Goal: Task Accomplishment & Management: Manage account settings

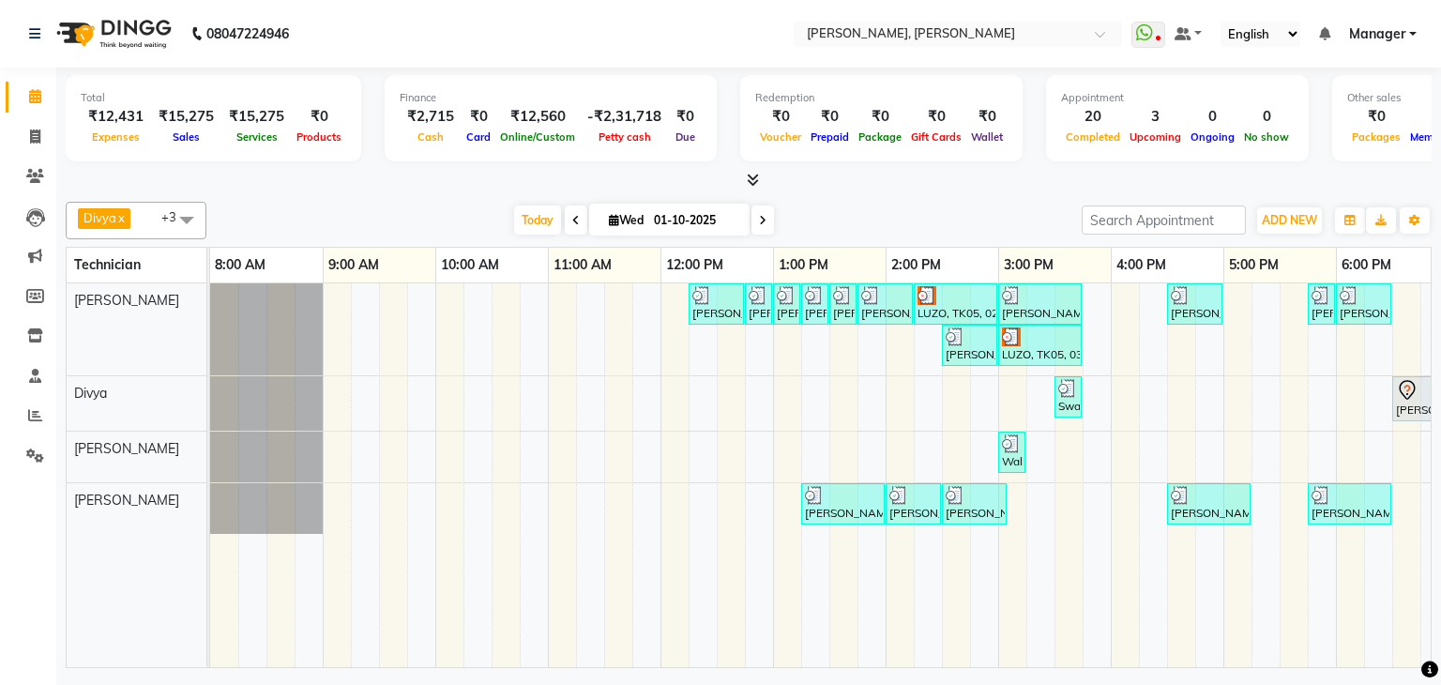
scroll to position [0, 256]
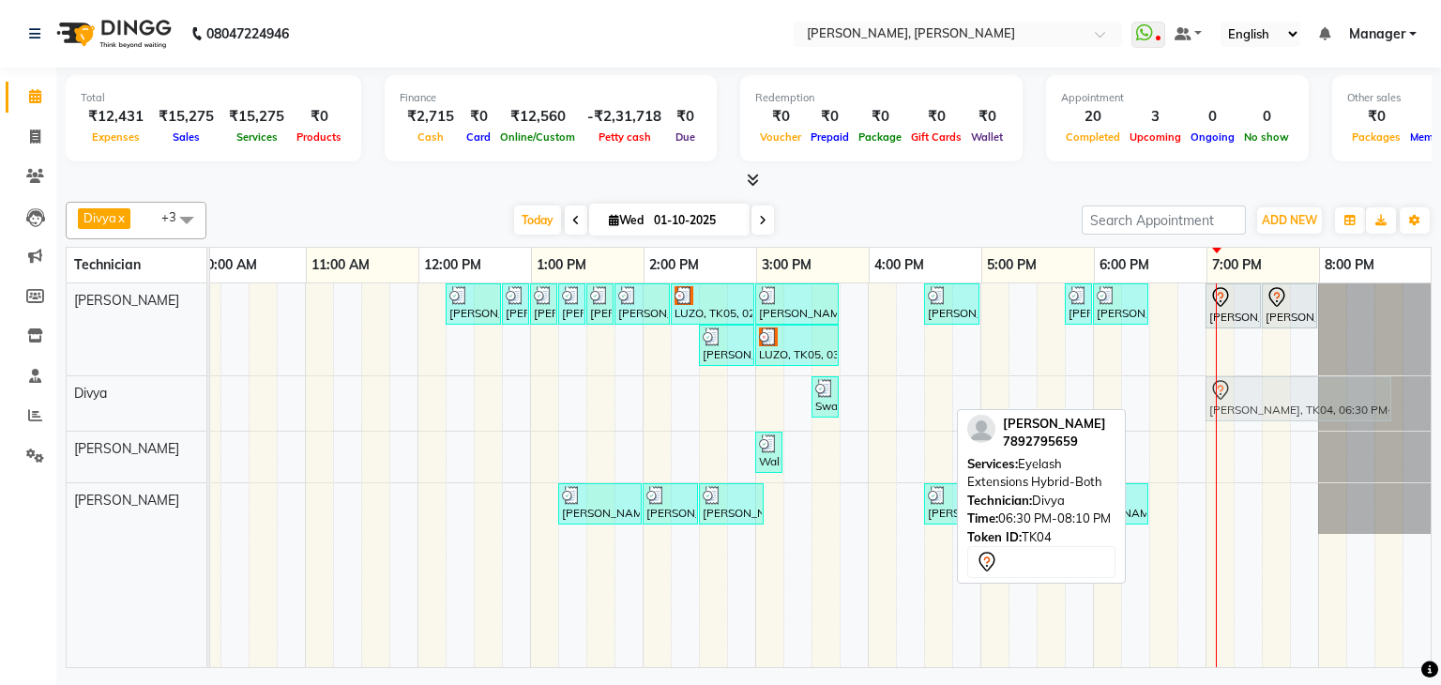
drag, startPoint x: 1188, startPoint y: 395, endPoint x: 1249, endPoint y: 402, distance: 62.4
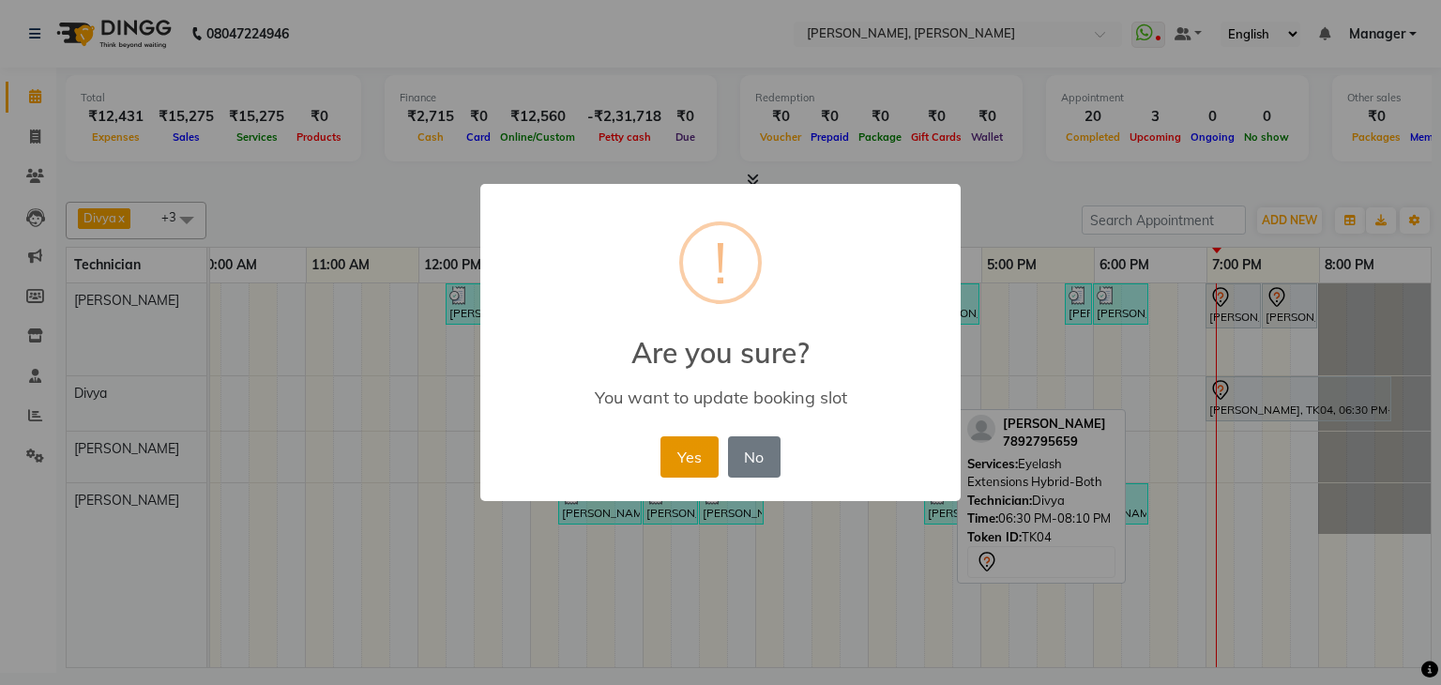
click at [692, 447] on button "Yes" at bounding box center [688, 456] width 57 height 41
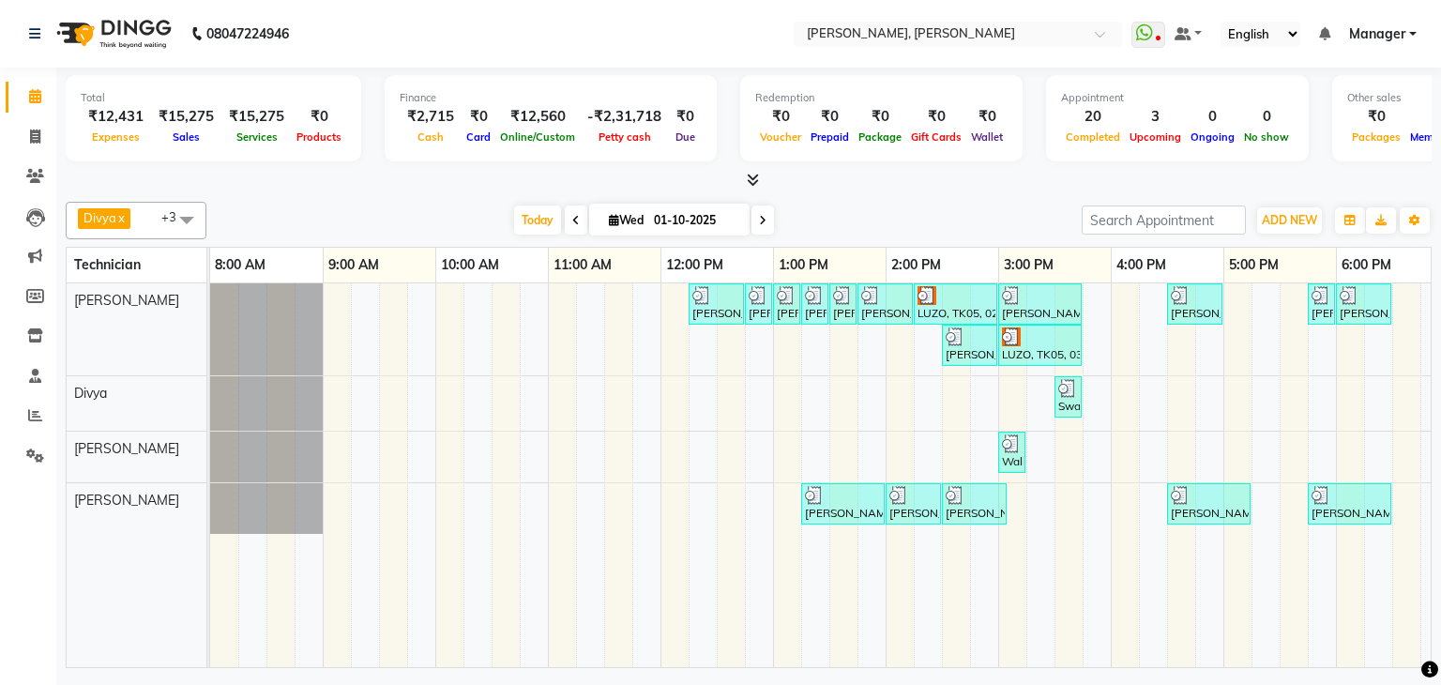
scroll to position [0, 242]
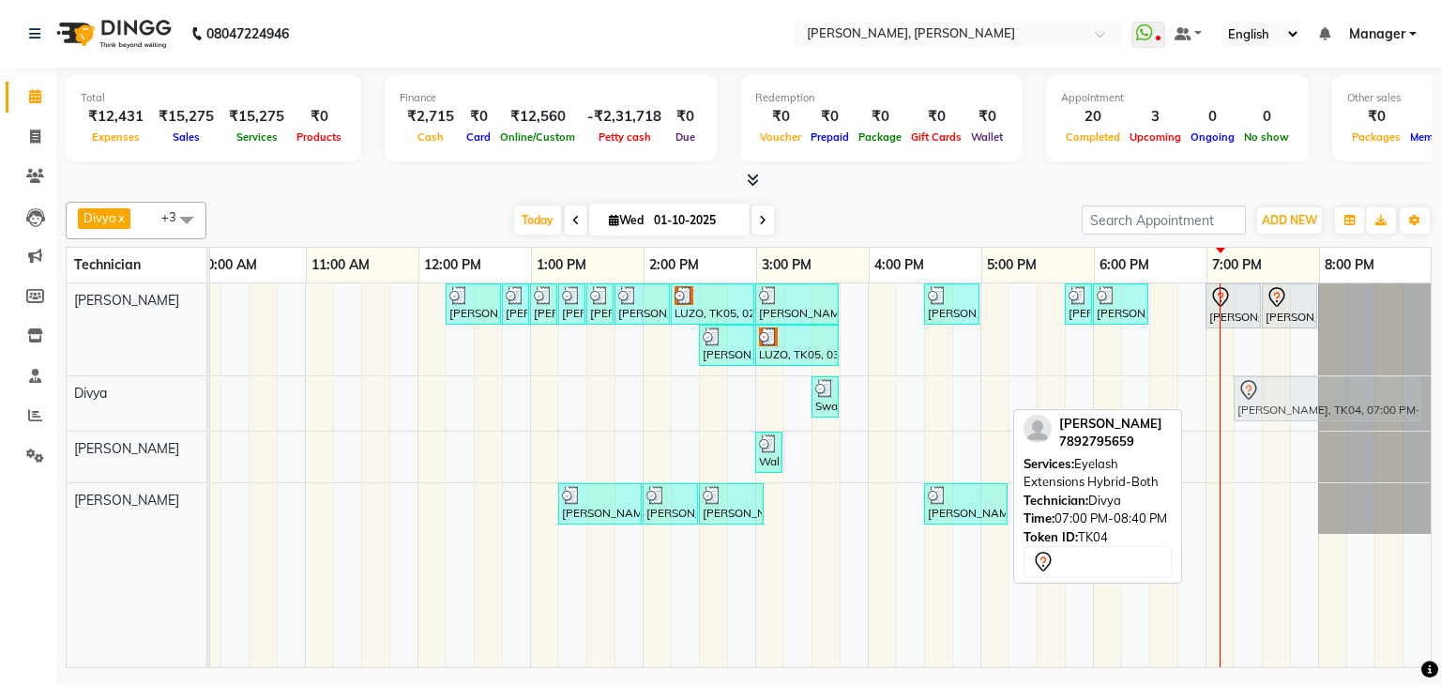
drag, startPoint x: 1235, startPoint y: 397, endPoint x: 1272, endPoint y: 402, distance: 37.0
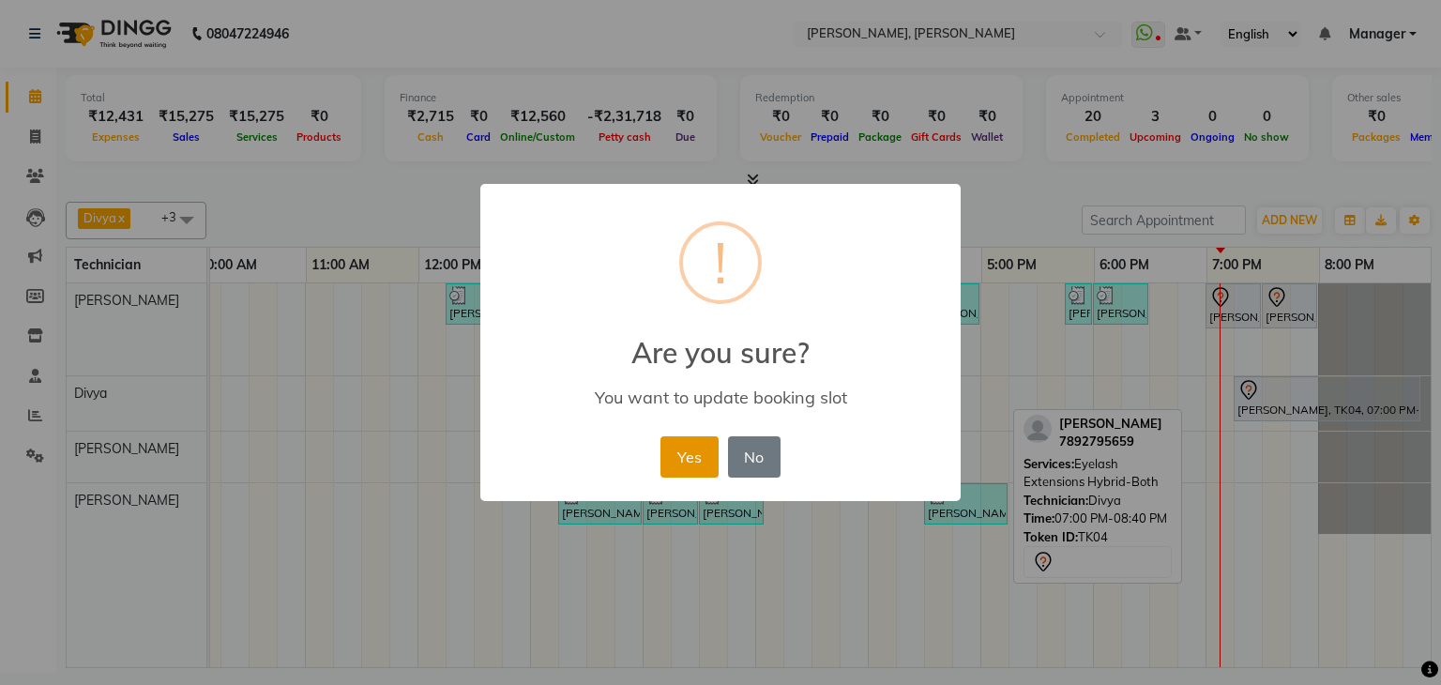
click at [700, 444] on button "Yes" at bounding box center [688, 456] width 57 height 41
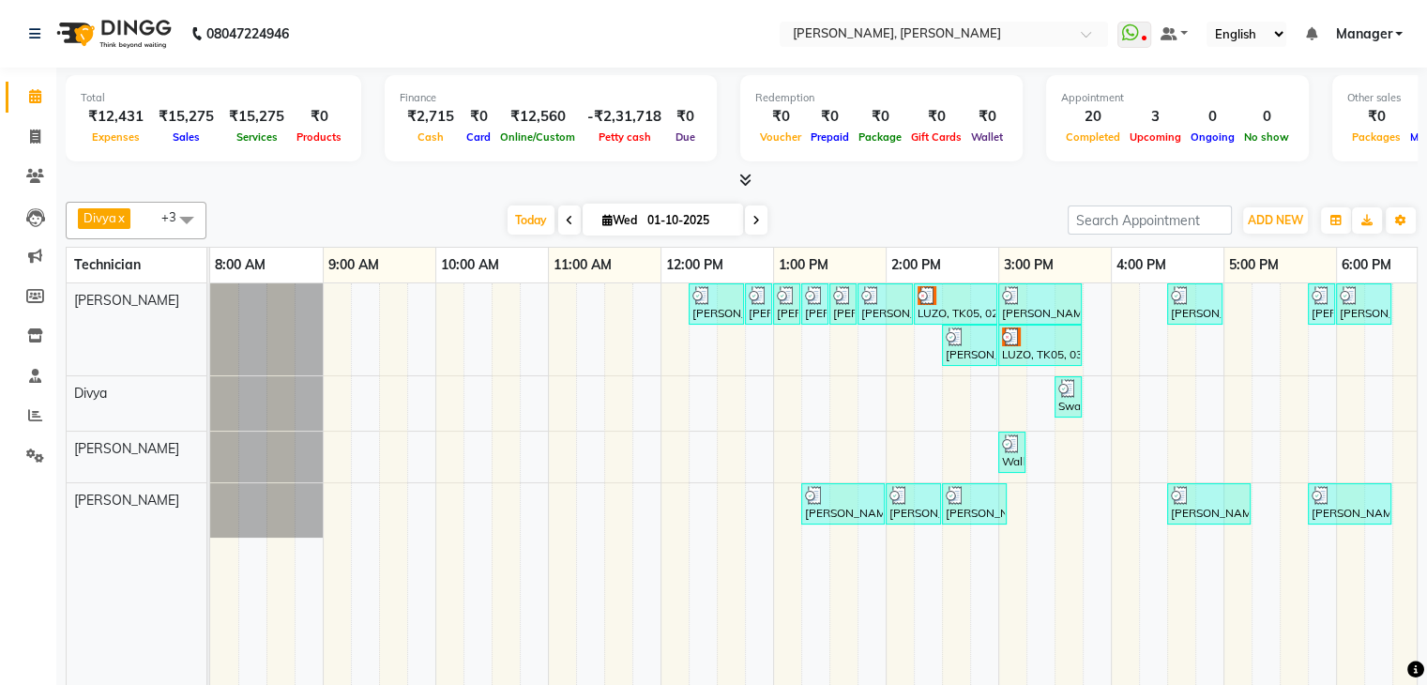
click at [1030, 189] on div "Total ₹12,431 Expenses ₹15,275 Sales ₹15,275 Services ₹0 Products Finance ₹2,71…" at bounding box center [741, 416] width 1371 height 696
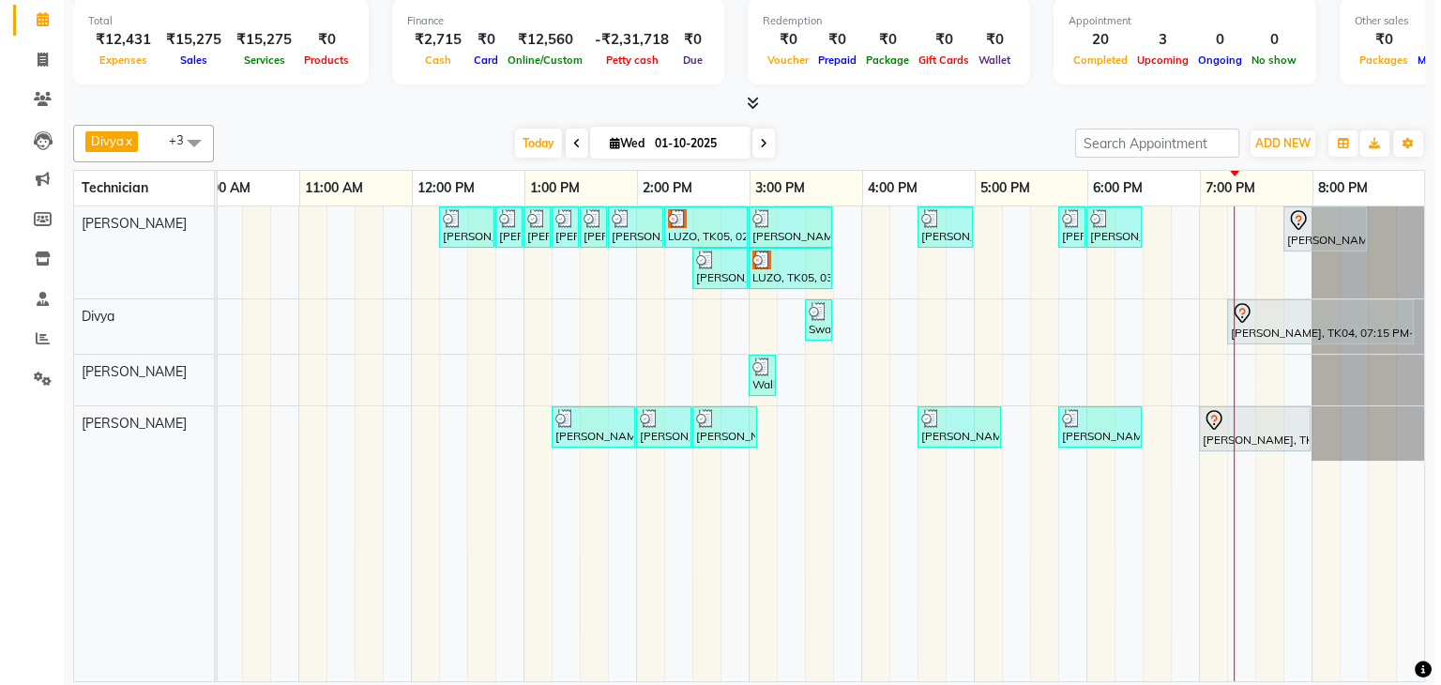
scroll to position [0, 270]
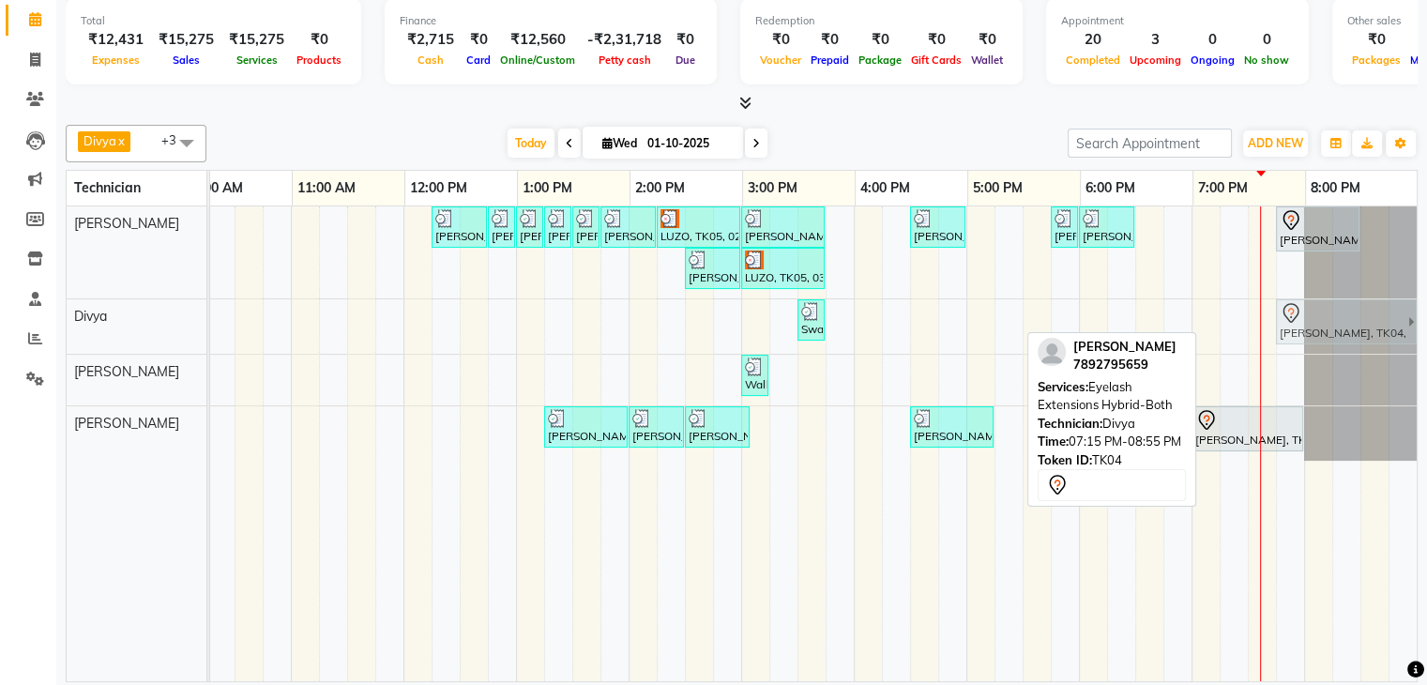
drag, startPoint x: 1246, startPoint y: 320, endPoint x: 1292, endPoint y: 329, distance: 46.9
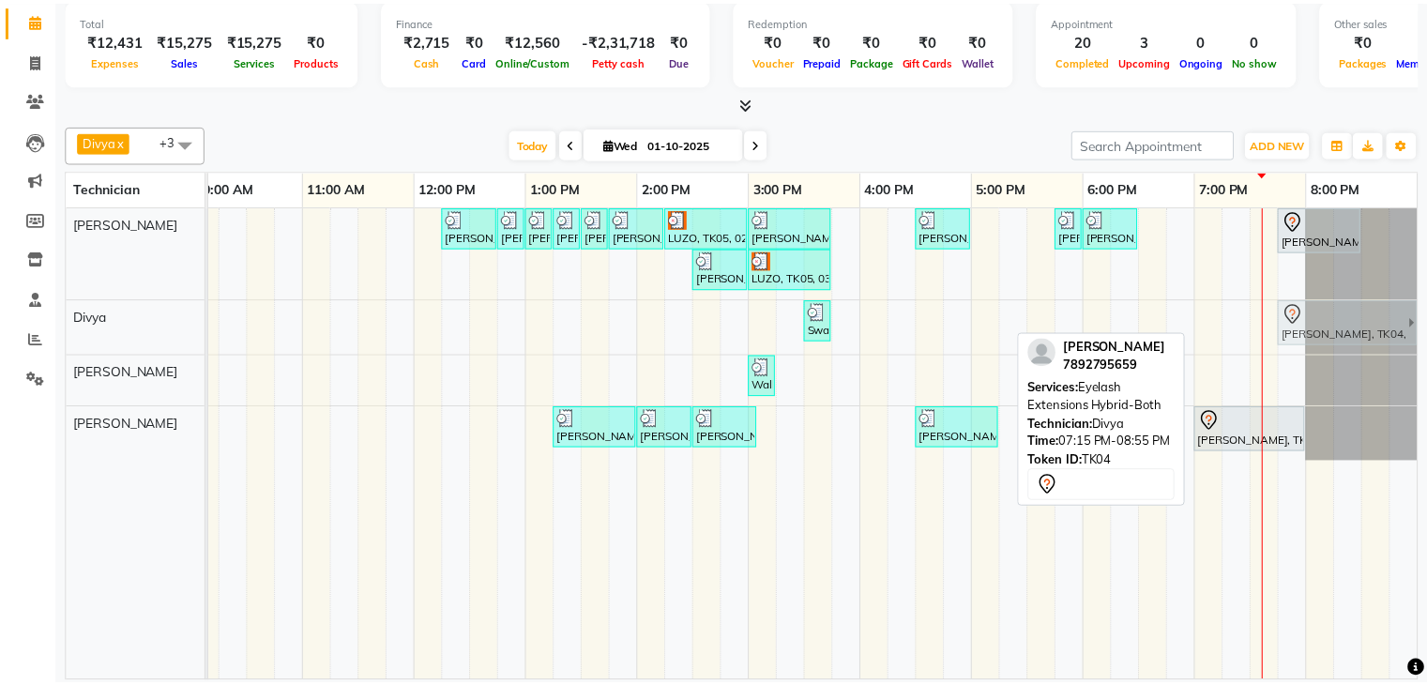
scroll to position [0, 242]
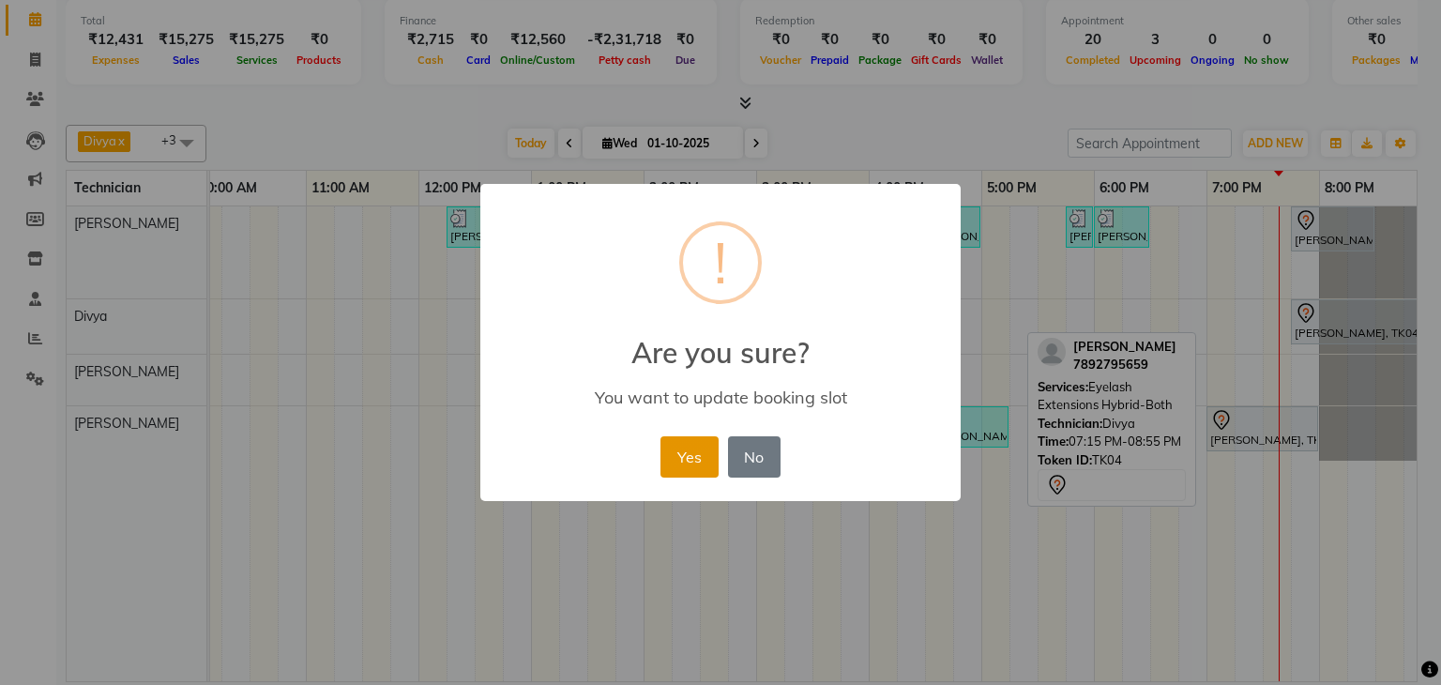
click at [685, 451] on button "Yes" at bounding box center [688, 456] width 57 height 41
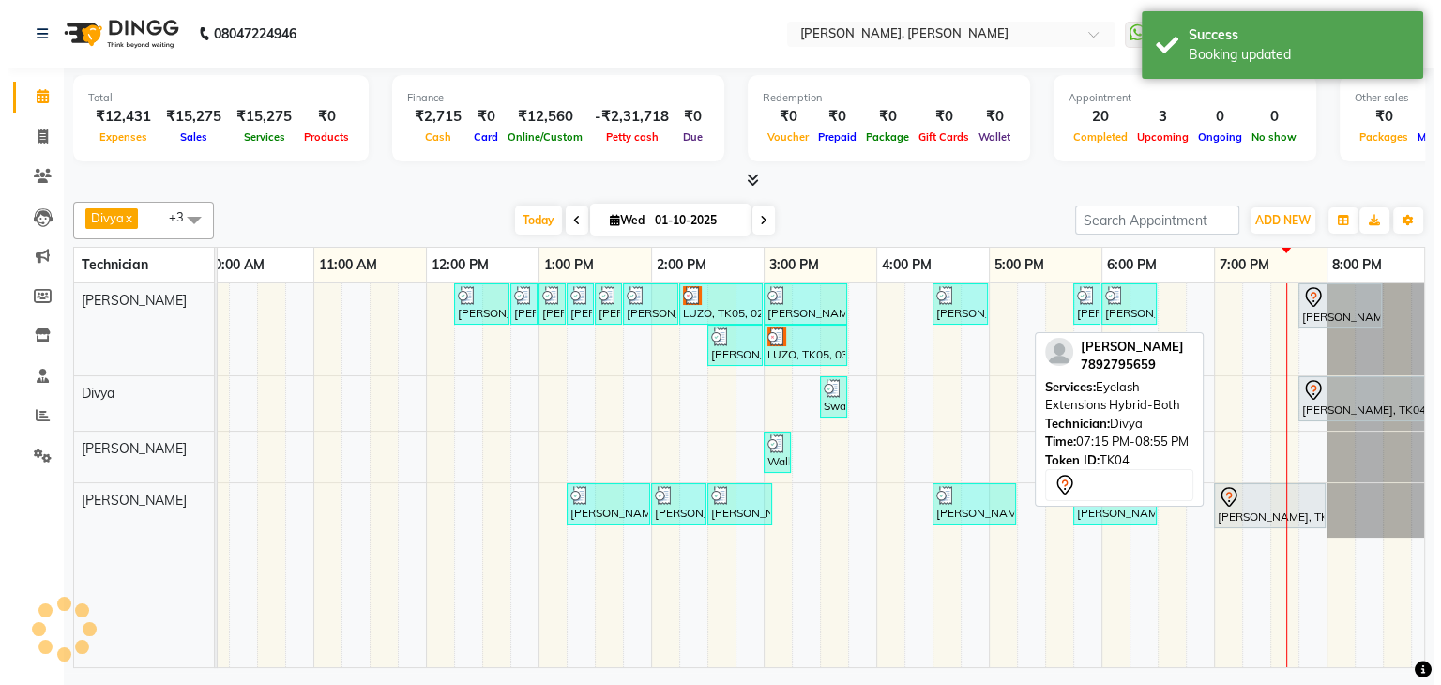
scroll to position [0, 0]
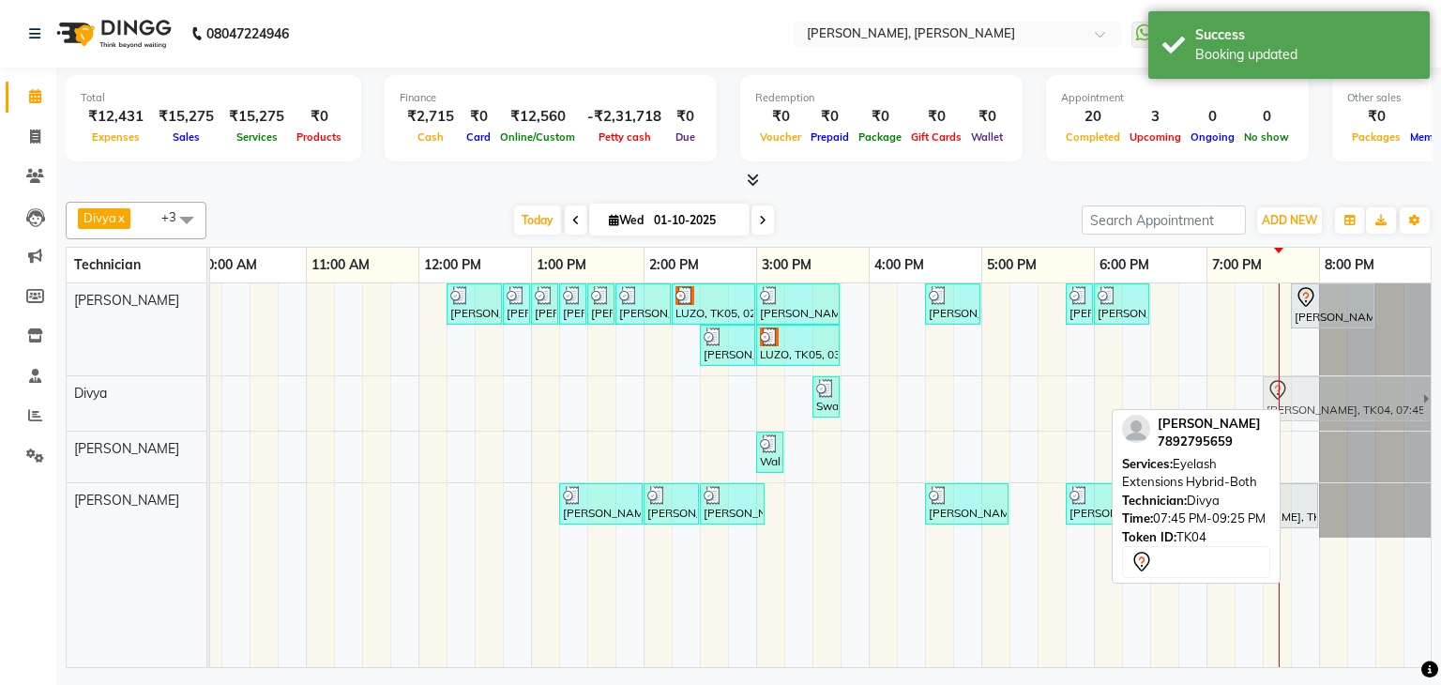
drag, startPoint x: 1313, startPoint y: 400, endPoint x: 1295, endPoint y: 404, distance: 18.4
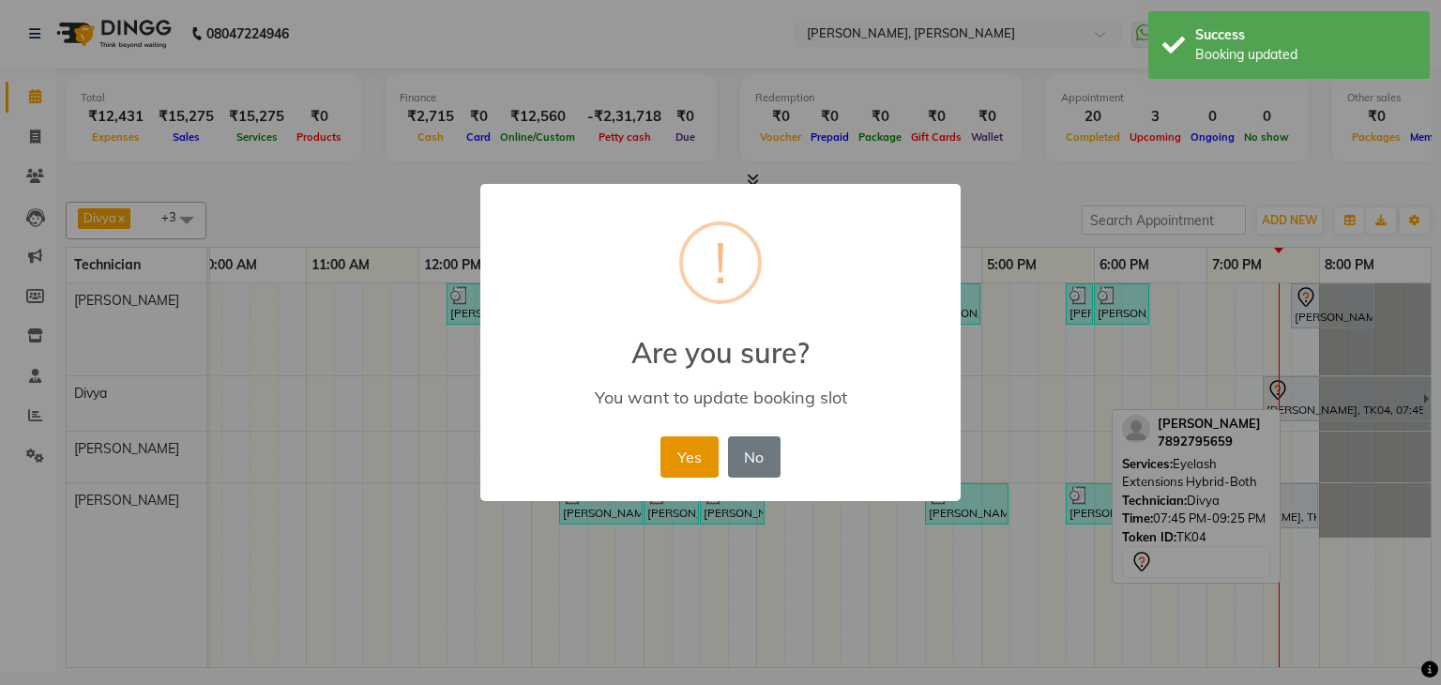
click at [694, 455] on button "Yes" at bounding box center [688, 456] width 57 height 41
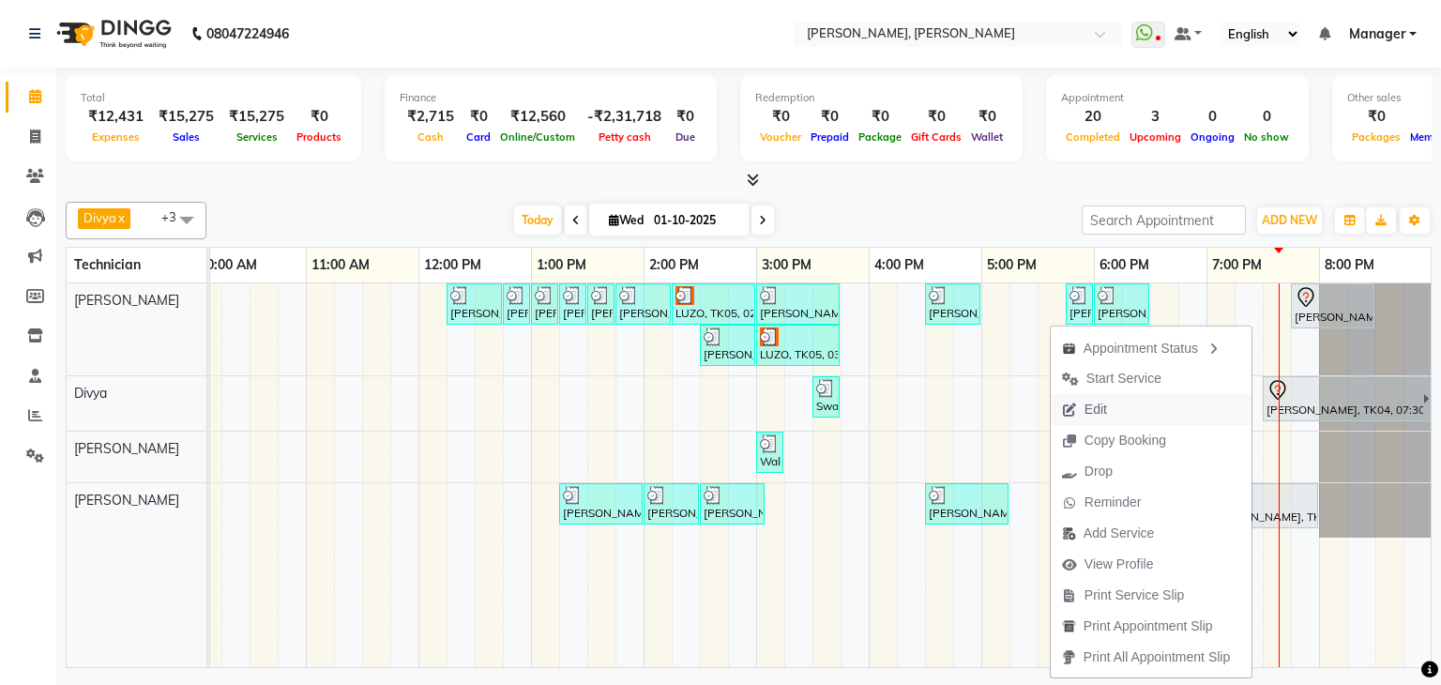
click at [1121, 415] on button "Edit" at bounding box center [1151, 409] width 201 height 31
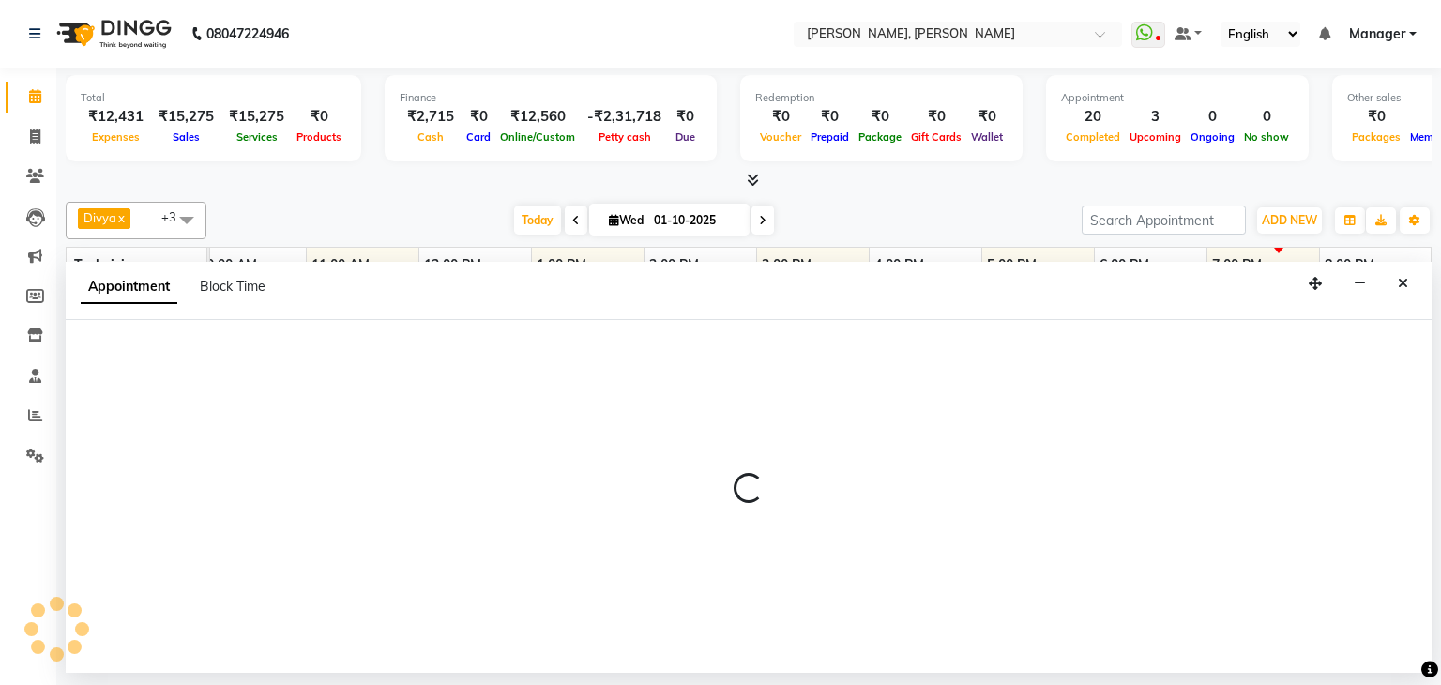
select select "tentative"
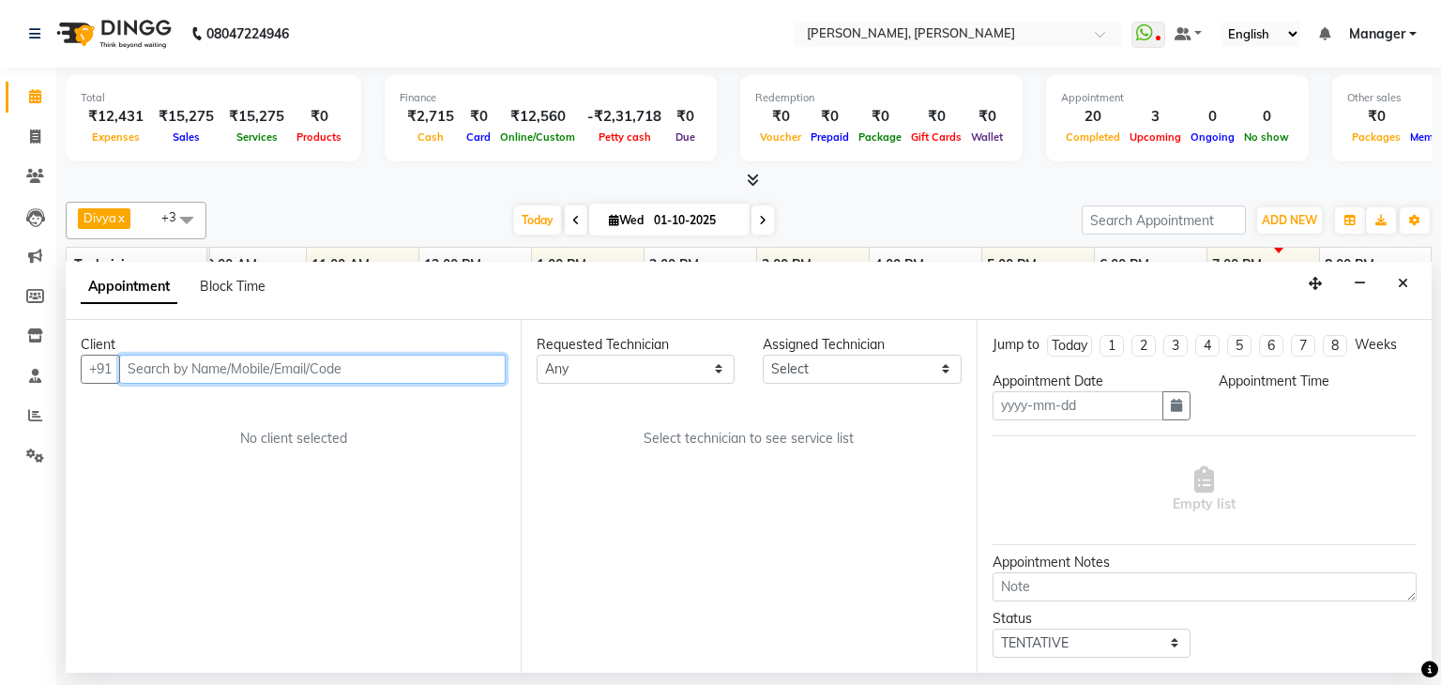
type input "01-10-2025"
select select "1140"
select select "87862"
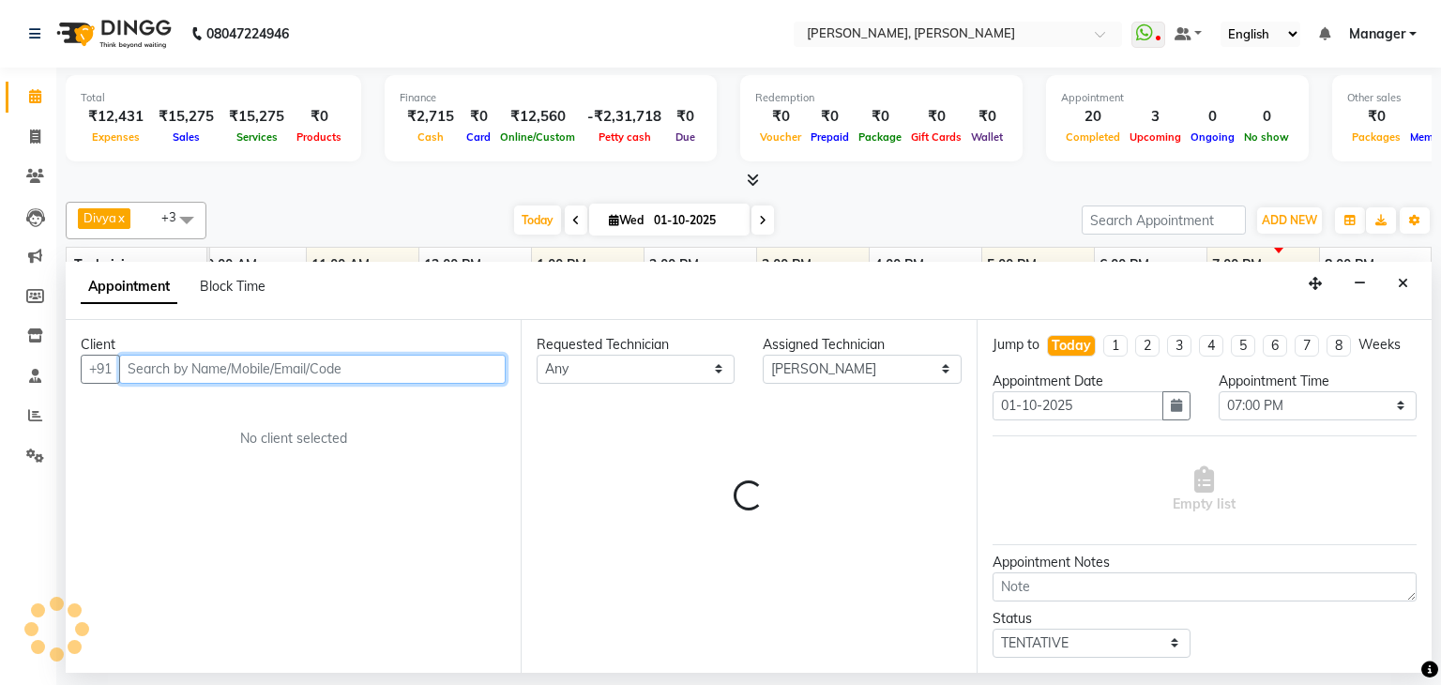
click at [363, 370] on input "text" at bounding box center [312, 369] width 386 height 29
type input "s"
select select "3204"
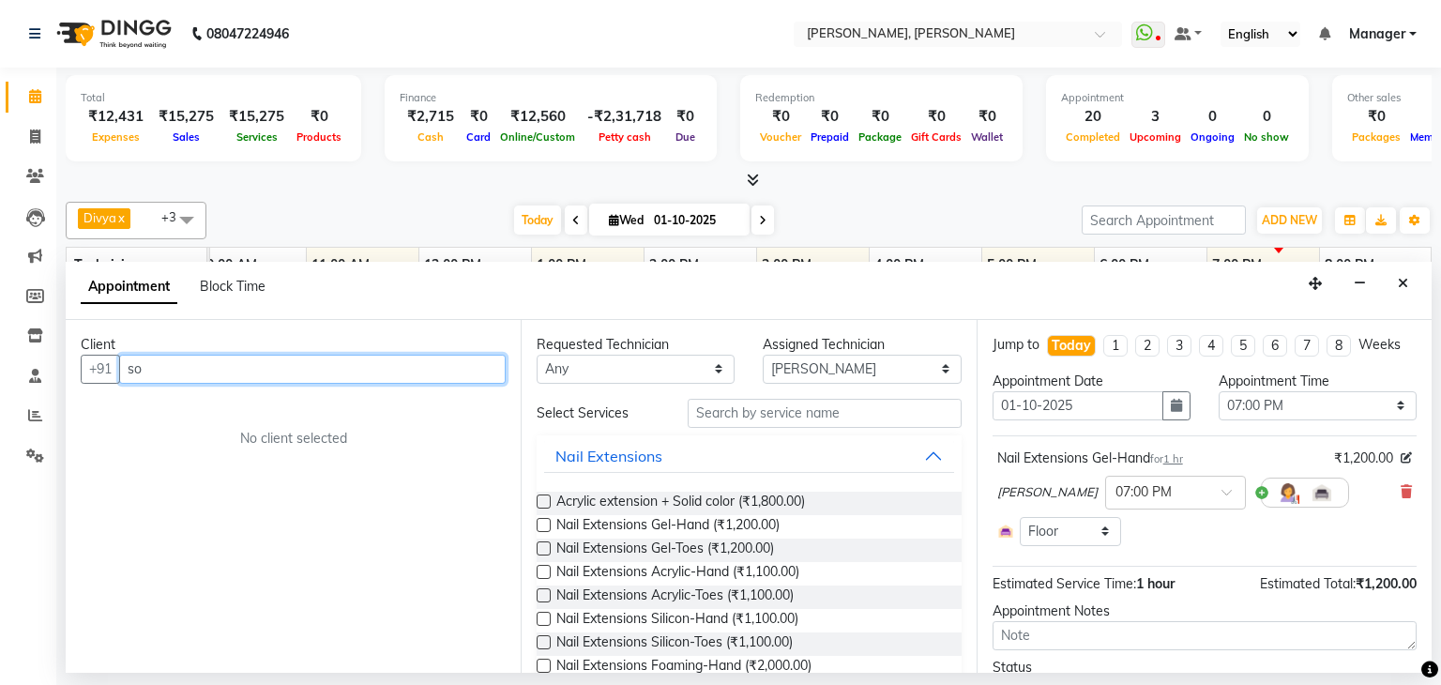
type input "s"
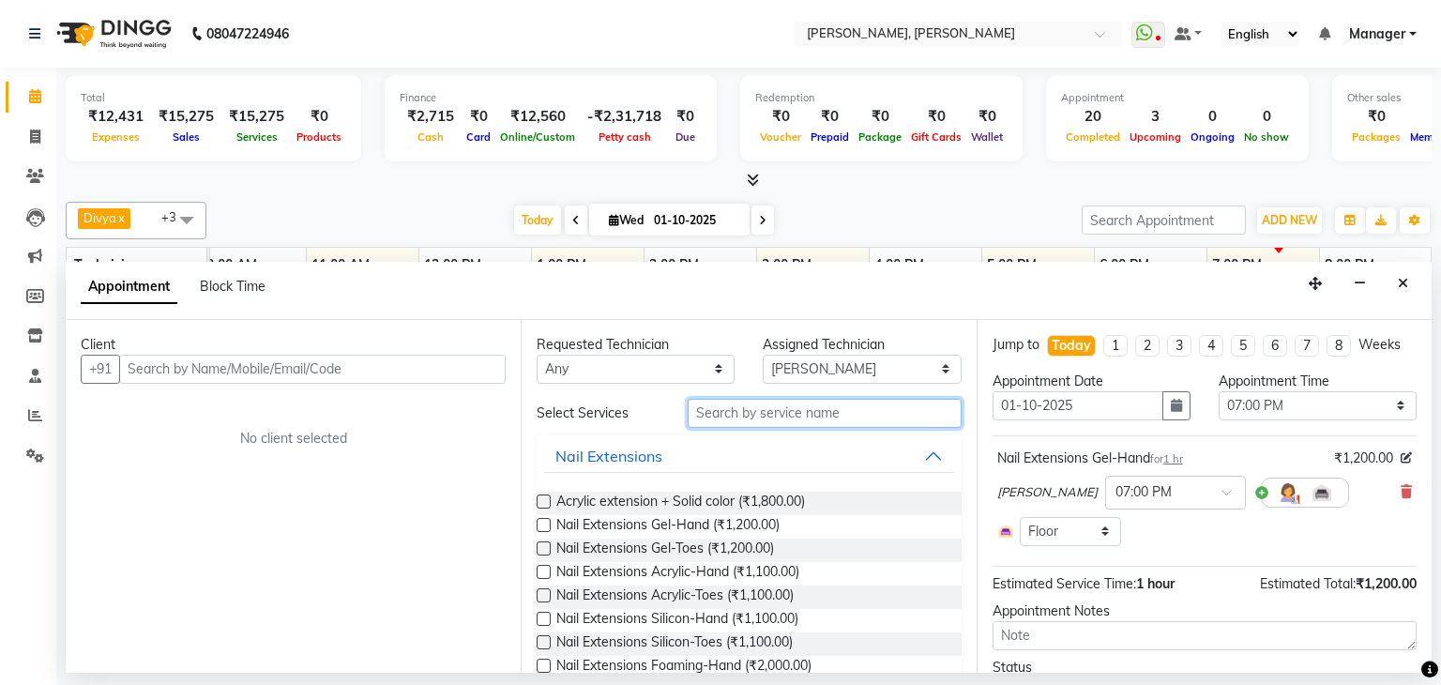
click at [767, 406] on input "text" at bounding box center [825, 413] width 274 height 29
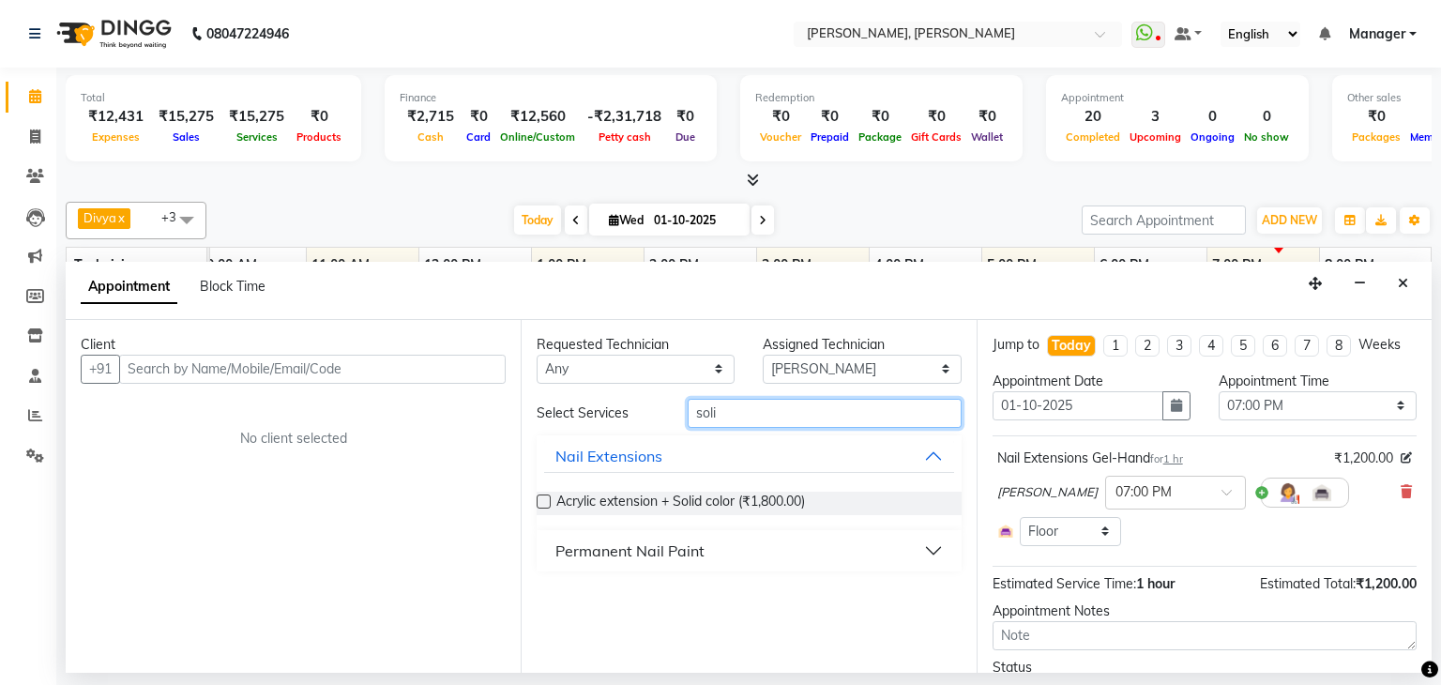
type input "soli"
click at [737, 534] on button "Permanent Nail Paint" at bounding box center [748, 551] width 409 height 34
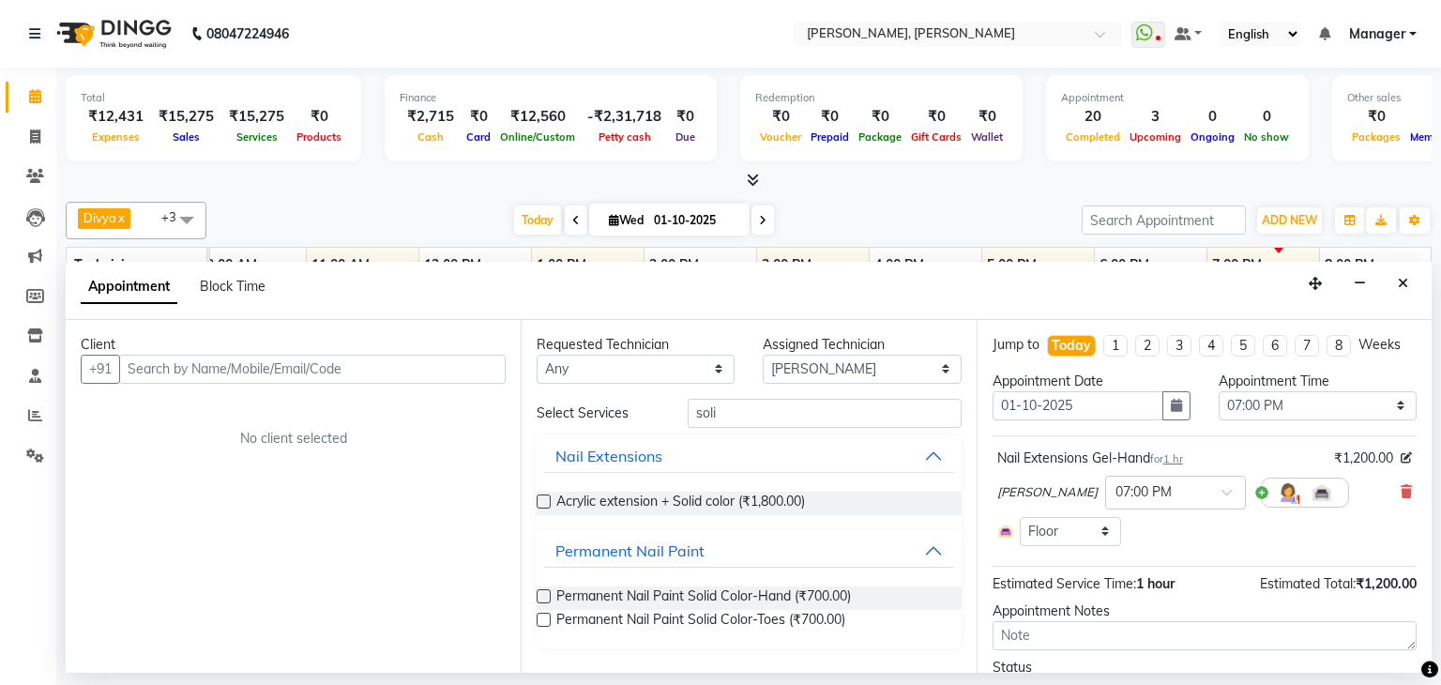
click at [544, 596] on label at bounding box center [544, 596] width 14 height 14
click at [544, 596] on input "checkbox" at bounding box center [543, 598] width 12 height 12
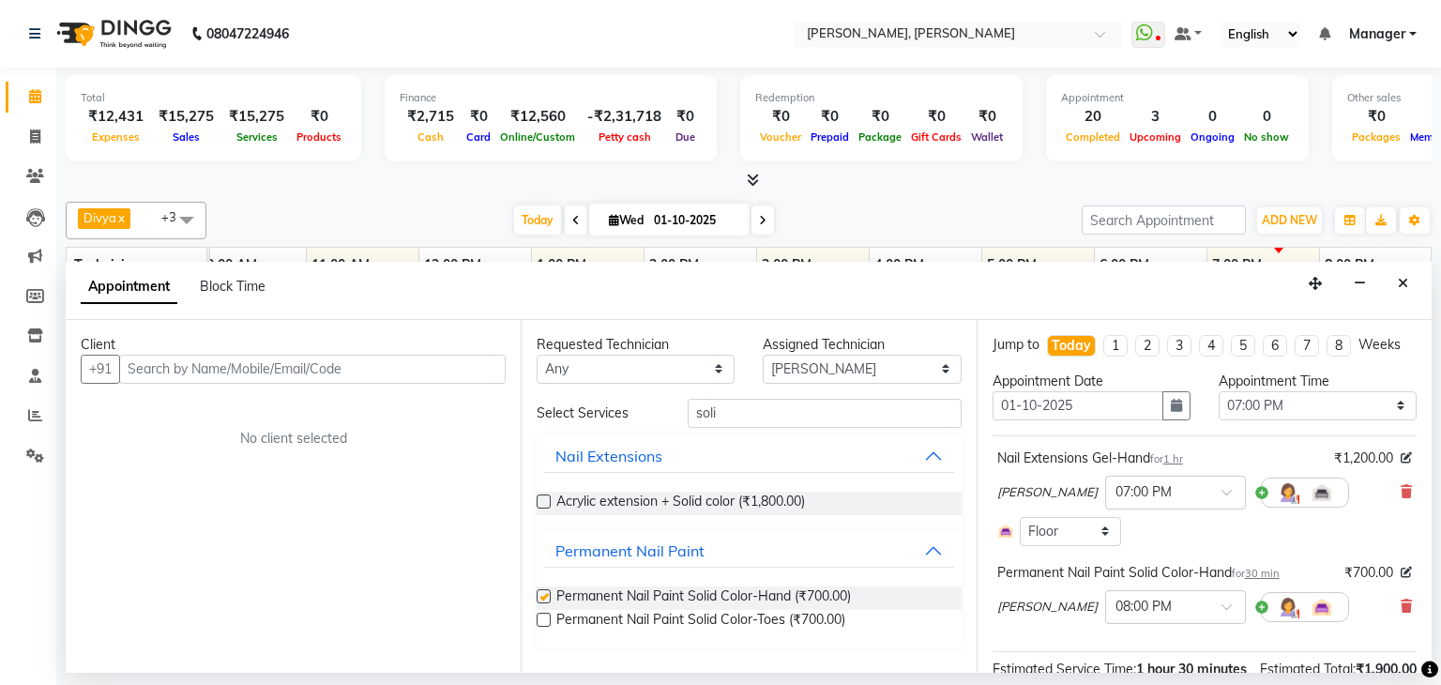
checkbox input "false"
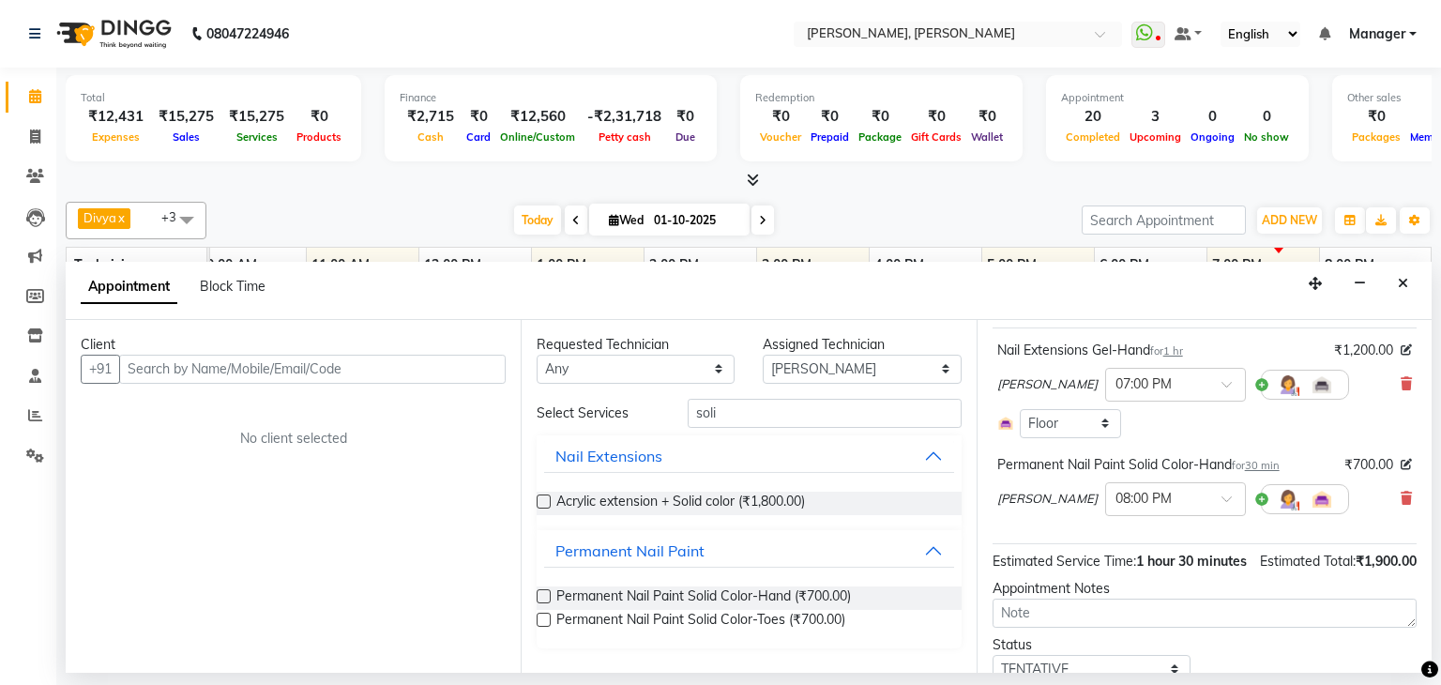
scroll to position [203, 0]
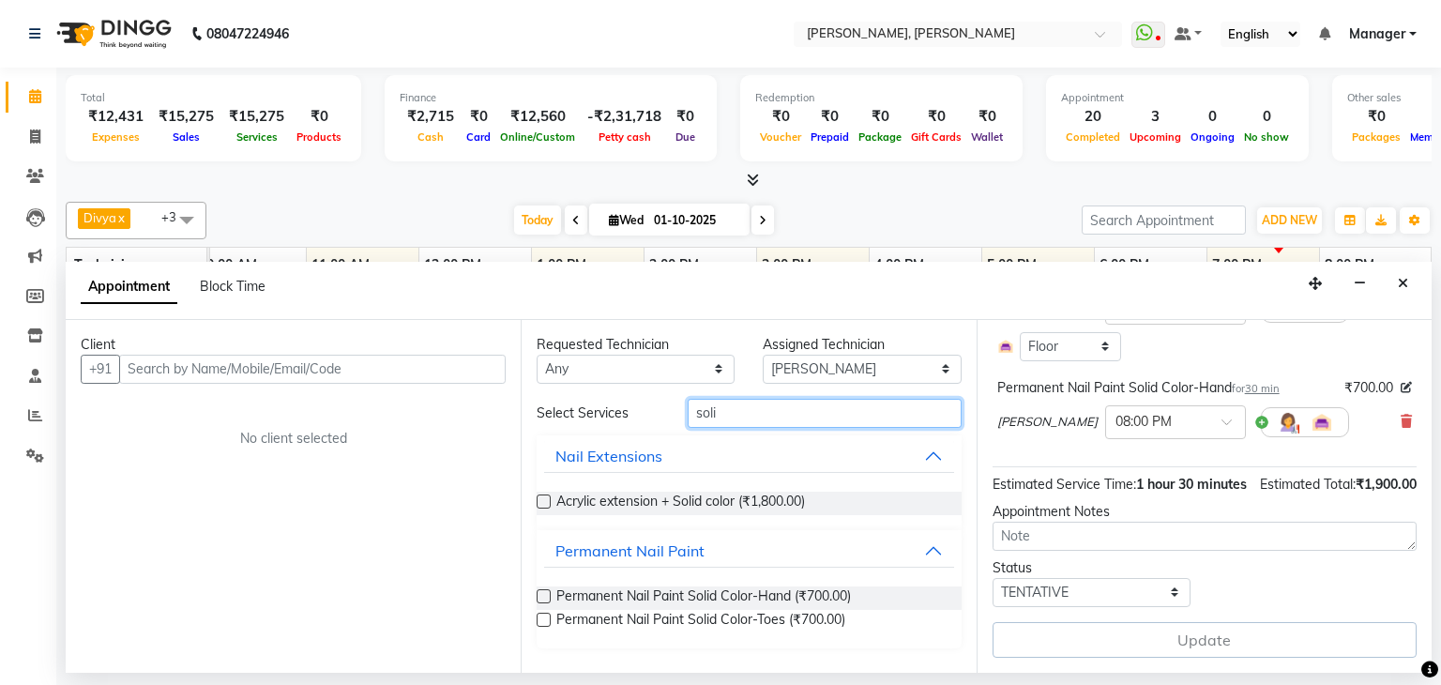
click at [762, 405] on input "soli" at bounding box center [825, 413] width 274 height 29
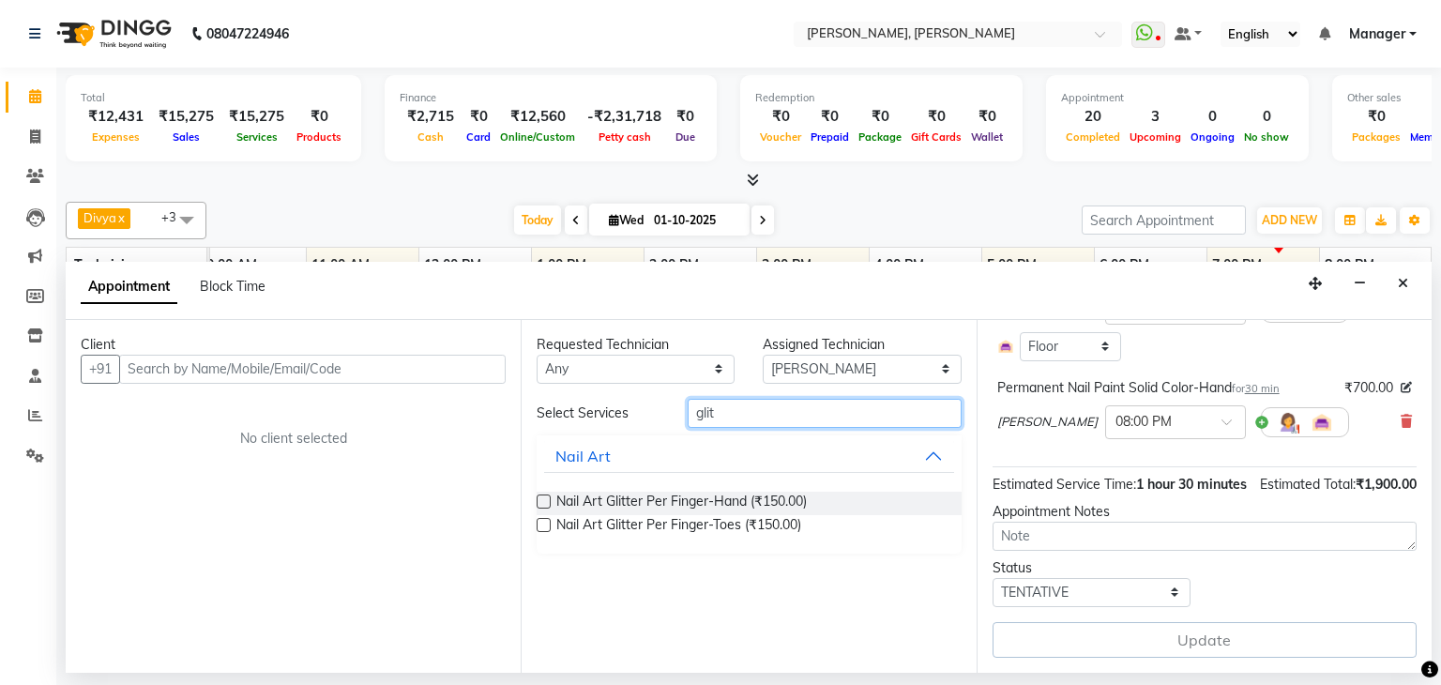
type input "glit"
click at [547, 497] on label at bounding box center [544, 501] width 14 height 14
click at [547, 497] on input "checkbox" at bounding box center [543, 503] width 12 height 12
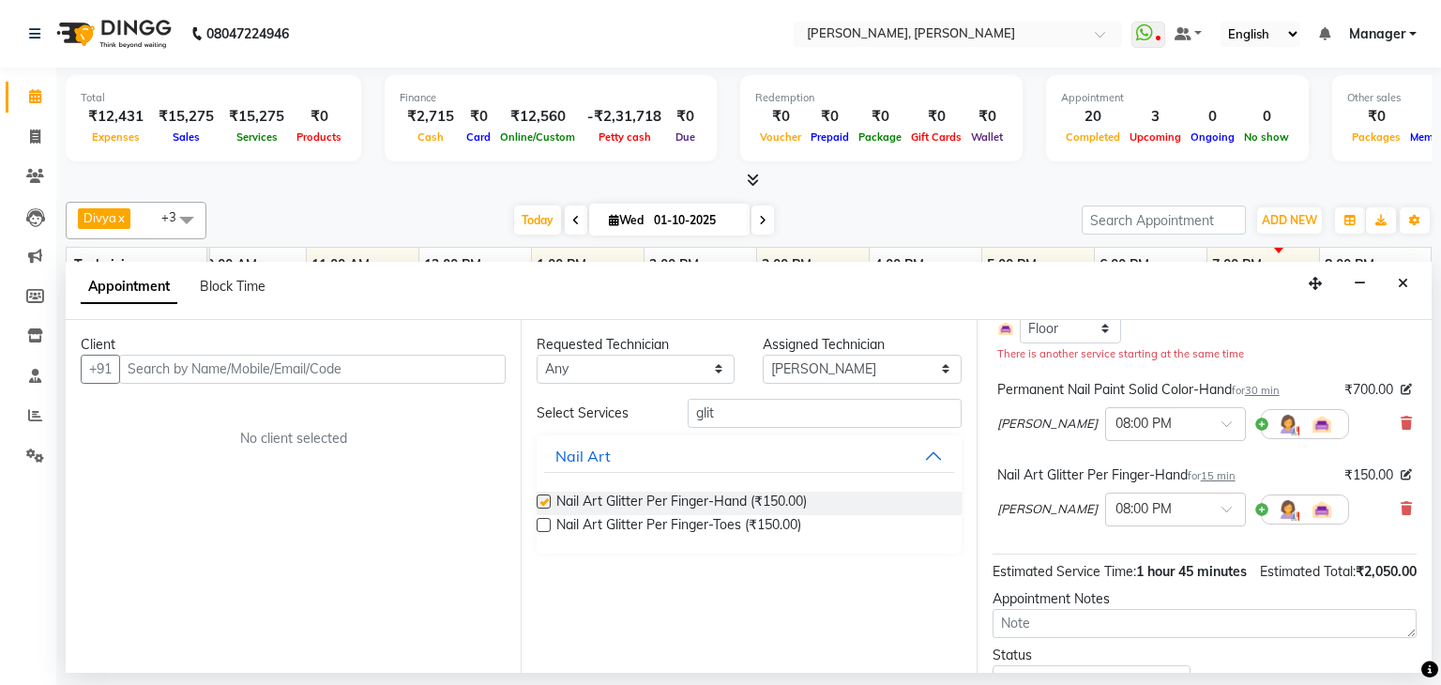
checkbox input "false"
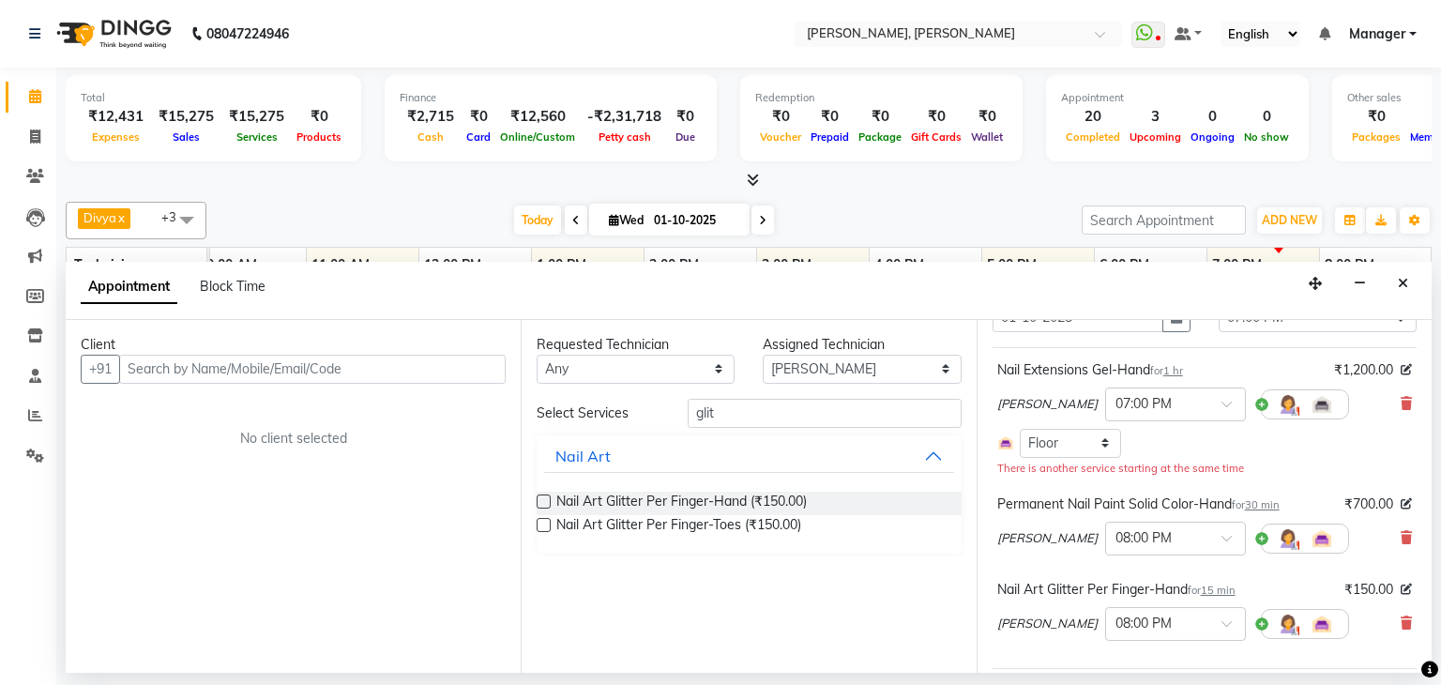
scroll to position [120, 0]
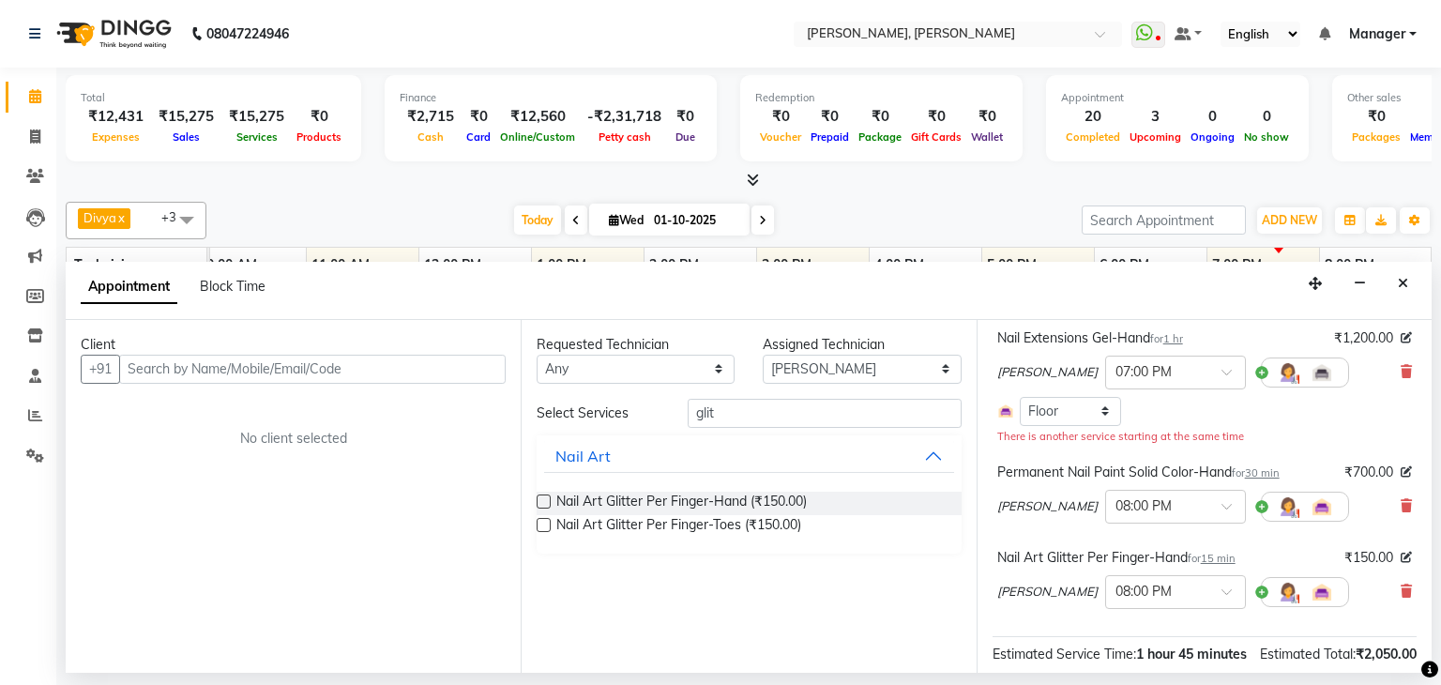
click at [1401, 499] on icon at bounding box center [1406, 505] width 11 height 13
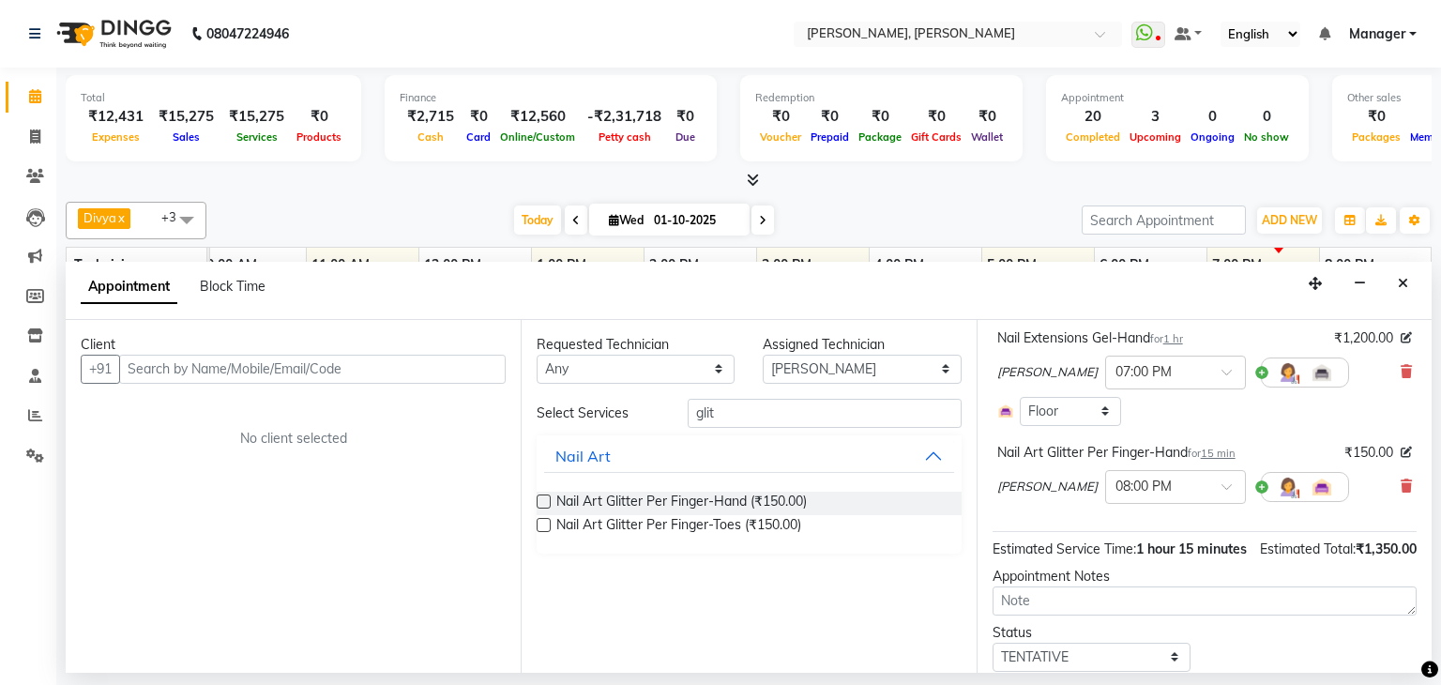
scroll to position [203, 0]
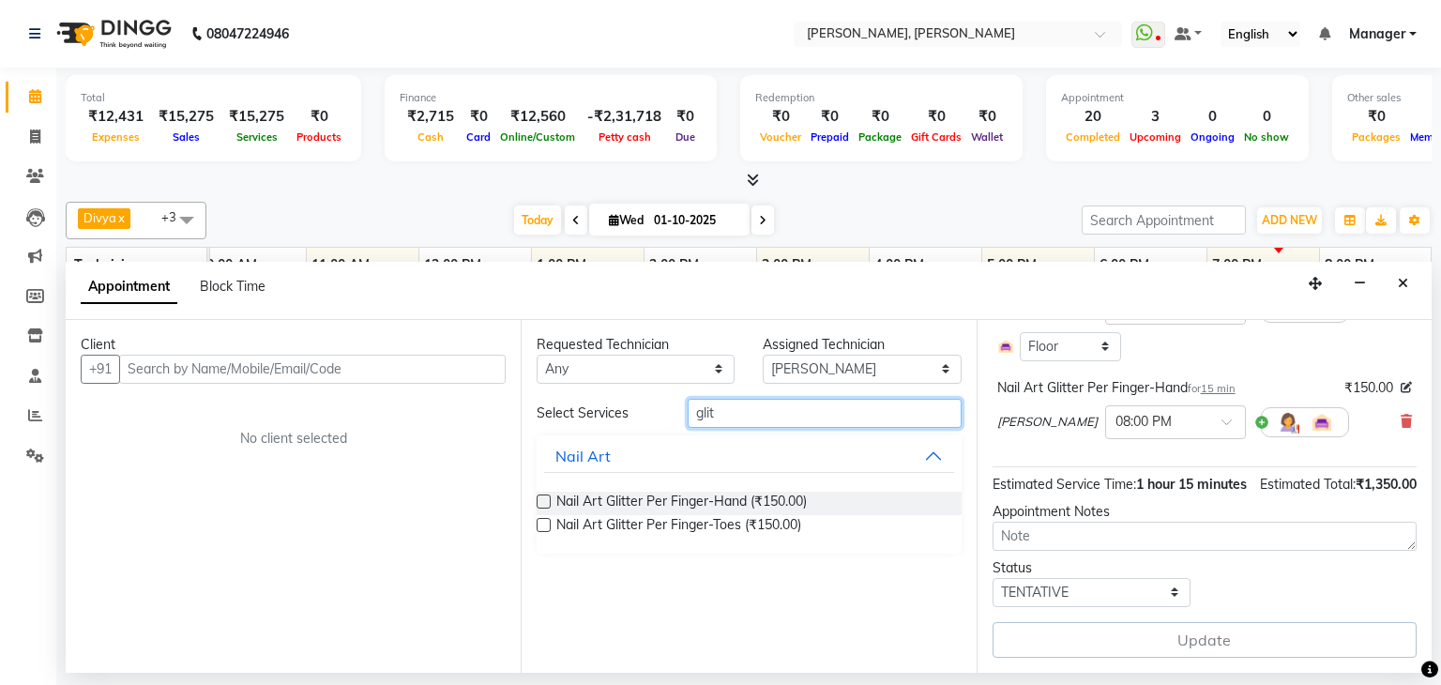
click at [758, 415] on input "glit" at bounding box center [825, 413] width 274 height 29
click at [759, 414] on input "glit" at bounding box center [825, 413] width 274 height 29
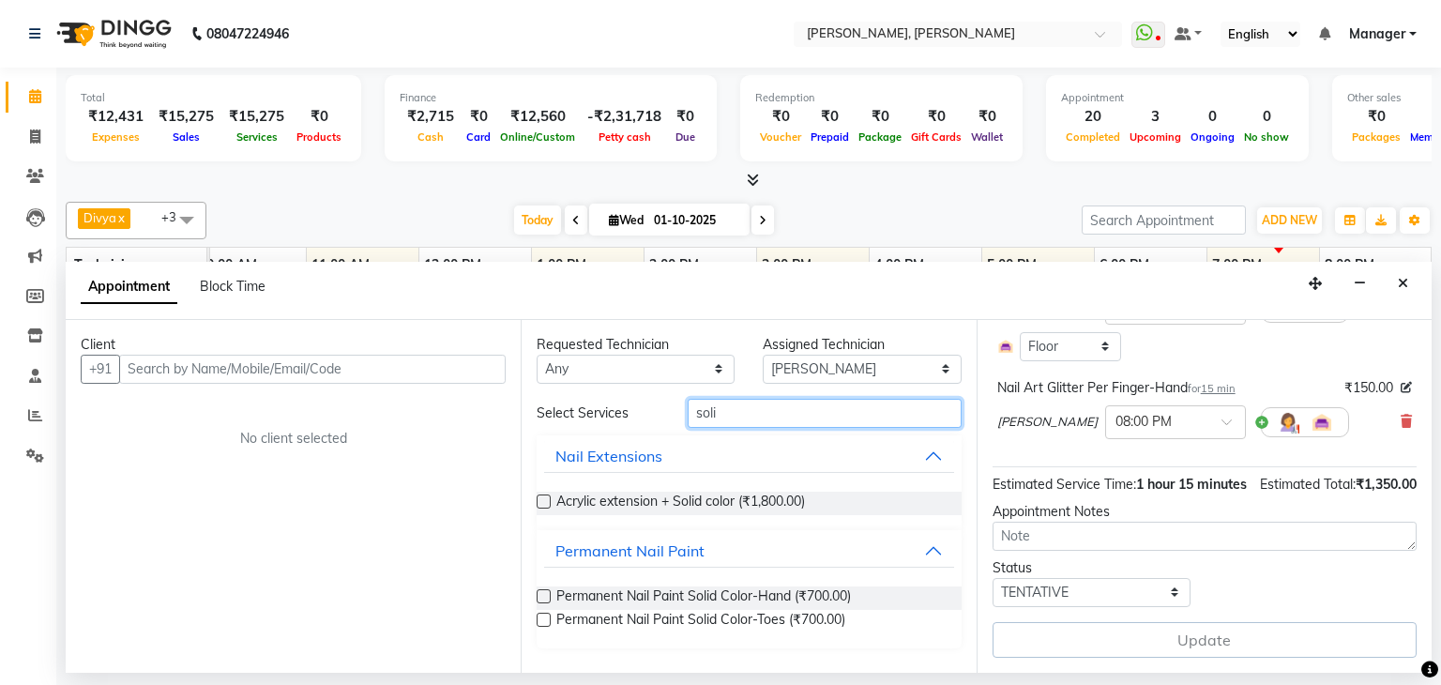
type input "soli"
click at [540, 593] on label at bounding box center [544, 596] width 14 height 14
click at [540, 593] on input "checkbox" at bounding box center [543, 598] width 12 height 12
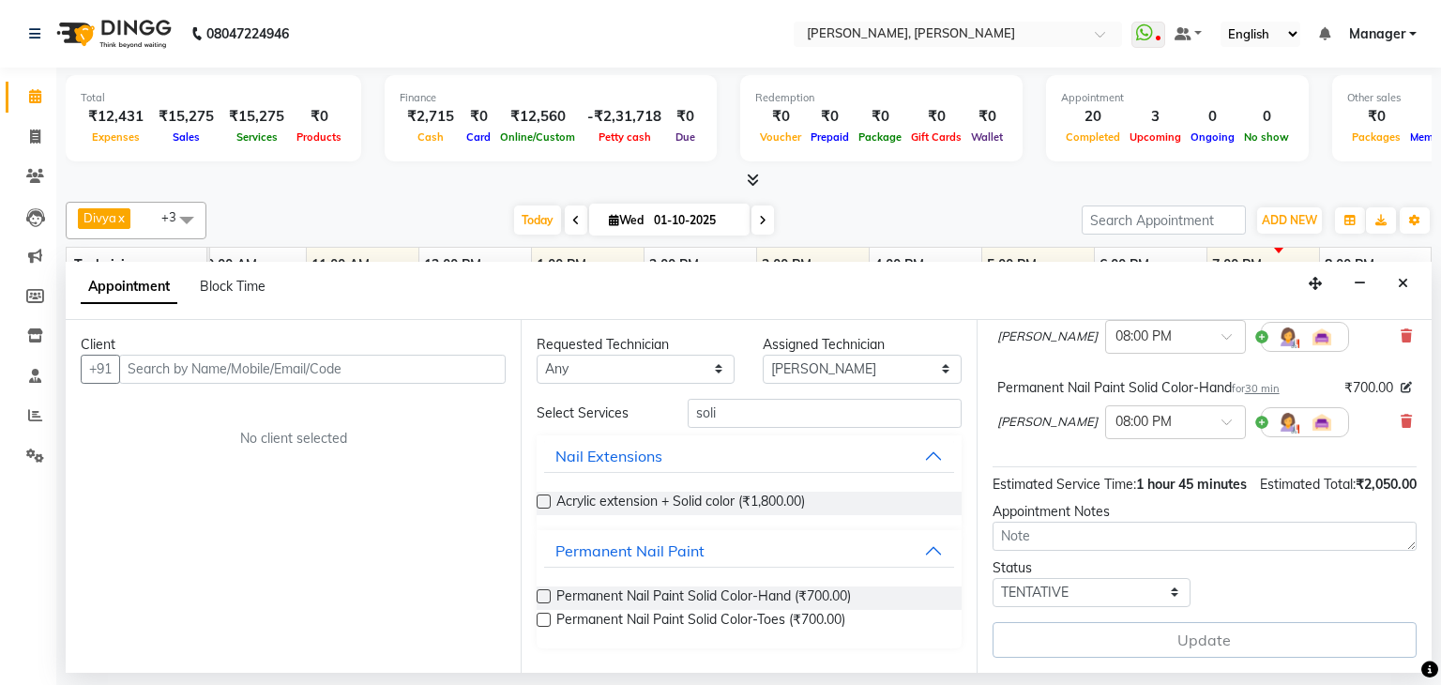
scroll to position [120, 0]
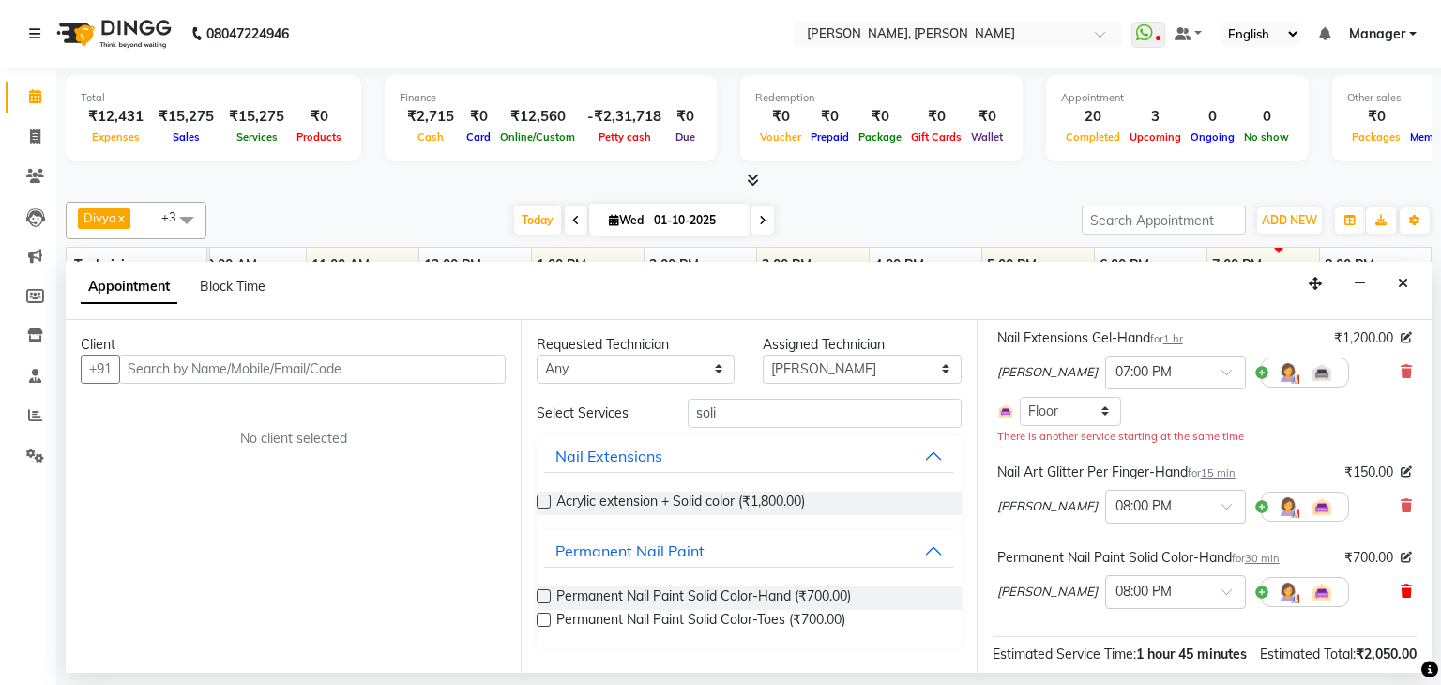
click at [1401, 586] on icon at bounding box center [1406, 590] width 11 height 13
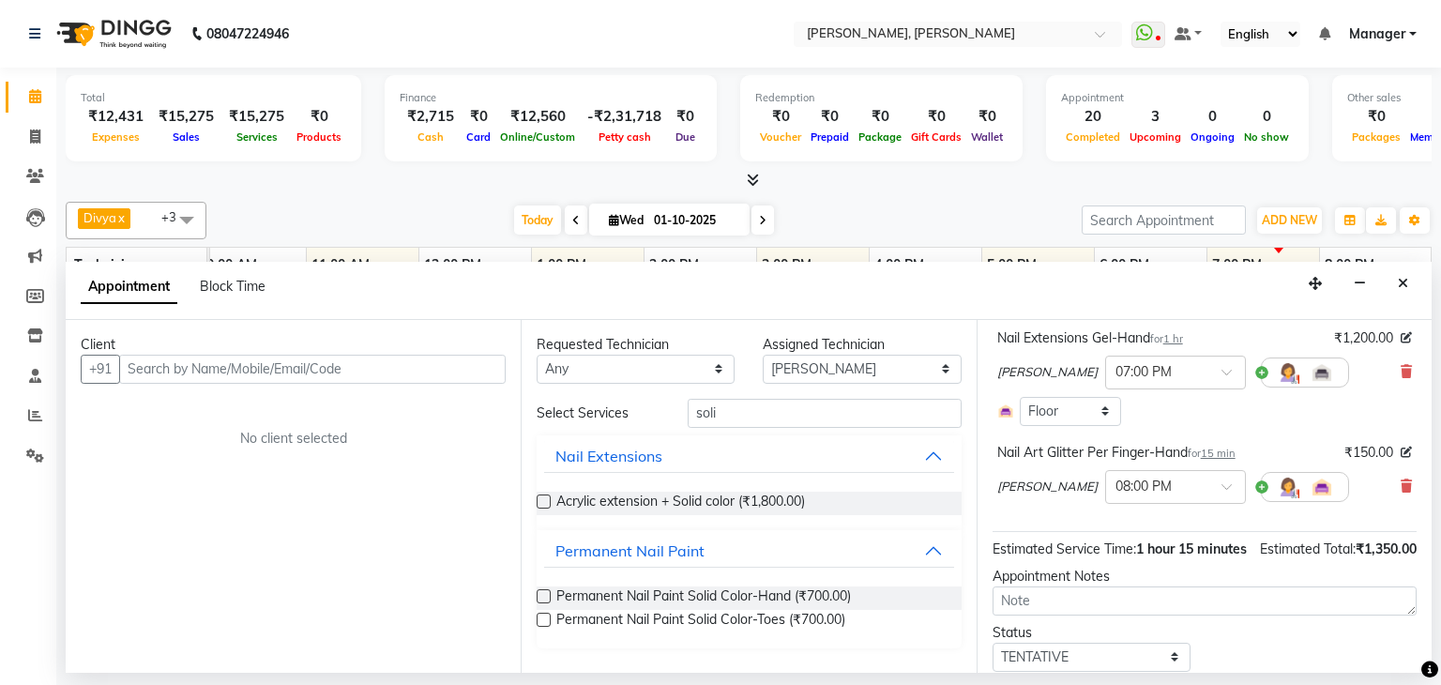
drag, startPoint x: 1392, startPoint y: 479, endPoint x: 1346, endPoint y: 482, distance: 46.1
click at [1401, 479] on icon at bounding box center [1406, 485] width 11 height 13
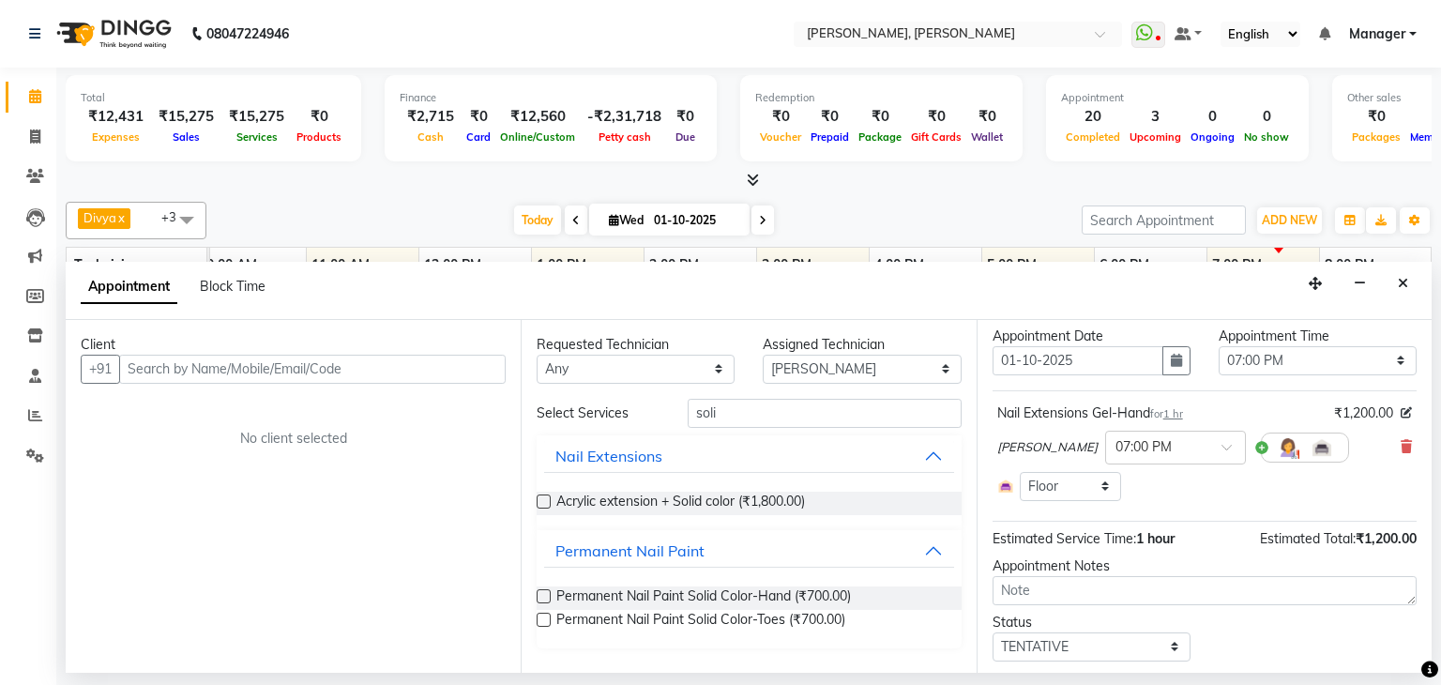
scroll to position [0, 0]
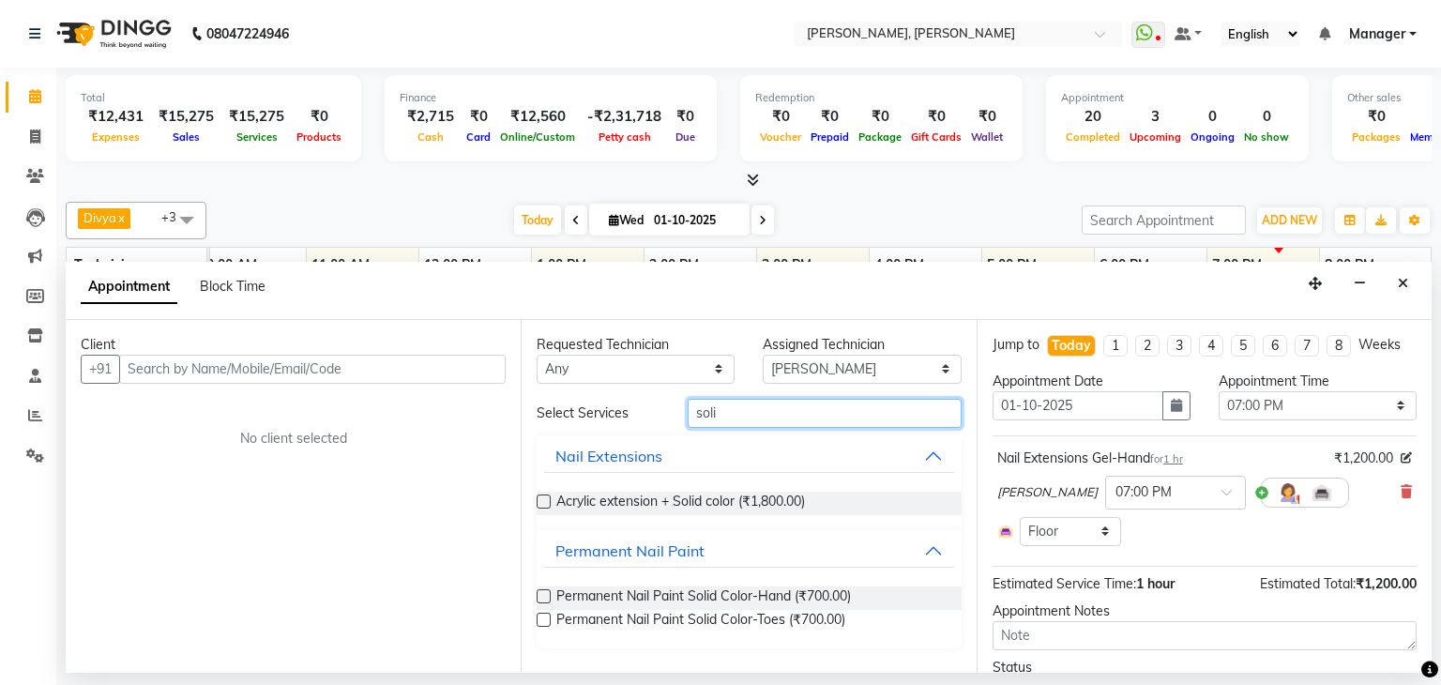
click at [747, 417] on input "soli" at bounding box center [825, 413] width 274 height 29
click at [544, 594] on label at bounding box center [544, 596] width 14 height 14
click at [544, 594] on input "checkbox" at bounding box center [543, 598] width 12 height 12
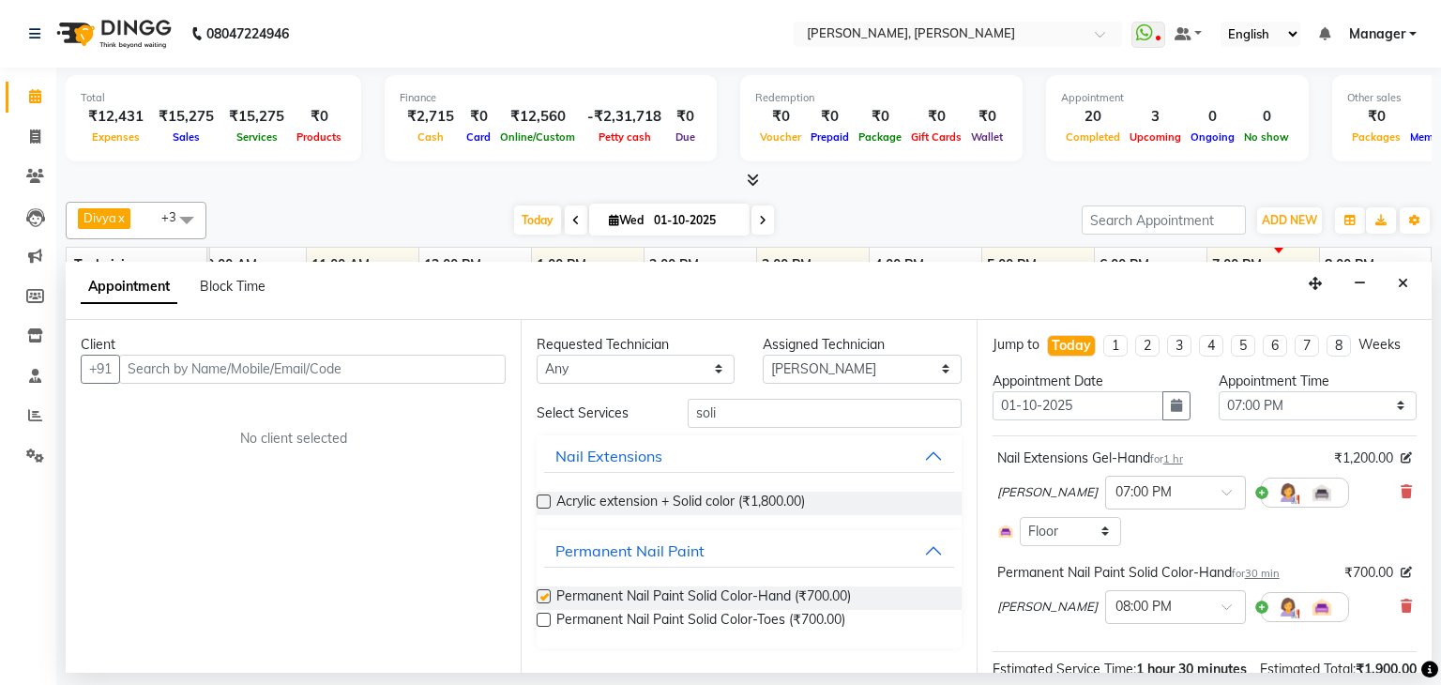
checkbox input "false"
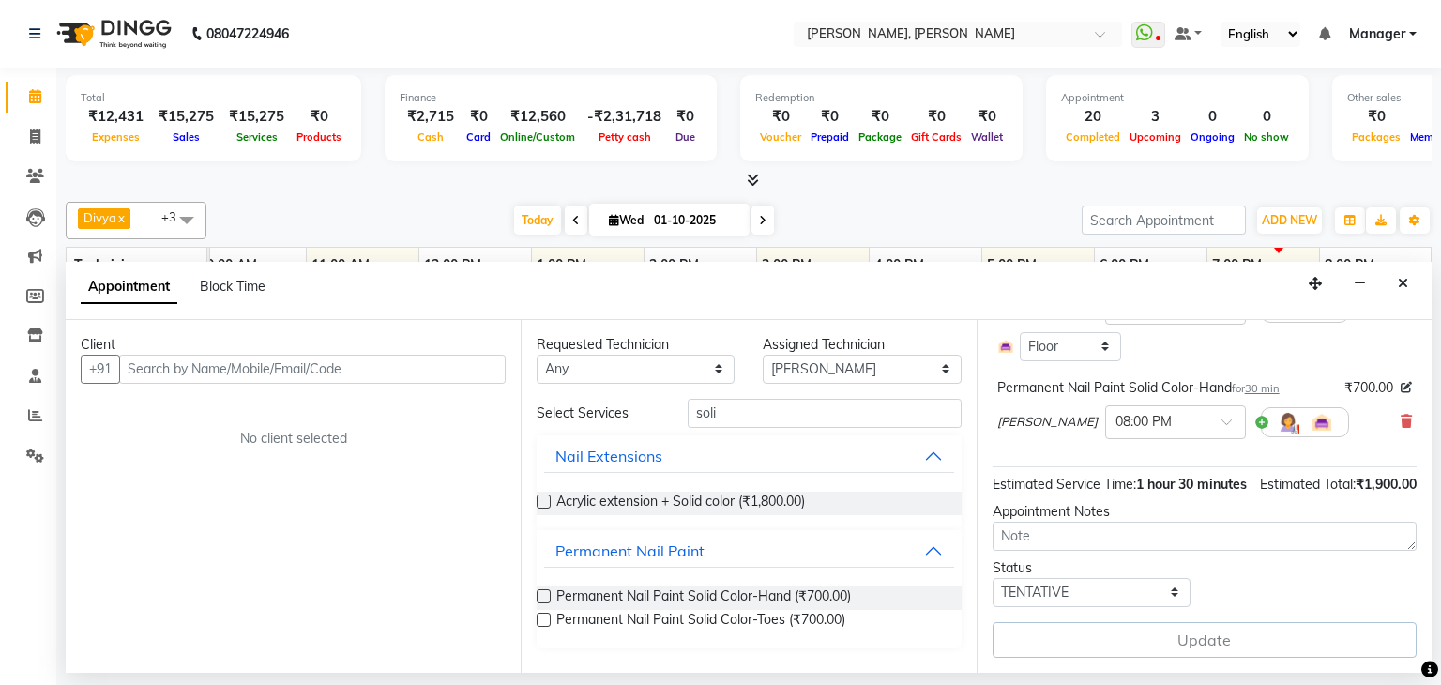
scroll to position [15, 0]
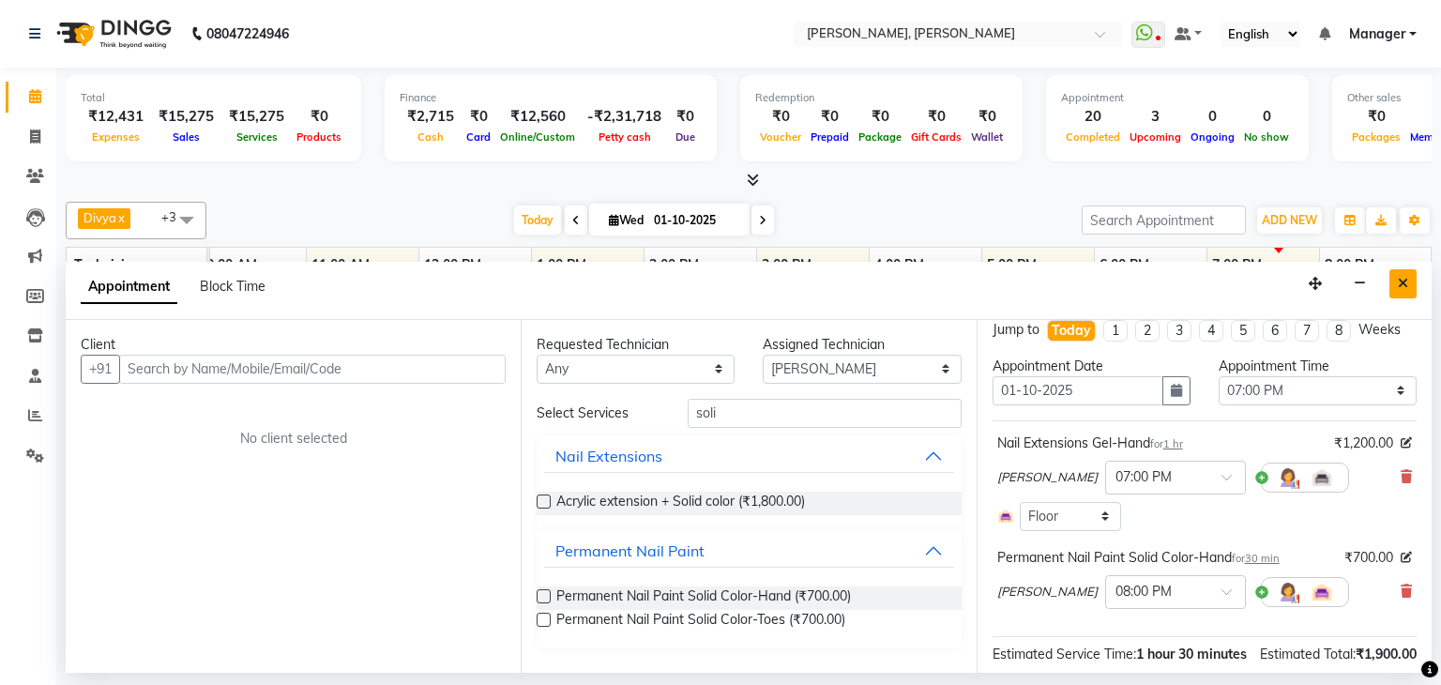
click at [1396, 286] on button "Close" at bounding box center [1402, 283] width 27 height 29
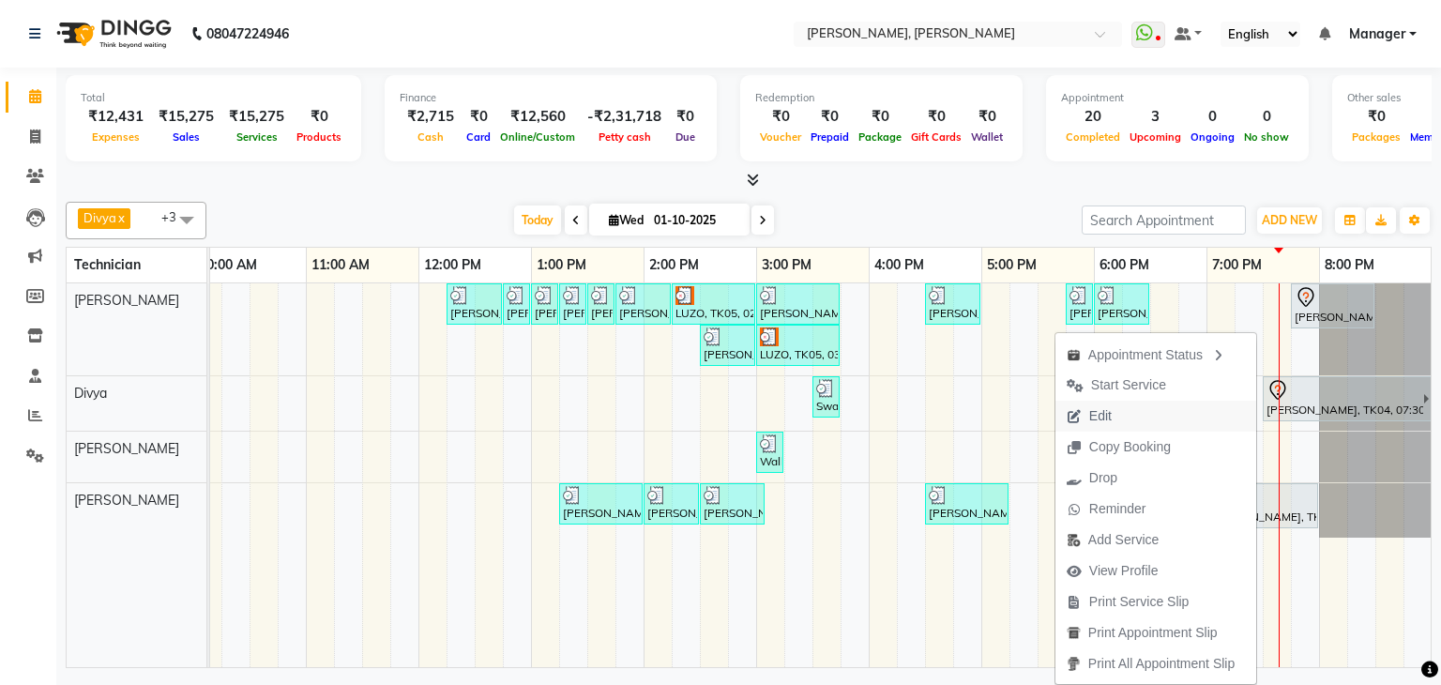
click at [1105, 408] on span "Edit" at bounding box center [1089, 416] width 68 height 31
select select "tentative"
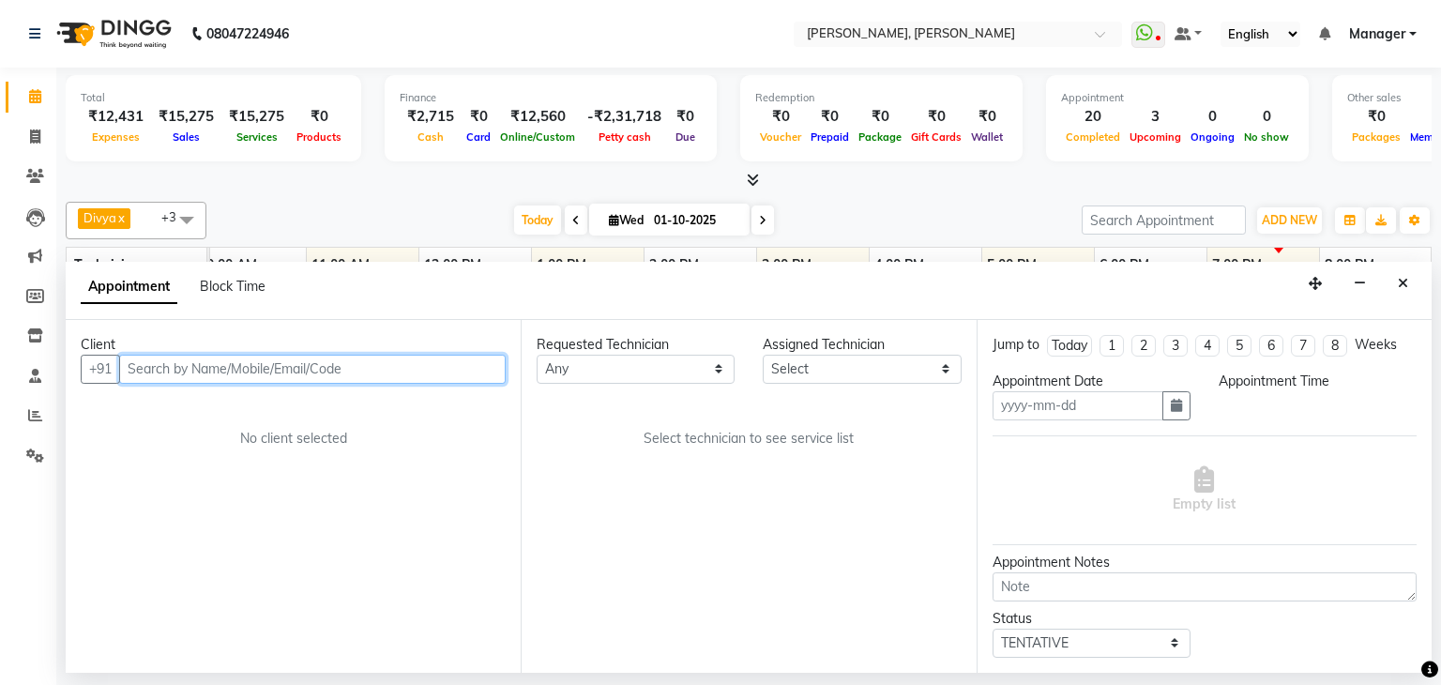
type input "01-10-2025"
select select "87862"
select select "1140"
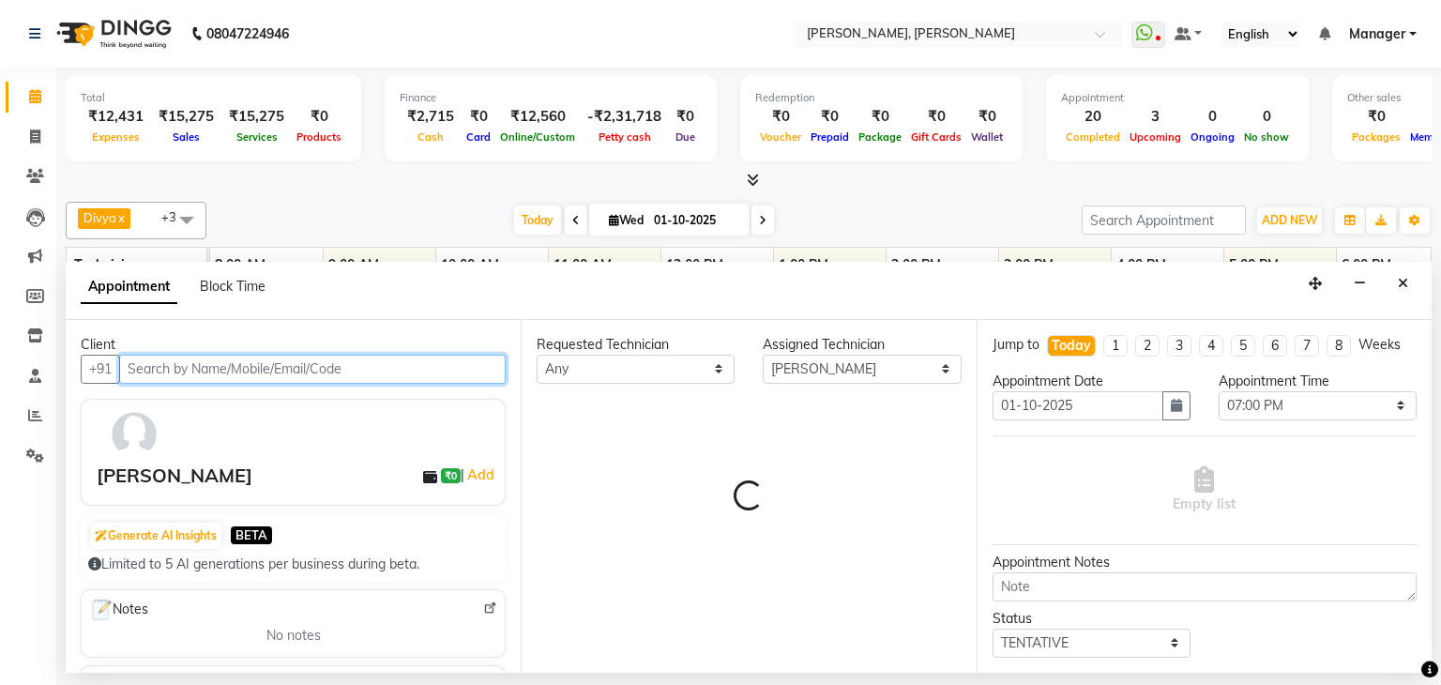
scroll to position [0, 242]
select select "3204"
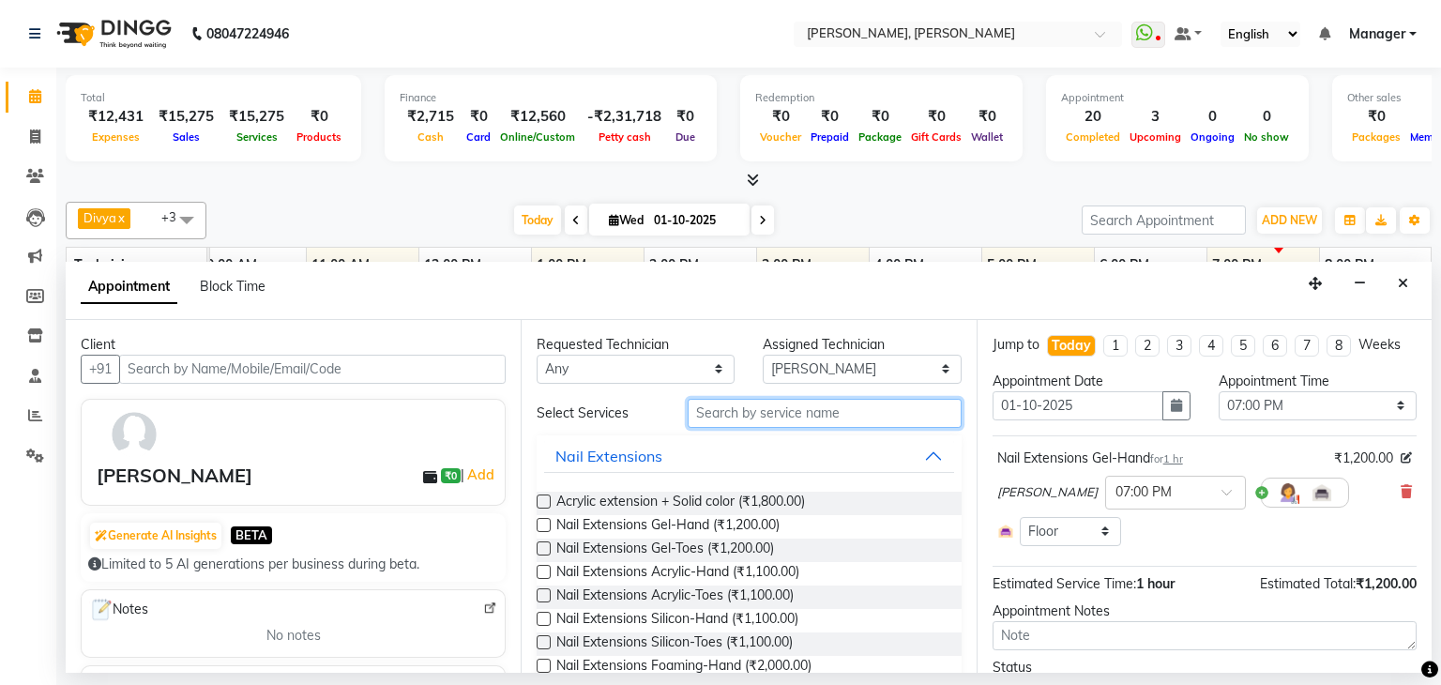
click at [859, 421] on input "text" at bounding box center [825, 413] width 274 height 29
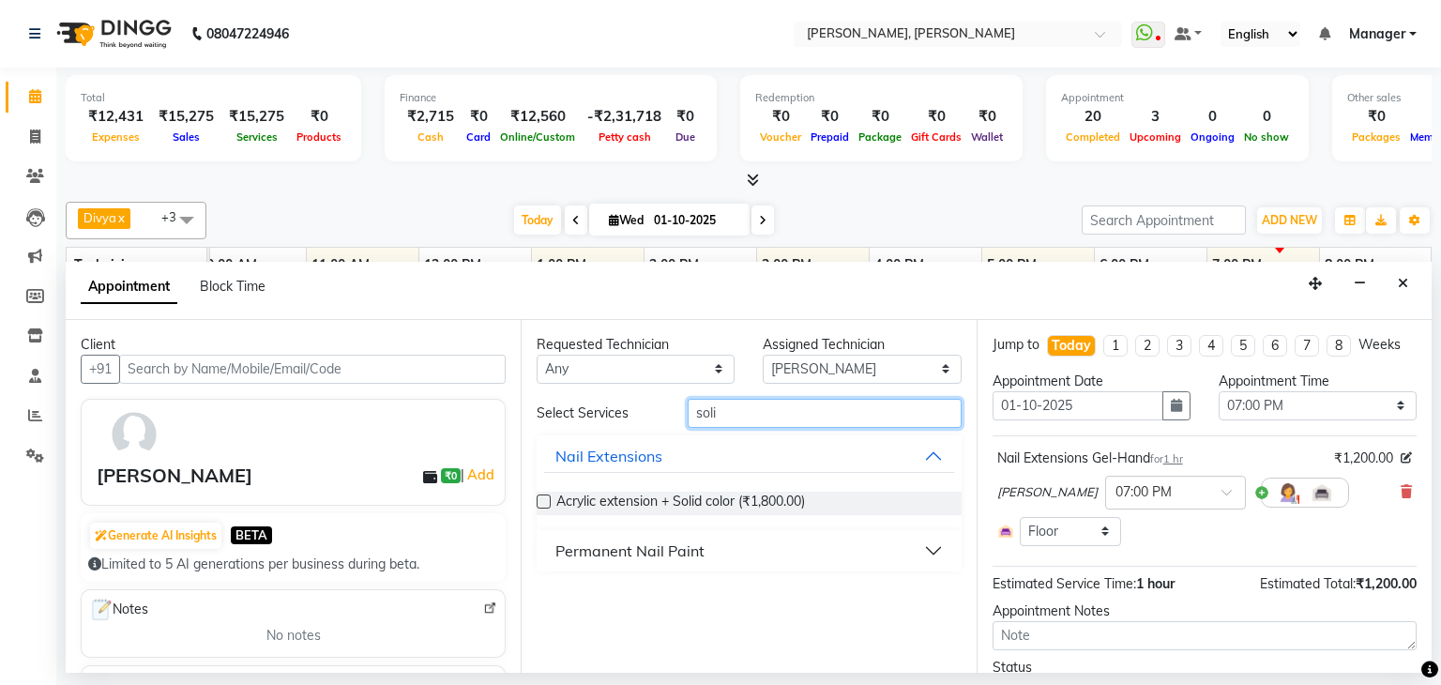
type input "soli"
click at [574, 546] on div "Permanent Nail Paint" at bounding box center [629, 550] width 149 height 23
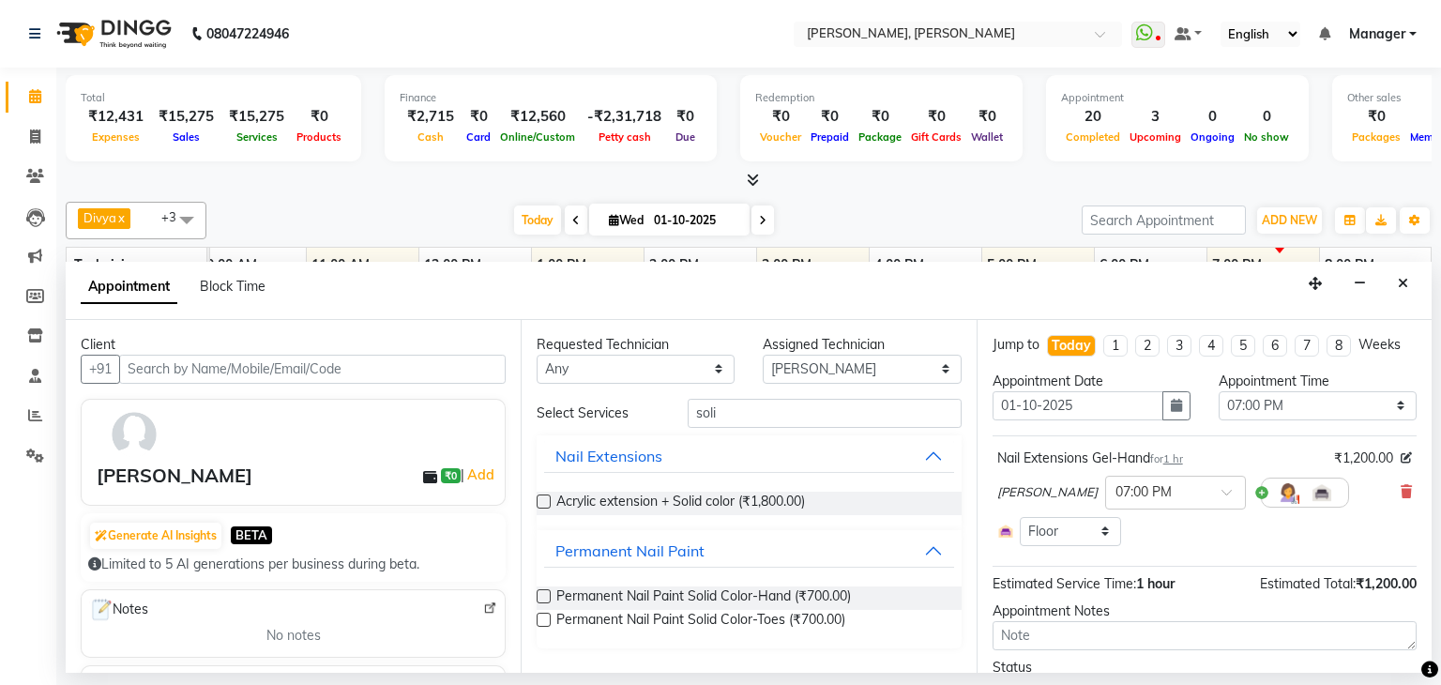
click at [538, 590] on label at bounding box center [544, 596] width 14 height 14
click at [538, 592] on input "checkbox" at bounding box center [543, 598] width 12 height 12
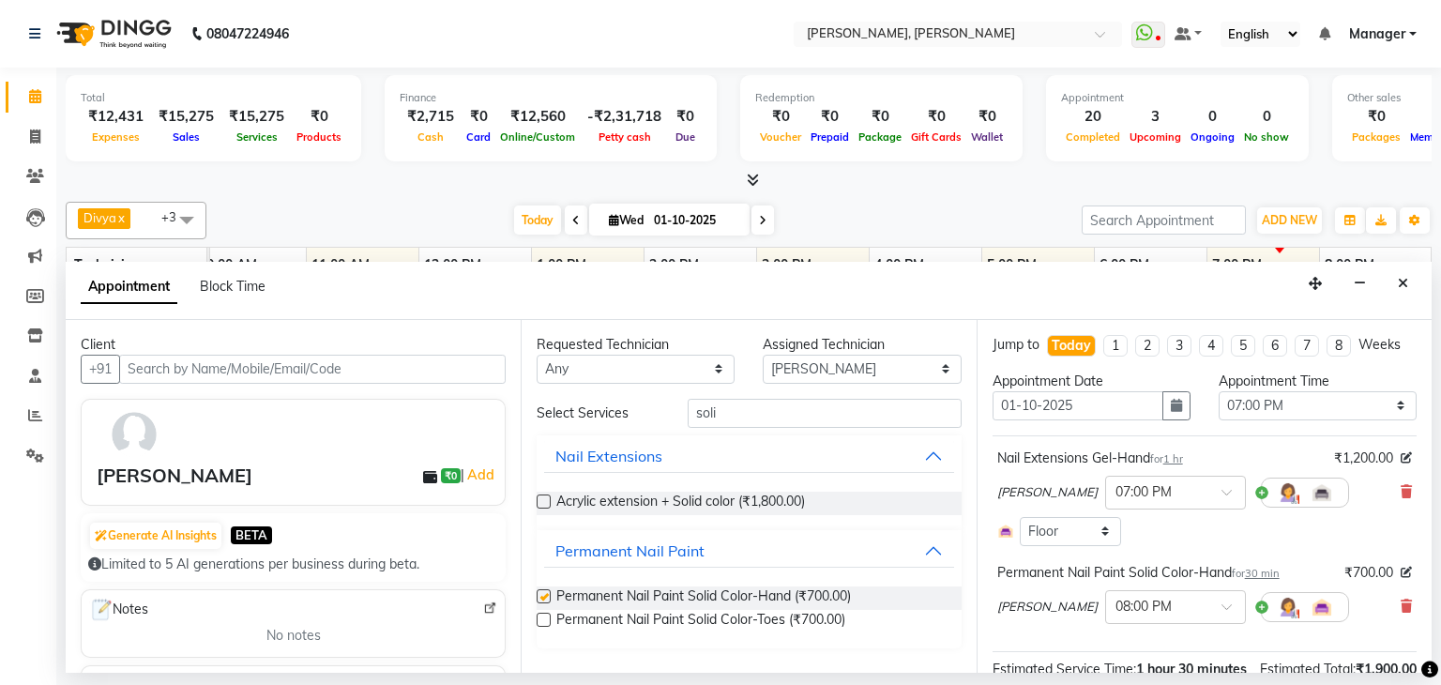
checkbox input "false"
click at [744, 410] on input "soli" at bounding box center [825, 413] width 274 height 29
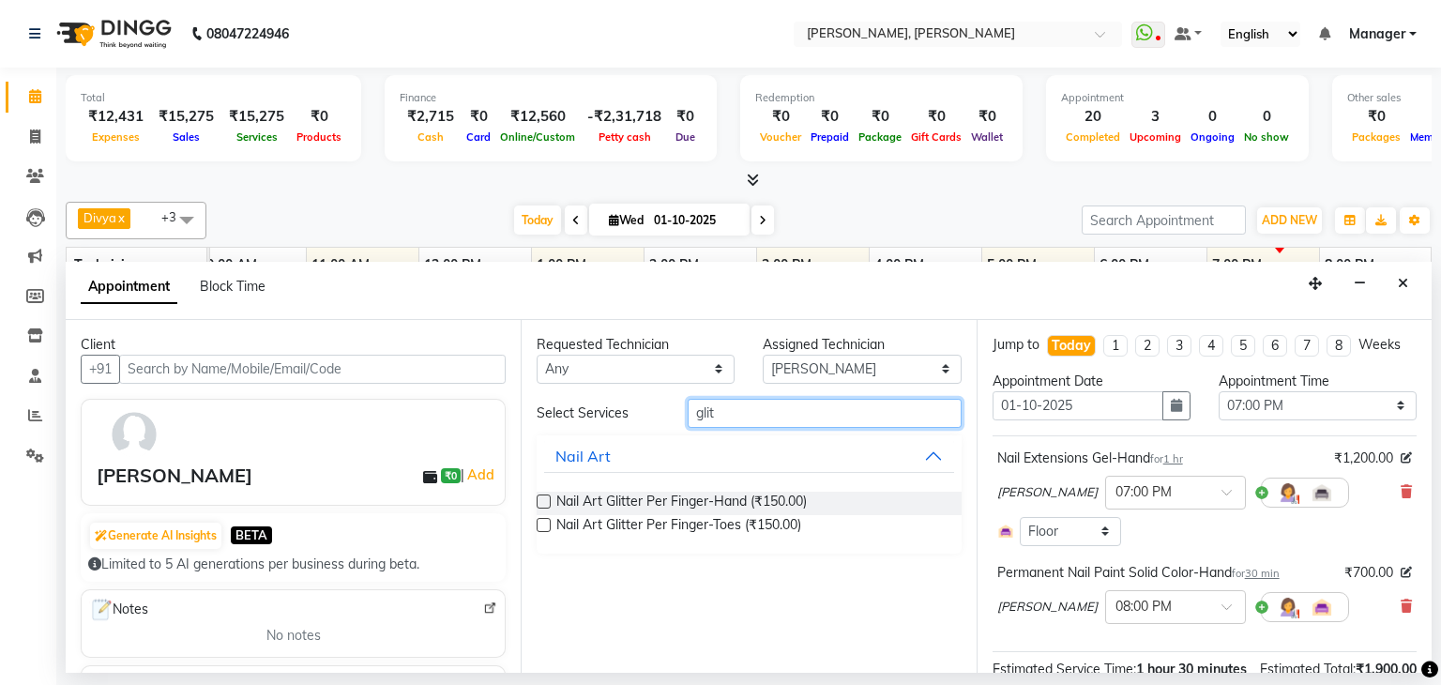
type input "glit"
click at [544, 496] on label at bounding box center [544, 501] width 14 height 14
click at [544, 497] on input "checkbox" at bounding box center [543, 503] width 12 height 12
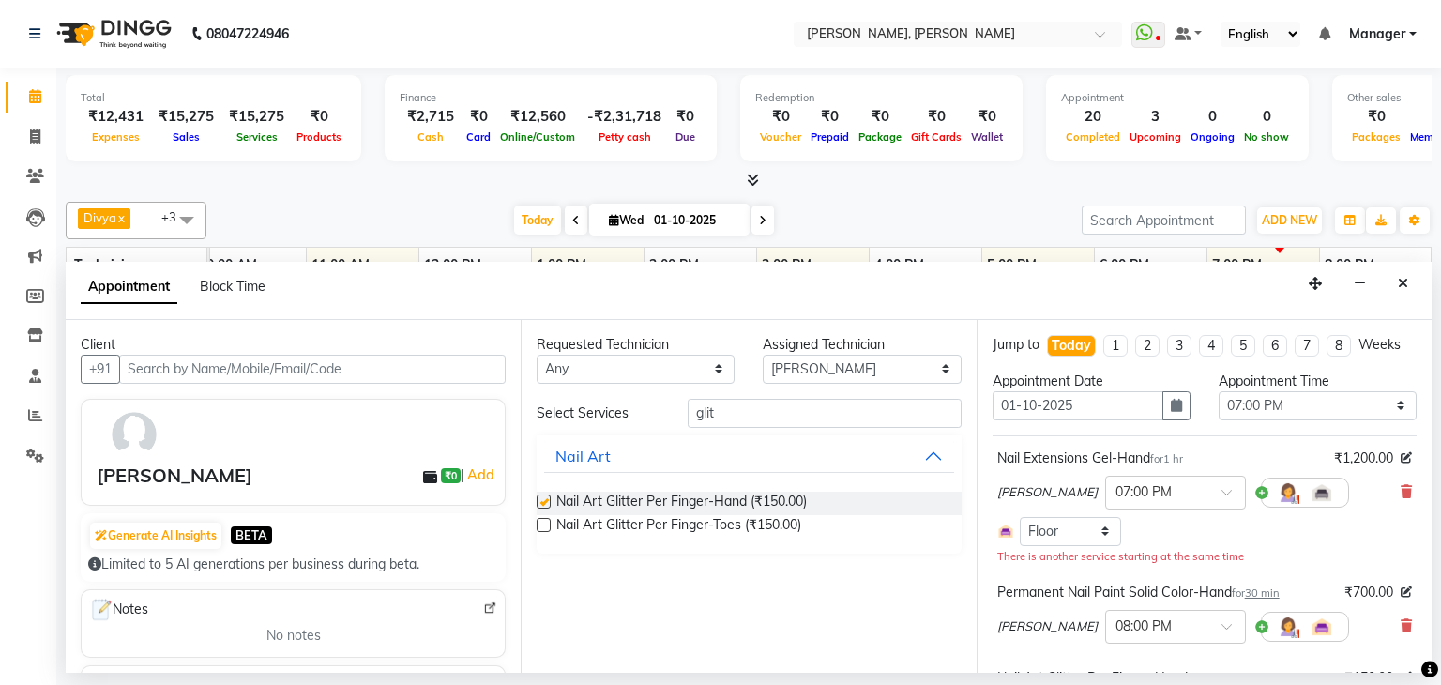
checkbox input "false"
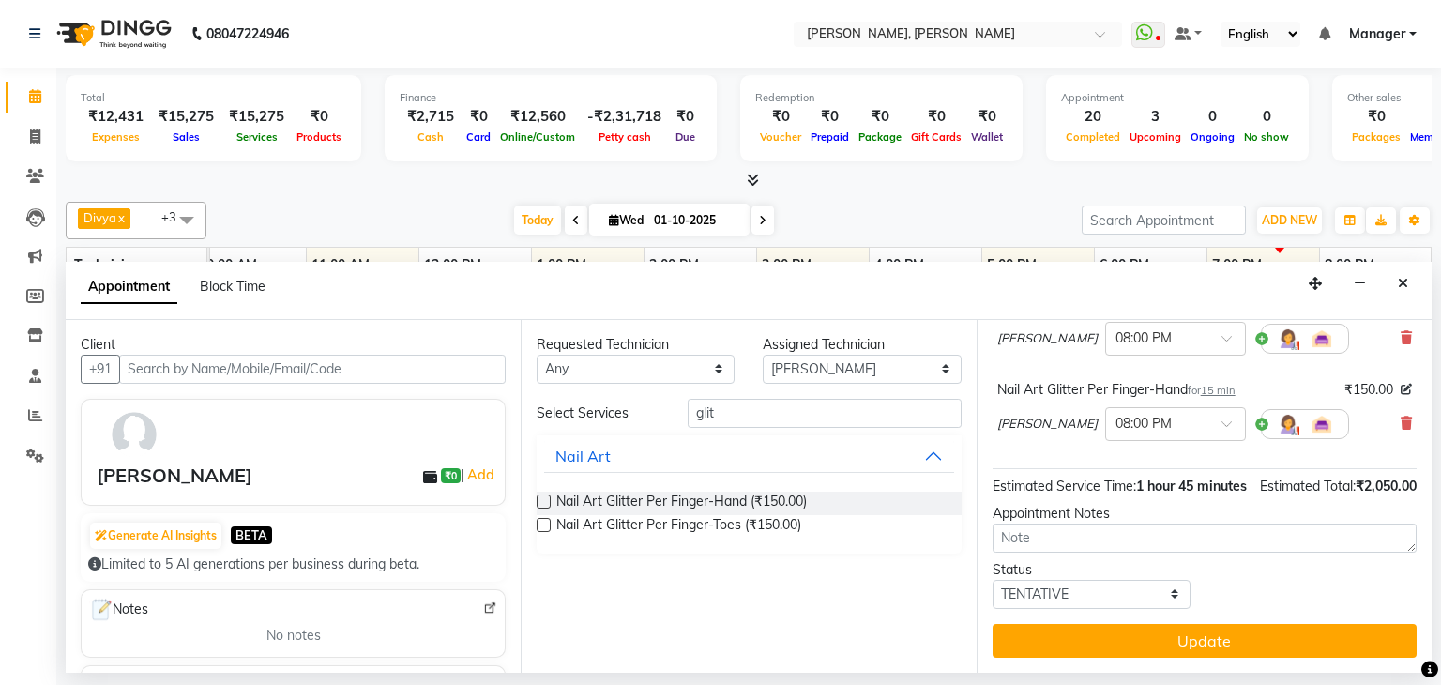
scroll to position [307, 0]
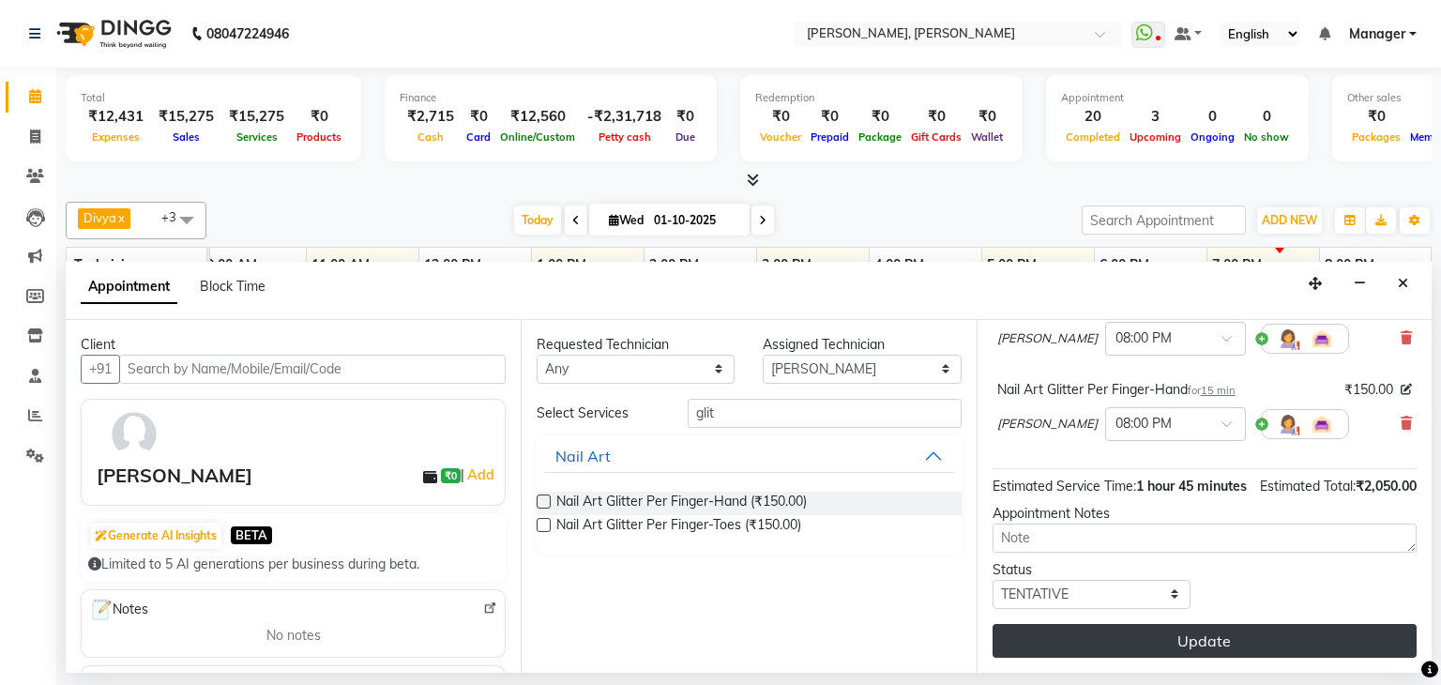
click at [1211, 646] on button "Update" at bounding box center [1204, 641] width 424 height 34
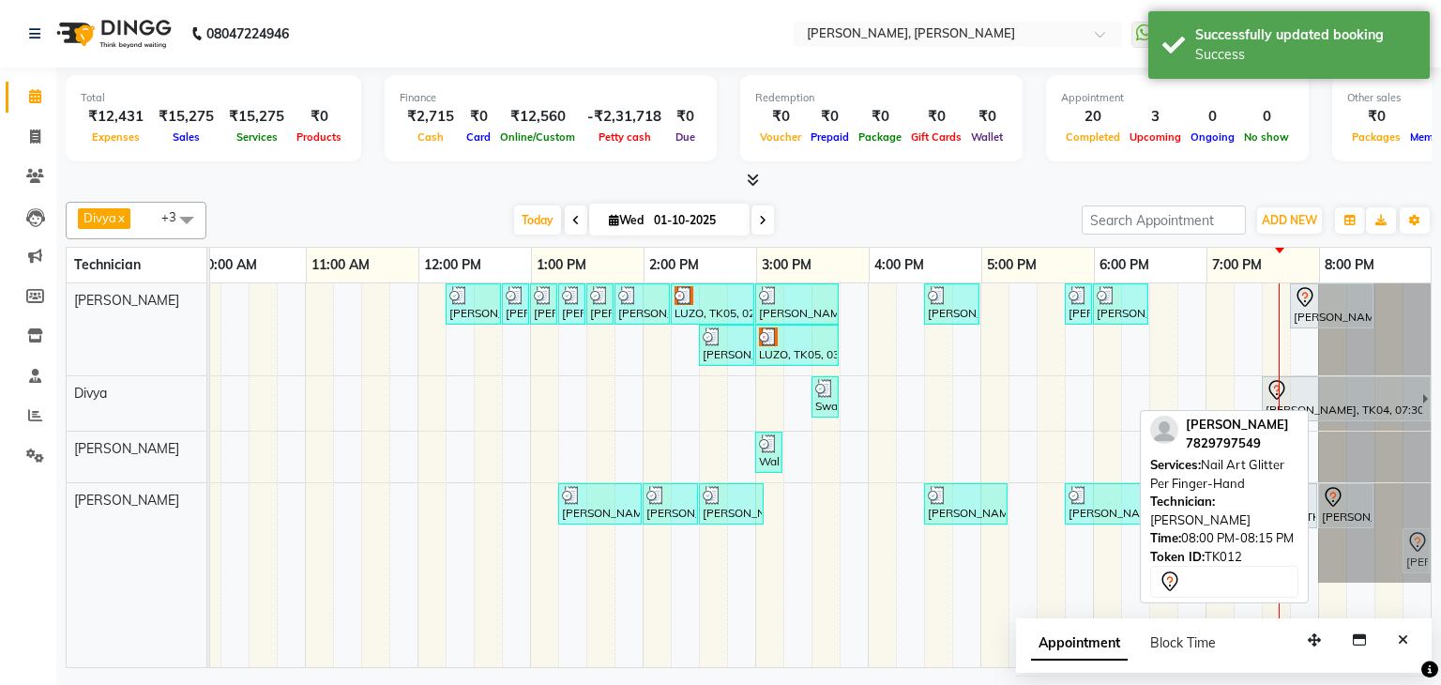
scroll to position [0, 256]
drag, startPoint x: 1336, startPoint y: 553, endPoint x: 1386, endPoint y: 545, distance: 51.2
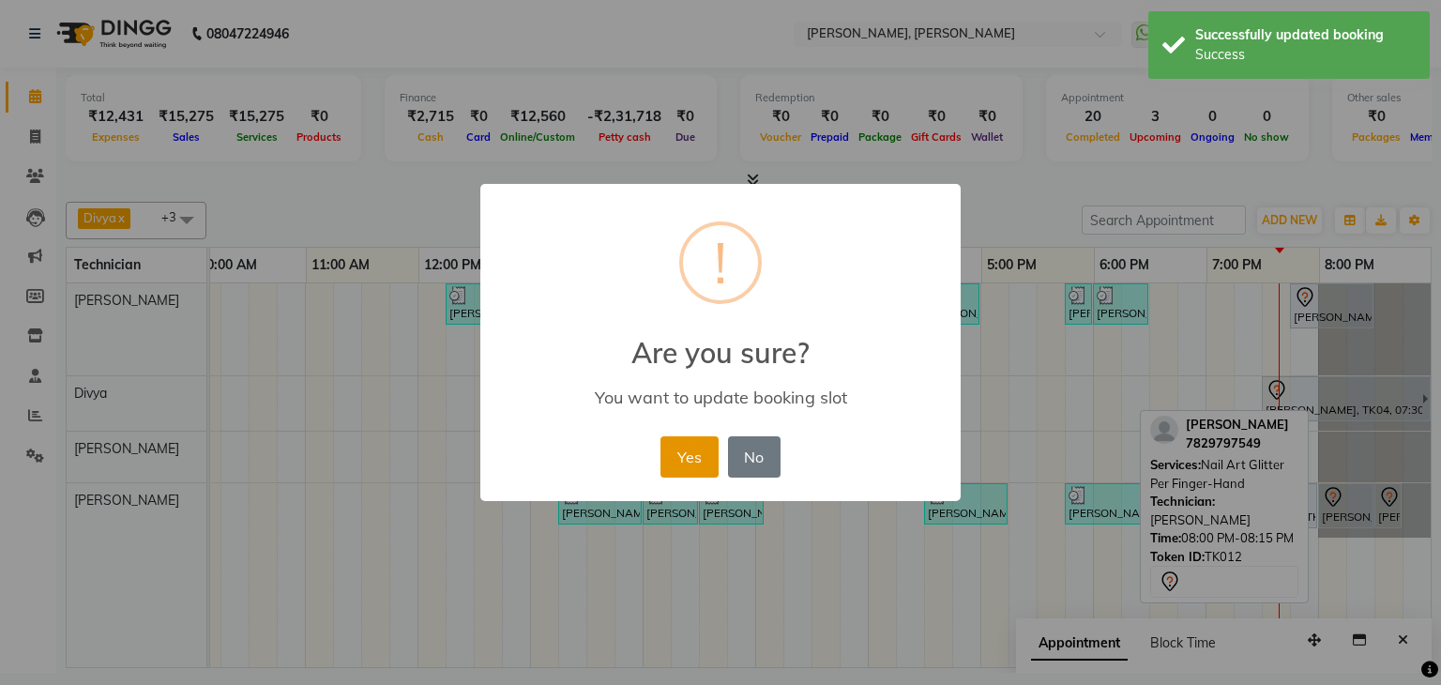
drag, startPoint x: 689, startPoint y: 449, endPoint x: 1373, endPoint y: 620, distance: 704.8
click at [689, 450] on button "Yes" at bounding box center [688, 456] width 57 height 41
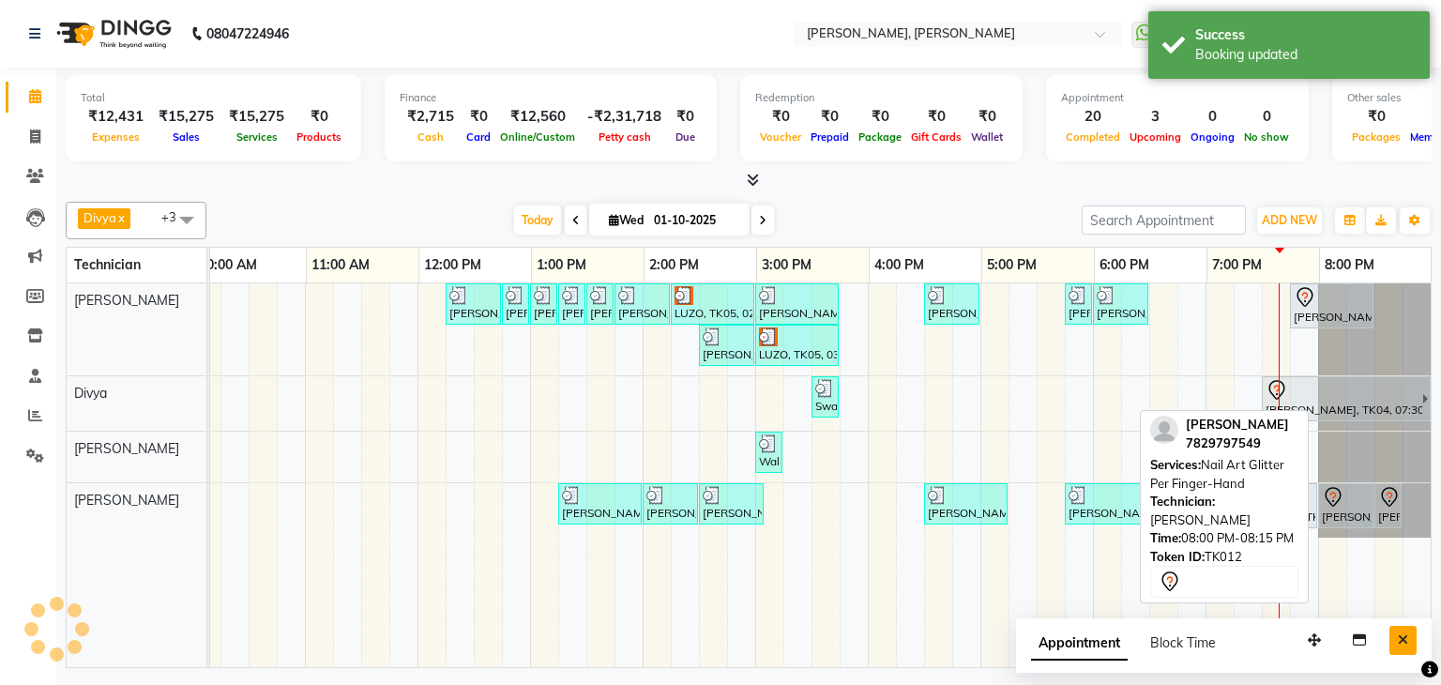
click at [1404, 642] on icon "Close" at bounding box center [1403, 639] width 10 height 13
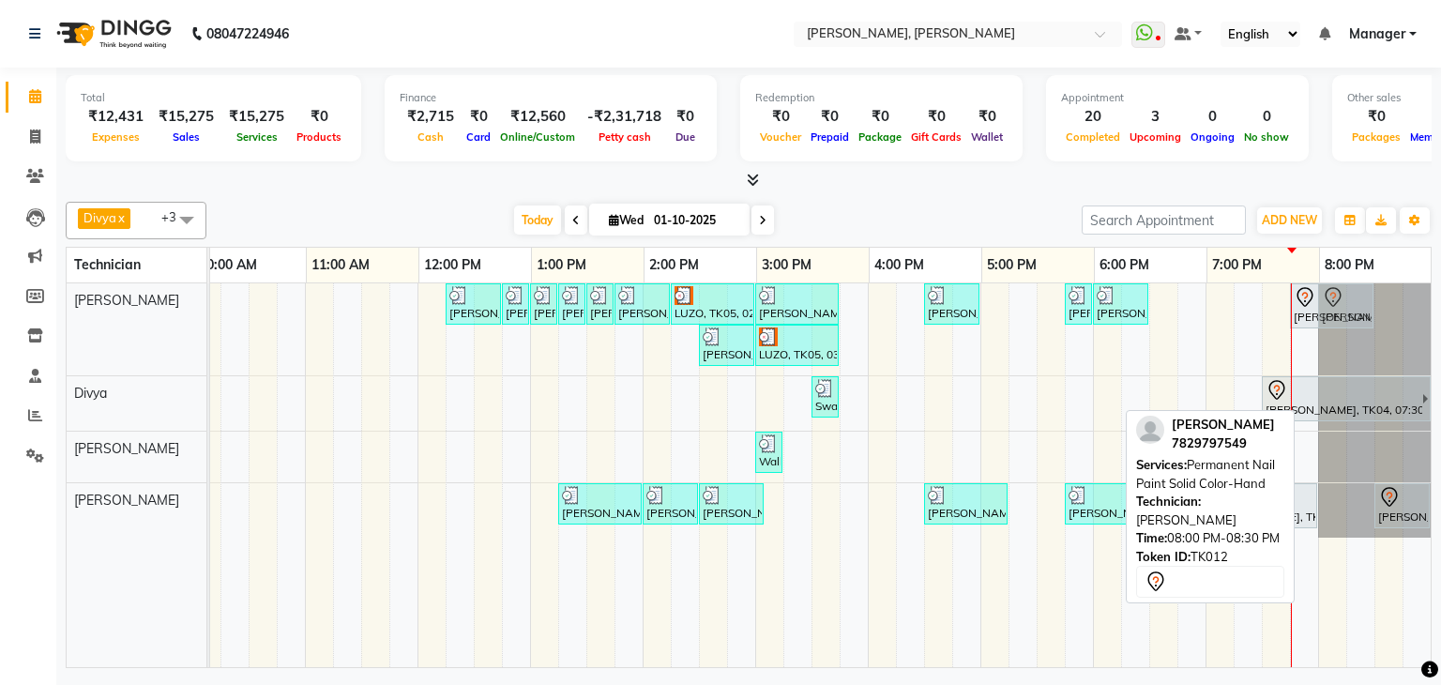
drag, startPoint x: 1336, startPoint y: 500, endPoint x: 1328, endPoint y: 339, distance: 161.5
click at [1328, 339] on tbody "NIKITHA, TK01, 12:15 PM-12:45 PM, Refills Acrylic-Hand NIKITHA, TK01, 12:45 PM-…" at bounding box center [698, 410] width 1463 height 254
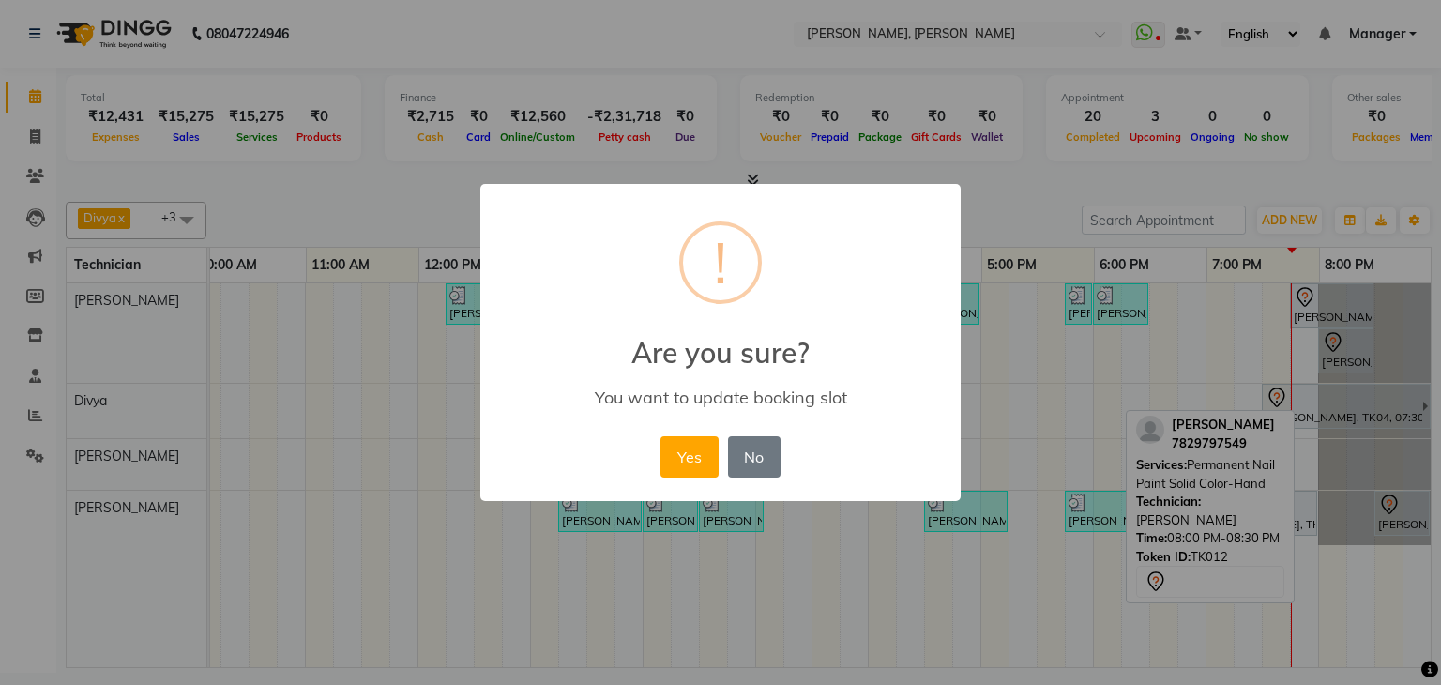
drag, startPoint x: 650, startPoint y: 456, endPoint x: 710, endPoint y: 462, distance: 60.4
click at [651, 456] on div "× ! Are you sure? You want to update booking slot Yes No No" at bounding box center [720, 342] width 480 height 317
click at [713, 462] on button "Yes" at bounding box center [688, 456] width 57 height 41
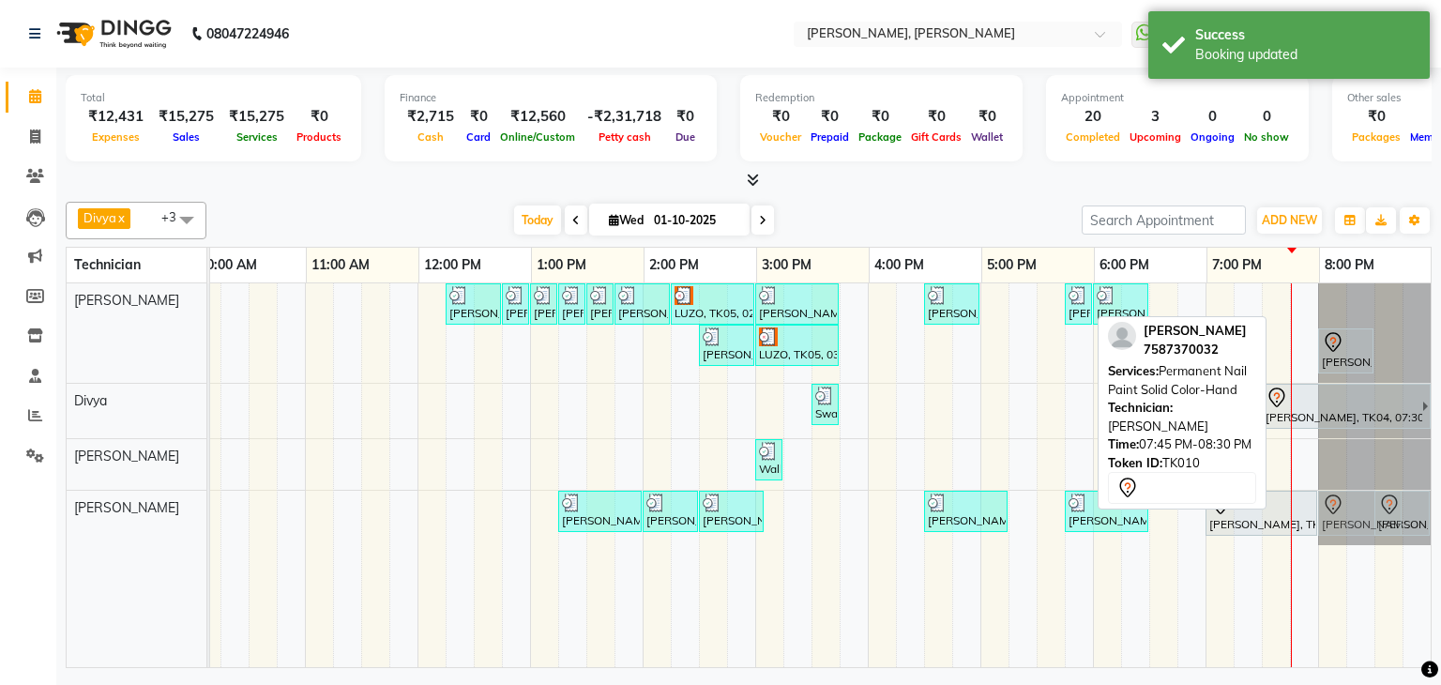
drag, startPoint x: 1313, startPoint y: 296, endPoint x: 1335, endPoint y: 496, distance: 201.0
click at [1335, 496] on tbody "NIKITHA, TK01, 12:15 PM-12:45 PM, Refills Acrylic-Hand NIKITHA, TK01, 12:45 PM-…" at bounding box center [698, 414] width 1463 height 262
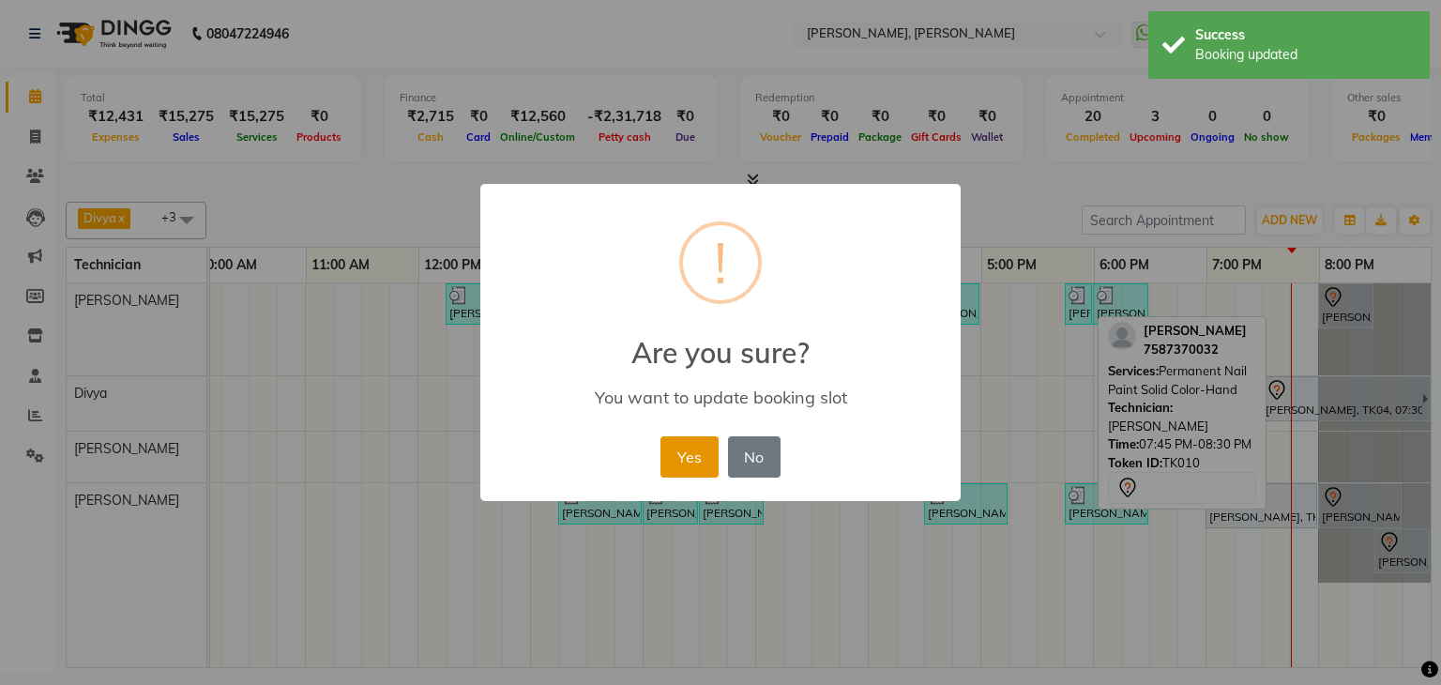
click at [700, 447] on button "Yes" at bounding box center [688, 456] width 57 height 41
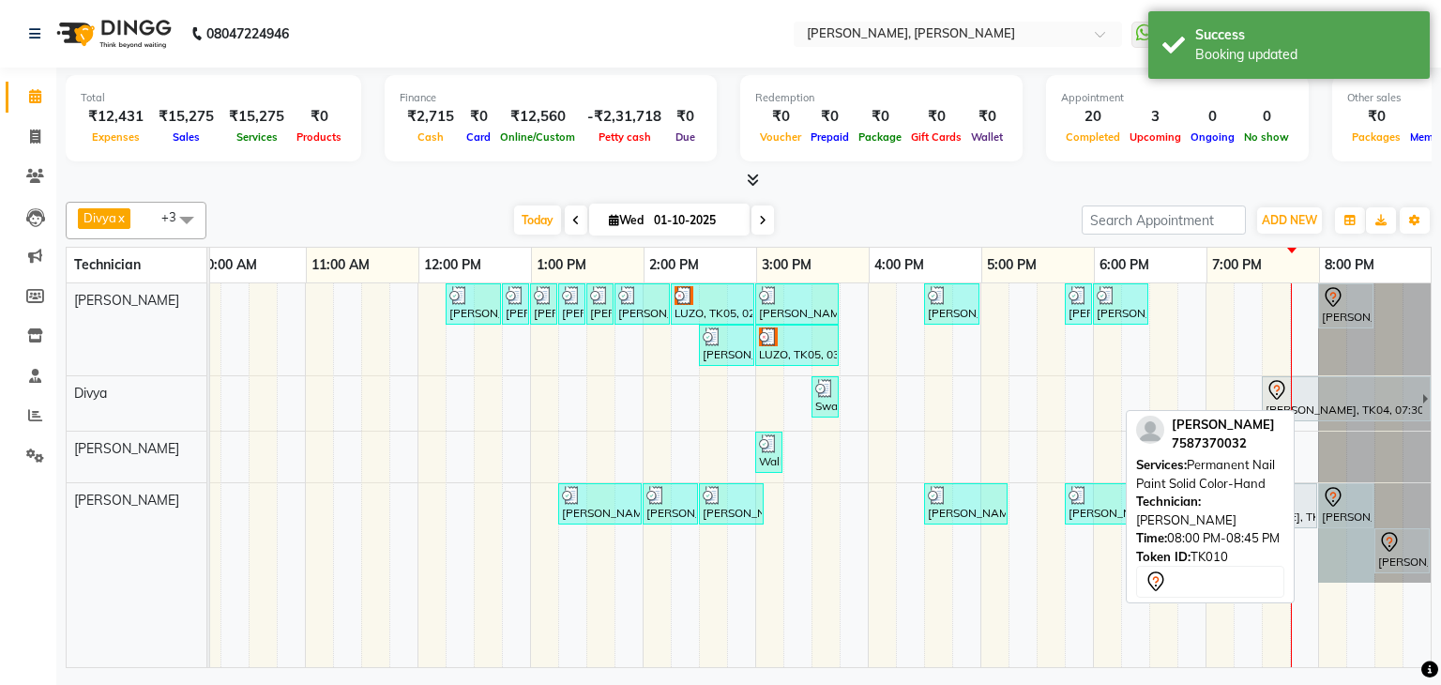
drag, startPoint x: 1384, startPoint y: 491, endPoint x: 1358, endPoint y: 540, distance: 55.8
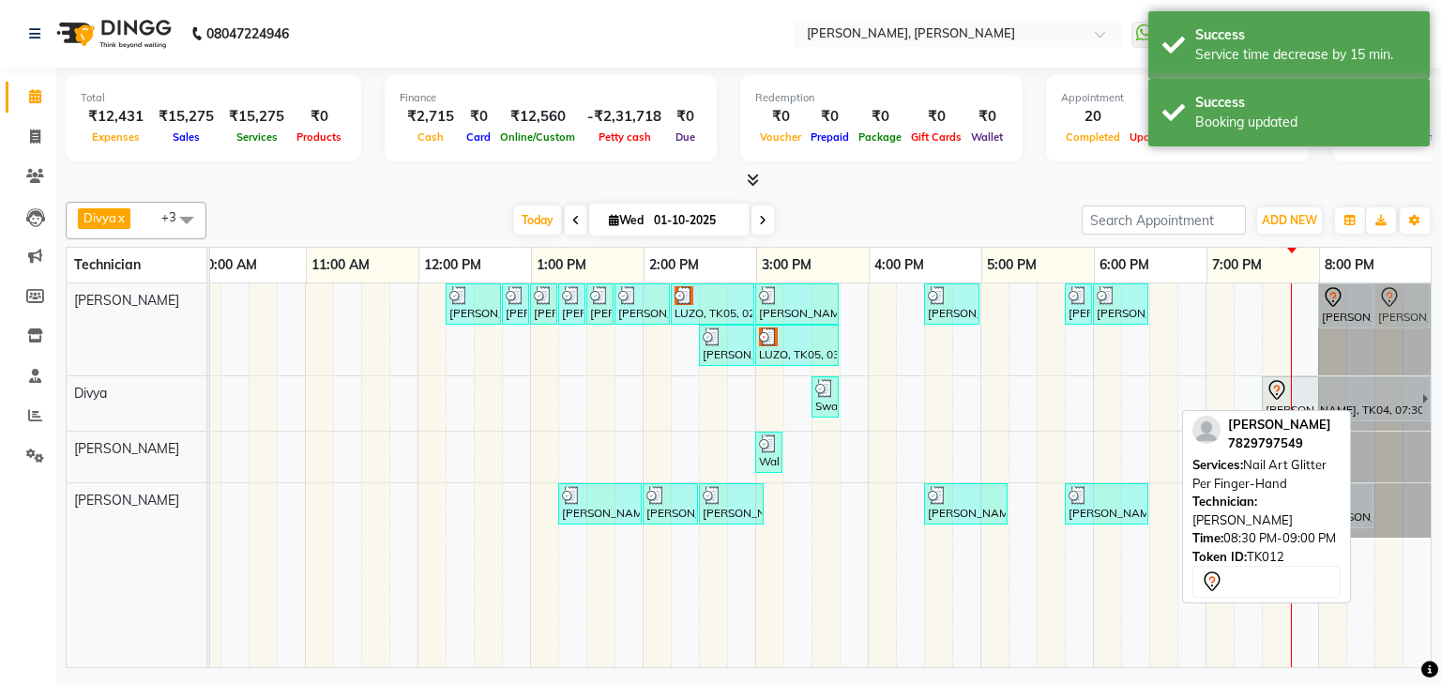
drag, startPoint x: 1388, startPoint y: 501, endPoint x: 1382, endPoint y: 341, distance: 159.6
click at [1384, 339] on tbody "NIKITHA, TK01, 12:15 PM-12:45 PM, Refills Acrylic-Hand NIKITHA, TK01, 12:45 PM-…" at bounding box center [698, 410] width 1463 height 254
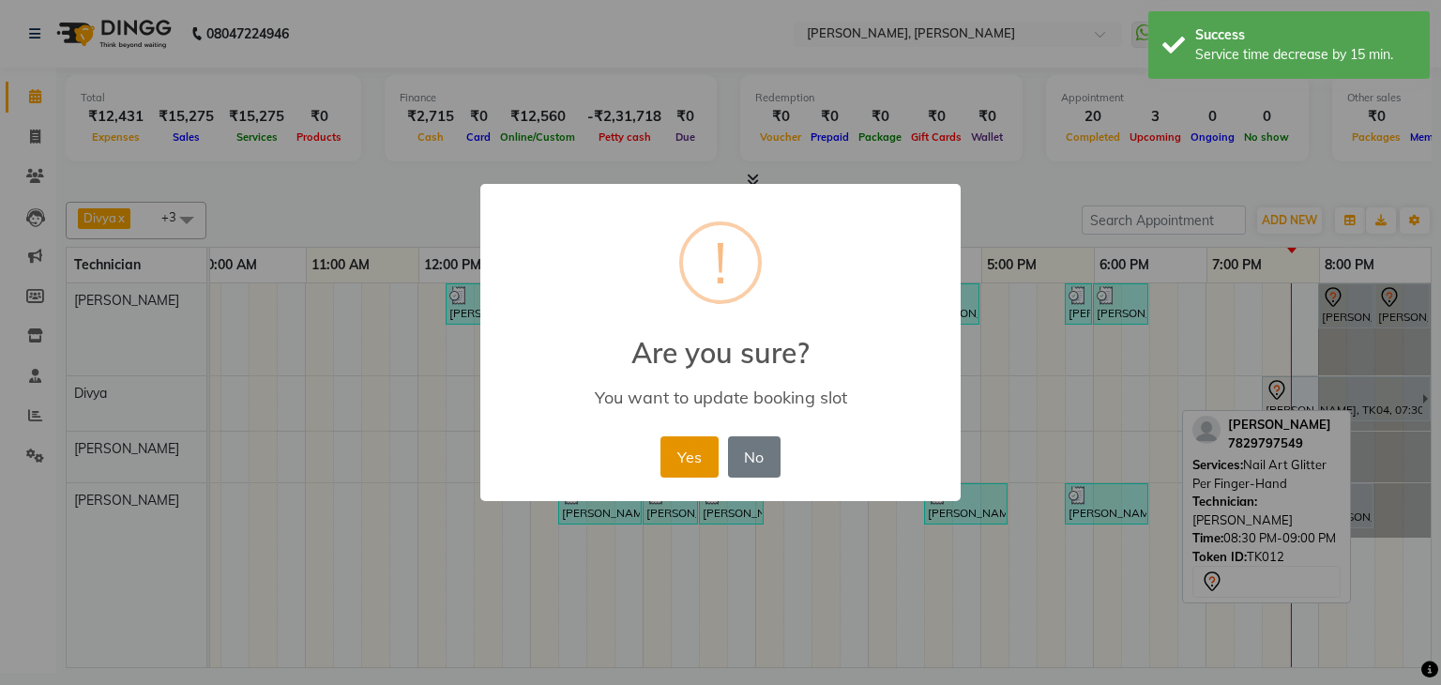
drag, startPoint x: 679, startPoint y: 459, endPoint x: 822, endPoint y: 442, distance: 143.6
click at [680, 458] on button "Yes" at bounding box center [688, 456] width 57 height 41
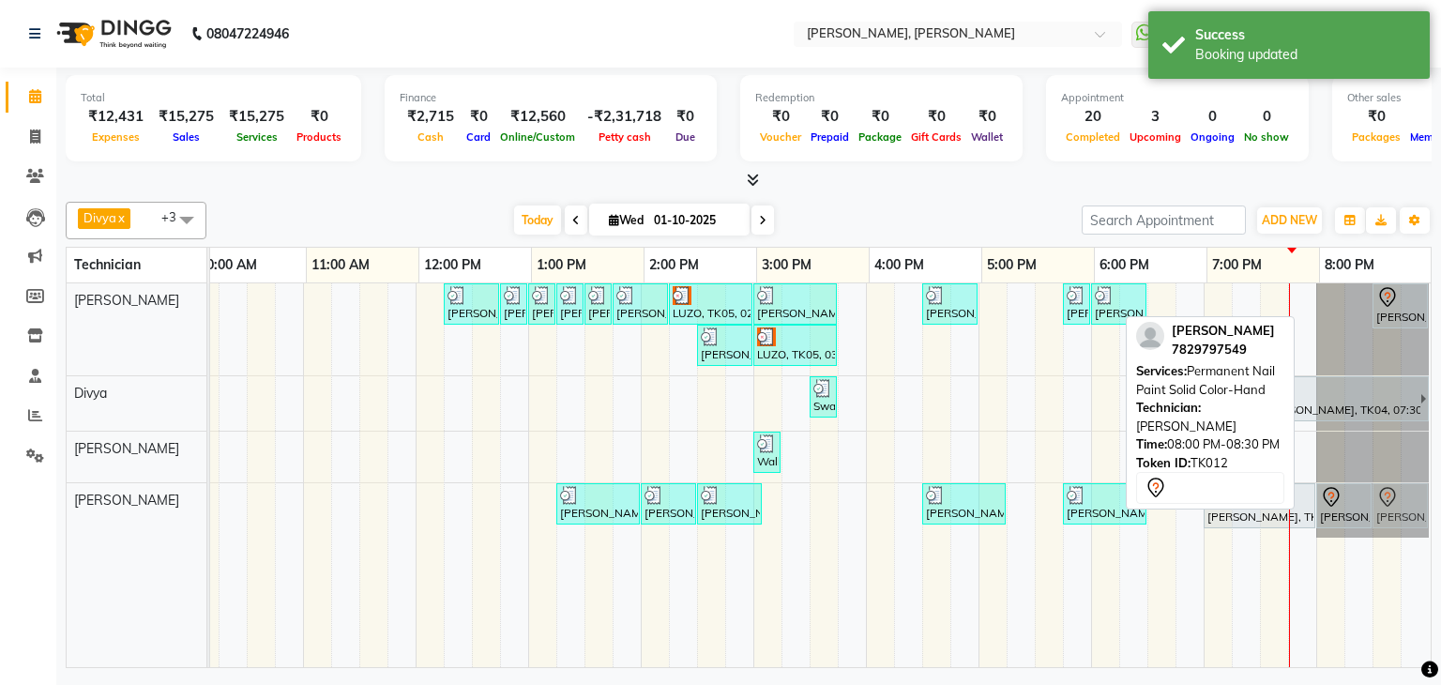
drag, startPoint x: 1330, startPoint y: 305, endPoint x: 1392, endPoint y: 497, distance: 202.0
click at [1392, 497] on tbody "NIKITHA, TK01, 12:15 PM-12:45 PM, Refills Acrylic-Hand NIKITHA, TK01, 12:45 PM-…" at bounding box center [696, 410] width 1463 height 254
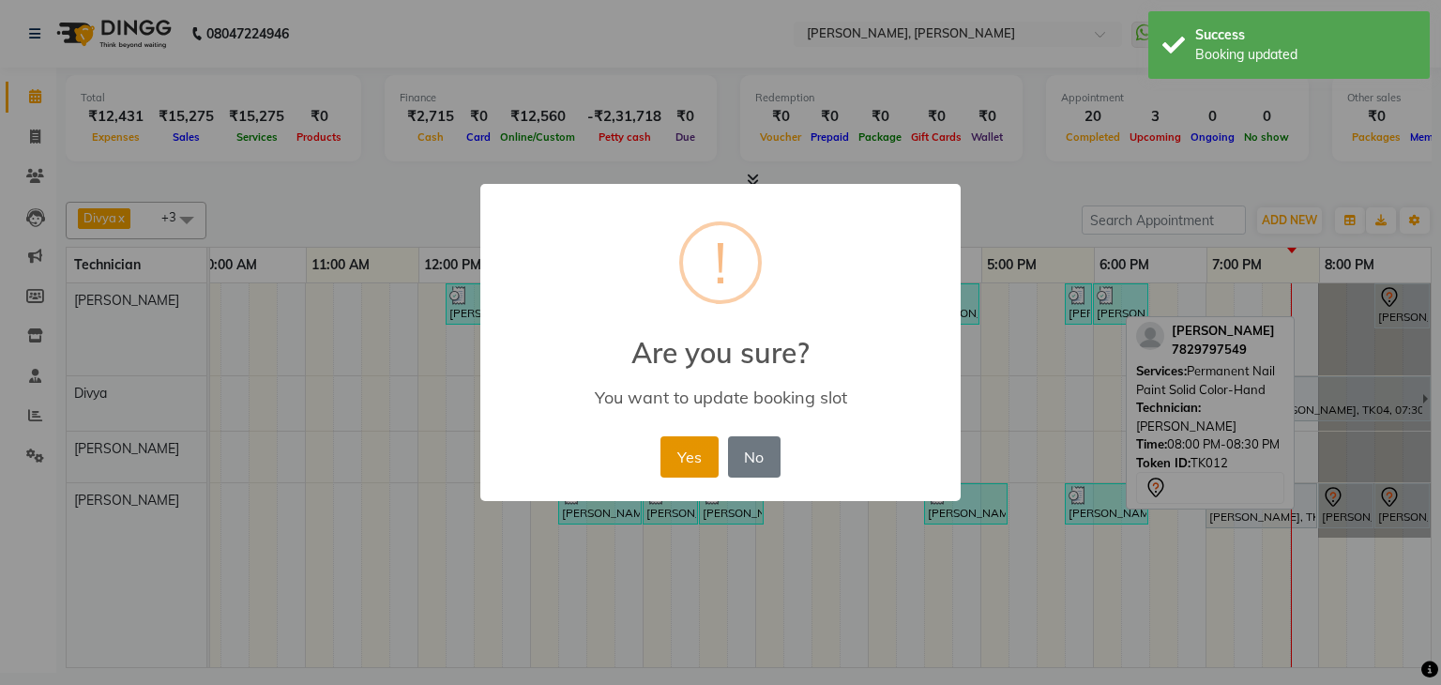
click at [689, 450] on button "Yes" at bounding box center [688, 456] width 57 height 41
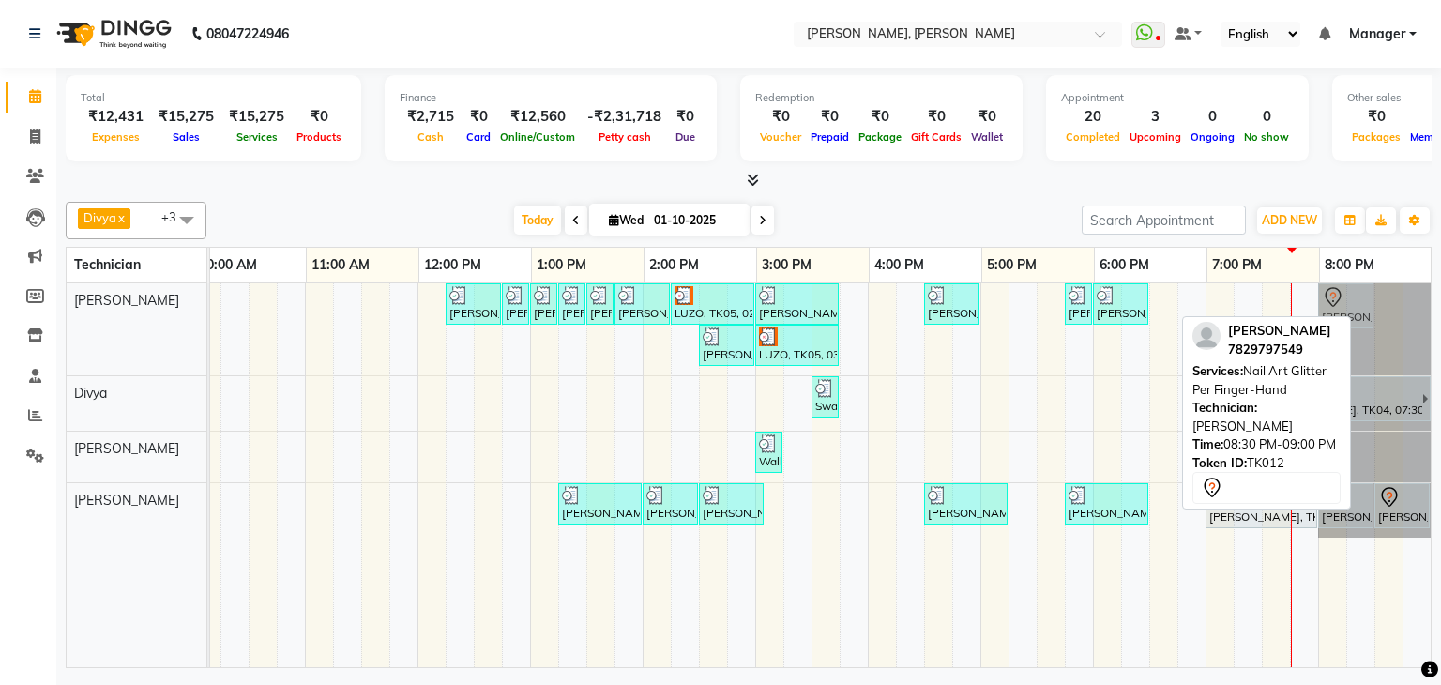
drag, startPoint x: 1382, startPoint y: 296, endPoint x: 1319, endPoint y: 357, distance: 87.6
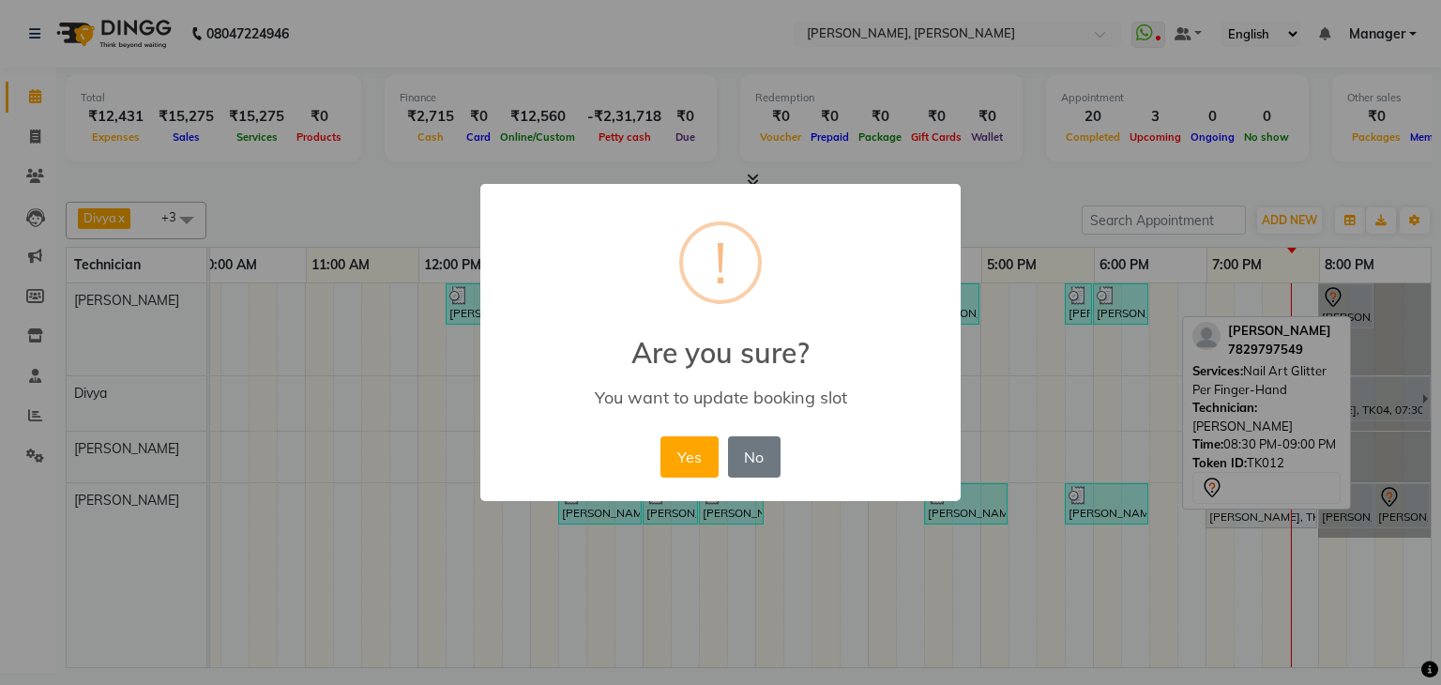
drag, startPoint x: 673, startPoint y: 453, endPoint x: 1335, endPoint y: 552, distance: 669.6
click at [675, 453] on button "Yes" at bounding box center [688, 456] width 57 height 41
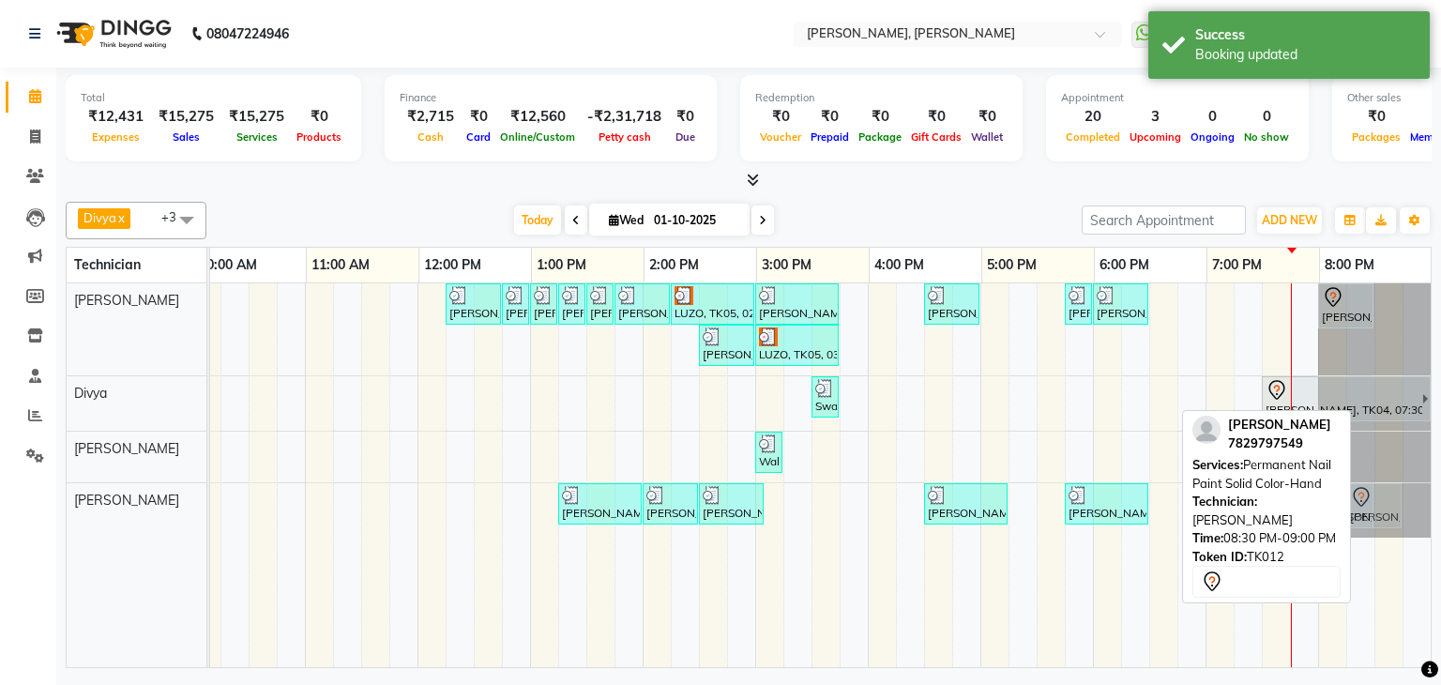
drag, startPoint x: 1388, startPoint y: 510, endPoint x: 1368, endPoint y: 525, distance: 25.5
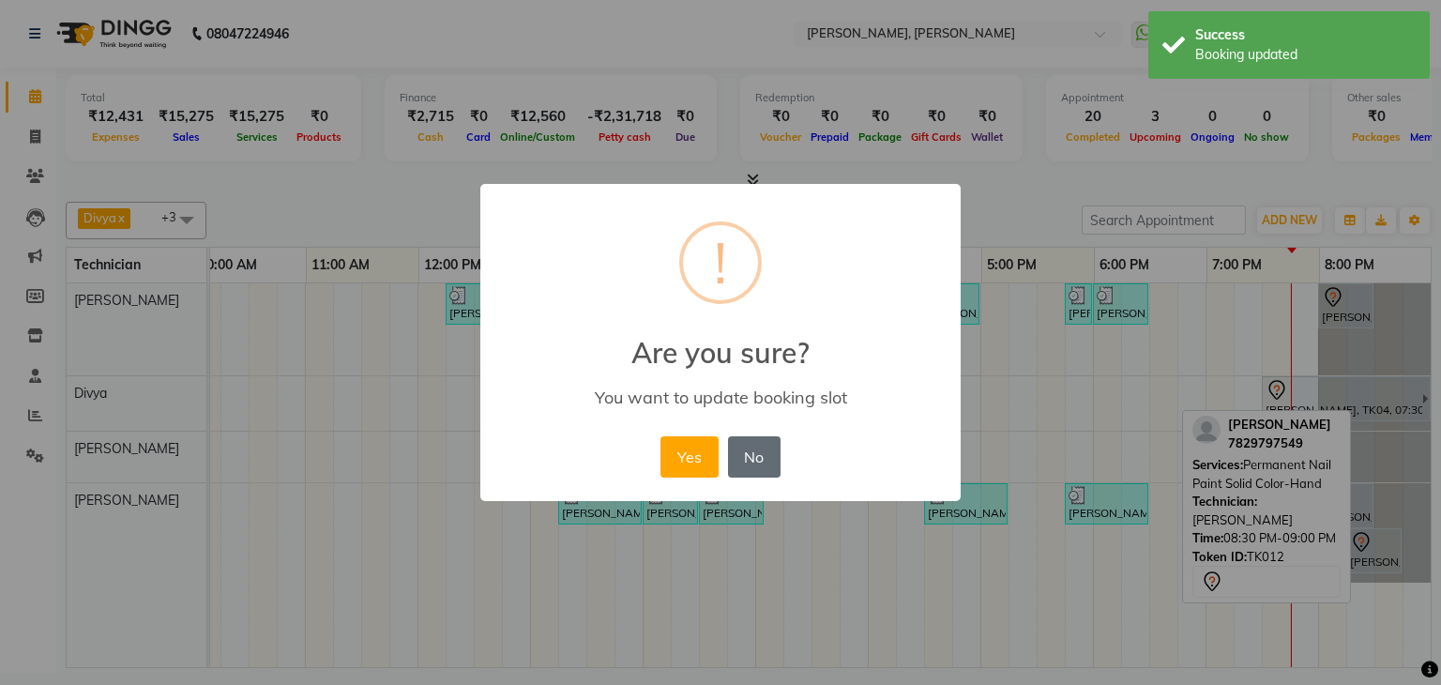
click at [752, 455] on button "No" at bounding box center [754, 456] width 53 height 41
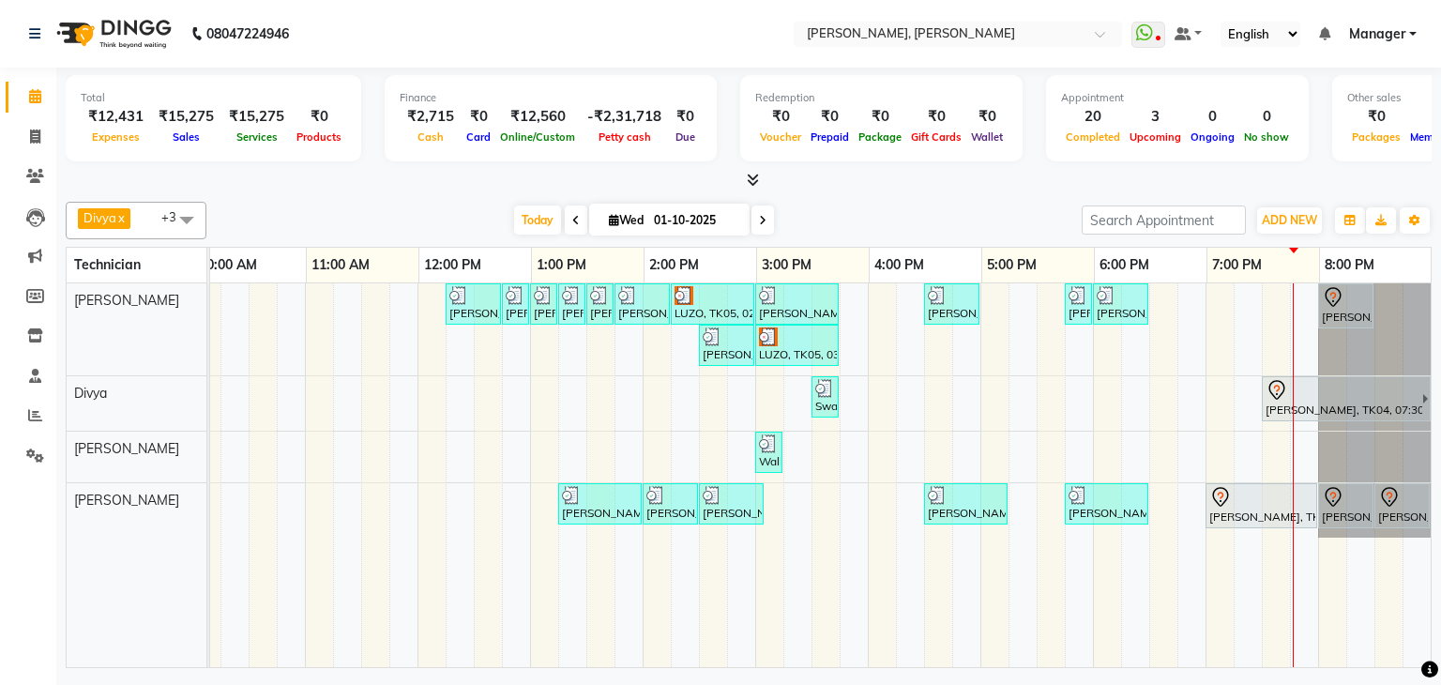
click at [753, 220] on span at bounding box center [762, 219] width 23 height 29
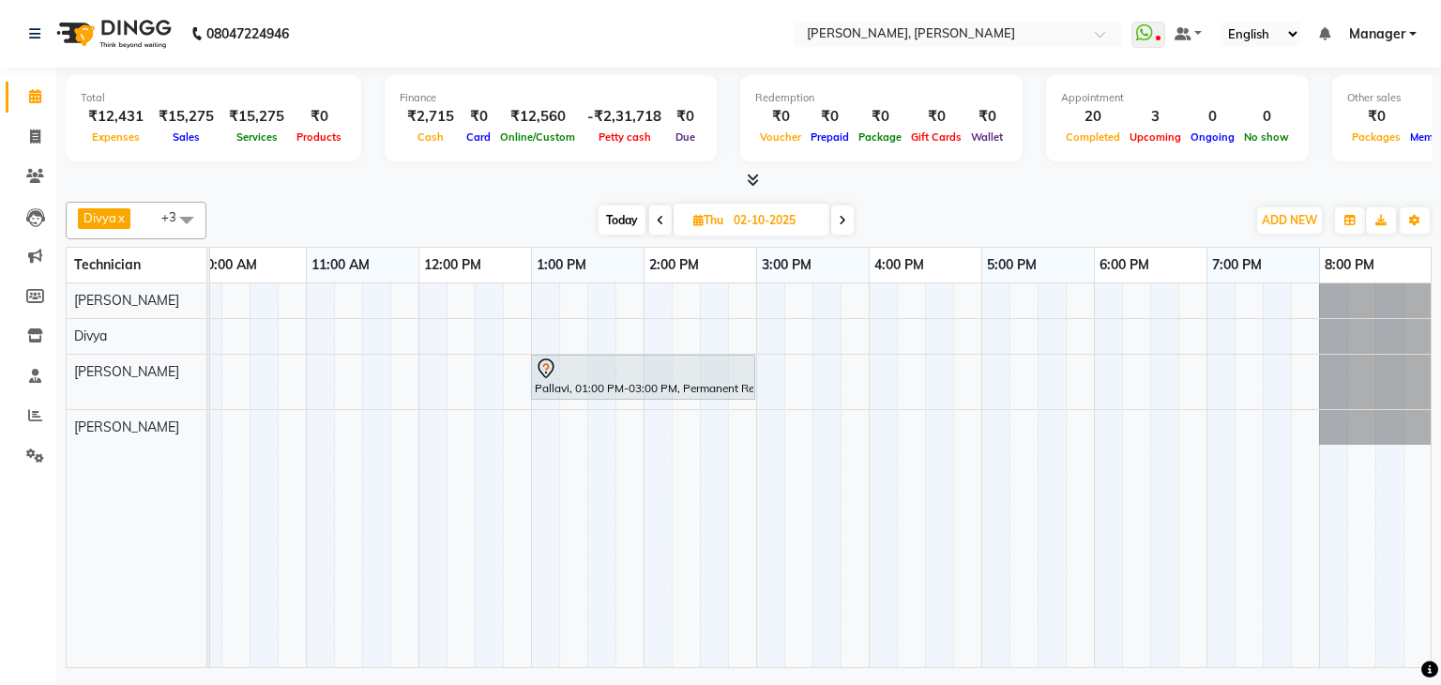
scroll to position [0, 0]
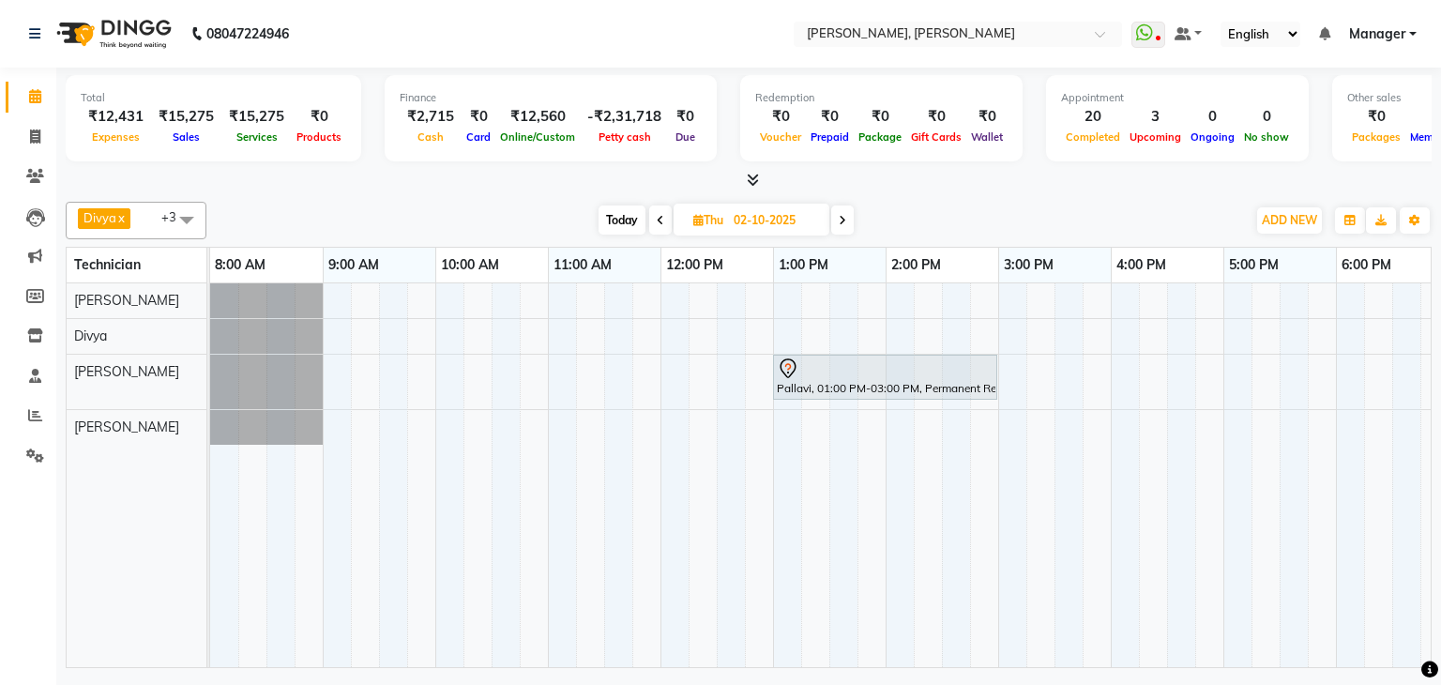
click at [620, 220] on span "Today" at bounding box center [621, 219] width 47 height 29
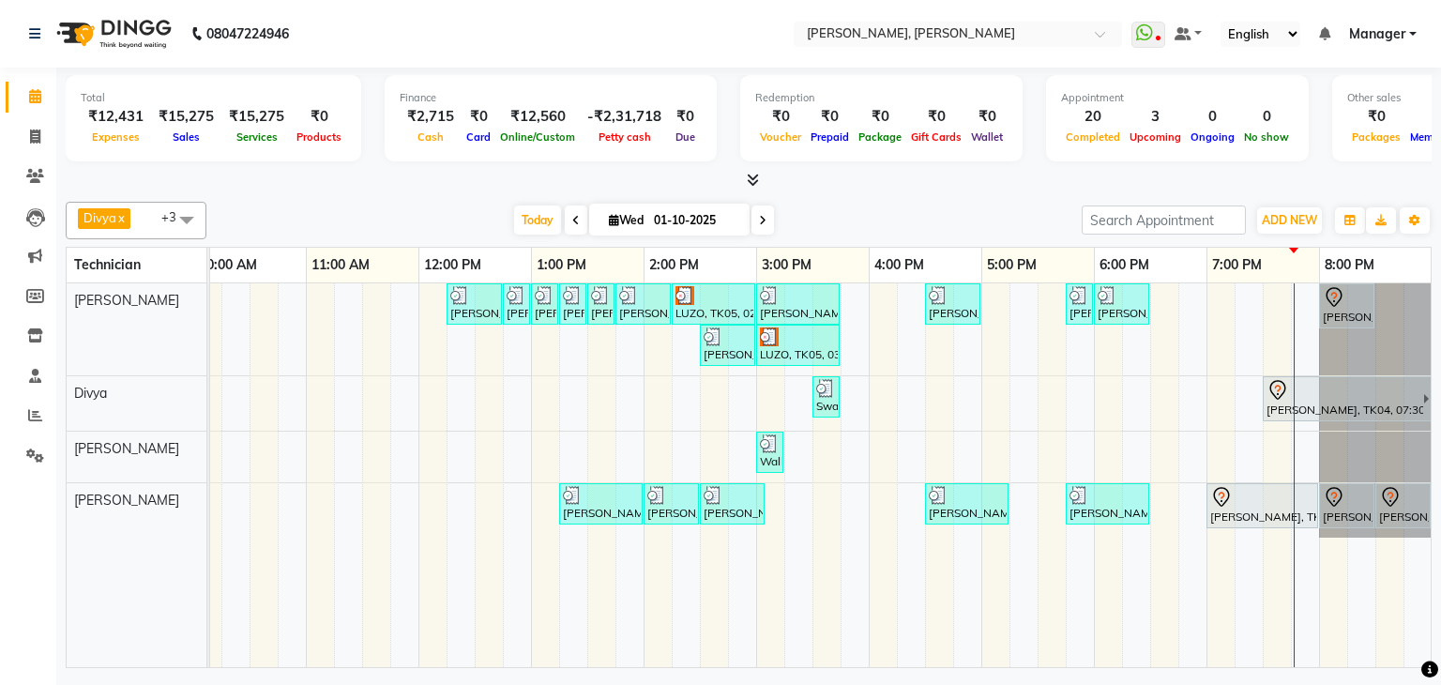
scroll to position [0, 256]
click at [765, 221] on span at bounding box center [762, 219] width 23 height 29
type input "02-10-2025"
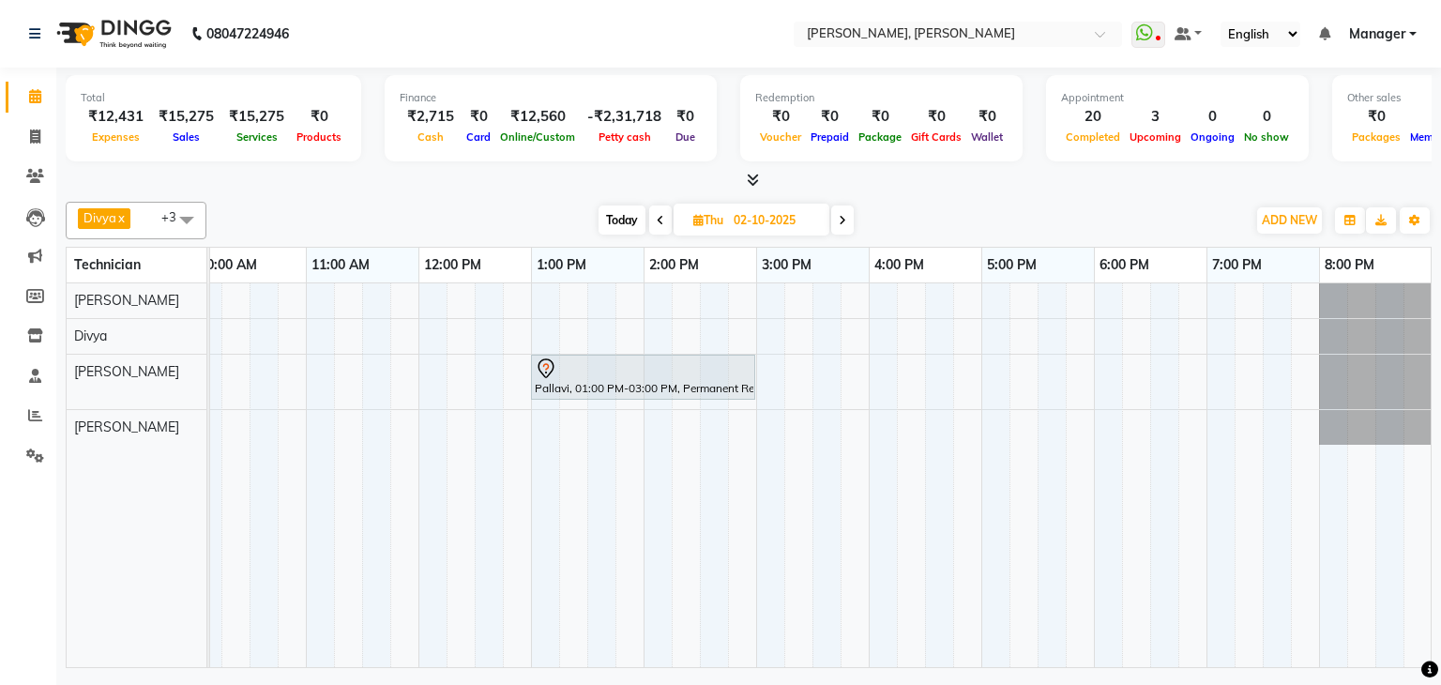
scroll to position [0, 0]
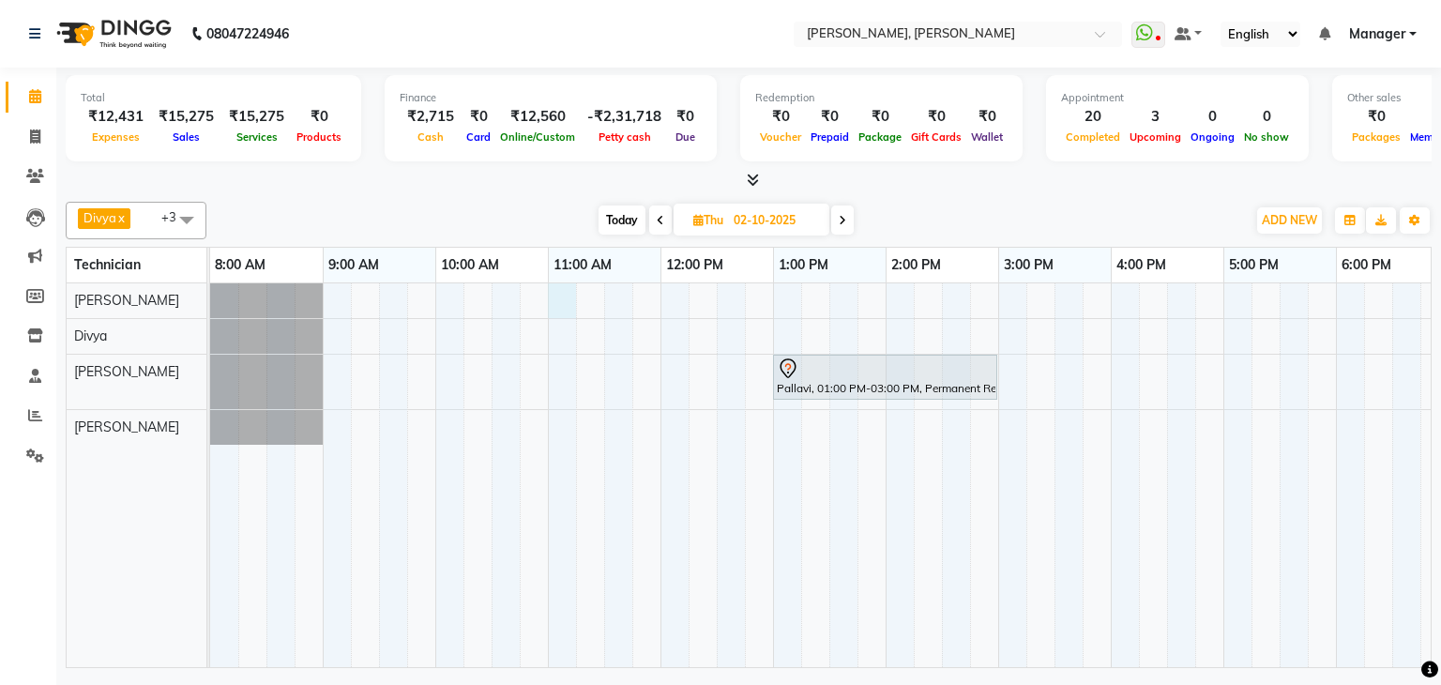
click at [566, 297] on div "Pallavi, 01:00 PM-03:00 PM, Permanent Refill - Microblading" at bounding box center [941, 475] width 1463 height 384
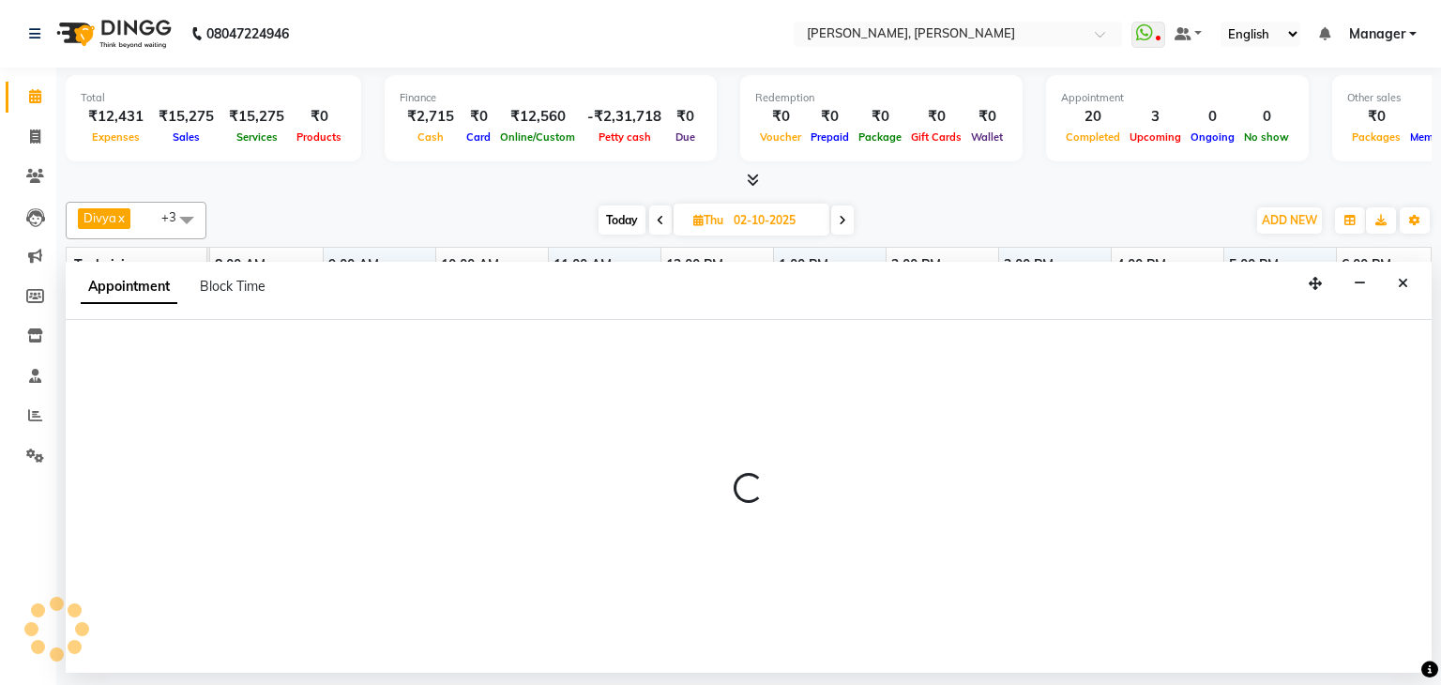
select select "54412"
select select "660"
select select "tentative"
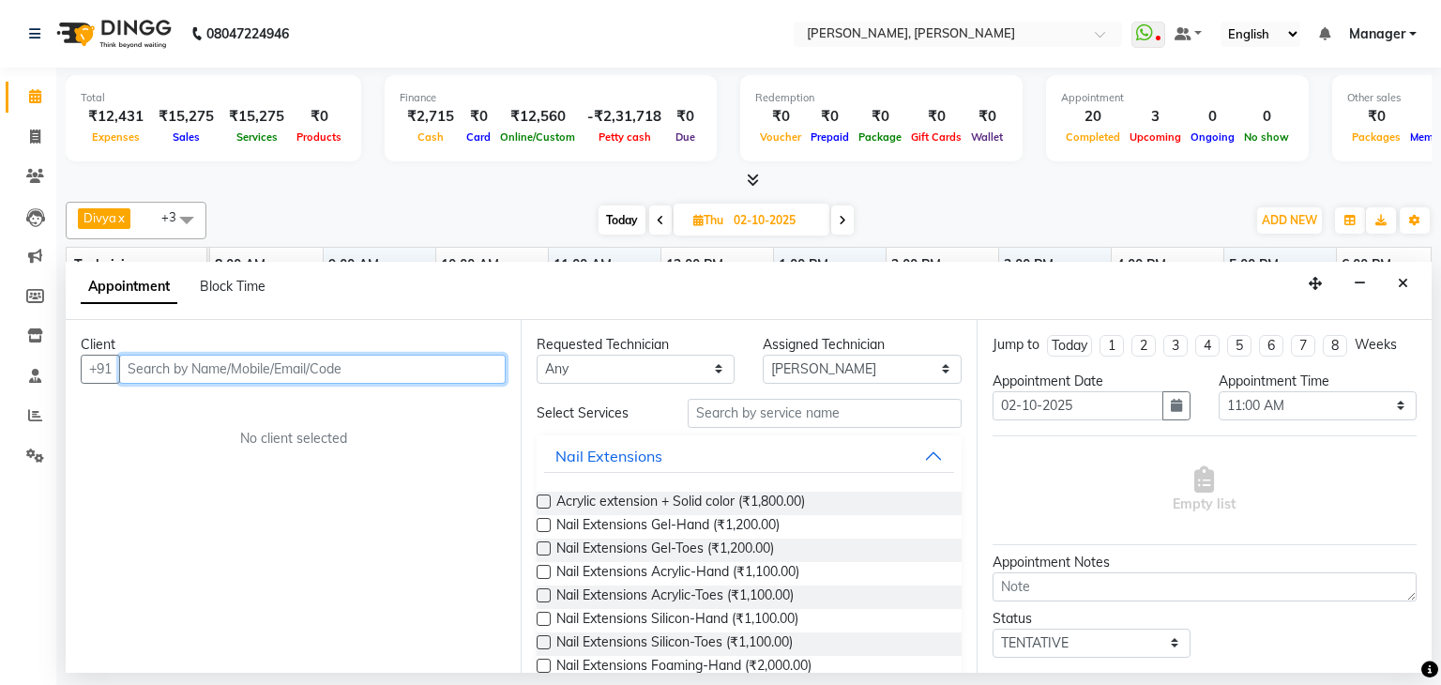
click at [236, 357] on input "text" at bounding box center [312, 369] width 386 height 29
click at [240, 371] on input "text" at bounding box center [312, 369] width 386 height 29
click at [150, 370] on input "9742873709" at bounding box center [273, 369] width 309 height 29
click at [160, 363] on input "9742873709" at bounding box center [273, 369] width 309 height 29
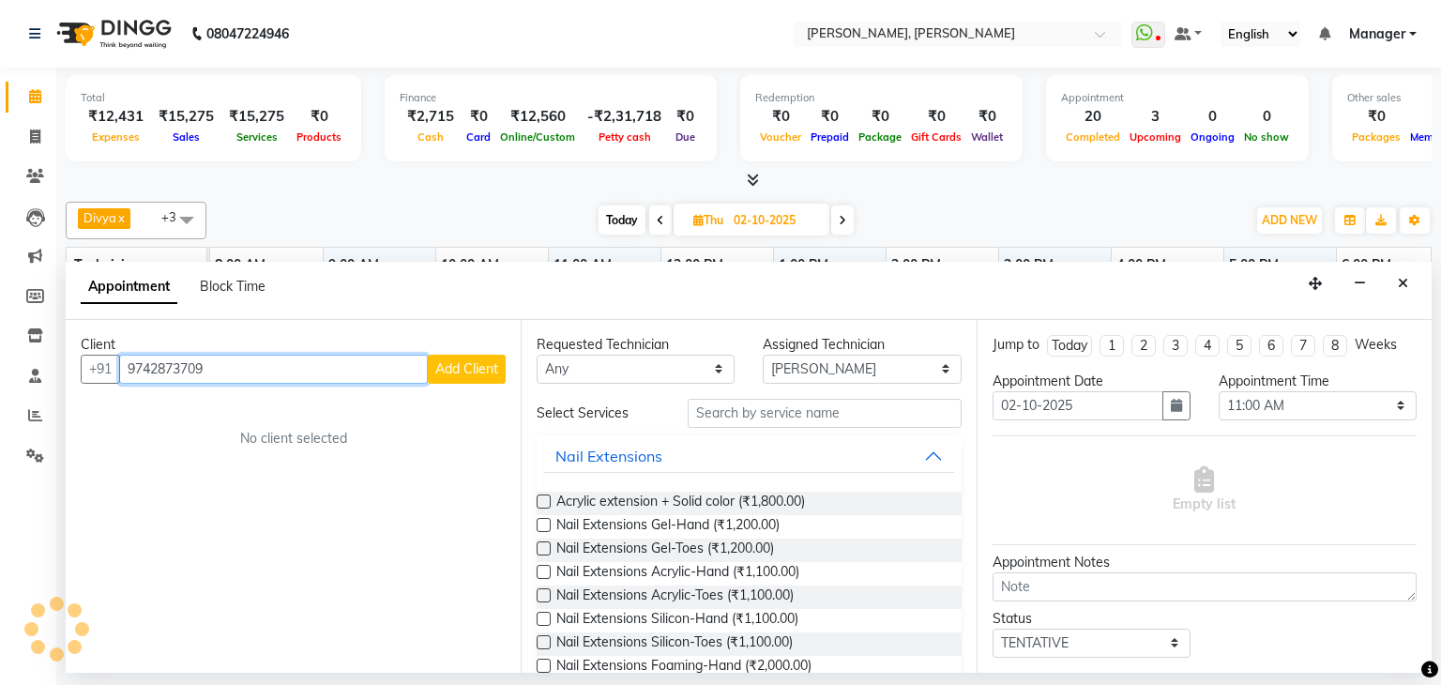
type input "9742873709"
click at [488, 371] on span "Add Client" at bounding box center [466, 368] width 63 height 17
select select "21"
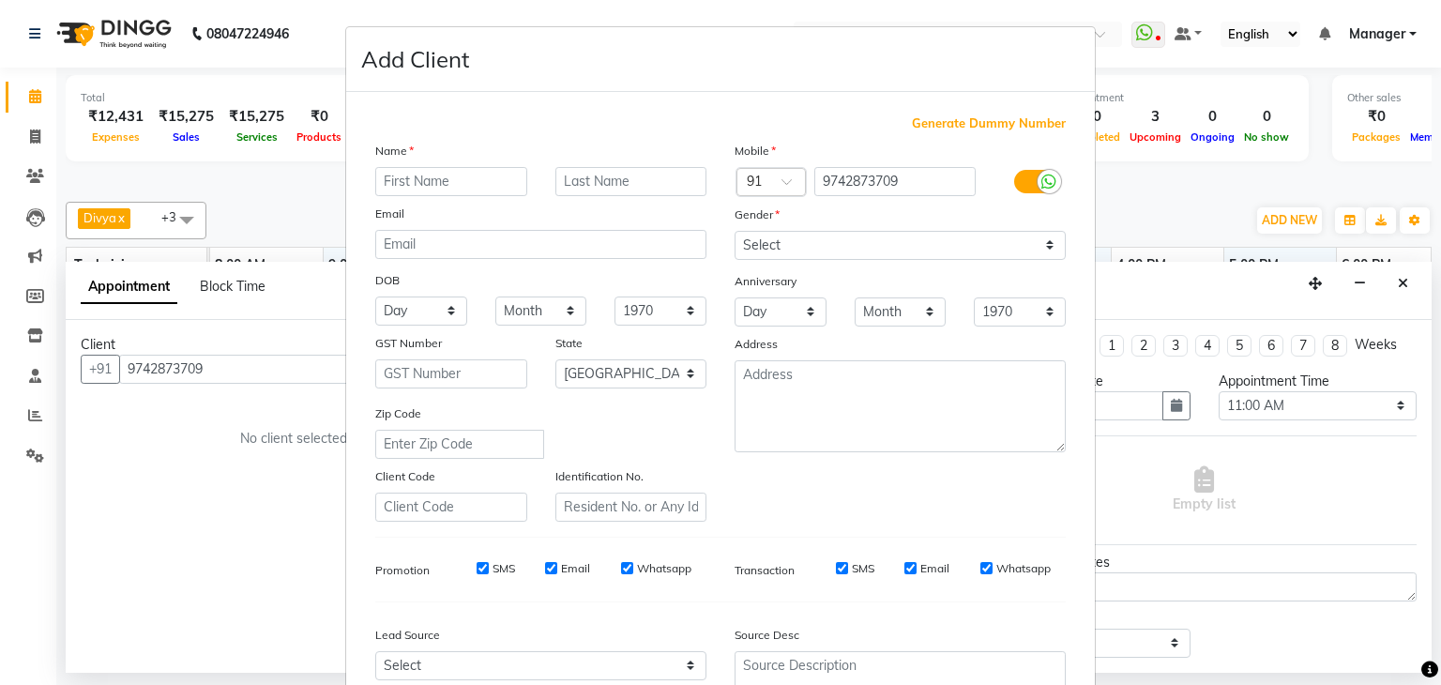
click at [416, 184] on input "text" at bounding box center [451, 181] width 152 height 29
type input "Priya"
click at [614, 180] on input "text" at bounding box center [631, 181] width 152 height 29
click at [803, 252] on select "Select Male Female Other Prefer Not To Say" at bounding box center [900, 245] width 331 height 29
select select "female"
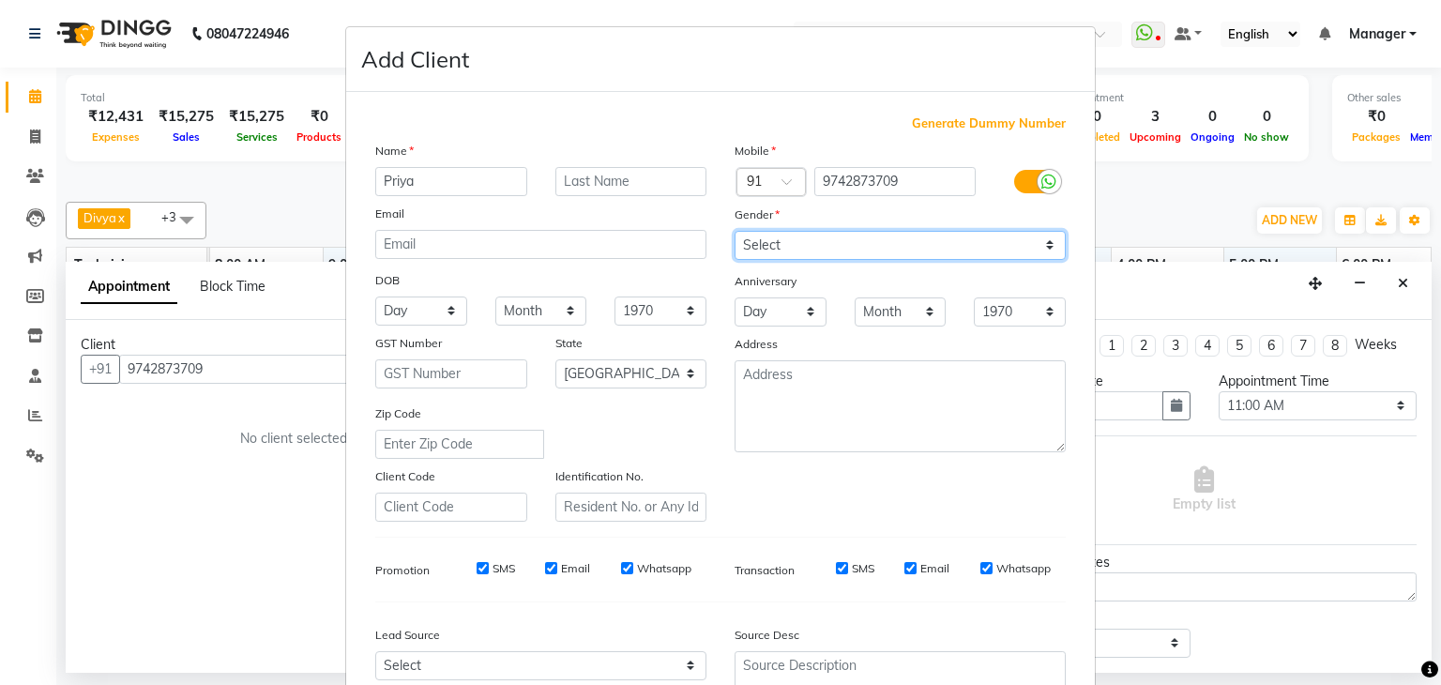
click at [735, 232] on select "Select Male Female Other Prefer Not To Say" at bounding box center [900, 245] width 331 height 29
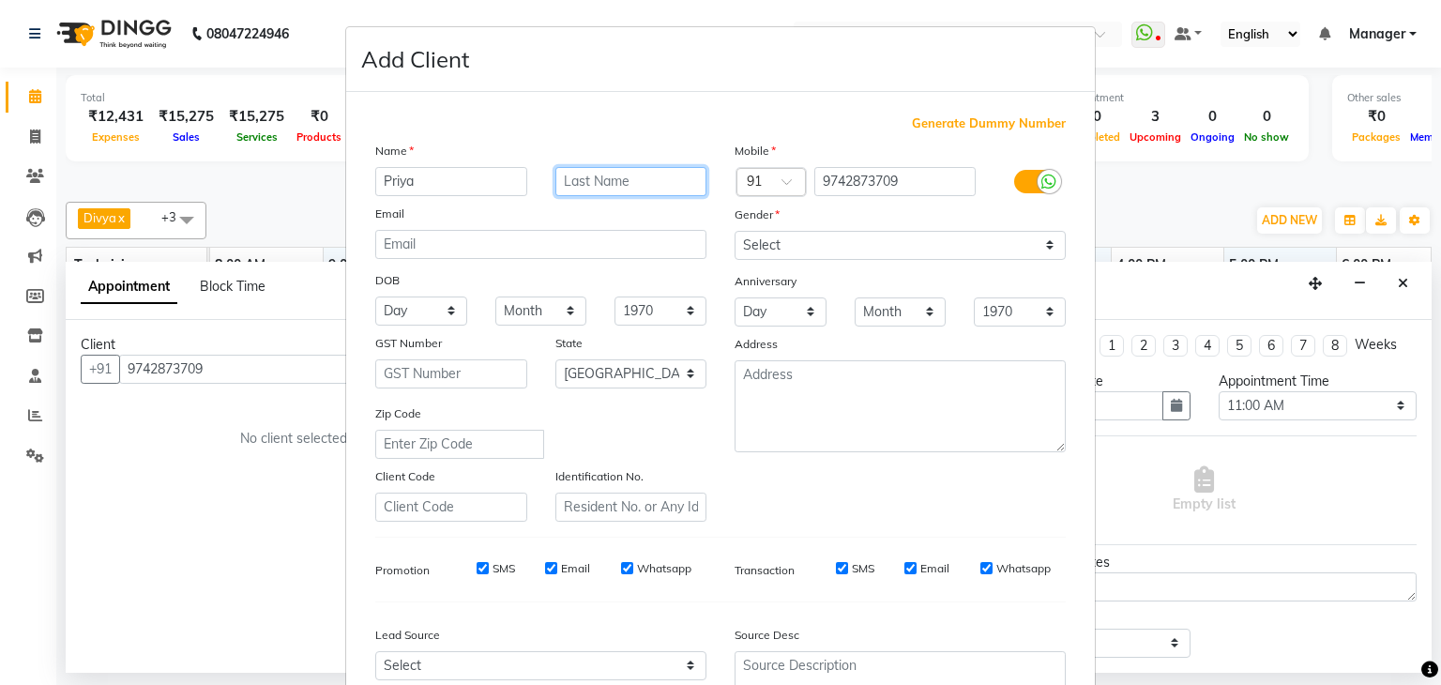
click at [638, 177] on input "text" at bounding box center [631, 181] width 152 height 29
type input "Raman"
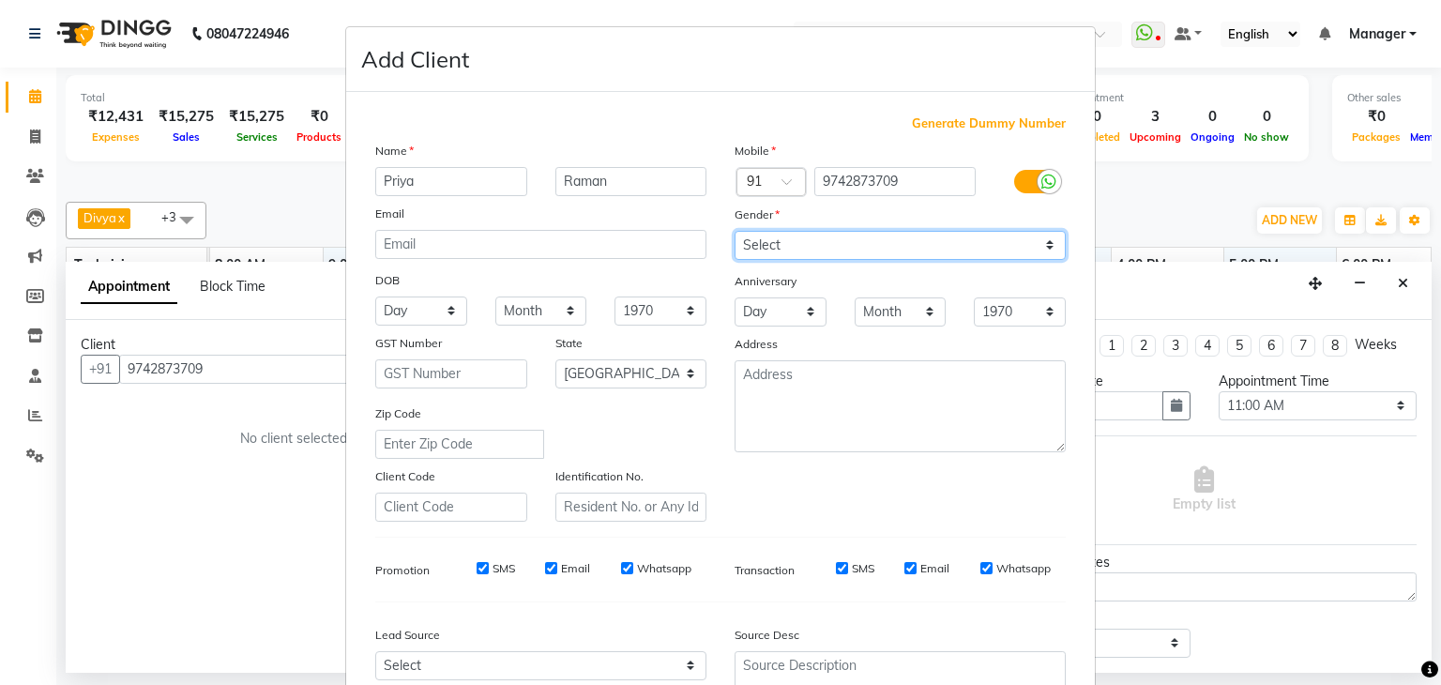
click at [852, 235] on select "Select Male Female Other Prefer Not To Say" at bounding box center [900, 245] width 331 height 29
click at [735, 232] on select "Select Male Female Other Prefer Not To Say" at bounding box center [900, 245] width 331 height 29
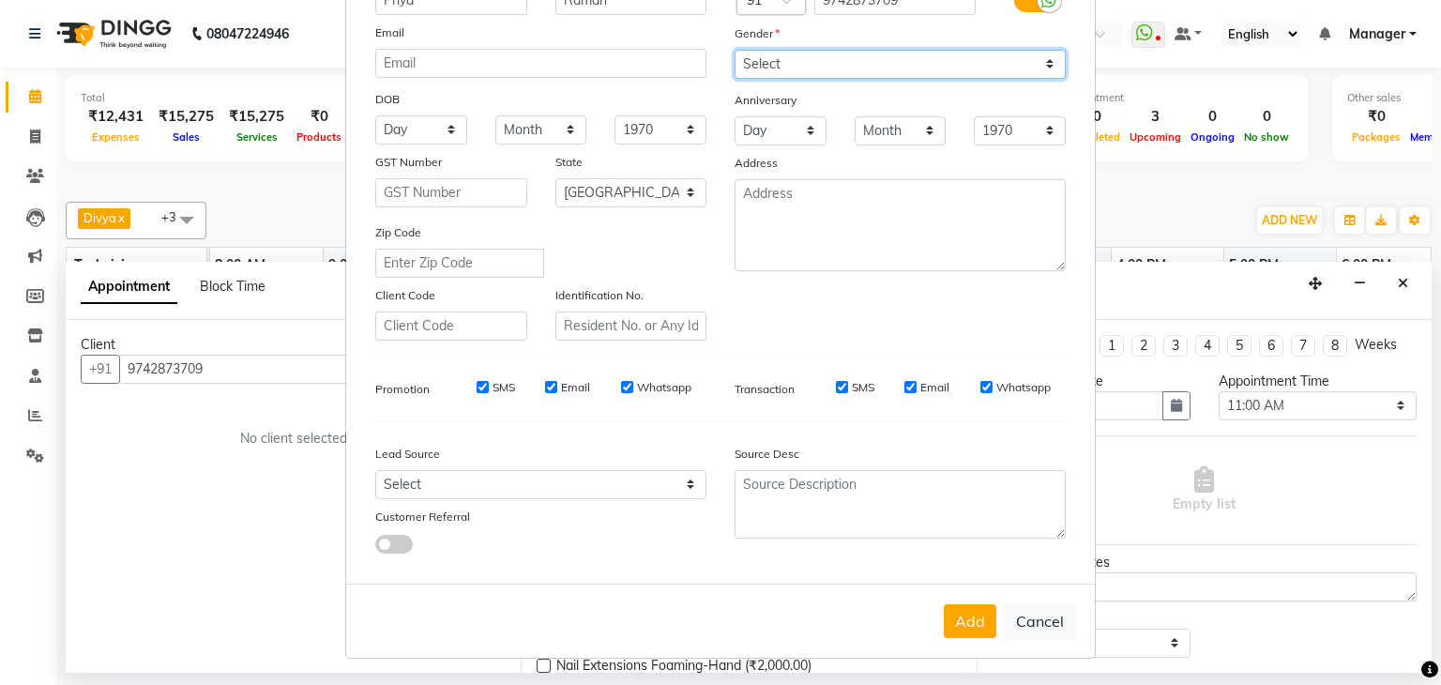
scroll to position [190, 0]
click at [966, 635] on button "Add" at bounding box center [970, 621] width 53 height 34
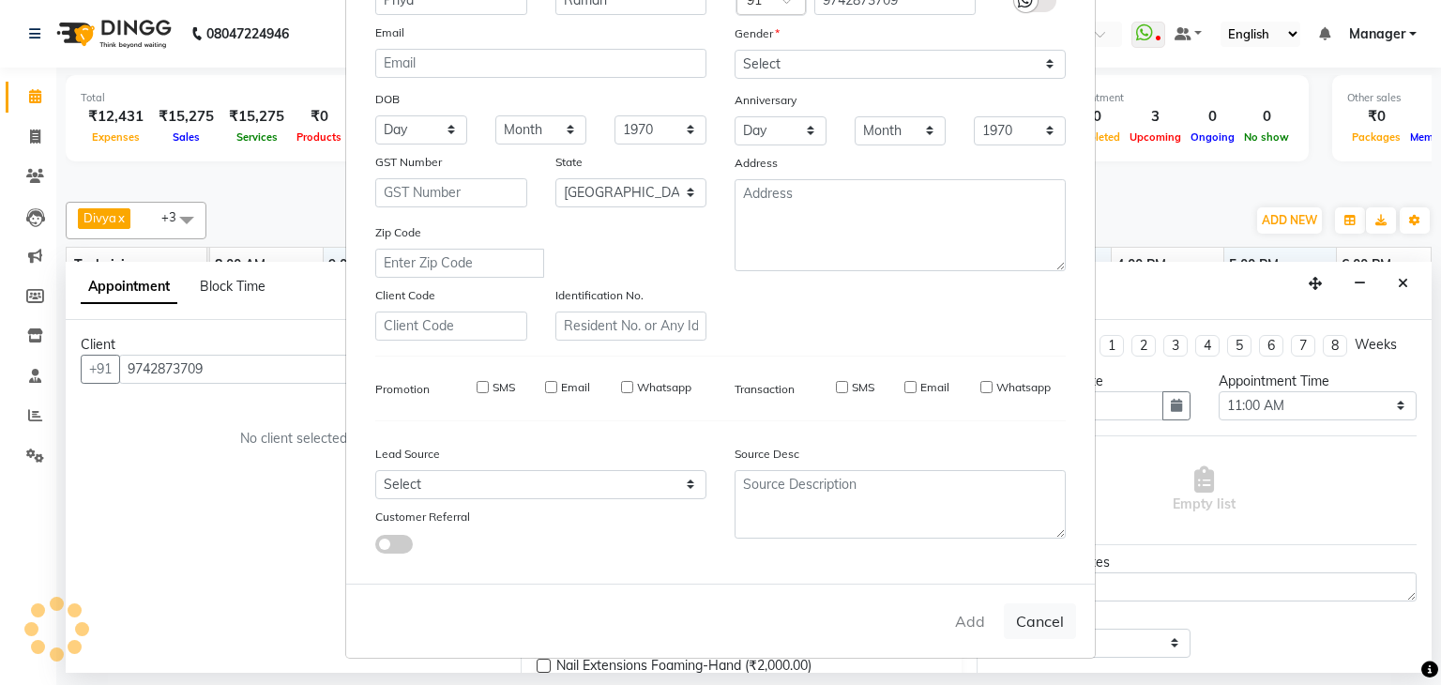
type input "97******09"
select select
select select "null"
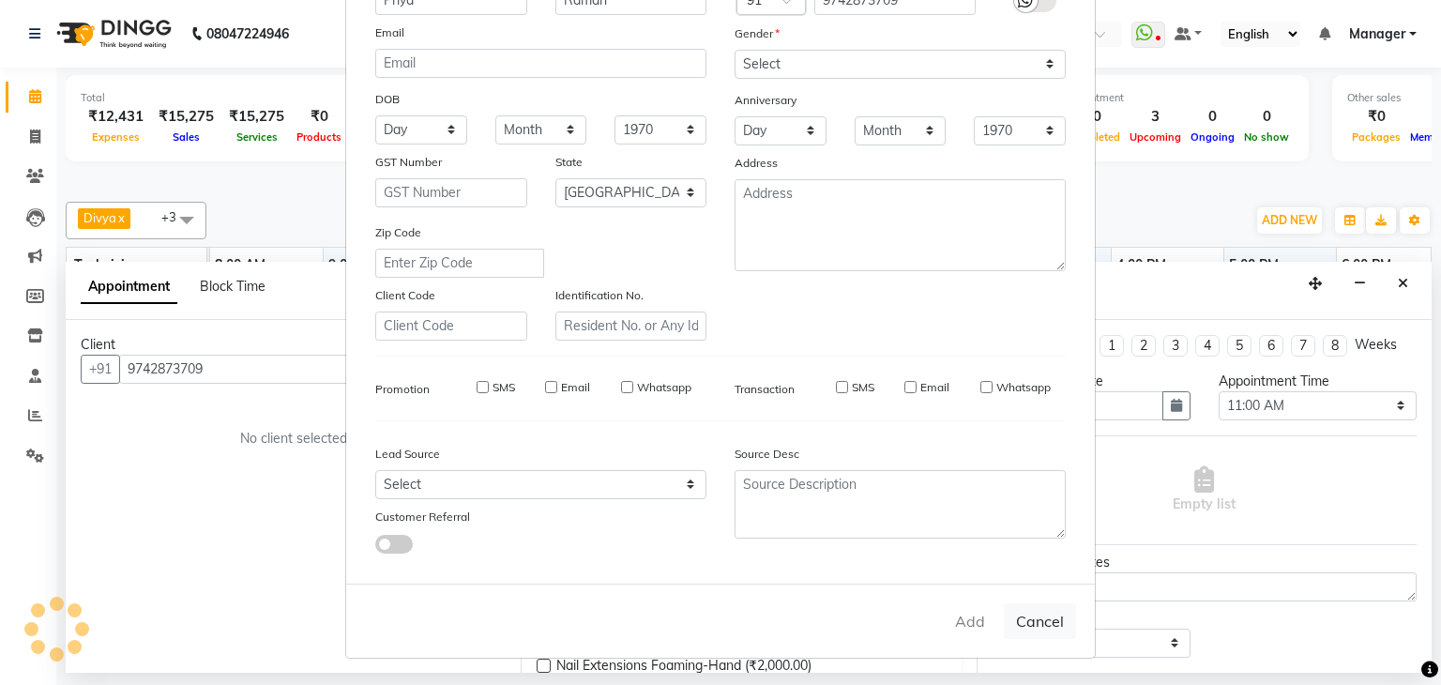
select select
checkbox input "false"
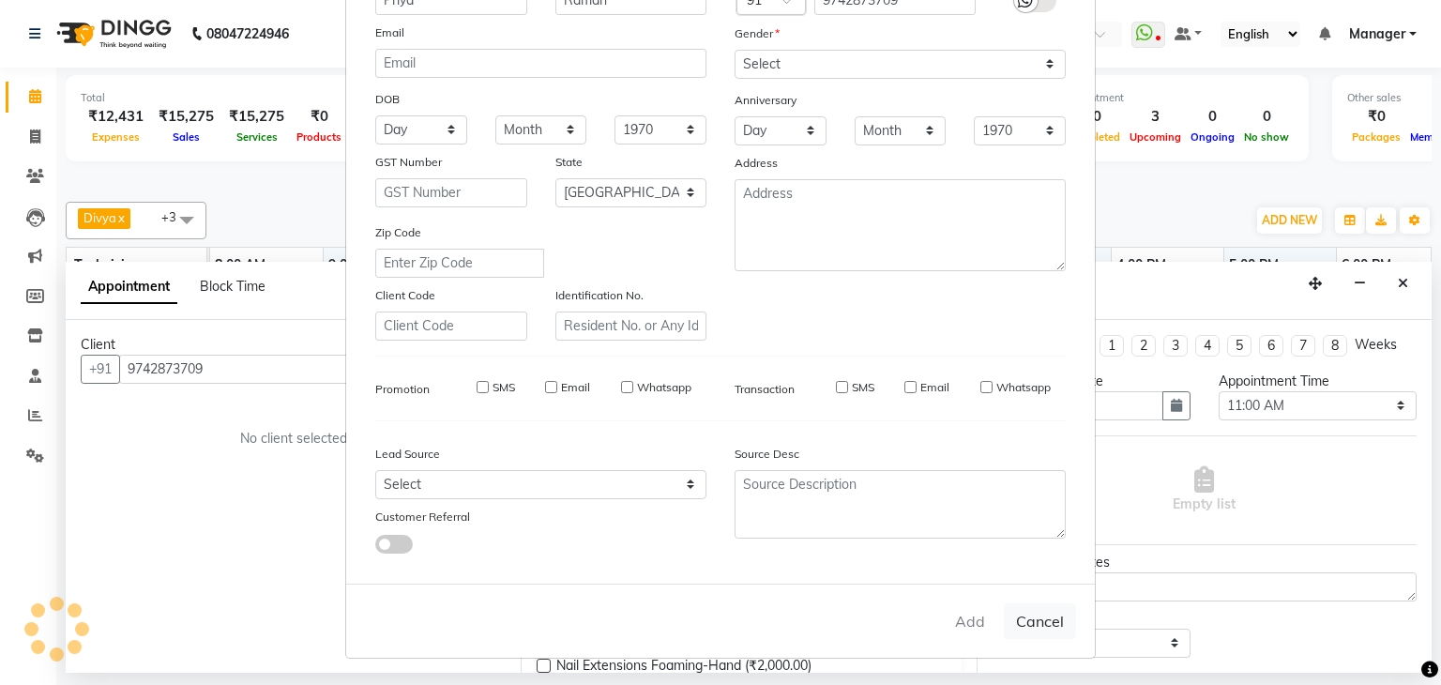
checkbox input "false"
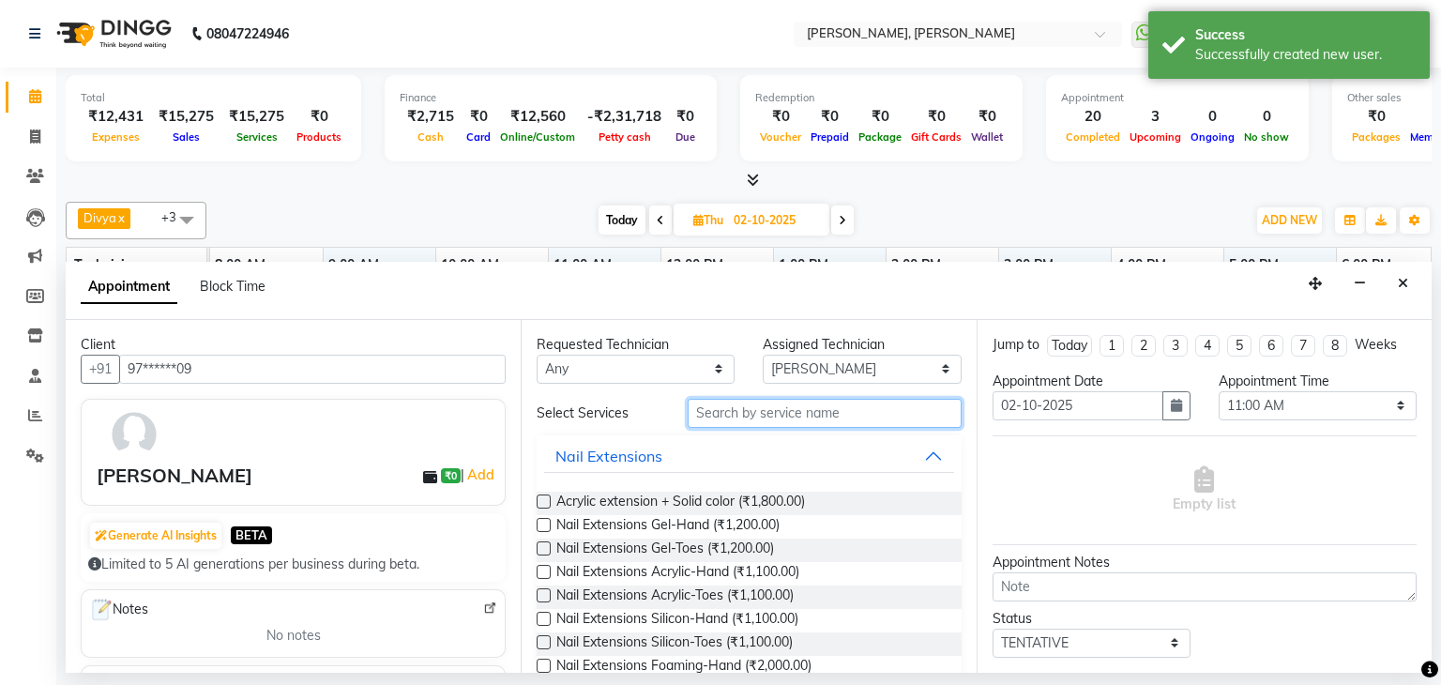
click at [860, 416] on input "text" at bounding box center [825, 413] width 274 height 29
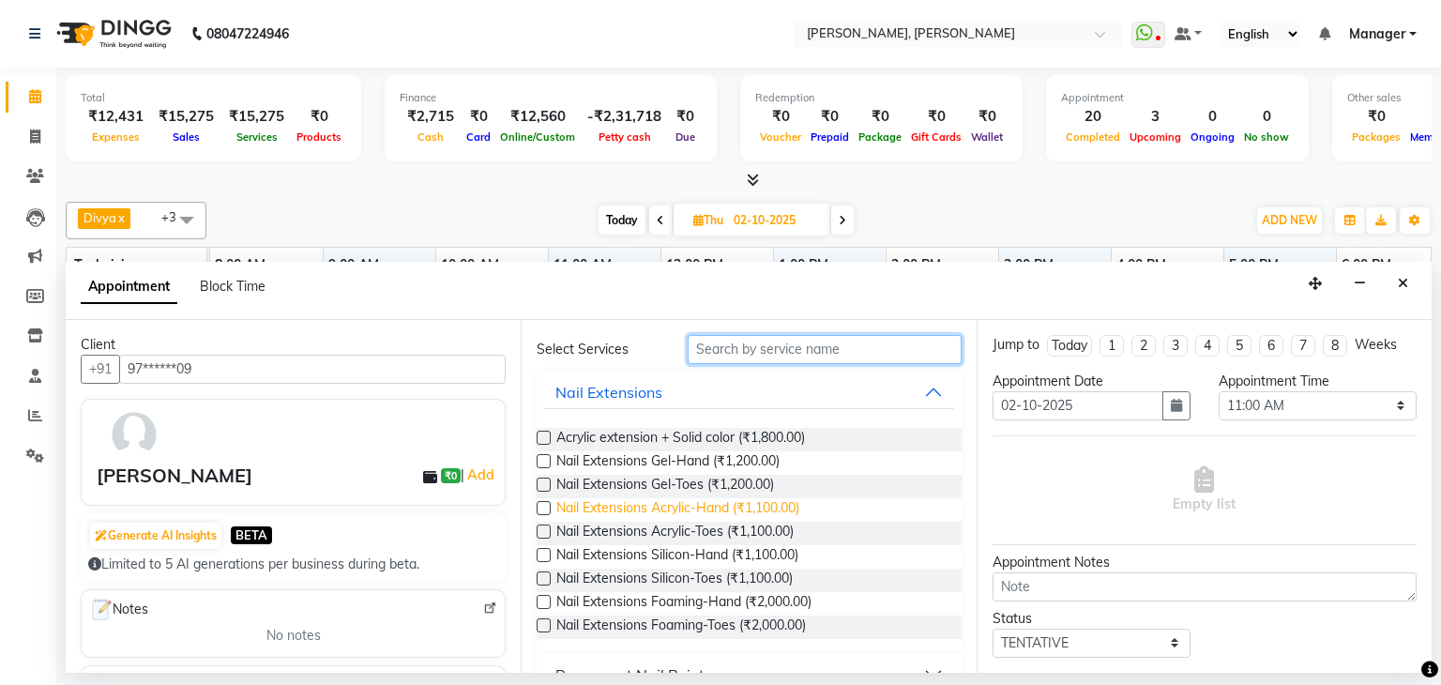
scroll to position [94, 0]
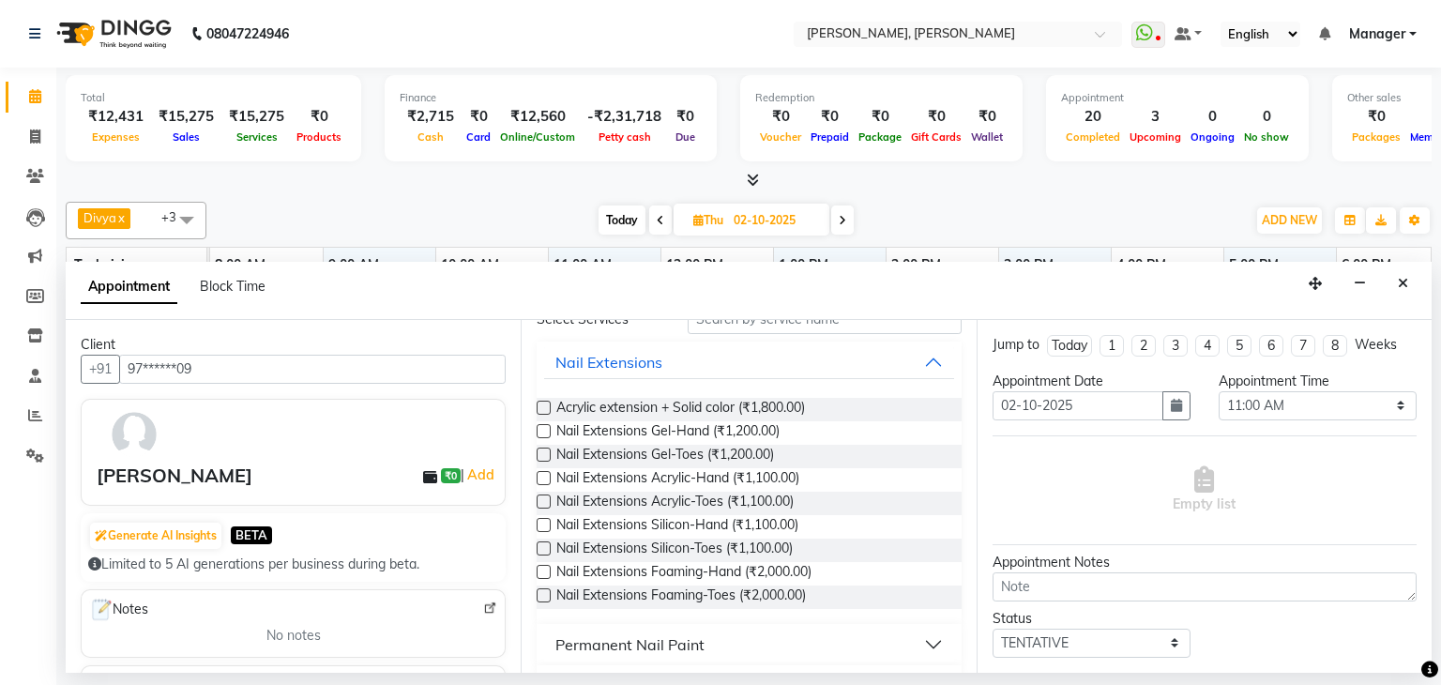
click at [541, 429] on label at bounding box center [544, 431] width 14 height 14
click at [541, 429] on input "checkbox" at bounding box center [543, 433] width 12 height 12
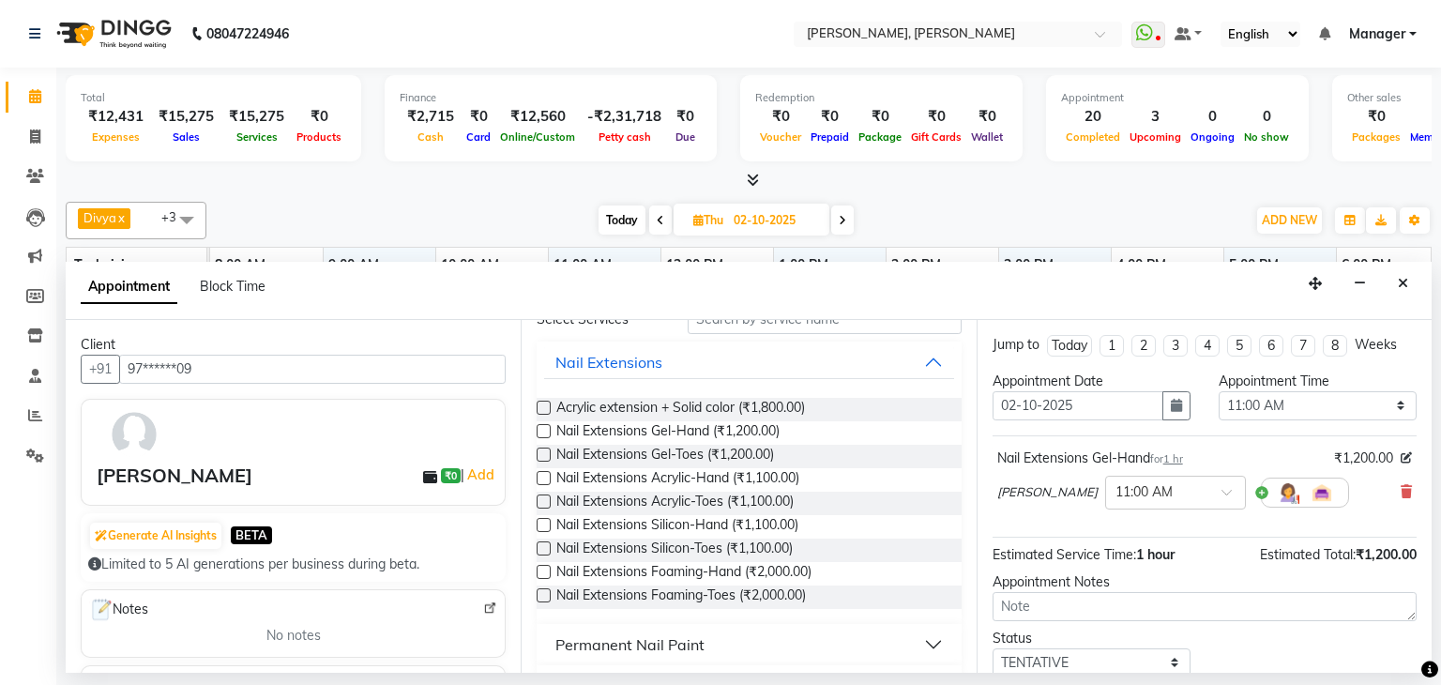
click at [544, 428] on label at bounding box center [544, 431] width 14 height 14
click at [544, 428] on input "checkbox" at bounding box center [543, 433] width 12 height 12
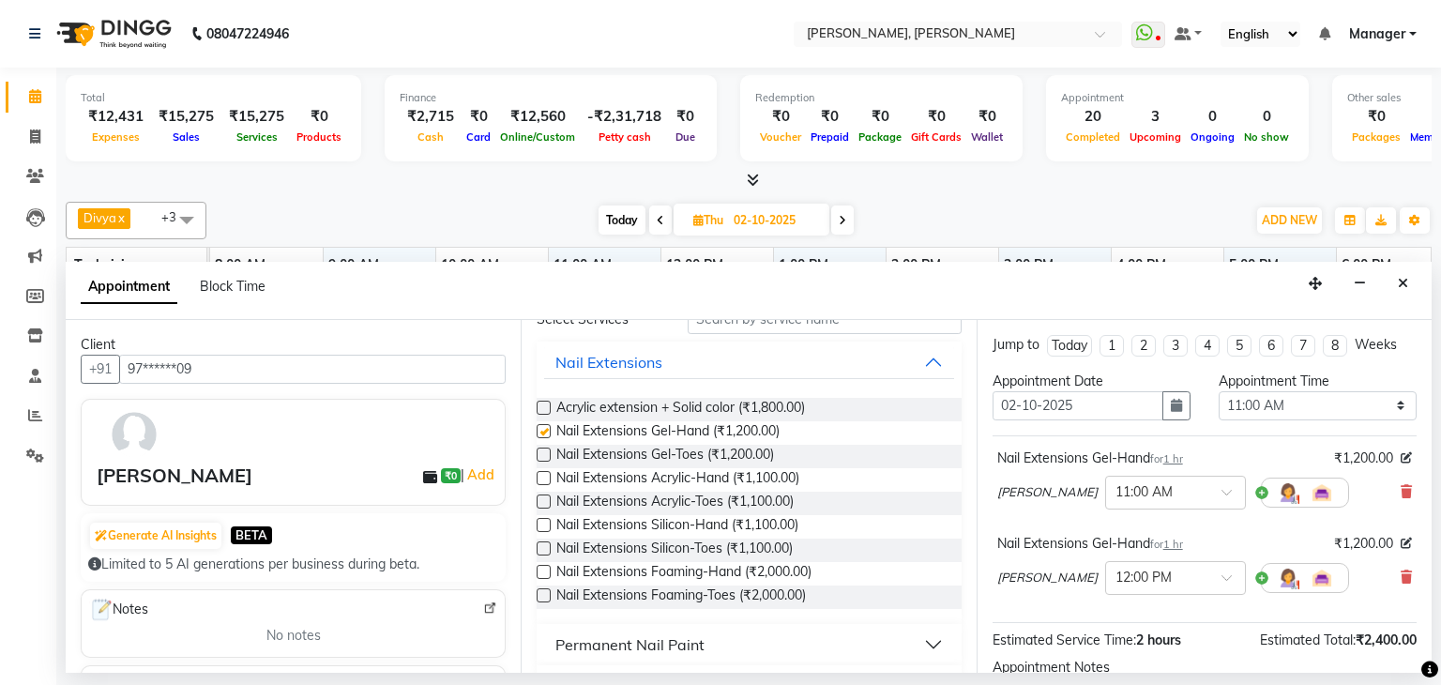
checkbox input "false"
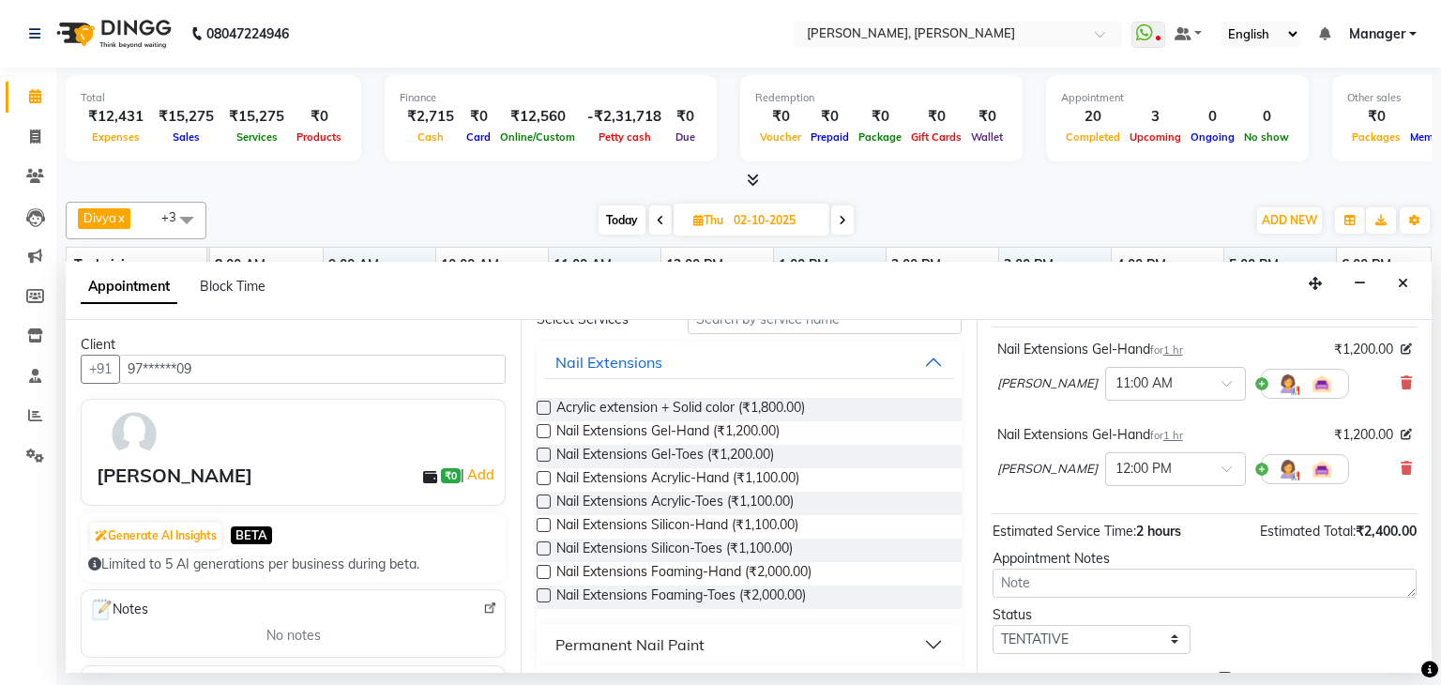
scroll to position [188, 0]
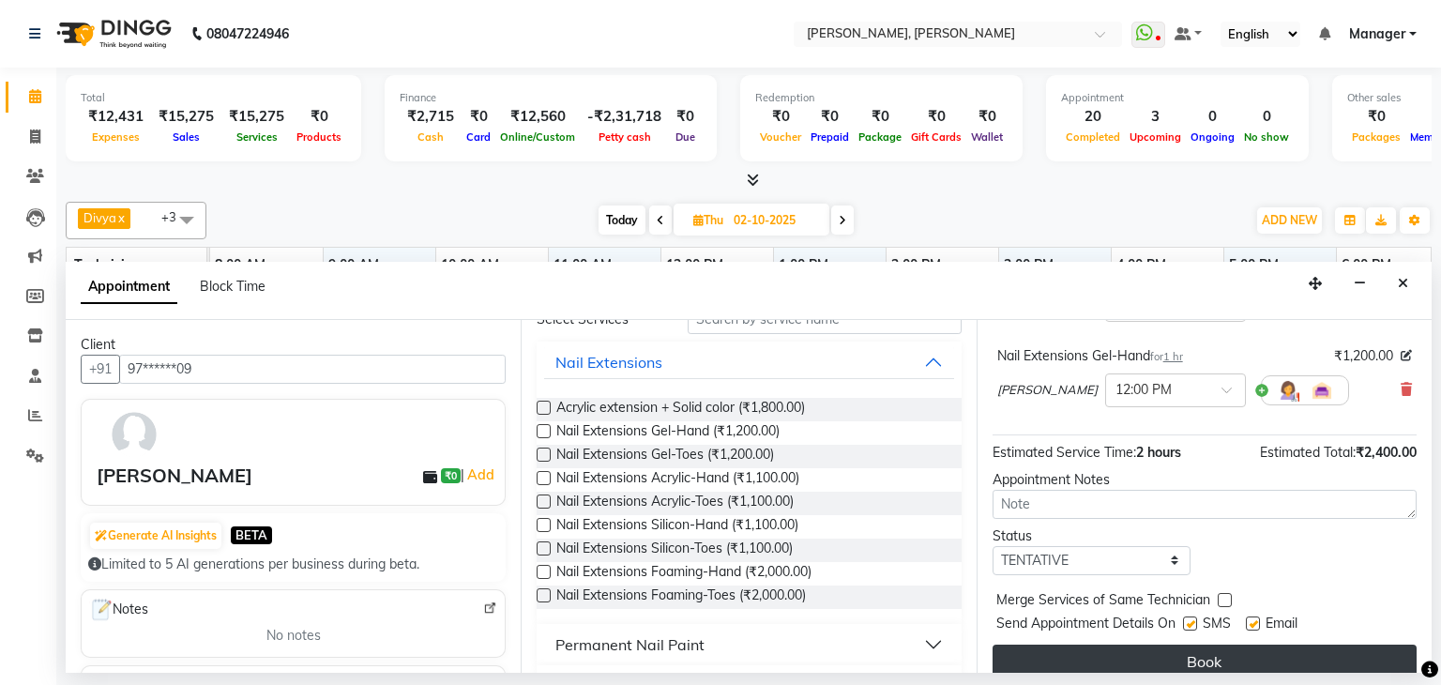
click at [1193, 654] on button "Book" at bounding box center [1204, 661] width 424 height 34
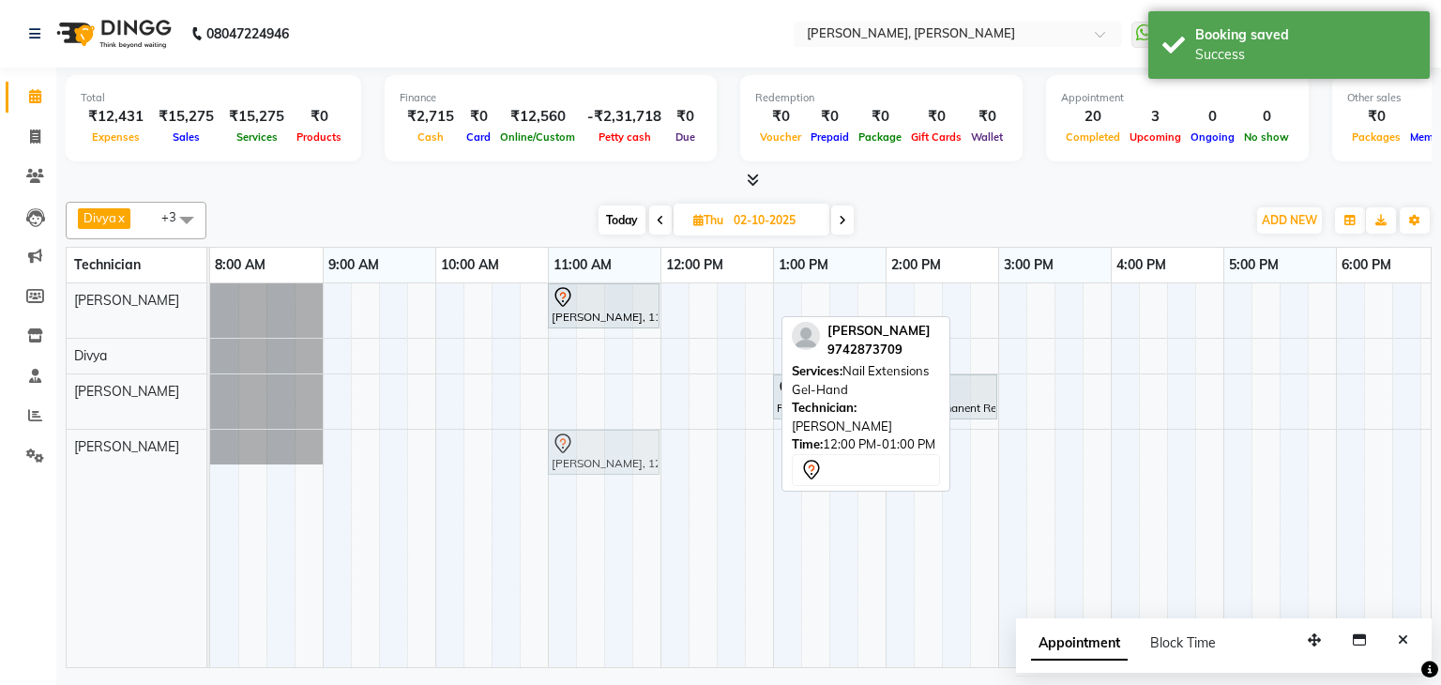
drag, startPoint x: 711, startPoint y: 305, endPoint x: 604, endPoint y: 445, distance: 176.0
click at [604, 445] on tbody "Priya Raman, 11:00 AM-12:00 PM, Nail Extensions Gel-Hand Priya Raman, 12:00 PM-…" at bounding box center [941, 373] width 1463 height 181
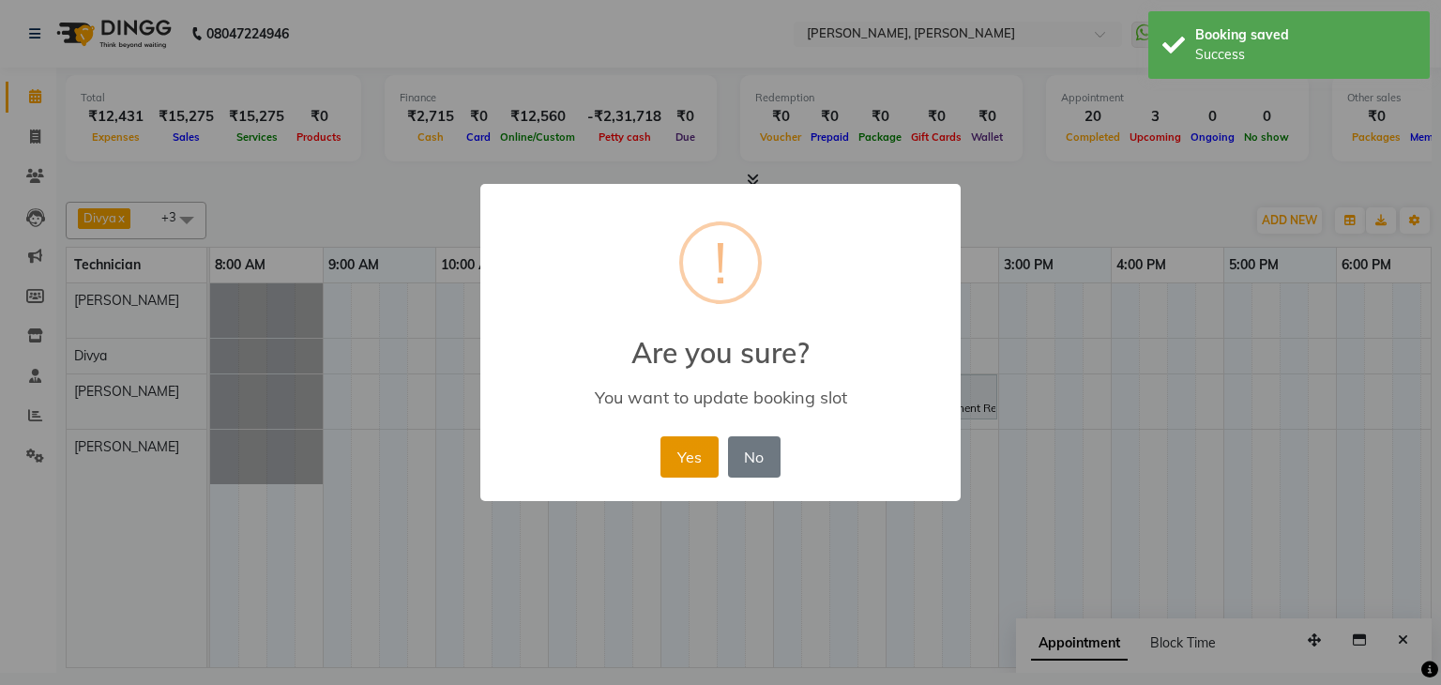
click at [707, 447] on button "Yes" at bounding box center [688, 456] width 57 height 41
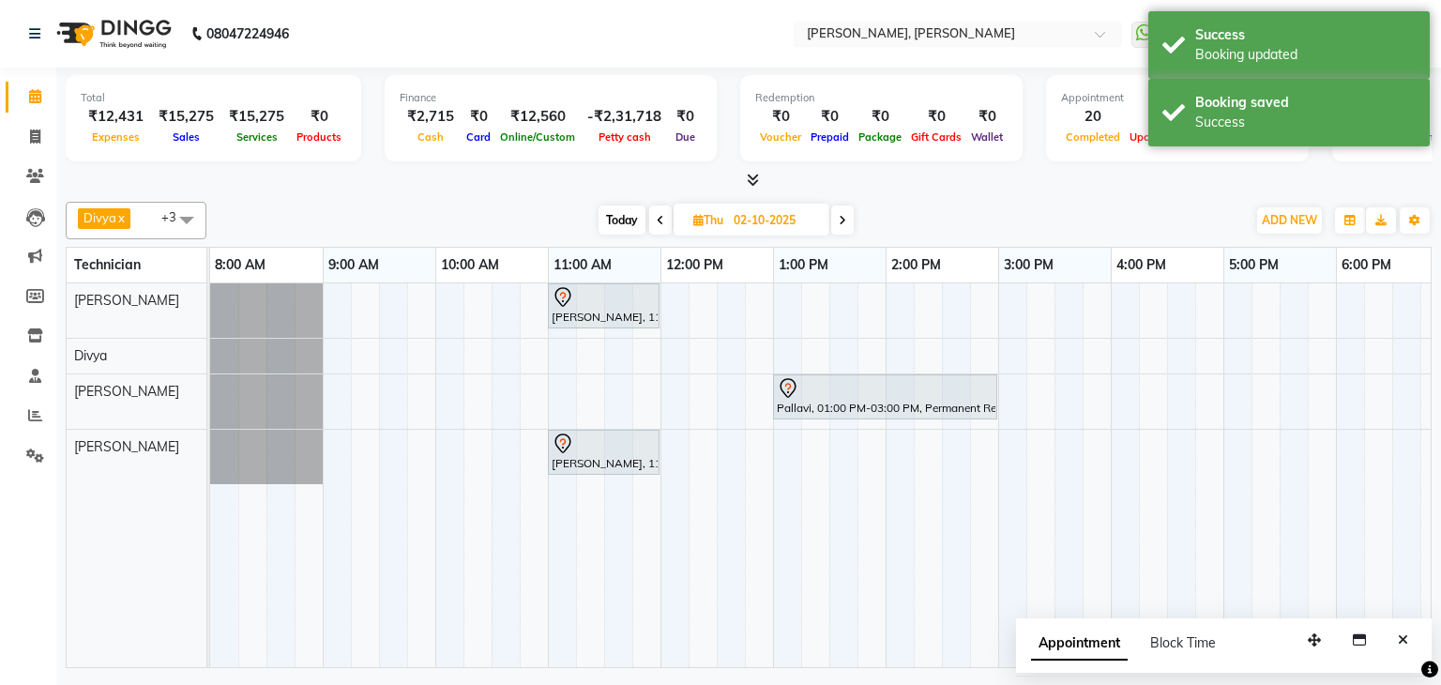
click at [612, 215] on span "Today" at bounding box center [621, 219] width 47 height 29
type input "01-10-2025"
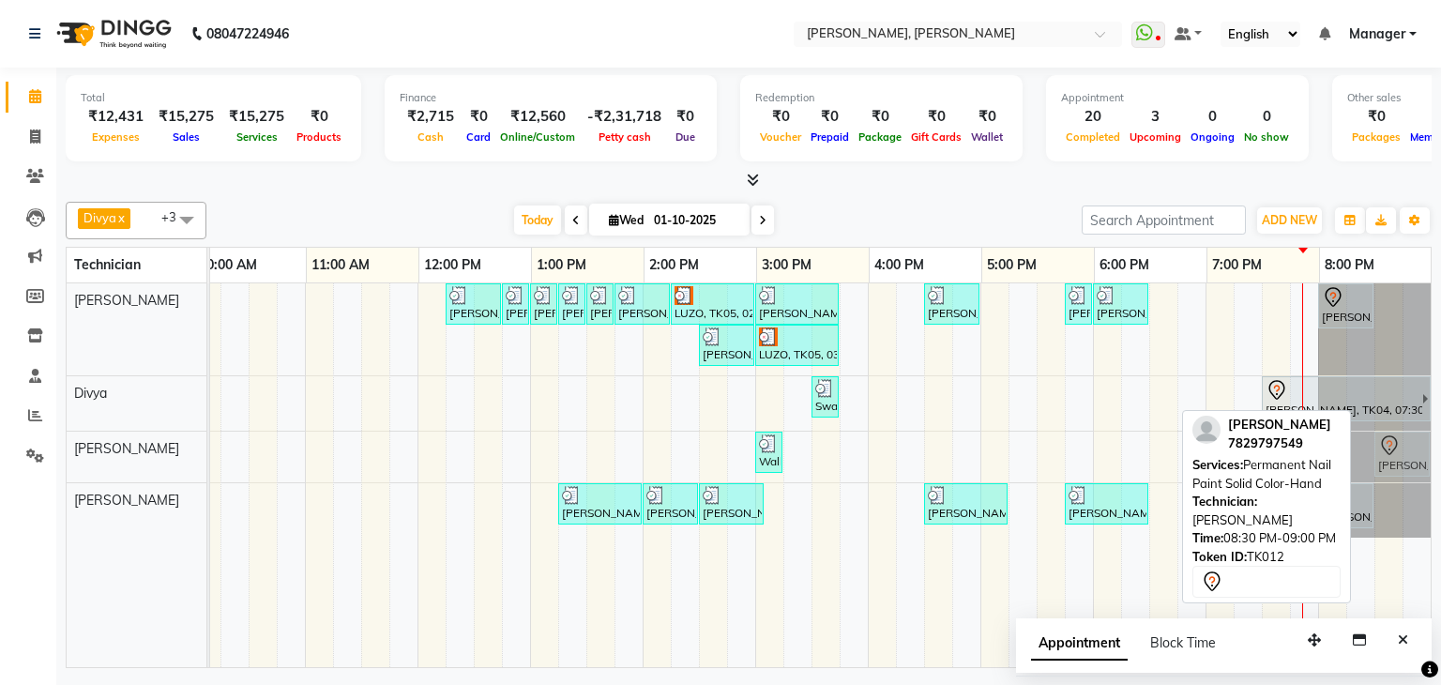
scroll to position [0, 256]
drag, startPoint x: 1386, startPoint y: 507, endPoint x: 1383, endPoint y: 344, distance: 163.3
click at [1383, 344] on tbody "NIKITHA, TK01, 12:15 PM-12:45 PM, Refills Acrylic-Hand NIKITHA, TK01, 12:45 PM-…" at bounding box center [698, 410] width 1463 height 254
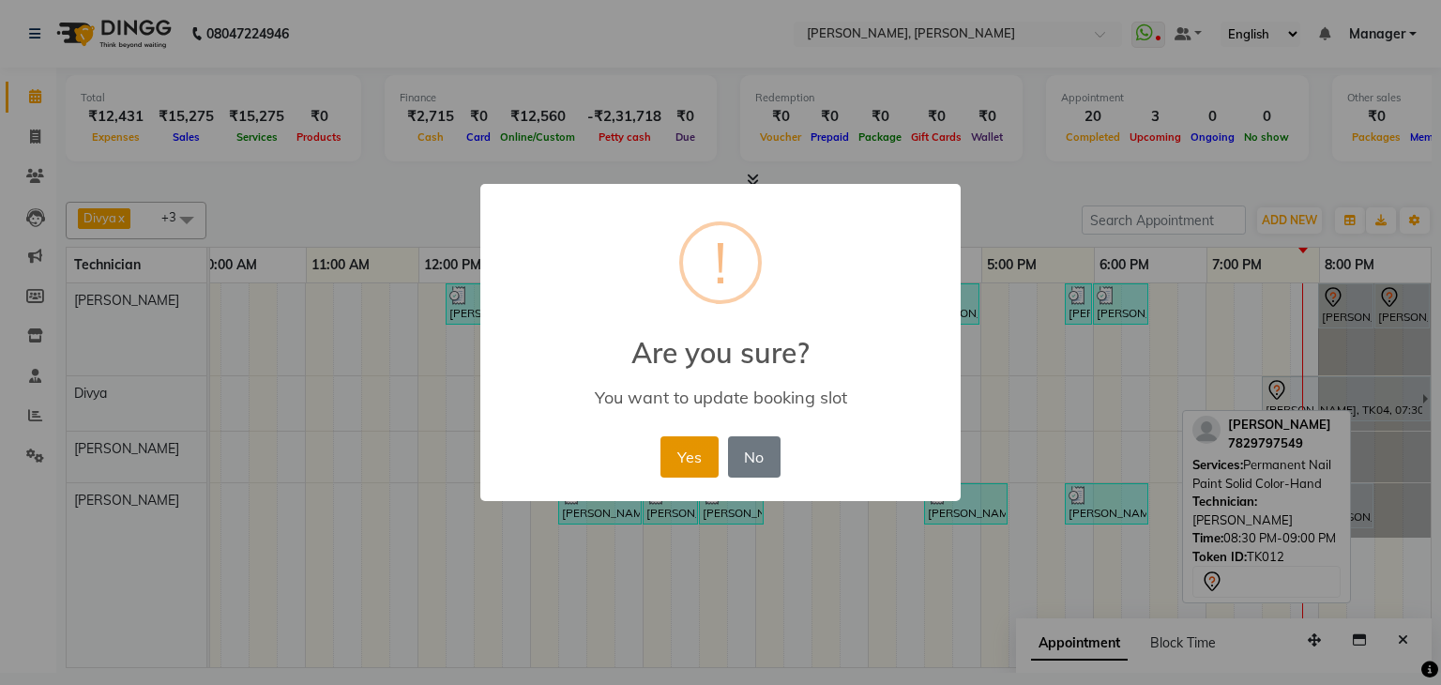
click at [695, 455] on button "Yes" at bounding box center [688, 456] width 57 height 41
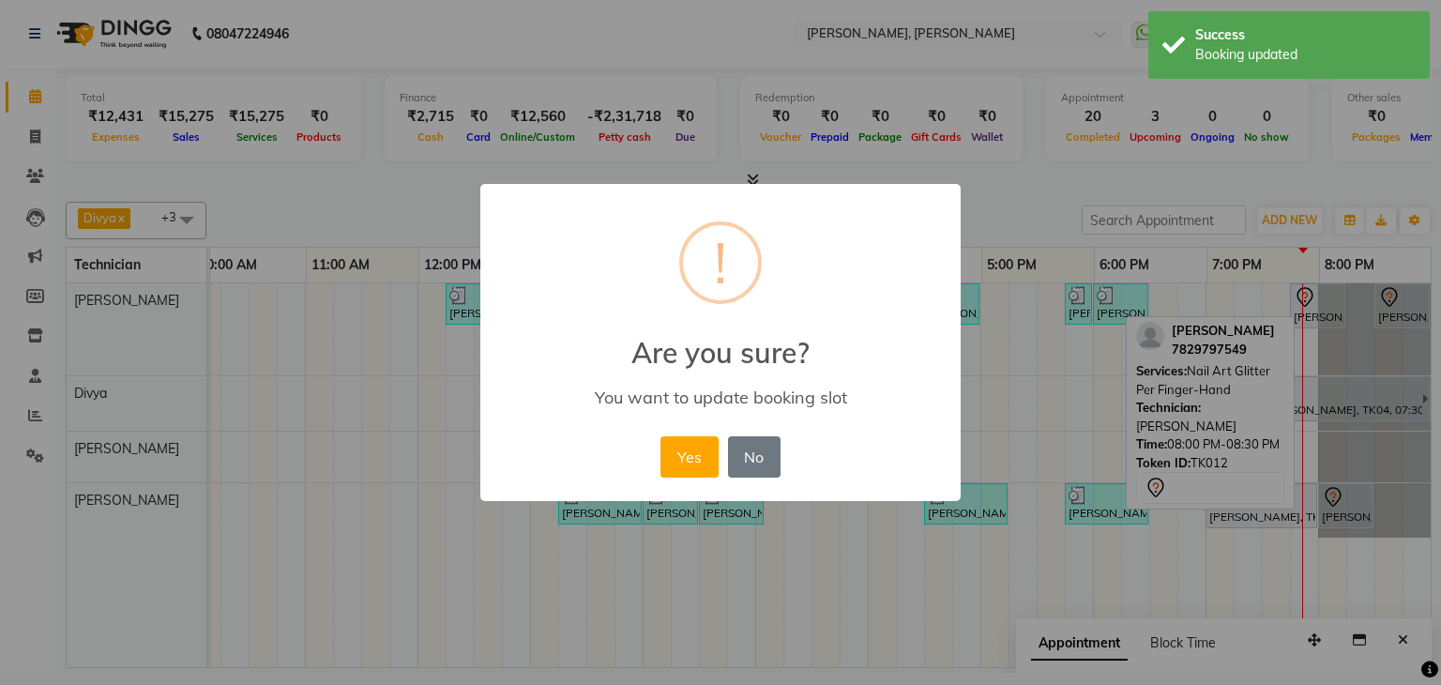
drag, startPoint x: 659, startPoint y: 452, endPoint x: 777, endPoint y: 435, distance: 118.5
click at [661, 452] on div "Yes No No" at bounding box center [720, 457] width 129 height 51
click at [697, 462] on button "Yes" at bounding box center [688, 456] width 57 height 41
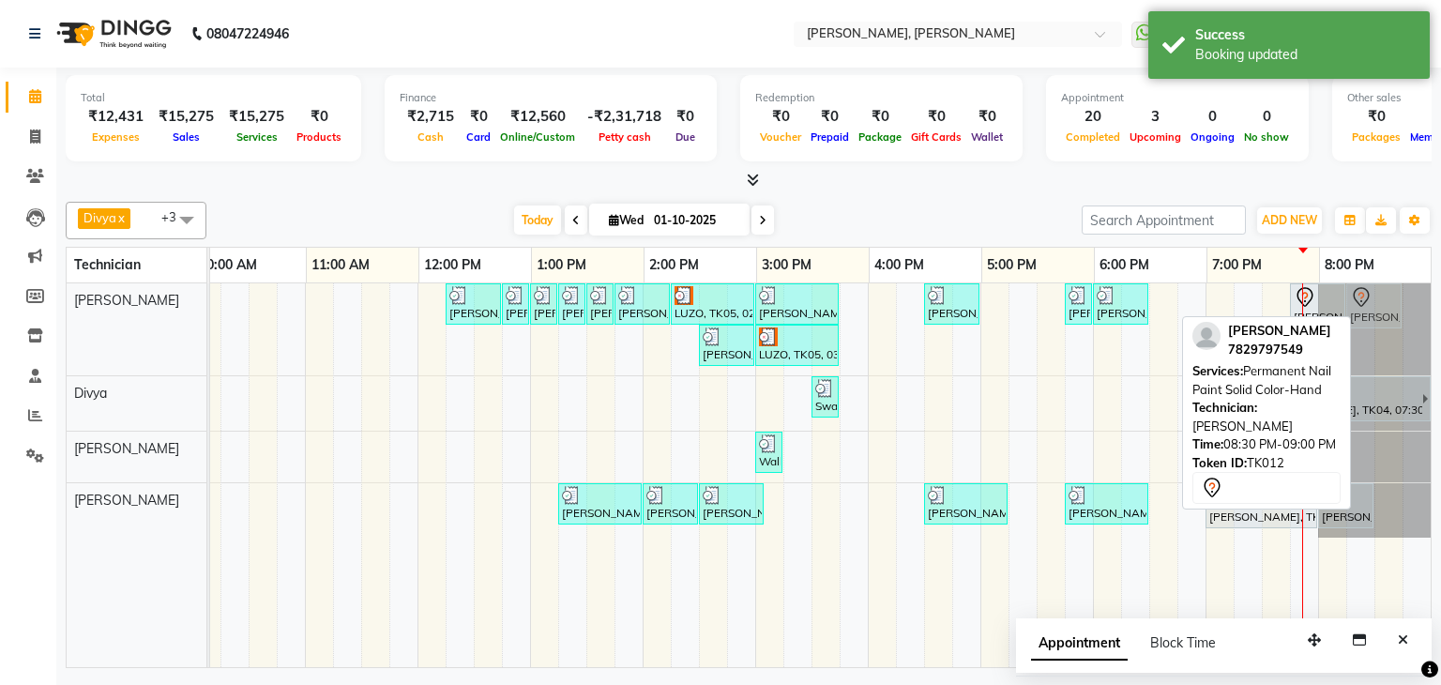
drag, startPoint x: 1383, startPoint y: 296, endPoint x: 1358, endPoint y: 316, distance: 31.4
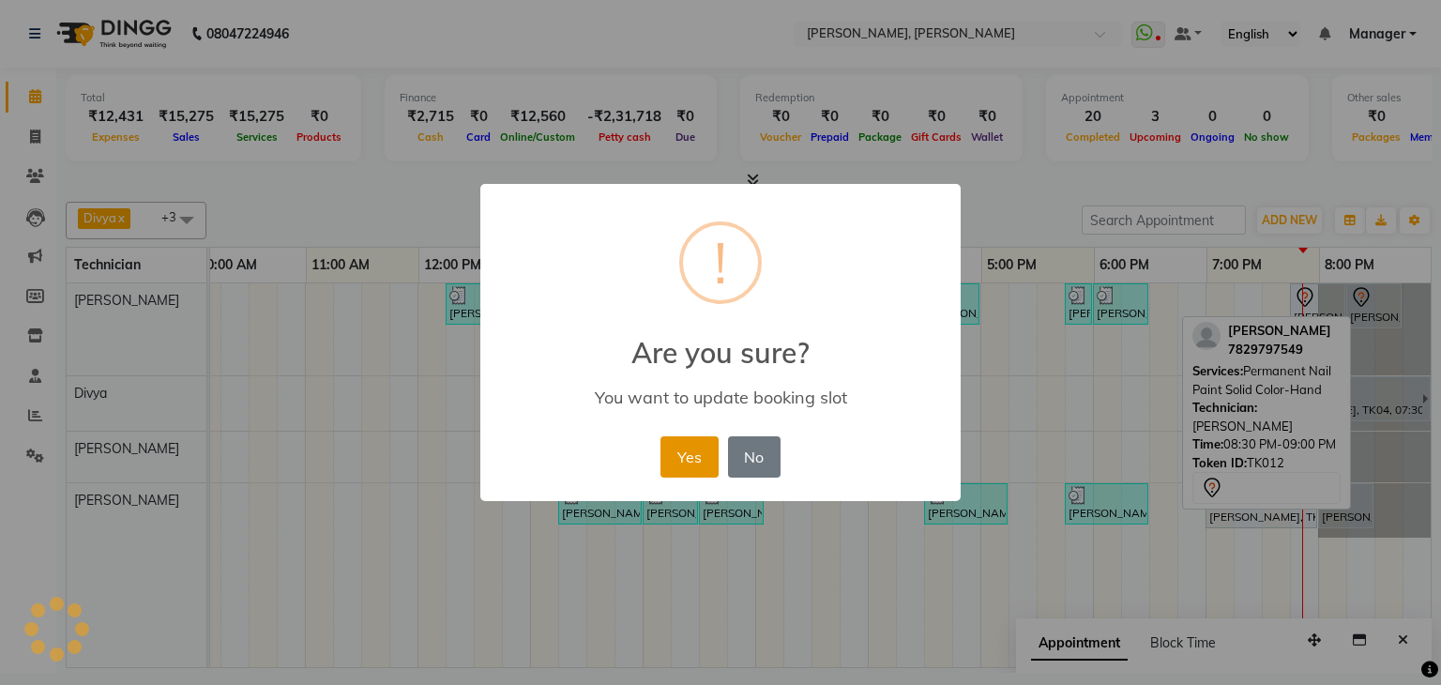
click at [697, 459] on button "Yes" at bounding box center [688, 456] width 57 height 41
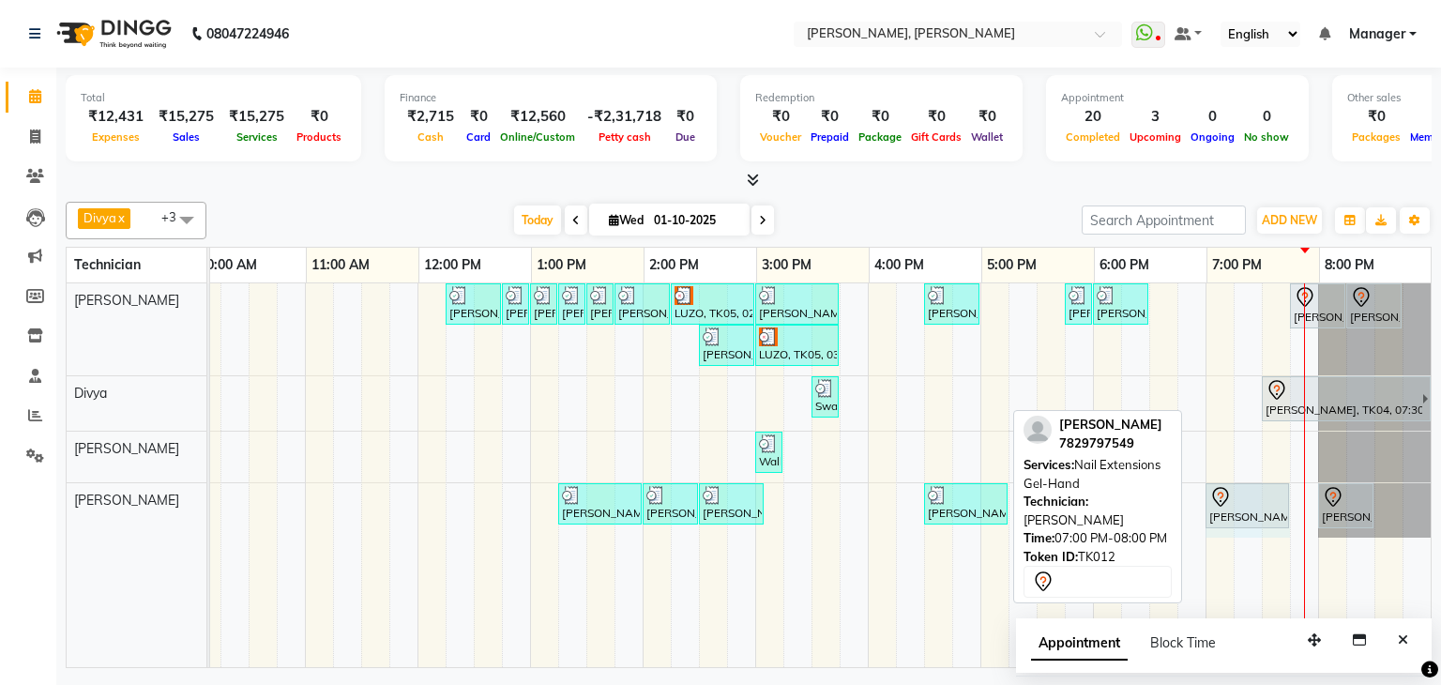
drag, startPoint x: 1298, startPoint y: 500, endPoint x: 1272, endPoint y: 512, distance: 29.0
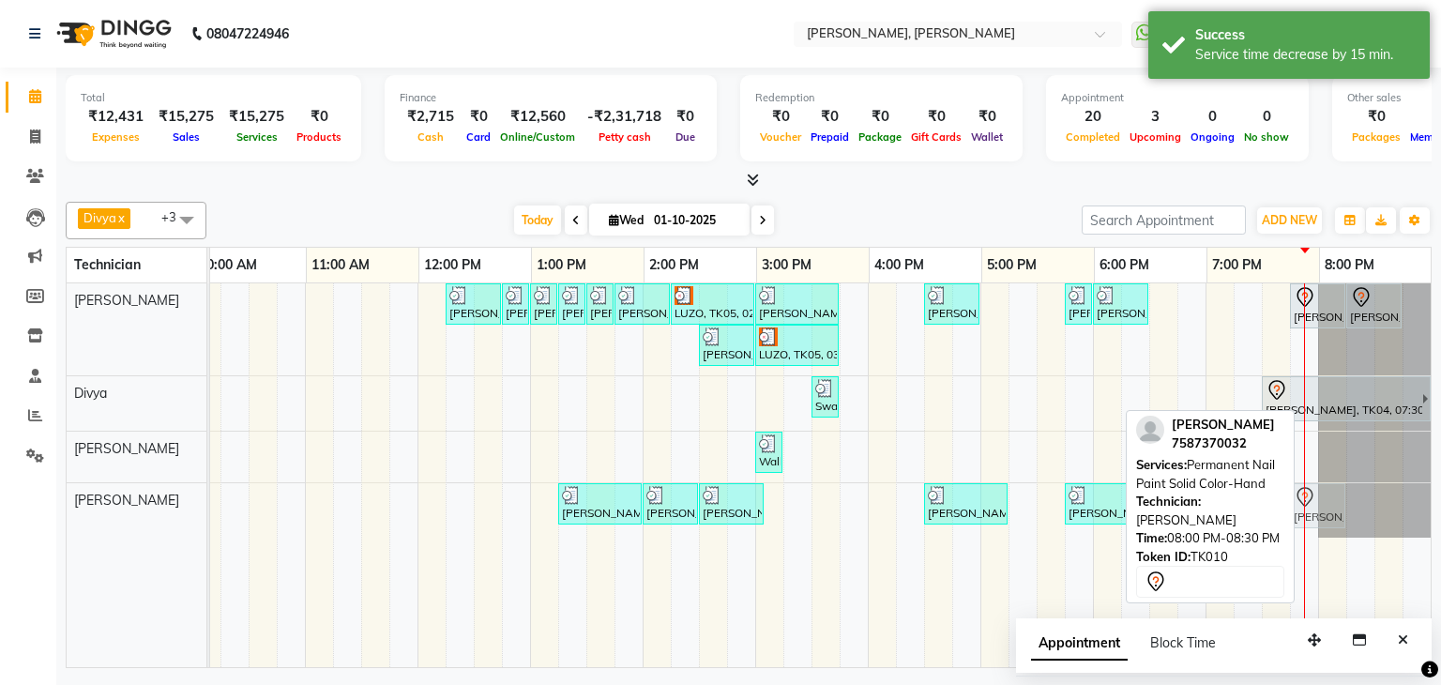
drag, startPoint x: 1340, startPoint y: 500, endPoint x: 1317, endPoint y: 511, distance: 26.0
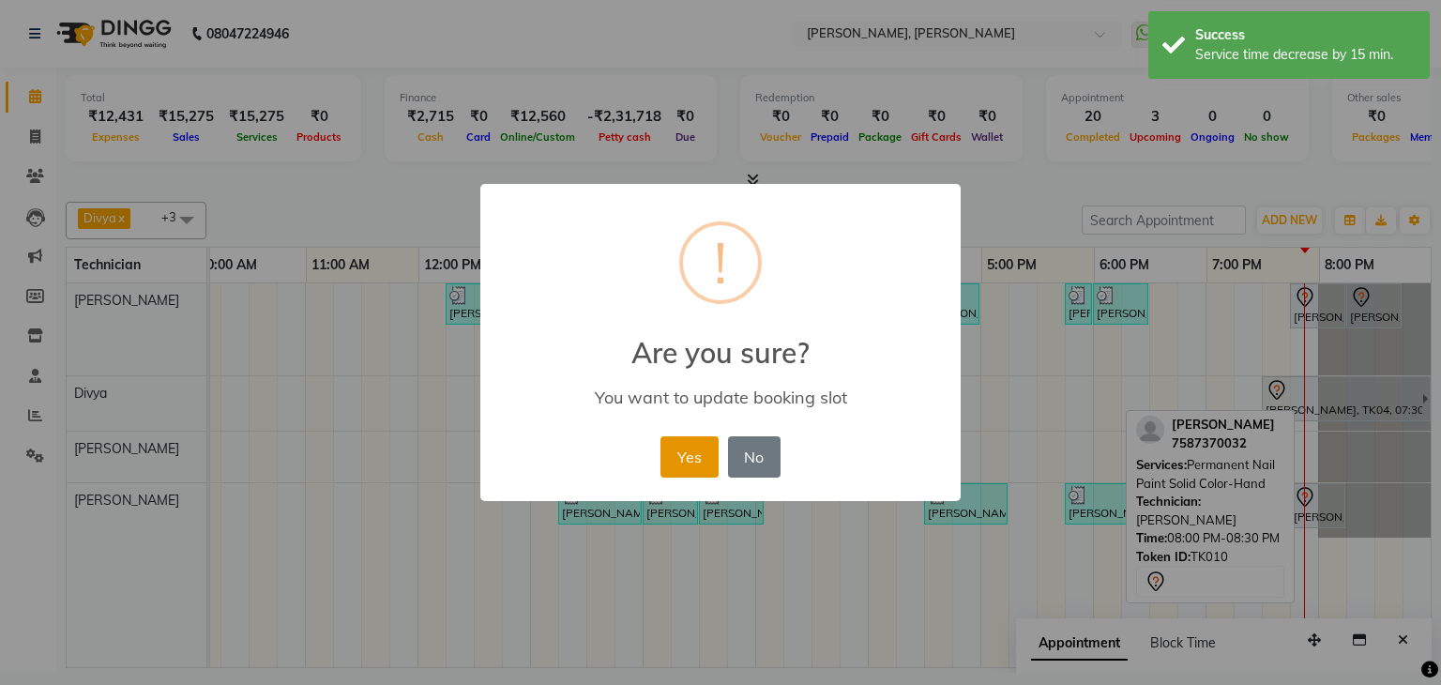
click at [679, 451] on button "Yes" at bounding box center [688, 456] width 57 height 41
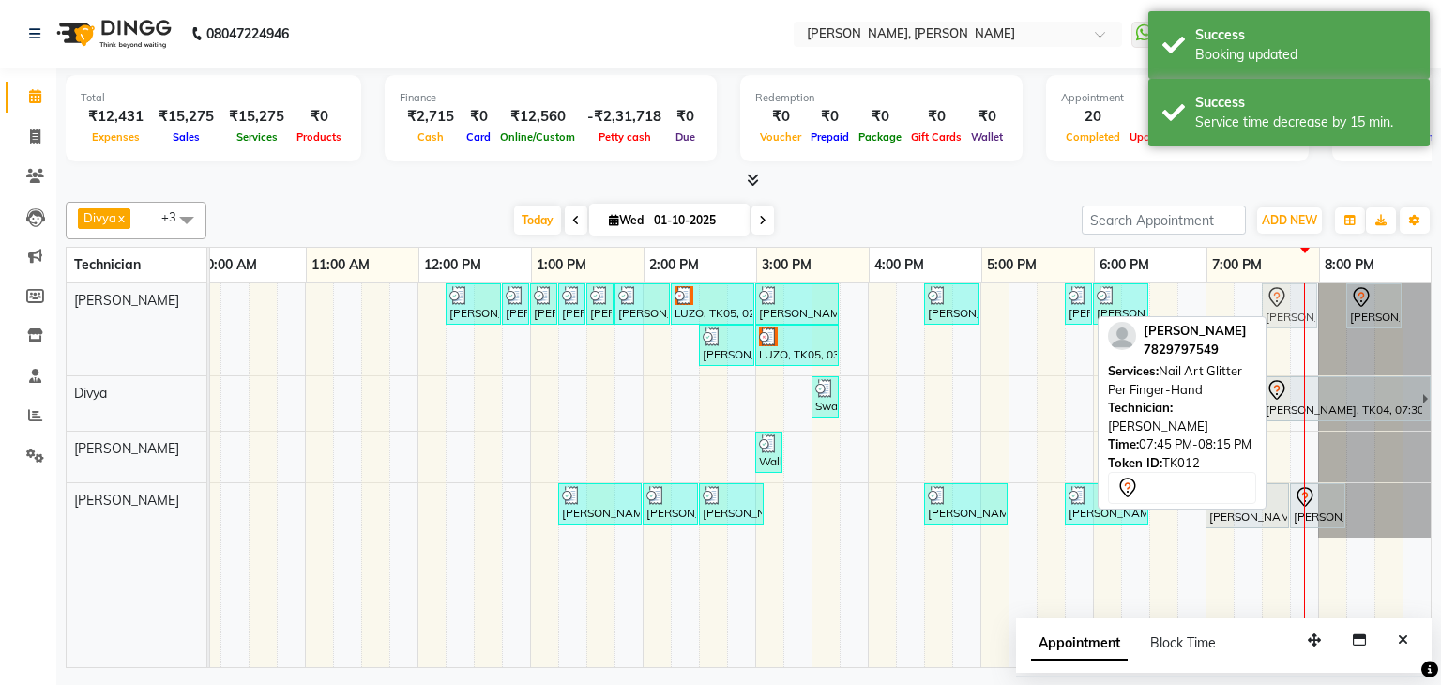
drag, startPoint x: 1298, startPoint y: 305, endPoint x: 1280, endPoint y: 317, distance: 22.4
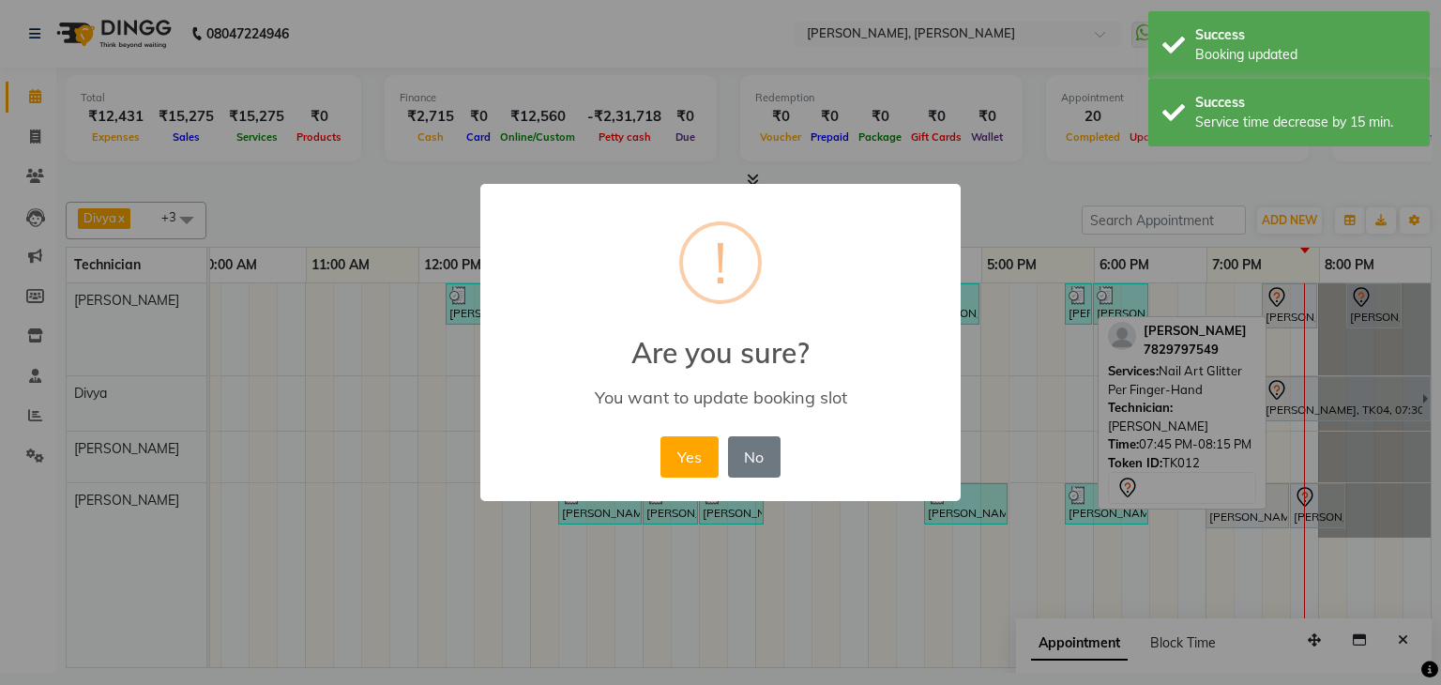
drag, startPoint x: 694, startPoint y: 450, endPoint x: 1000, endPoint y: 453, distance: 305.8
click at [694, 451] on button "Yes" at bounding box center [688, 456] width 57 height 41
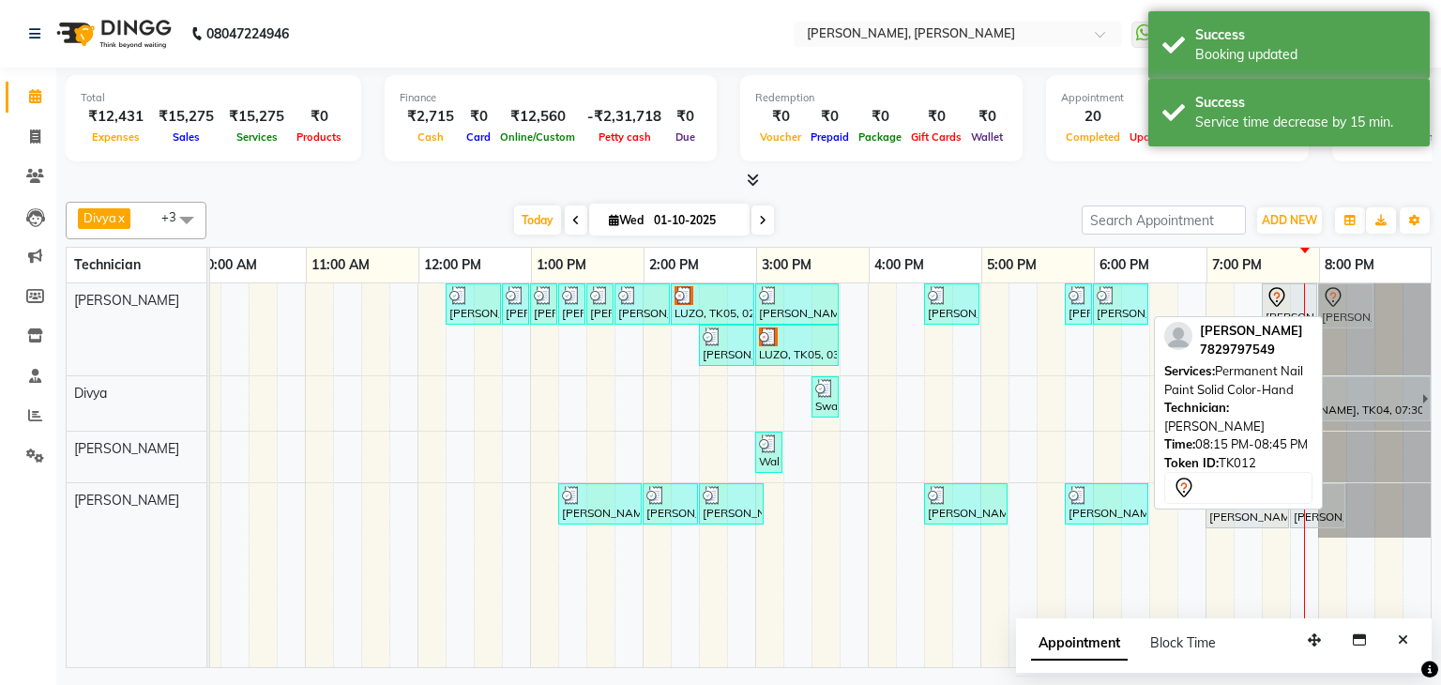
drag, startPoint x: 1362, startPoint y: 309, endPoint x: 1337, endPoint y: 314, distance: 25.9
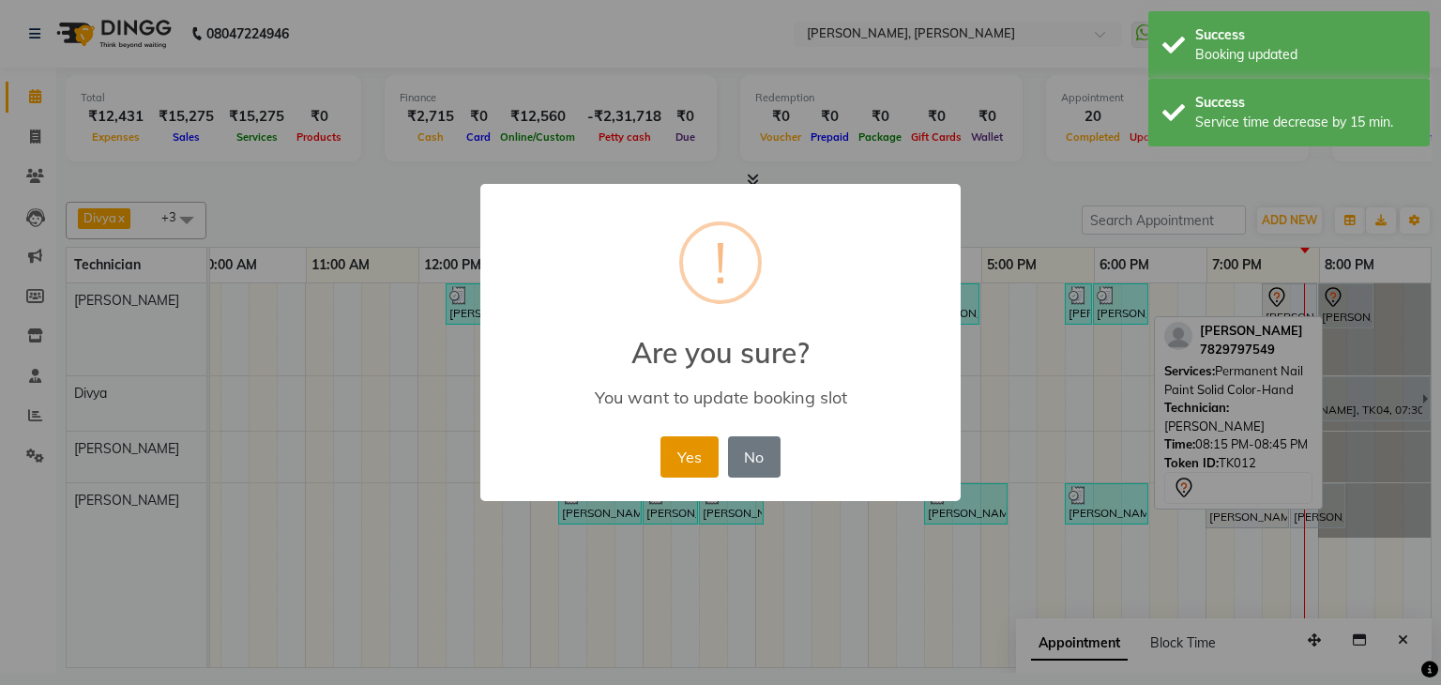
click at [668, 452] on button "Yes" at bounding box center [688, 456] width 57 height 41
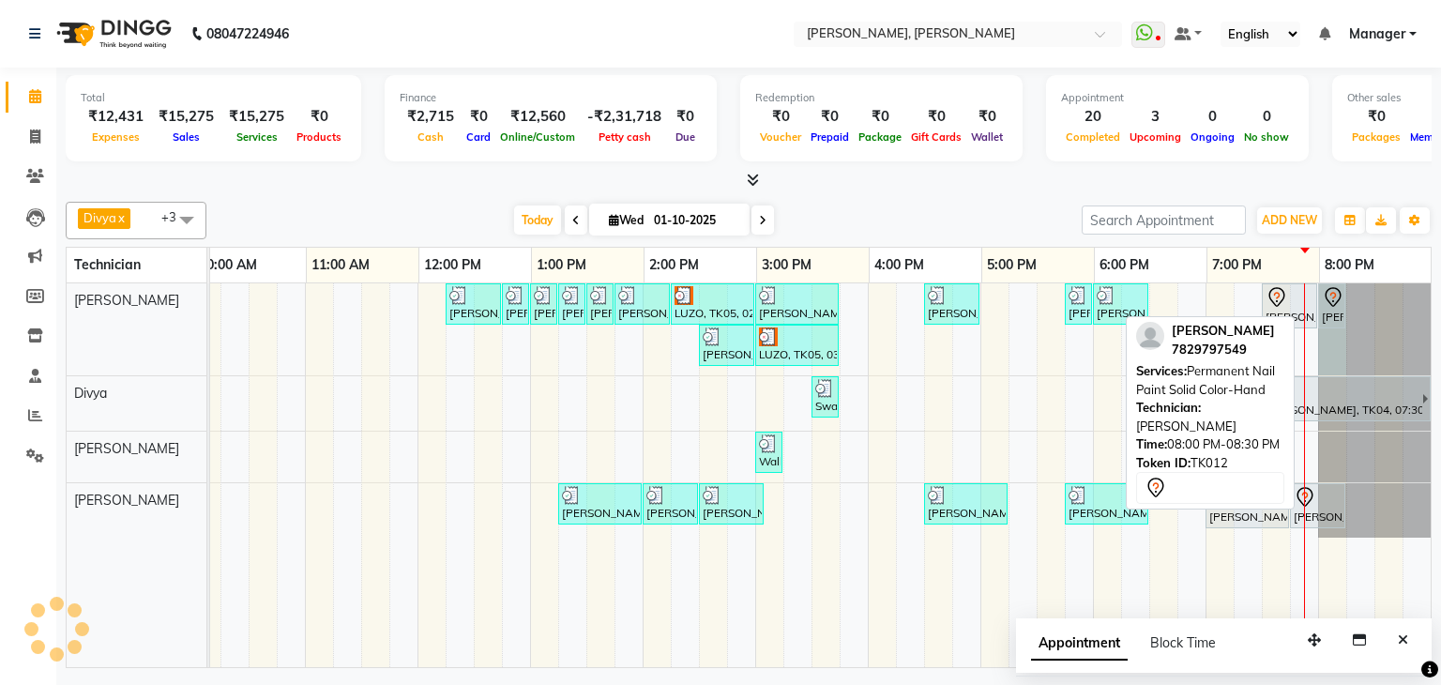
drag, startPoint x: 1358, startPoint y: 294, endPoint x: 1368, endPoint y: 341, distance: 48.8
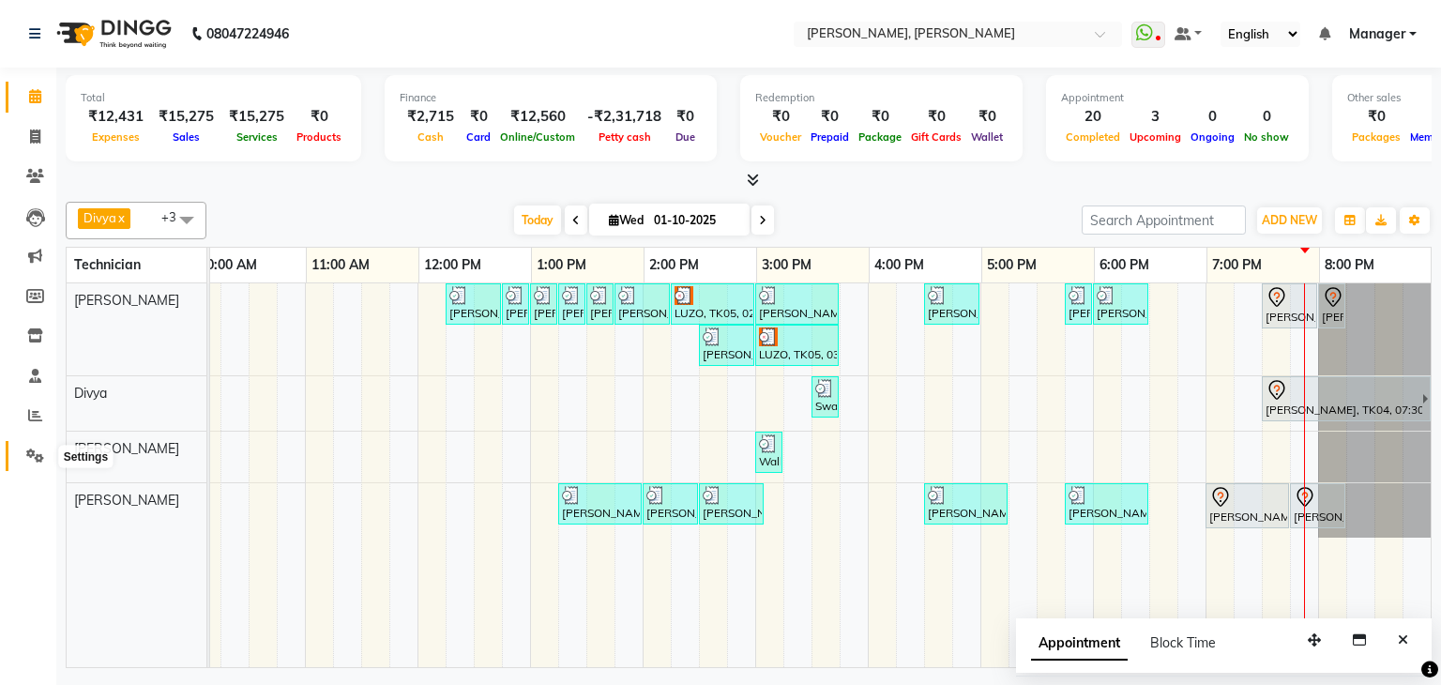
click at [23, 459] on span at bounding box center [35, 457] width 33 height 22
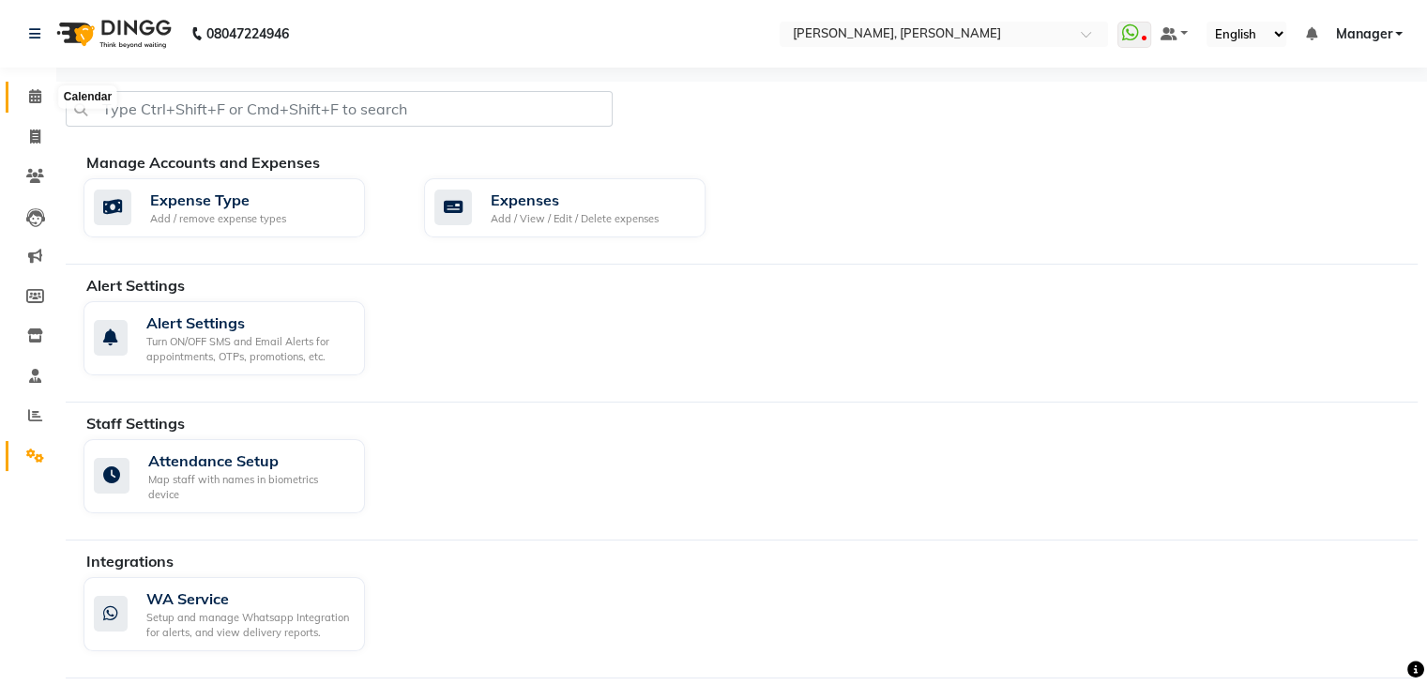
click at [35, 102] on icon at bounding box center [35, 96] width 12 height 14
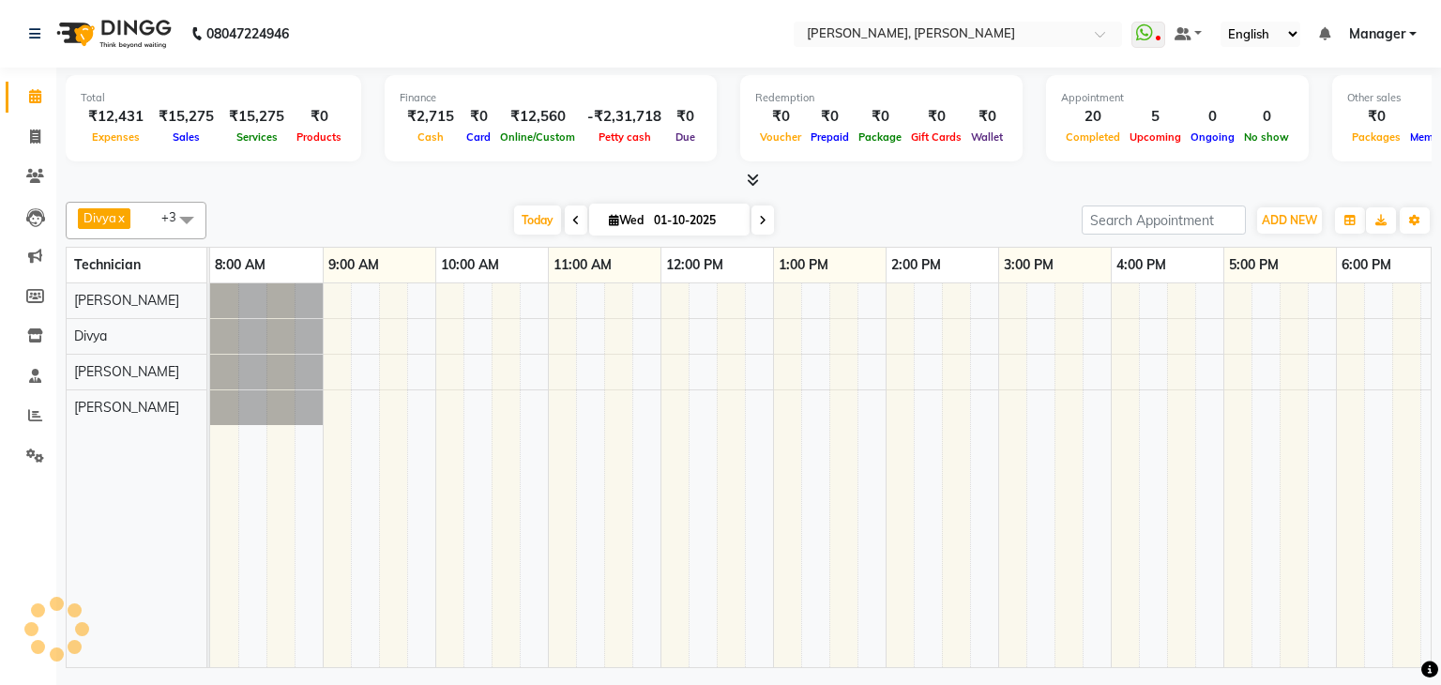
scroll to position [0, 242]
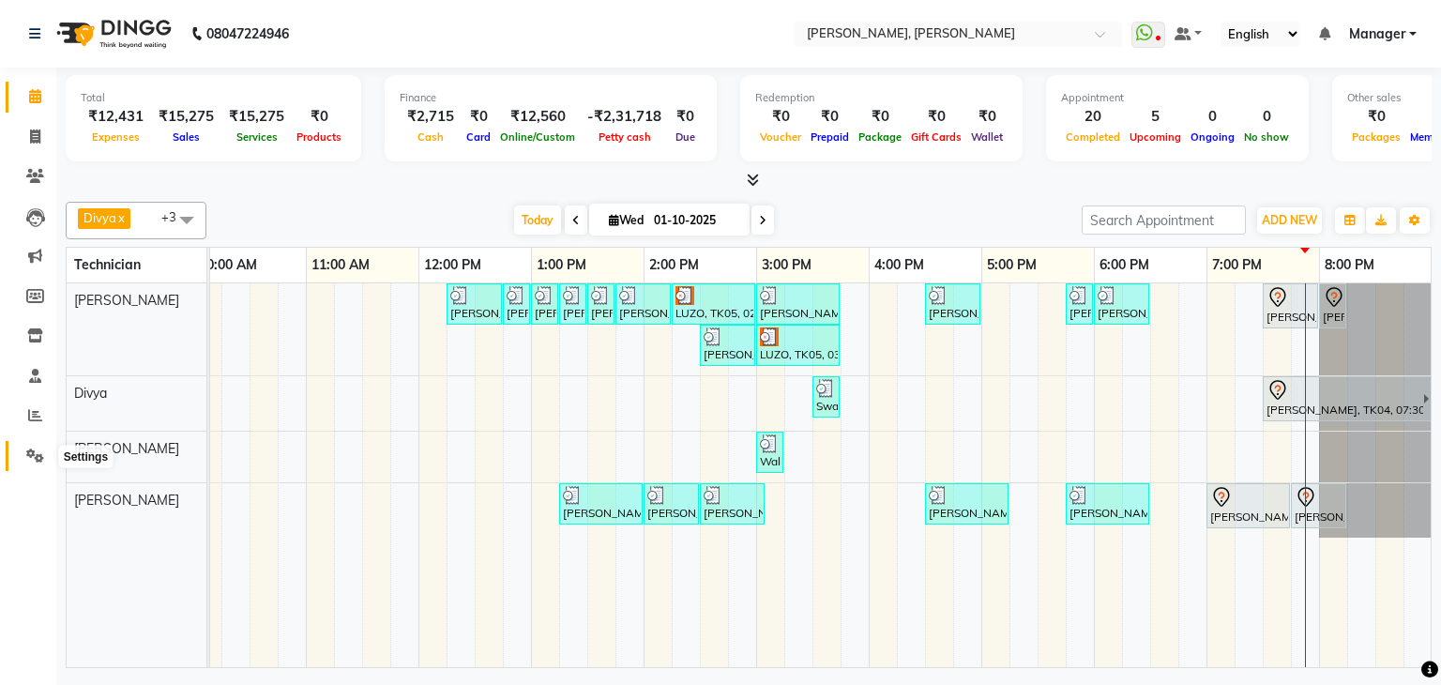
drag, startPoint x: 36, startPoint y: 458, endPoint x: 118, endPoint y: 451, distance: 82.8
click at [38, 458] on icon at bounding box center [35, 455] width 18 height 14
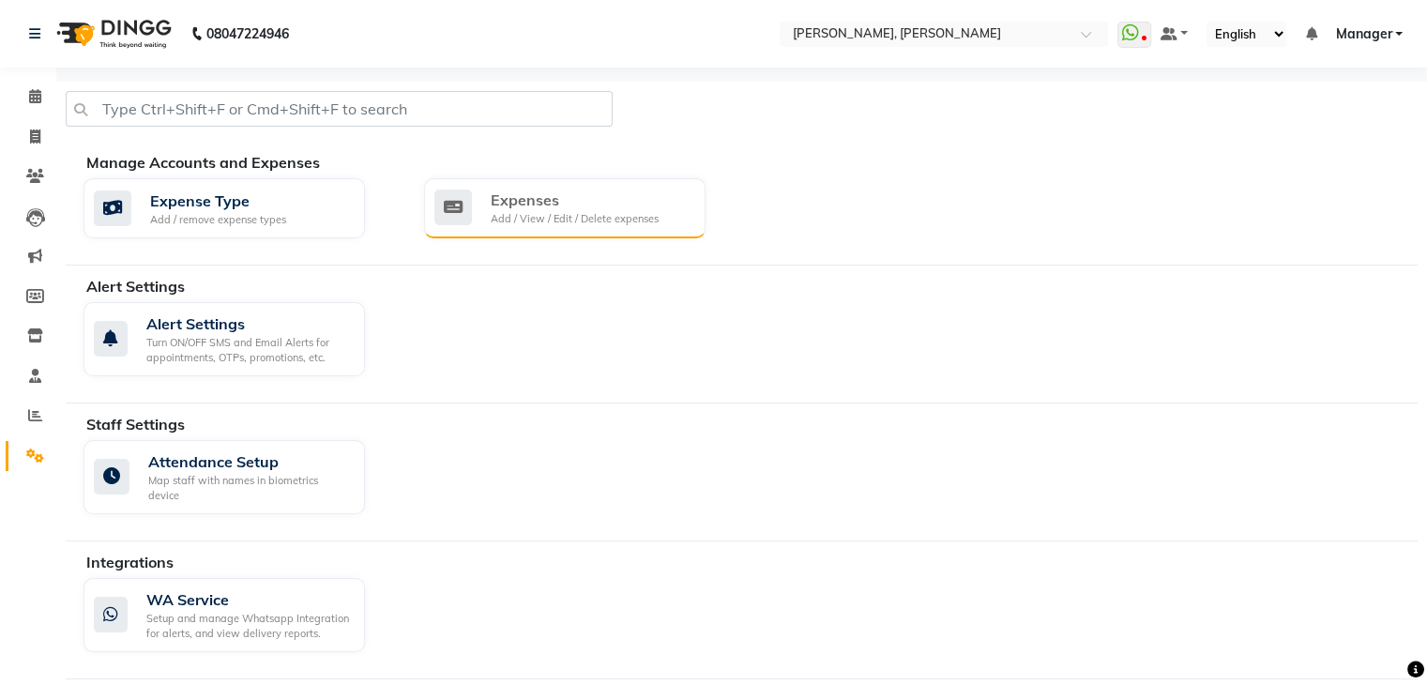
click at [628, 208] on div "Expenses" at bounding box center [575, 200] width 168 height 23
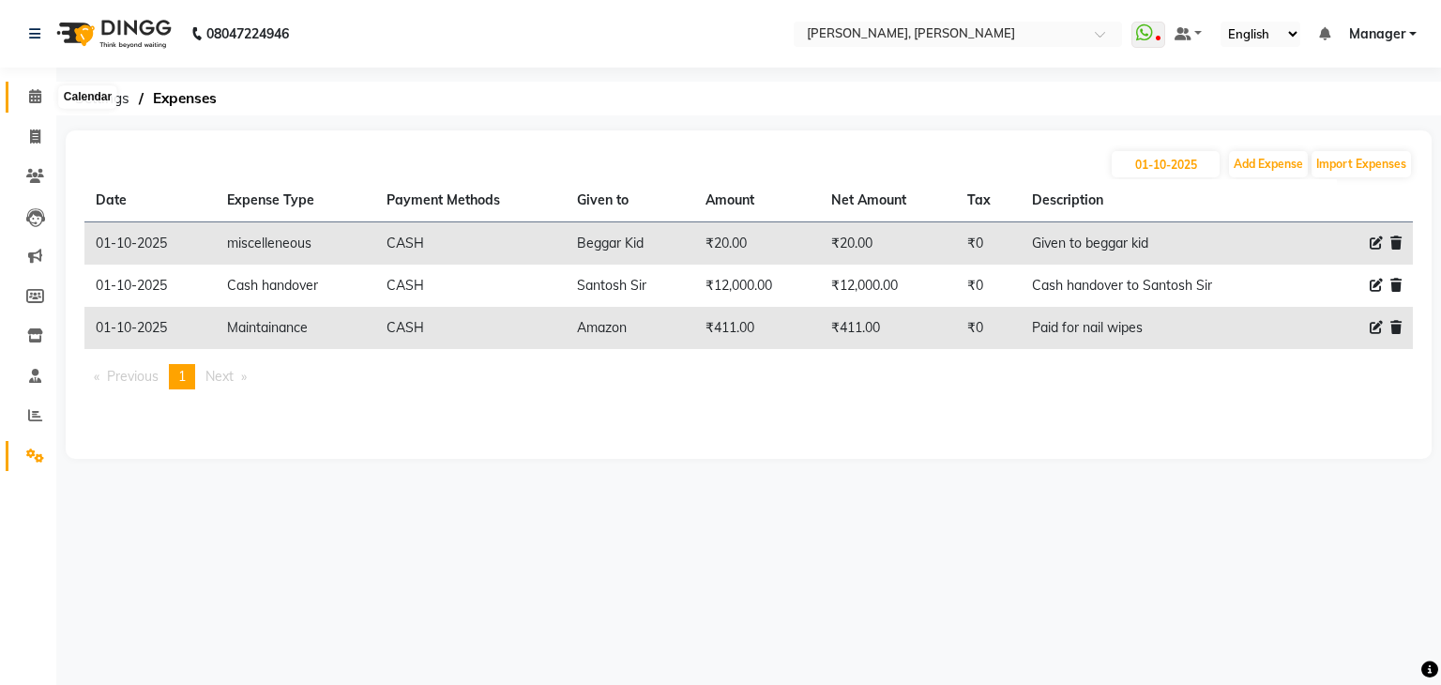
drag, startPoint x: 41, startPoint y: 94, endPoint x: 61, endPoint y: 100, distance: 20.8
click at [42, 93] on span at bounding box center [35, 97] width 33 height 22
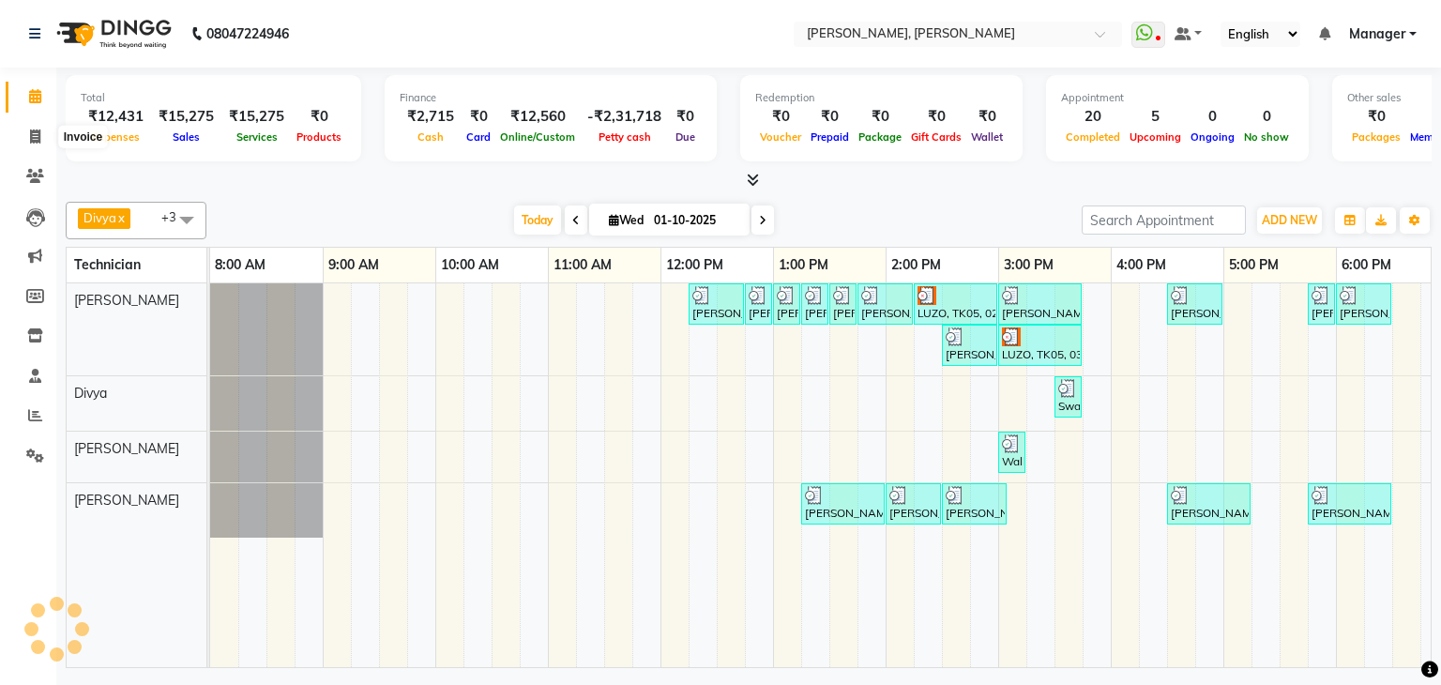
scroll to position [0, 242]
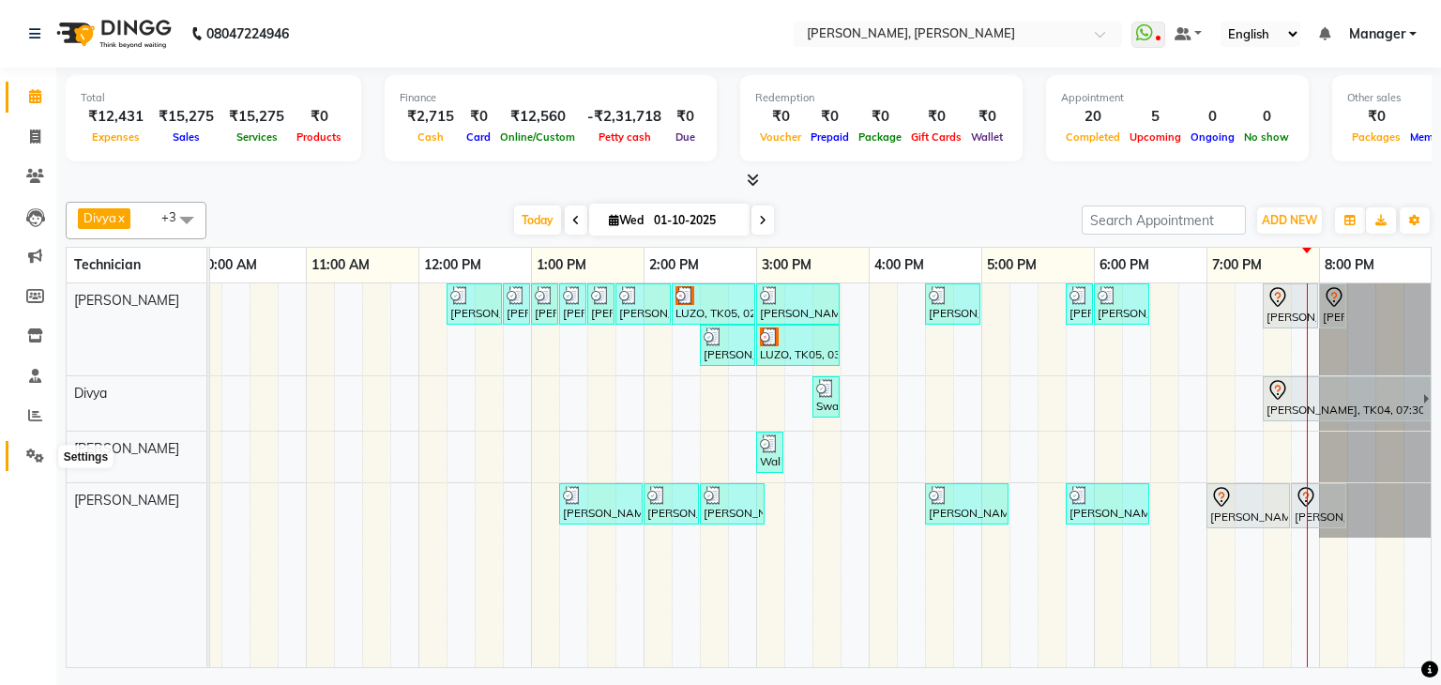
click at [26, 447] on span at bounding box center [35, 457] width 33 height 22
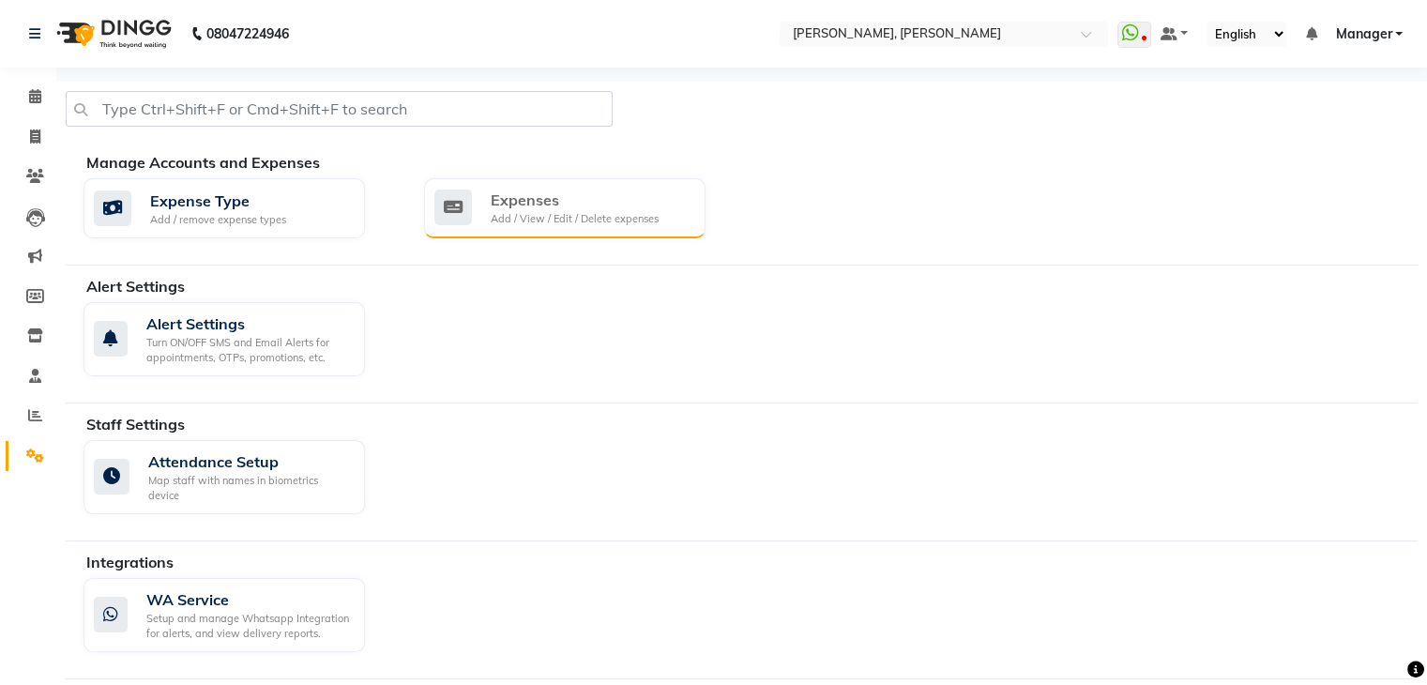
click at [574, 195] on div "Expenses" at bounding box center [575, 200] width 168 height 23
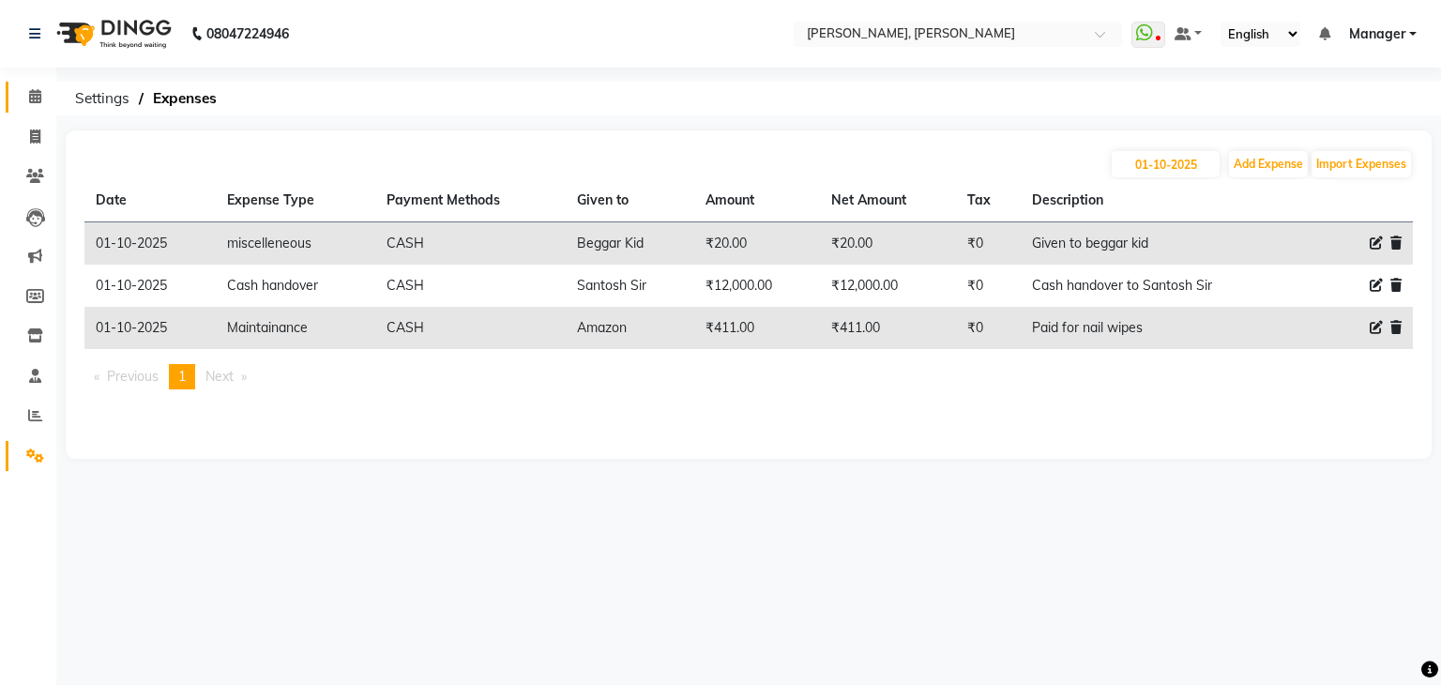
click at [26, 92] on span at bounding box center [35, 97] width 33 height 22
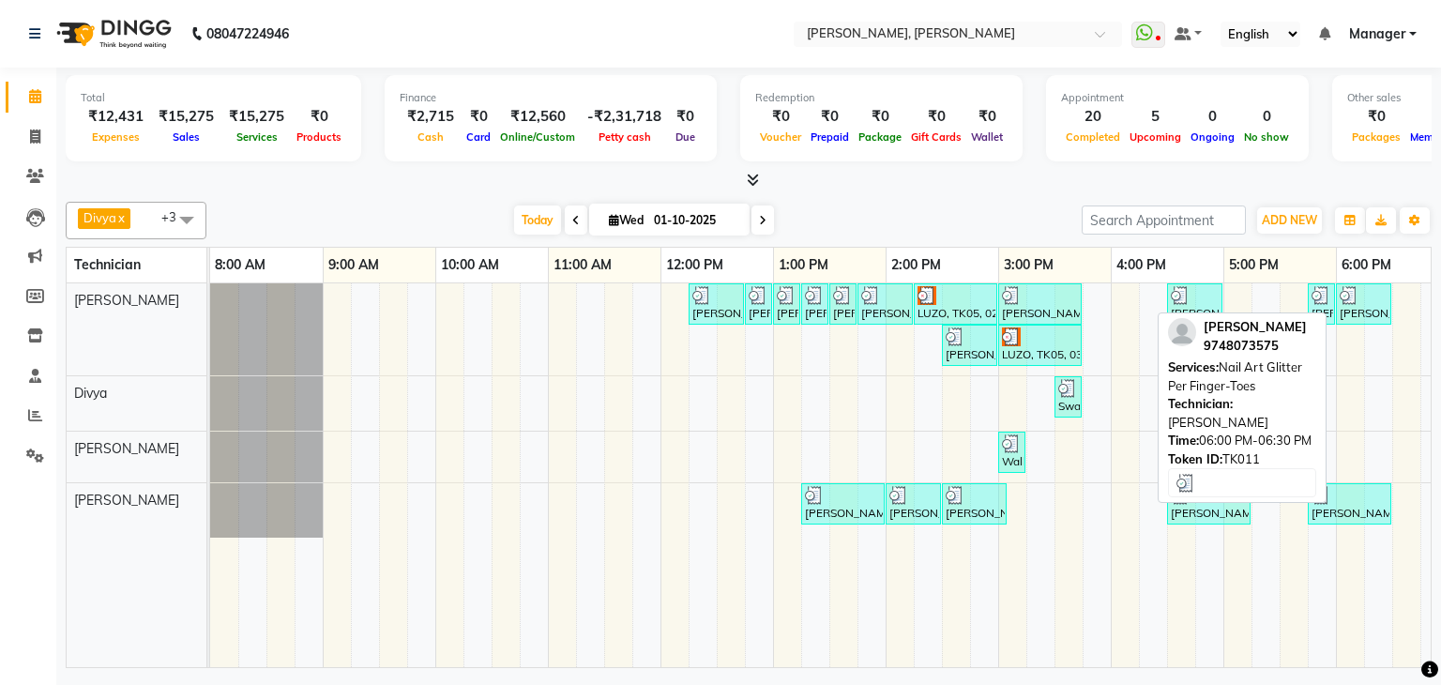
click at [1366, 303] on div "Vijeta, TK11, 06:00 PM-06:30 PM, Nail Art Glitter Per Finger-Toes" at bounding box center [1364, 304] width 52 height 36
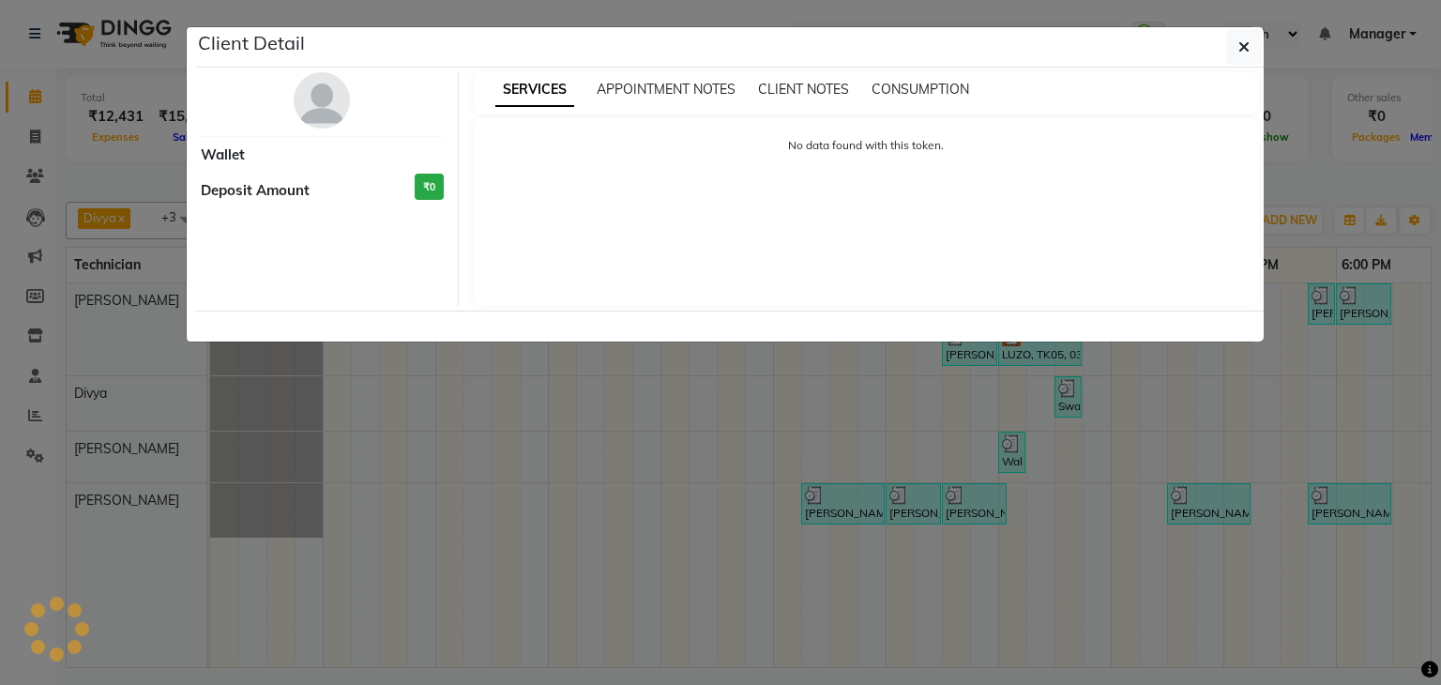
select select "3"
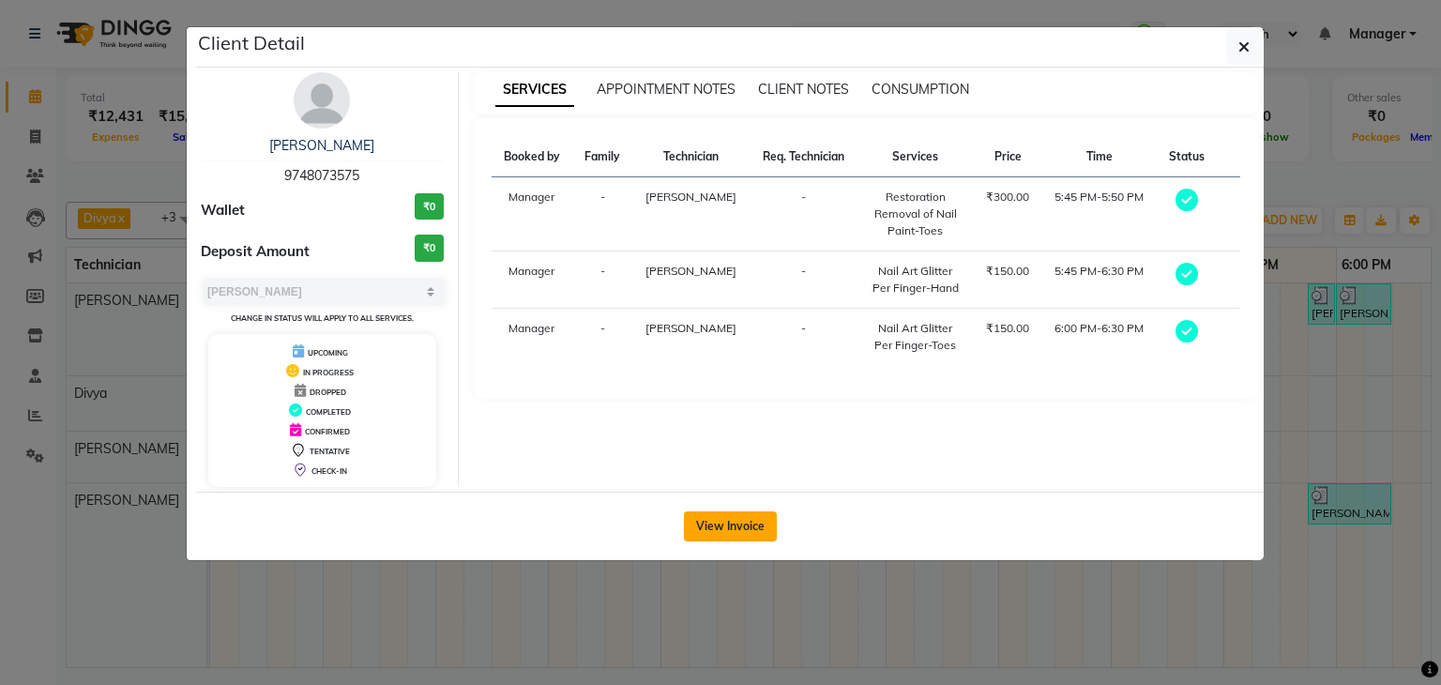
click at [731, 520] on button "View Invoice" at bounding box center [730, 526] width 93 height 30
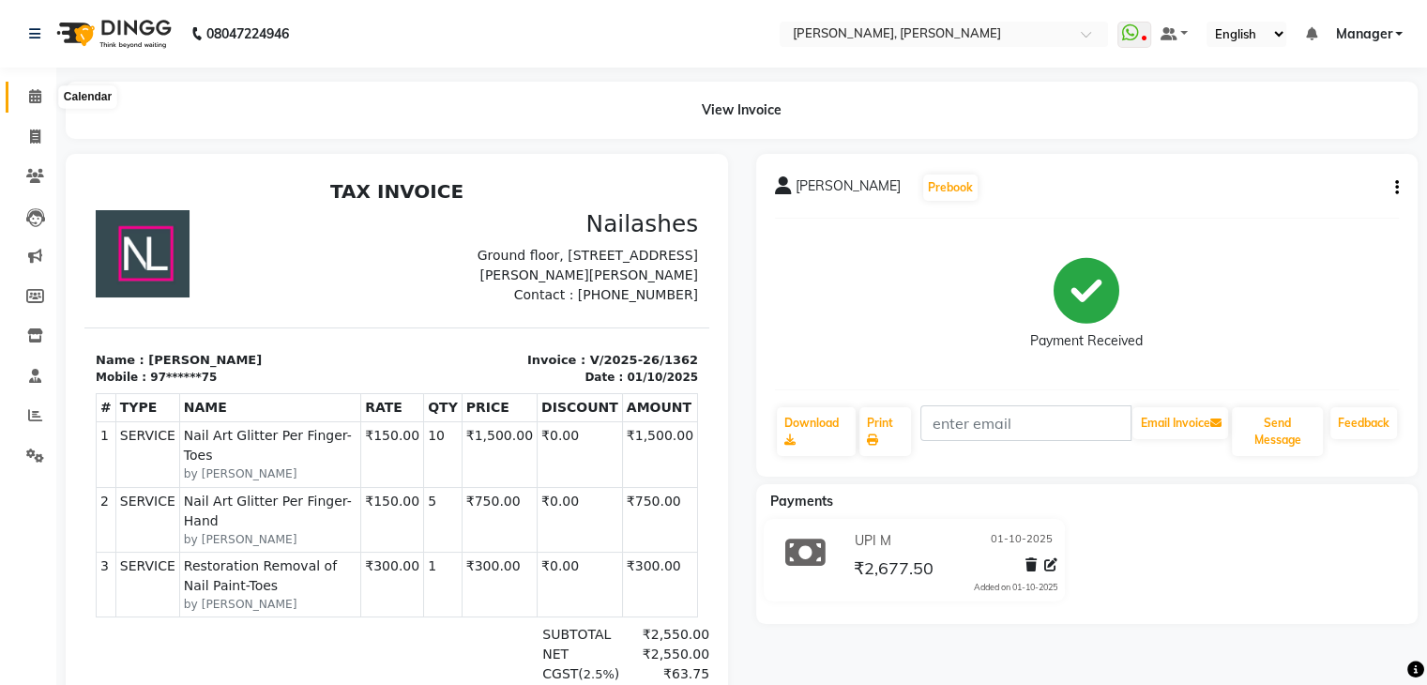
click at [30, 102] on icon at bounding box center [35, 96] width 12 height 14
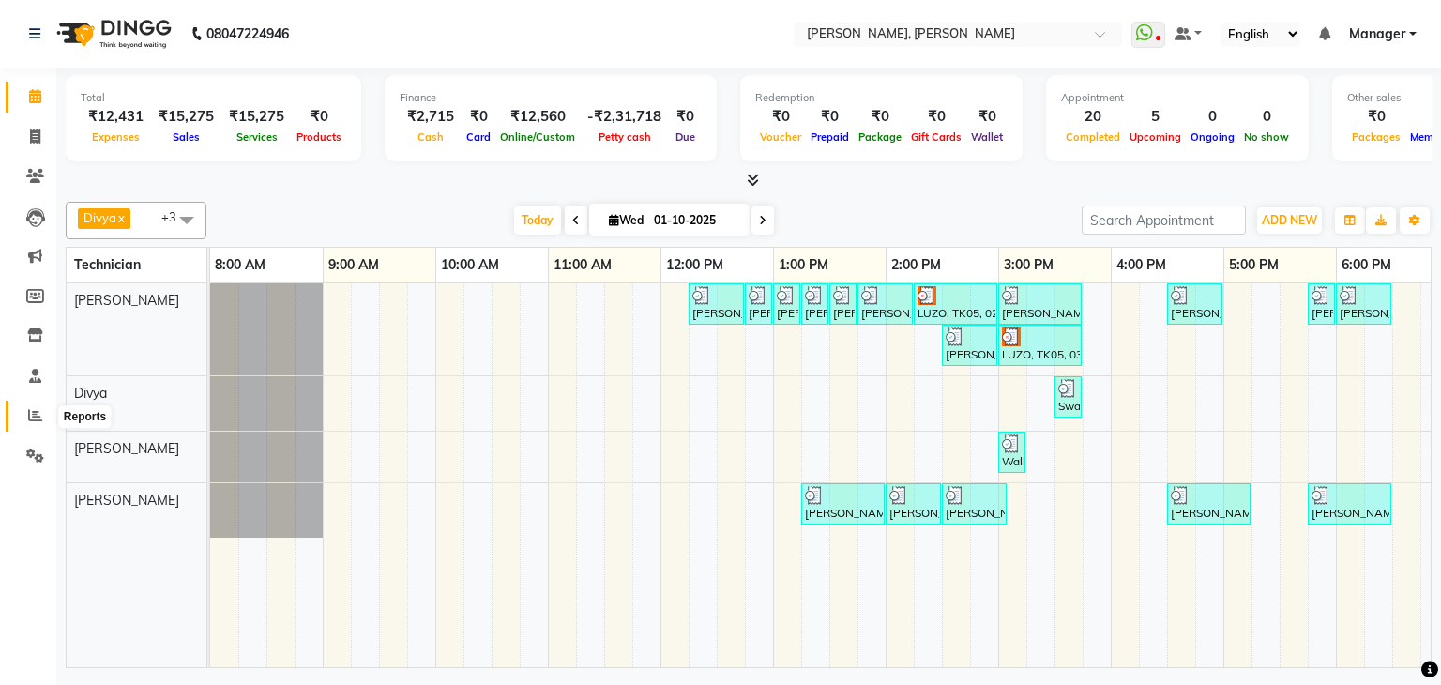
click at [26, 412] on span at bounding box center [35, 416] width 33 height 22
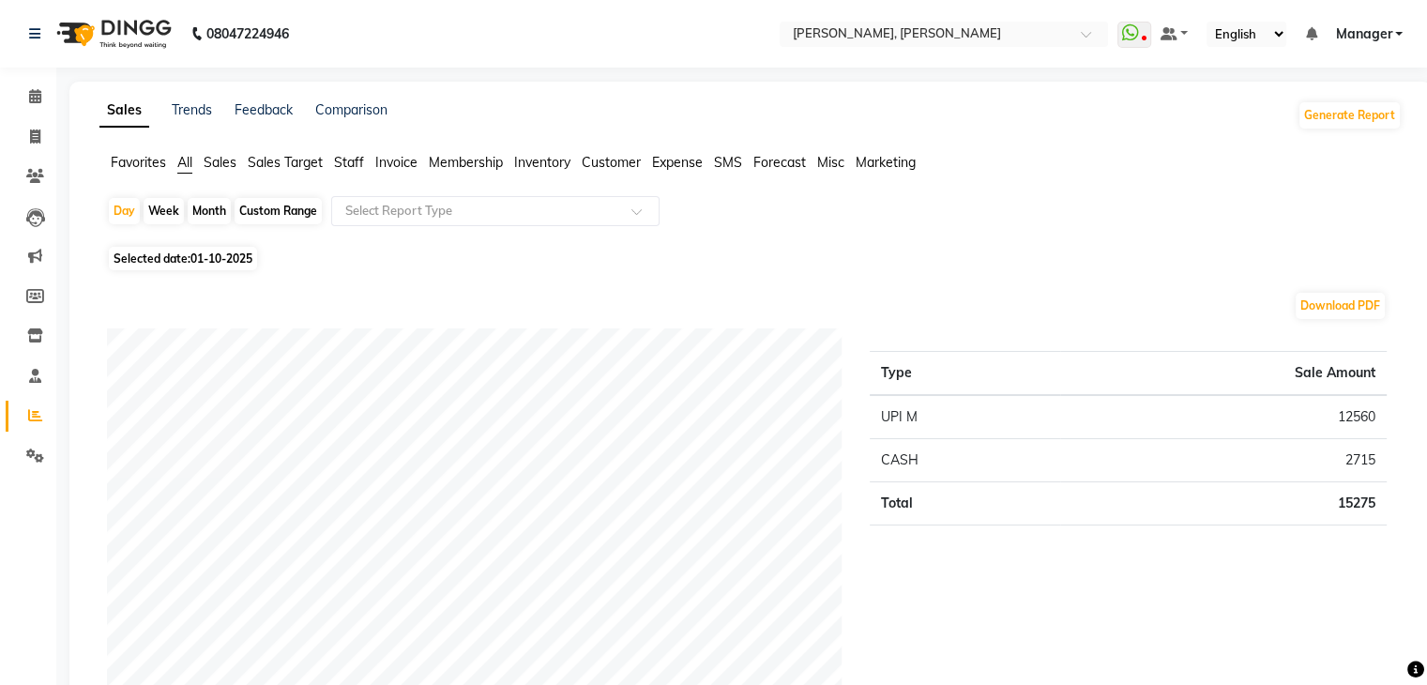
drag, startPoint x: 353, startPoint y: 161, endPoint x: 371, endPoint y: 174, distance: 22.9
click at [353, 161] on span "Staff" at bounding box center [349, 162] width 30 height 17
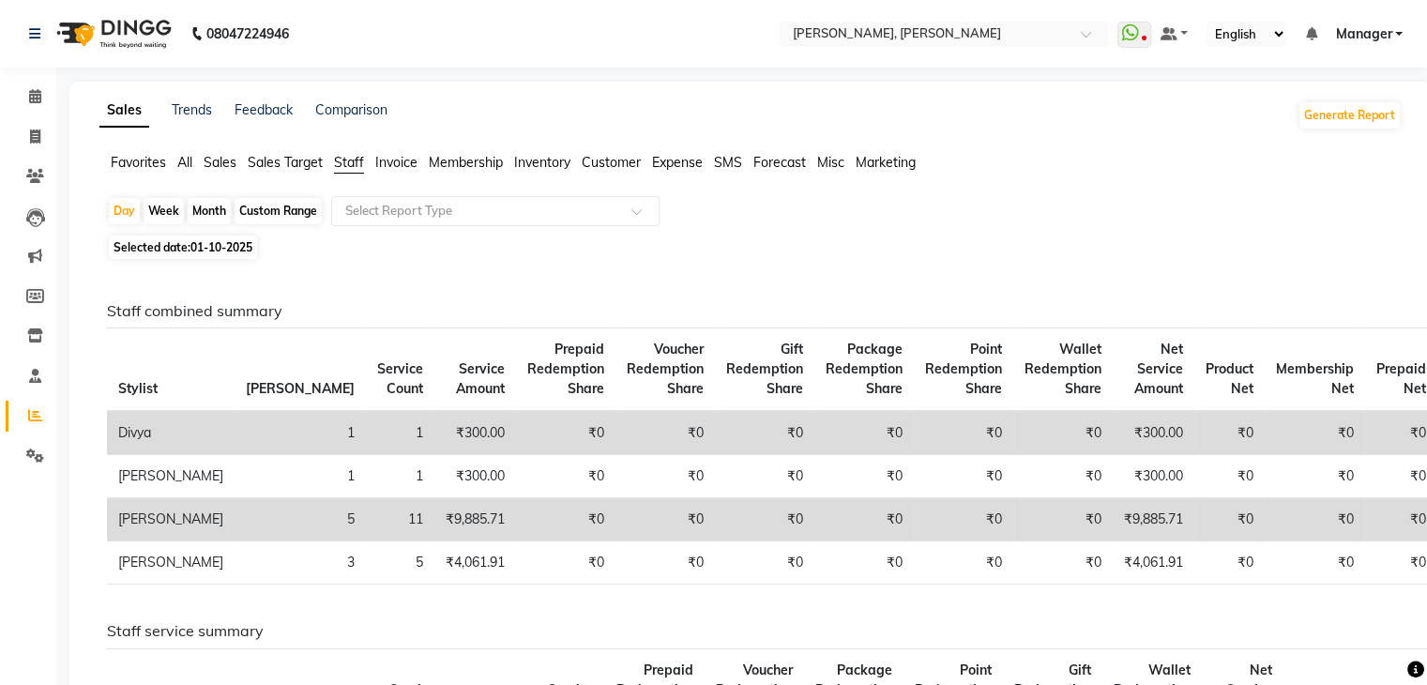
click at [225, 251] on span "01-10-2025" at bounding box center [221, 247] width 62 height 14
select select "10"
select select "2025"
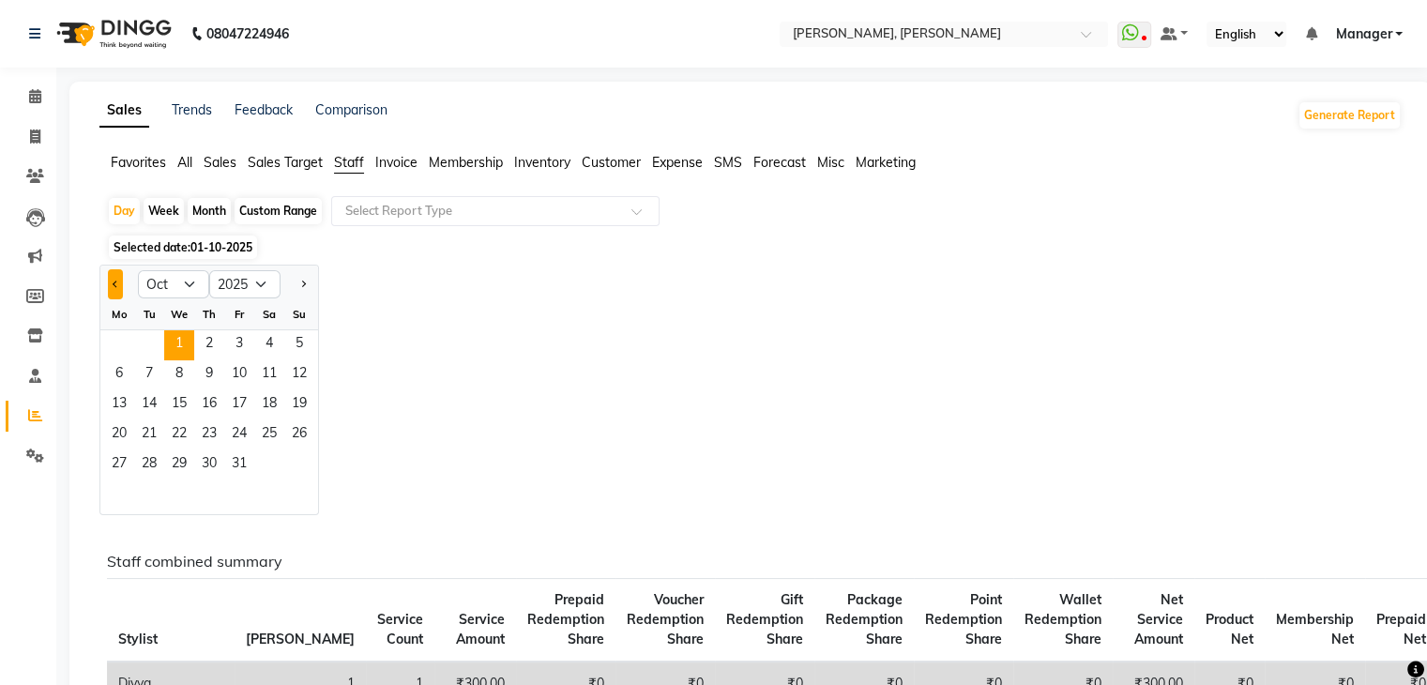
click at [111, 276] on button "Previous month" at bounding box center [115, 284] width 15 height 30
select select "9"
click at [266, 437] on span "27" at bounding box center [269, 435] width 30 height 30
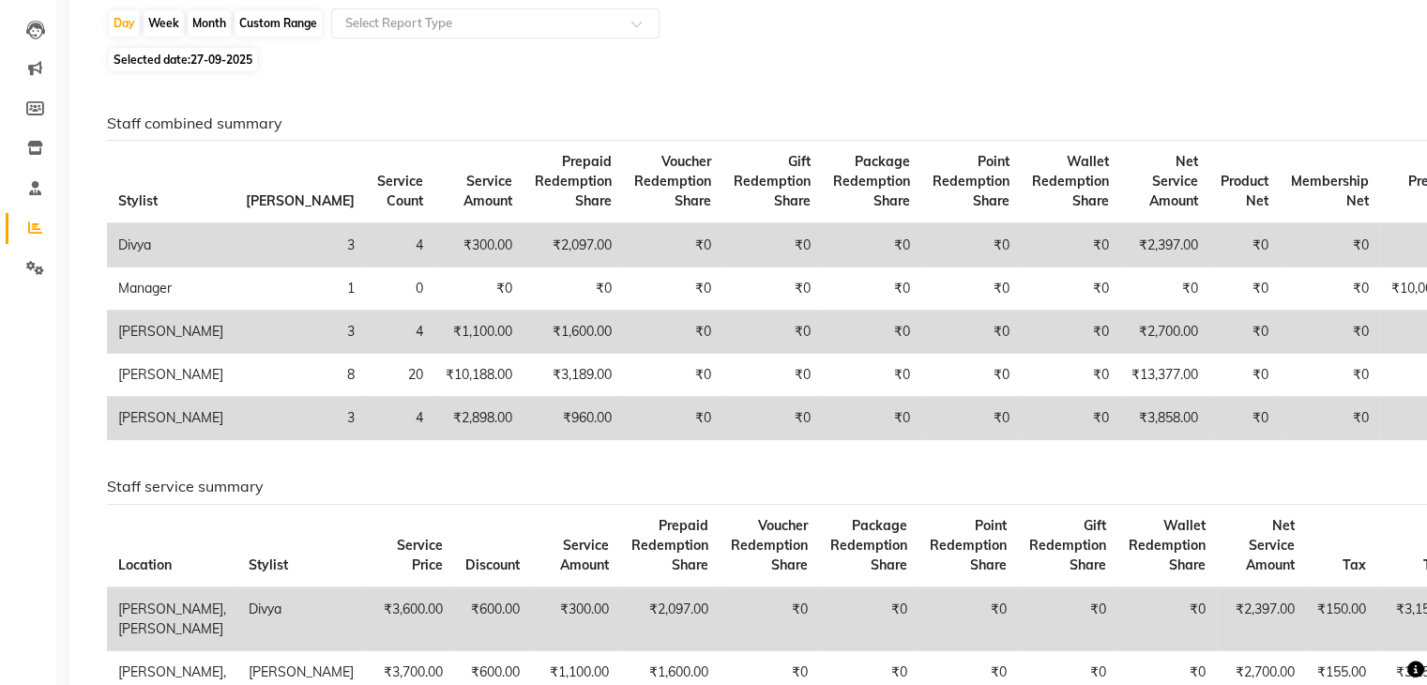
scroll to position [94, 0]
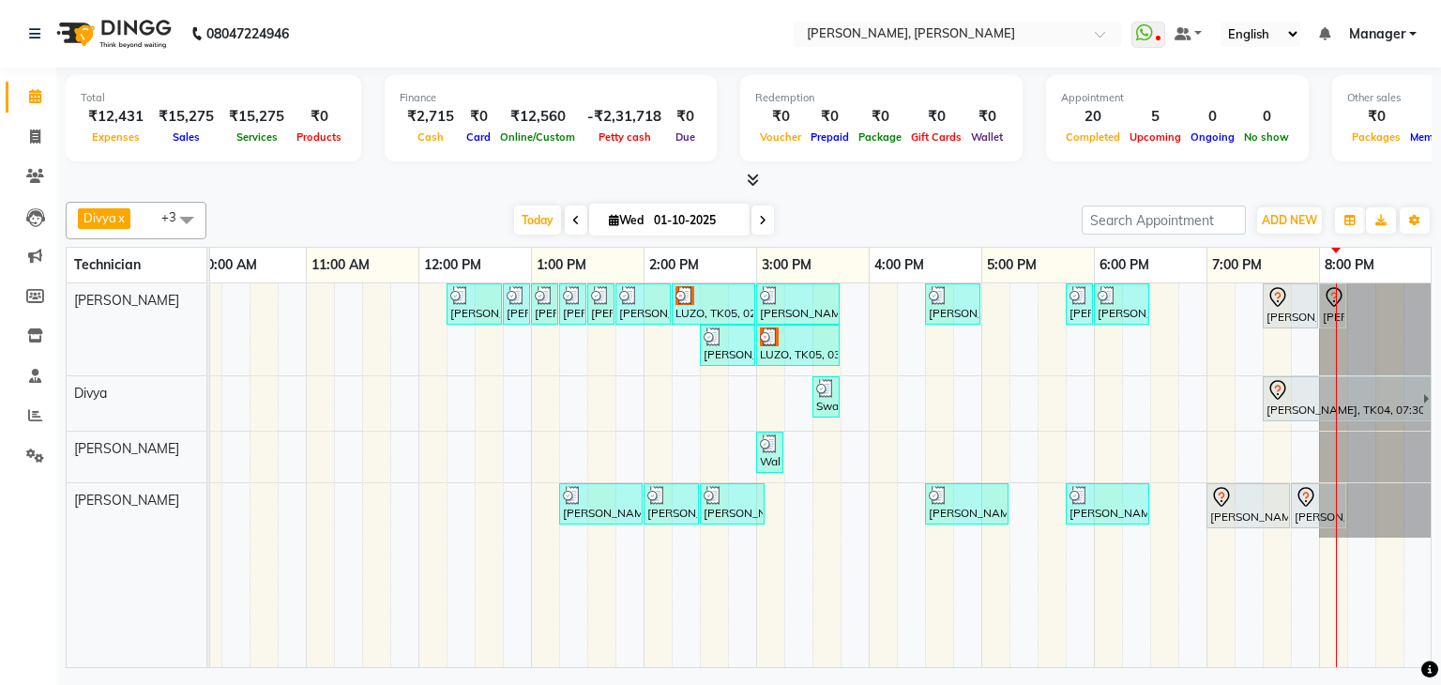
click at [756, 219] on span at bounding box center [762, 219] width 23 height 29
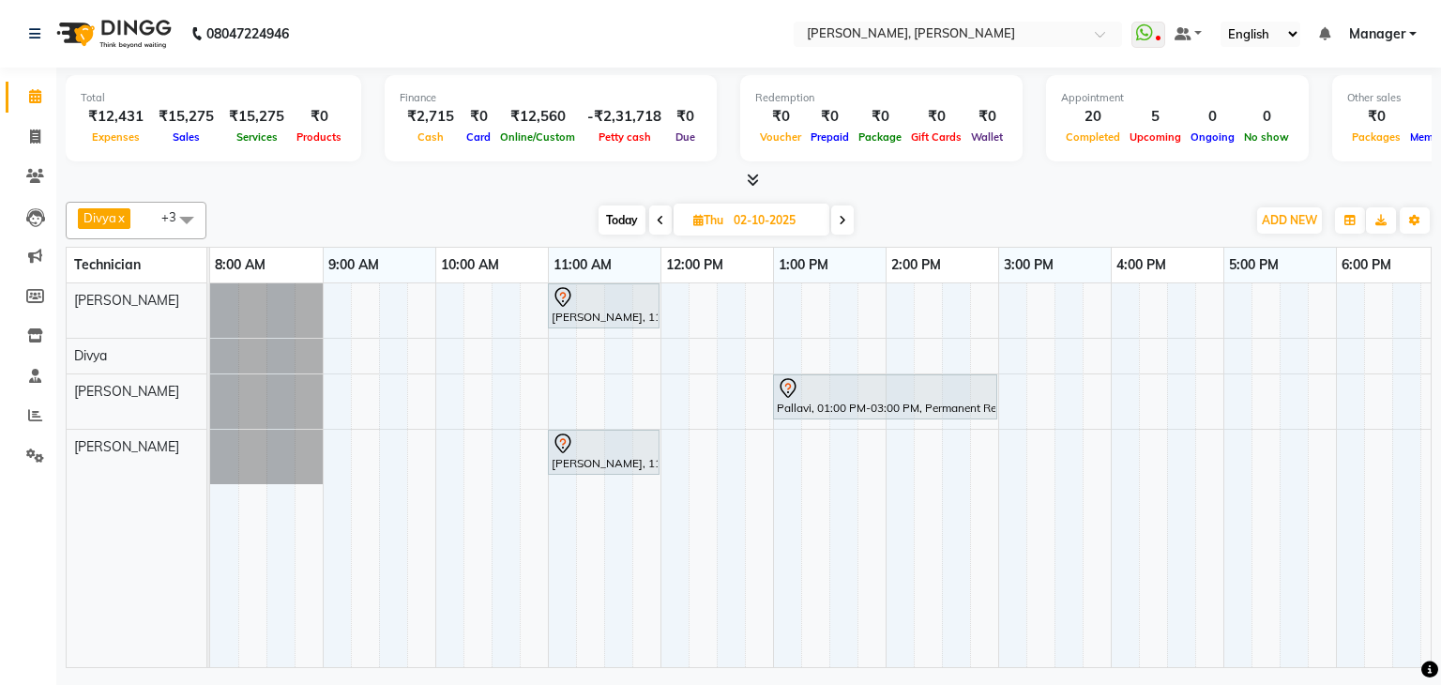
click at [602, 216] on span "Today" at bounding box center [621, 219] width 47 height 29
type input "01-10-2025"
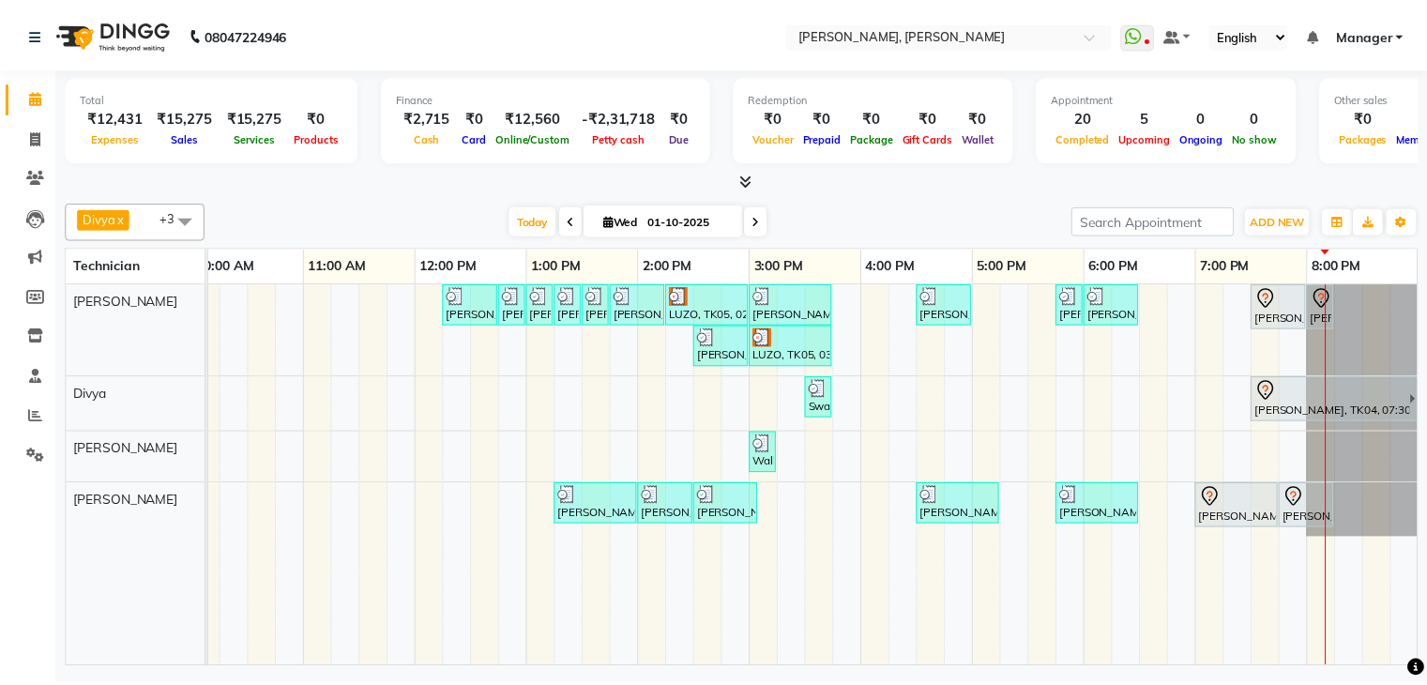
scroll to position [0, 256]
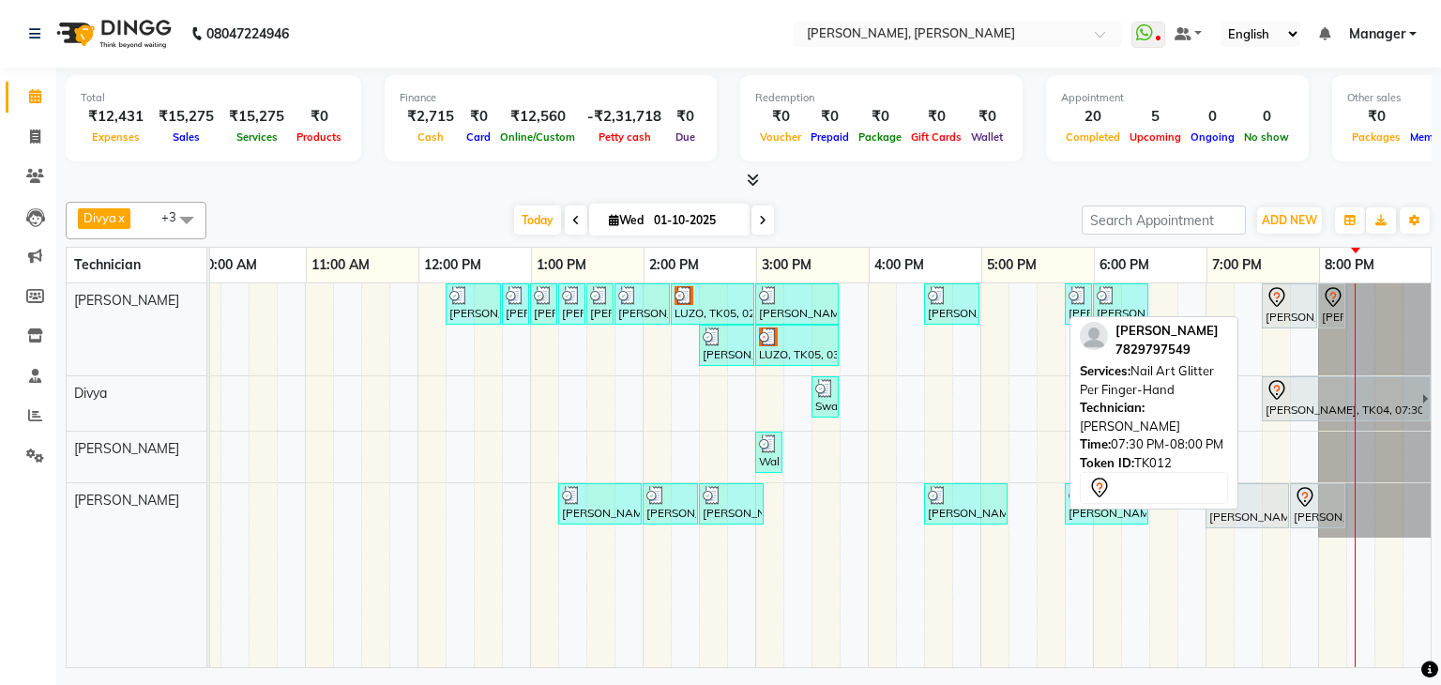
click at [1269, 302] on icon at bounding box center [1276, 297] width 23 height 23
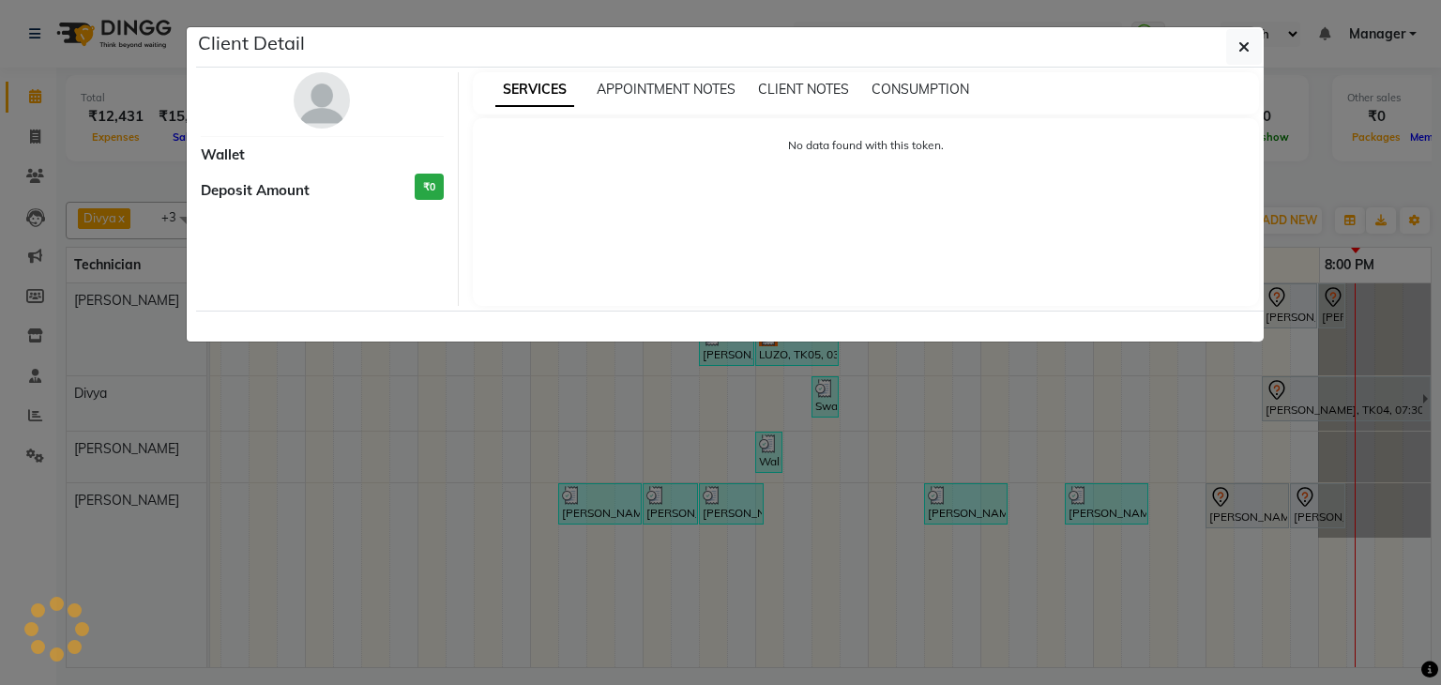
select select "7"
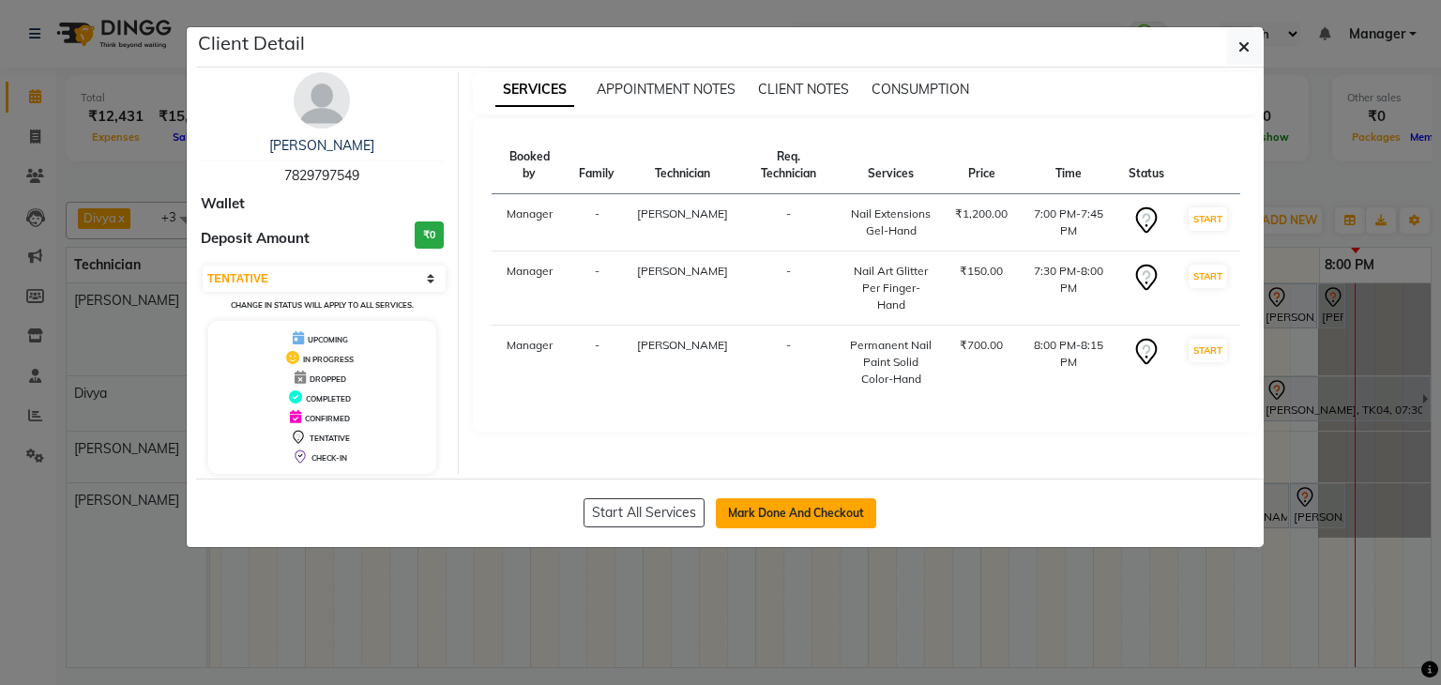
click at [799, 507] on button "Mark Done And Checkout" at bounding box center [796, 513] width 160 height 30
select select "6455"
select select "service"
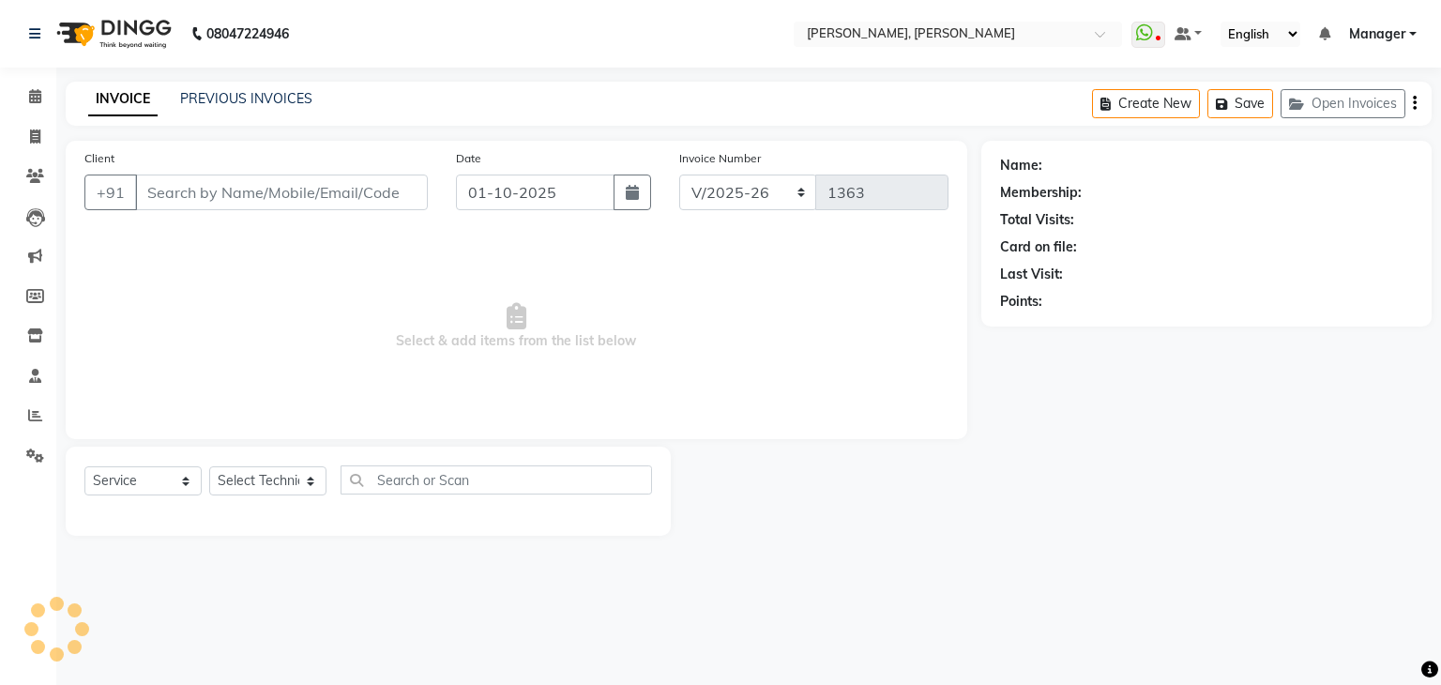
type input "78******49"
select select "54412"
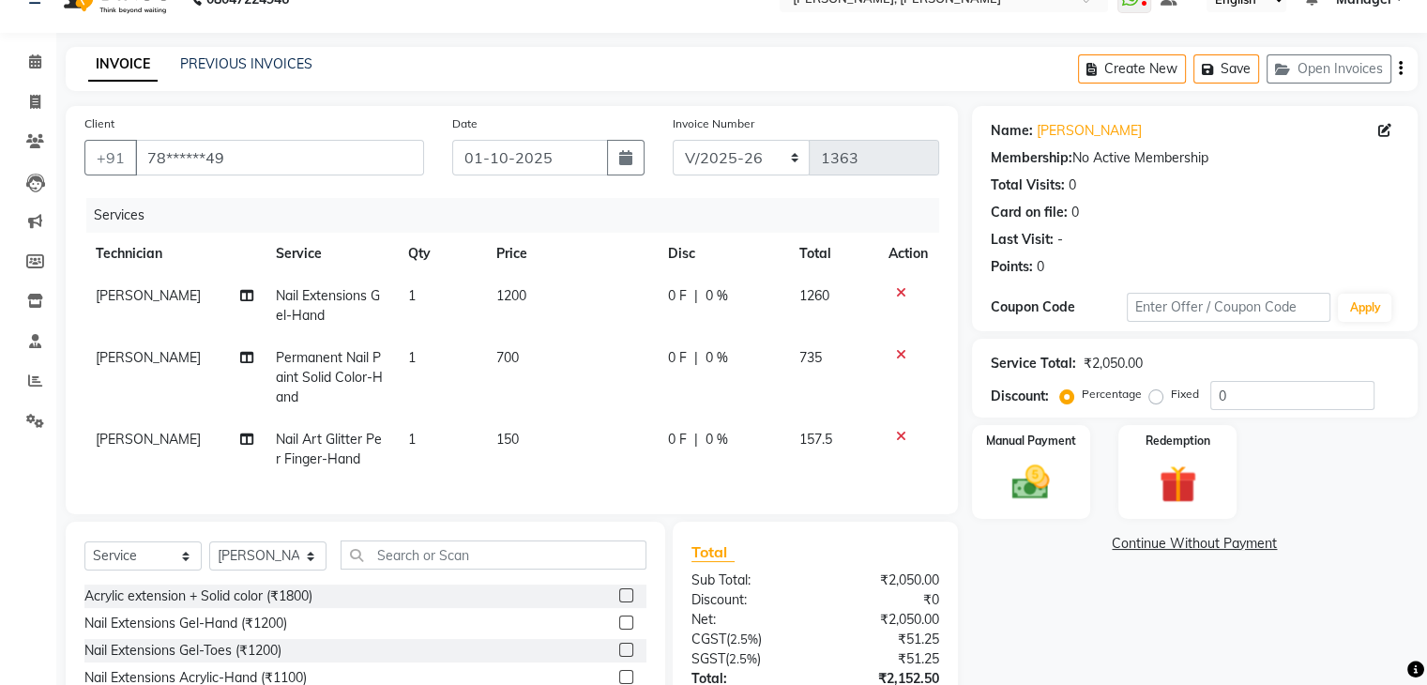
scroll to position [94, 0]
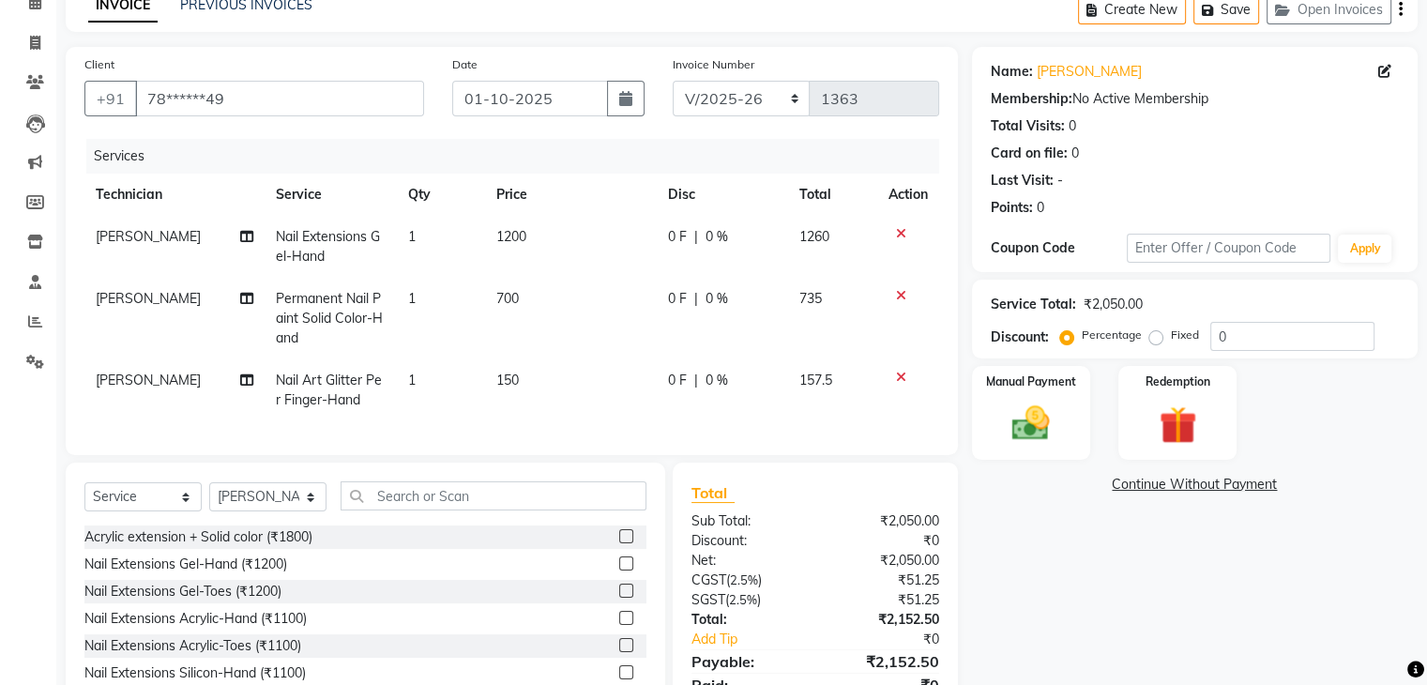
click at [413, 390] on td "1" at bounding box center [441, 390] width 88 height 62
select select "54412"
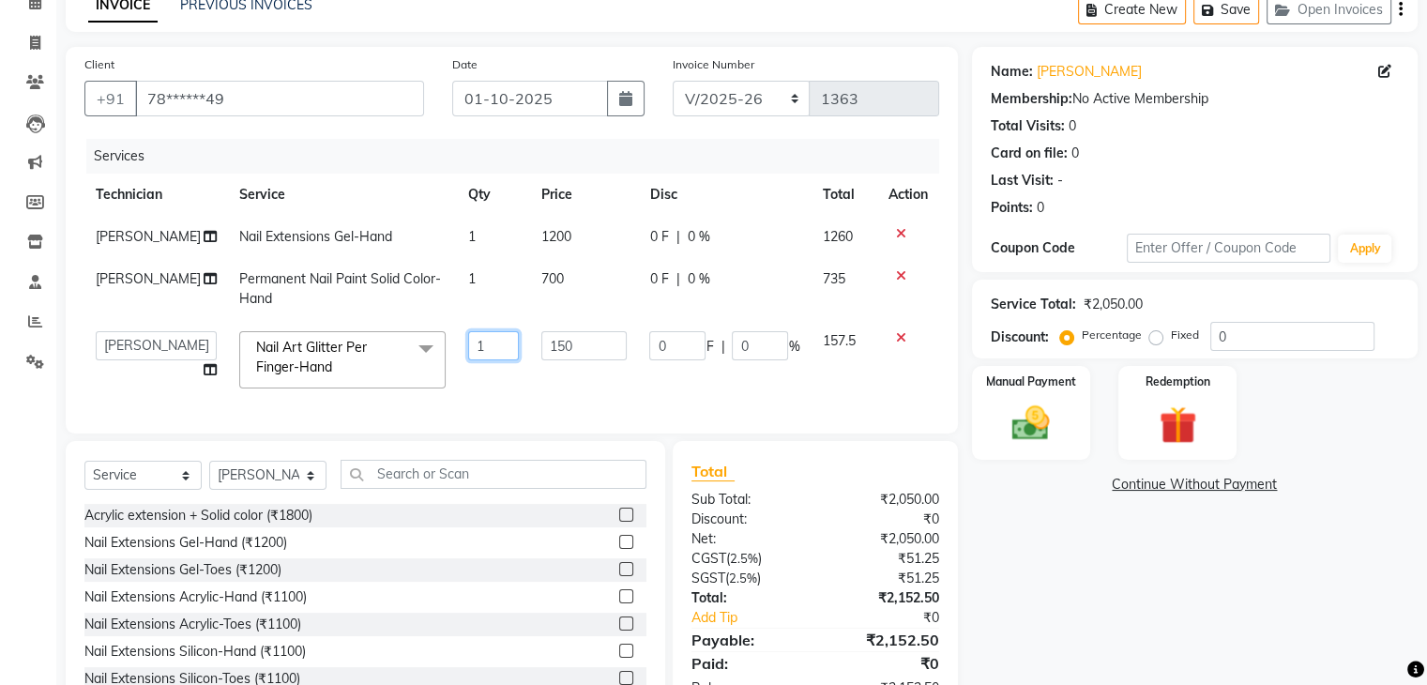
click at [477, 352] on input "1" at bounding box center [493, 345] width 50 height 29
type input "10"
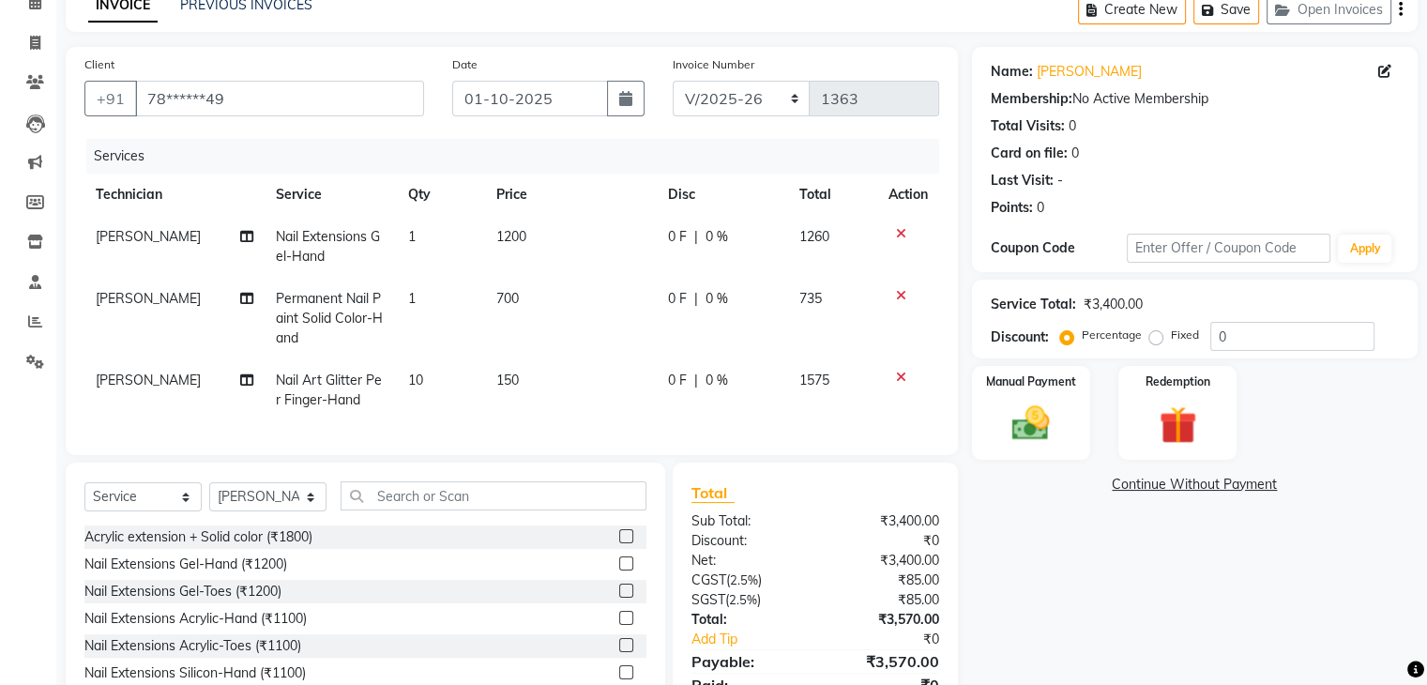
click at [1218, 618] on div "Name: Shanthi Membership: No Active Membership Total Visits: 0 Card on file: 0 …" at bounding box center [1202, 393] width 460 height 692
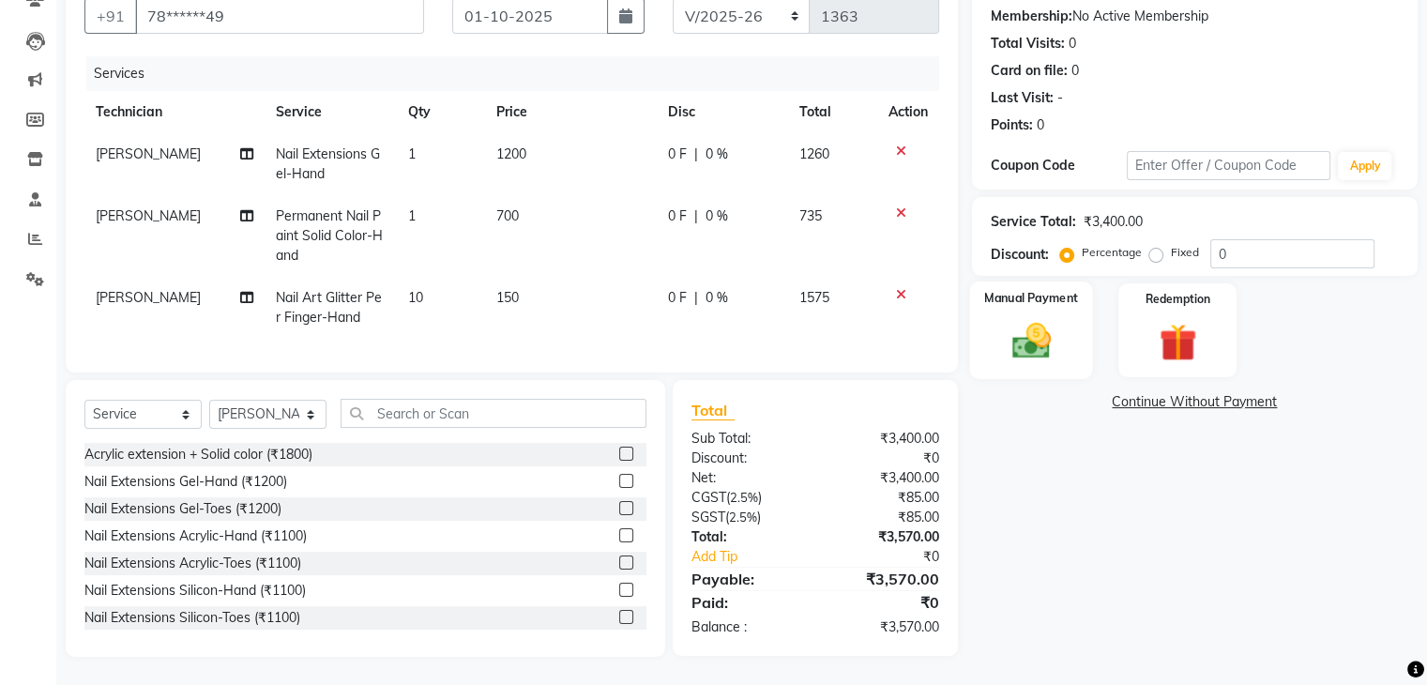
click at [1036, 339] on img at bounding box center [1030, 341] width 63 height 45
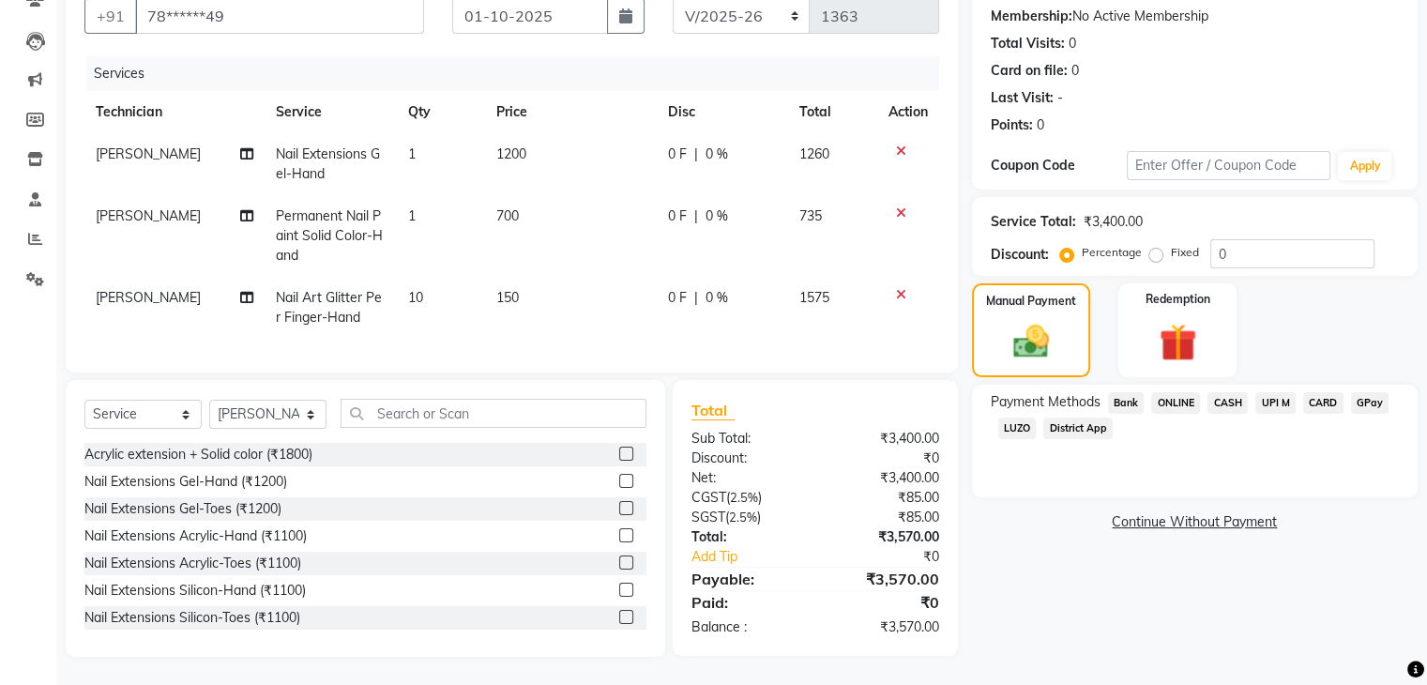
click at [1276, 395] on span "UPI M" at bounding box center [1275, 403] width 40 height 22
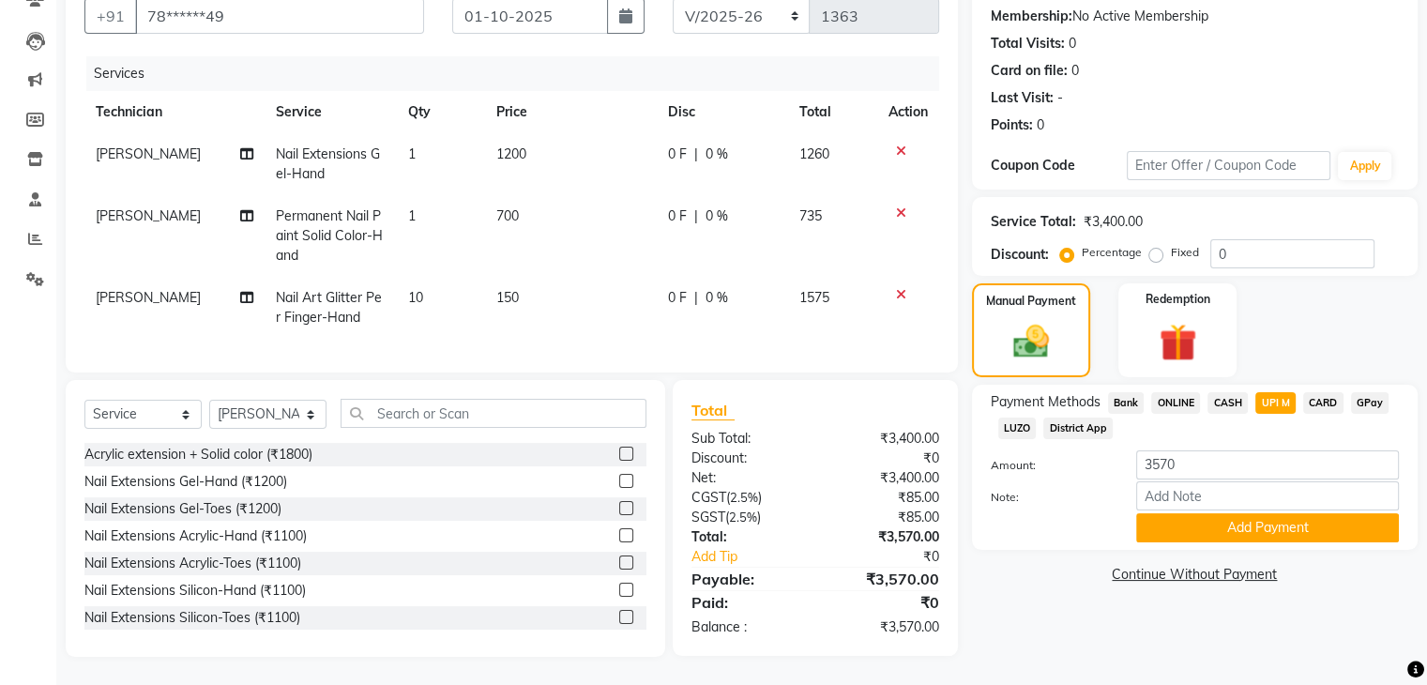
click at [1269, 392] on span "UPI M" at bounding box center [1275, 403] width 40 height 22
click at [1257, 523] on button "Add Payment" at bounding box center [1267, 527] width 263 height 29
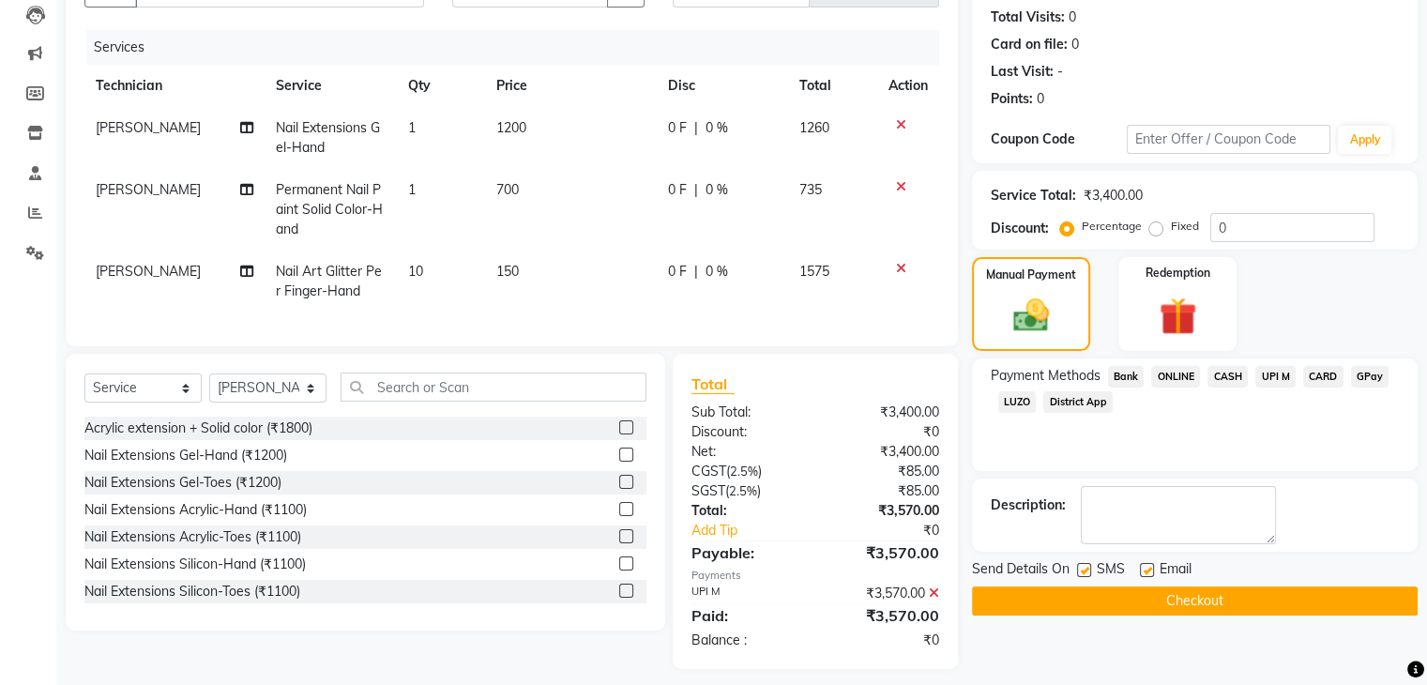
scroll to position [229, 0]
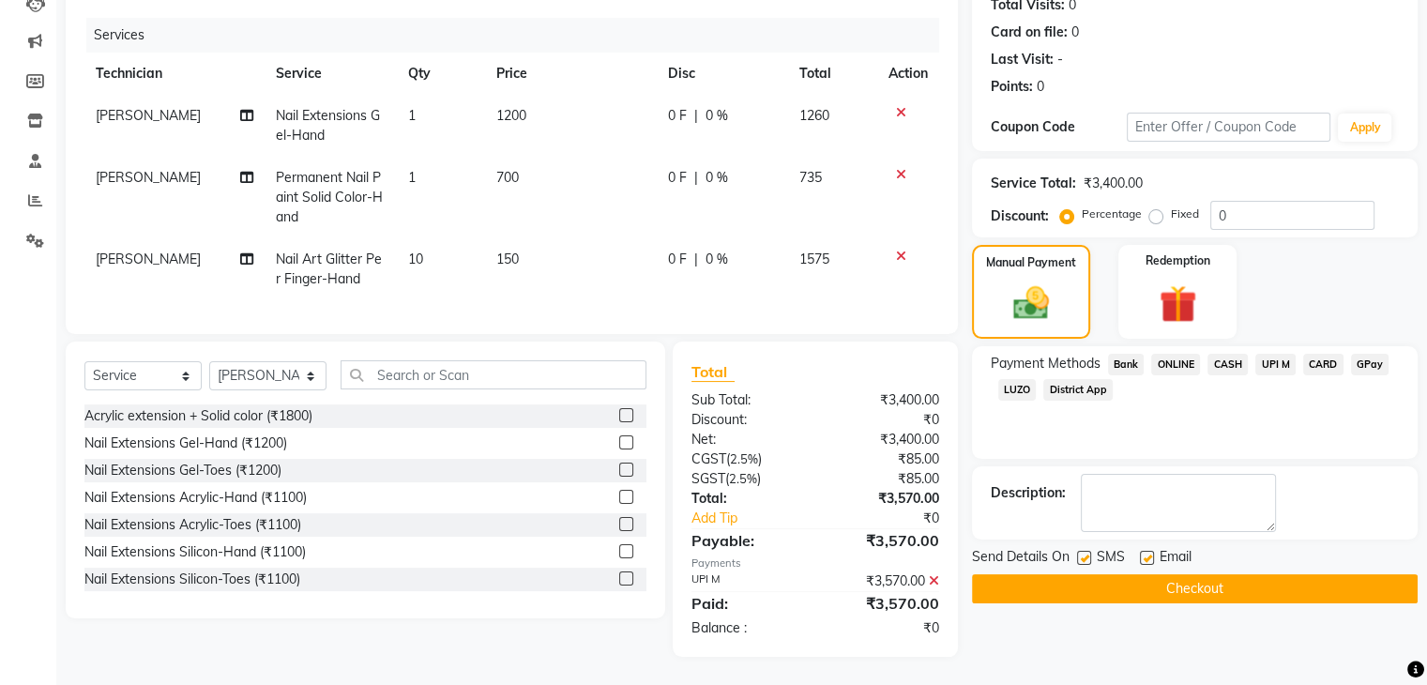
drag, startPoint x: 1195, startPoint y: 574, endPoint x: 1171, endPoint y: 585, distance: 26.9
click at [1195, 574] on button "Checkout" at bounding box center [1195, 588] width 446 height 29
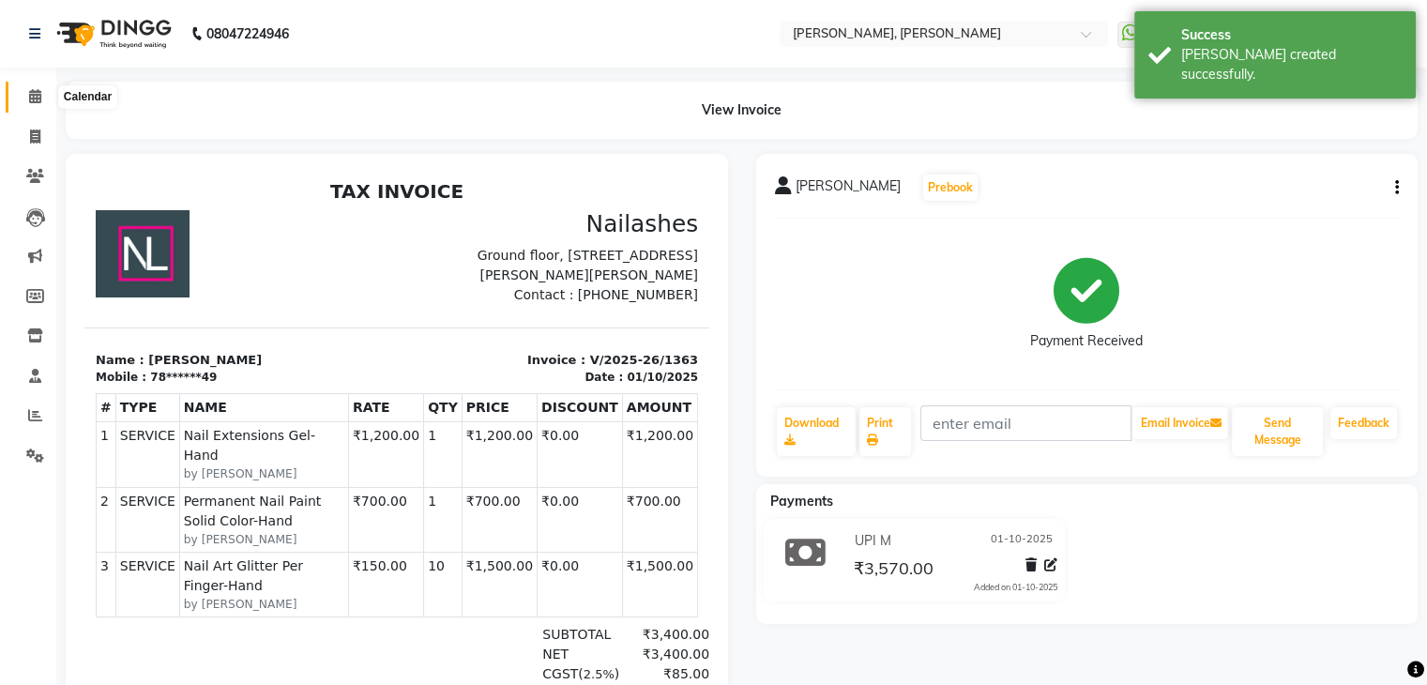
click at [43, 94] on span at bounding box center [35, 97] width 33 height 22
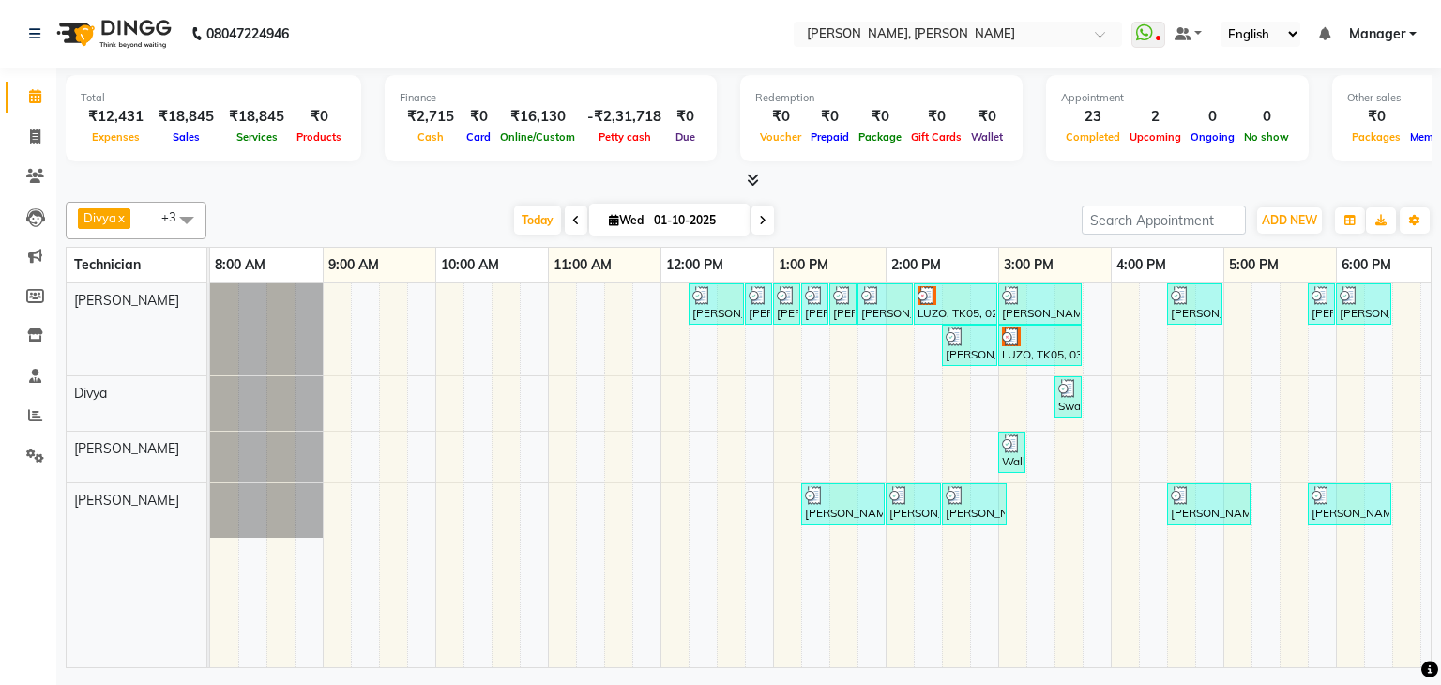
scroll to position [0, 242]
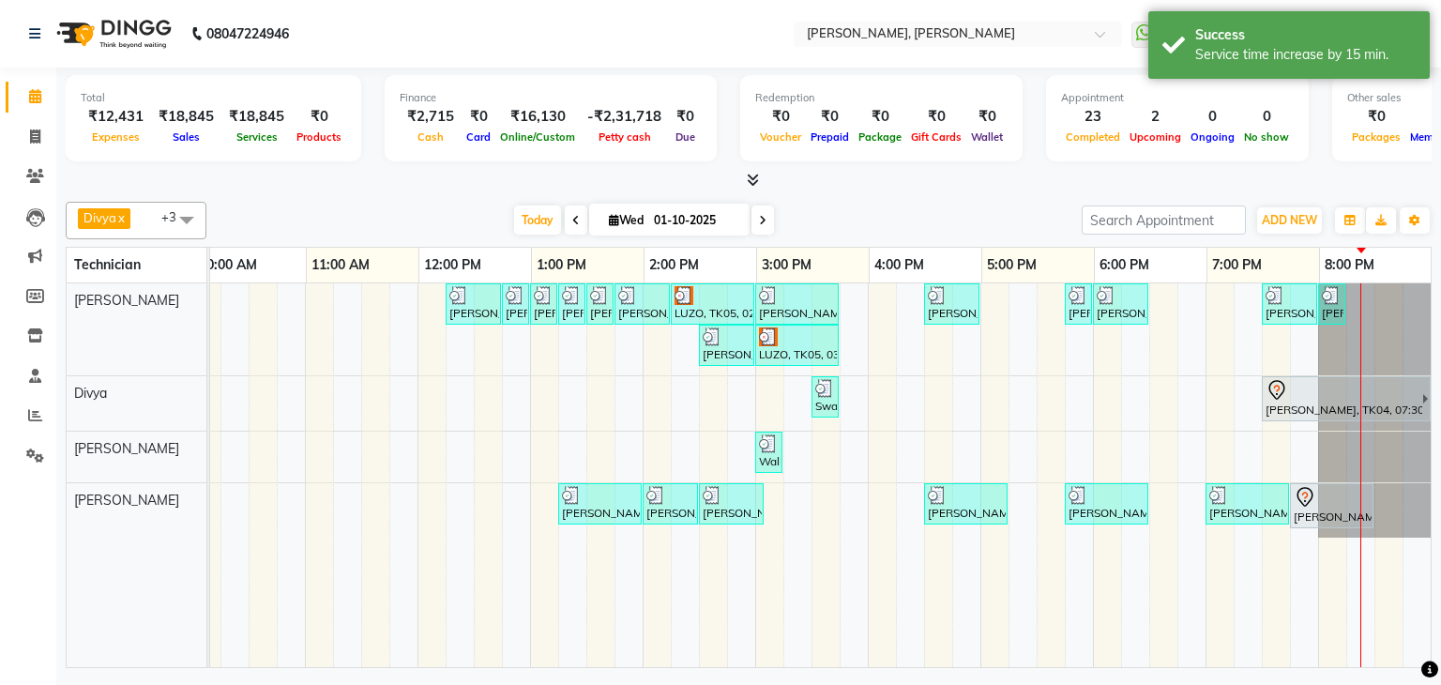
click at [347, 189] on div at bounding box center [749, 181] width 1366 height 20
click at [45, 456] on span at bounding box center [35, 457] width 33 height 22
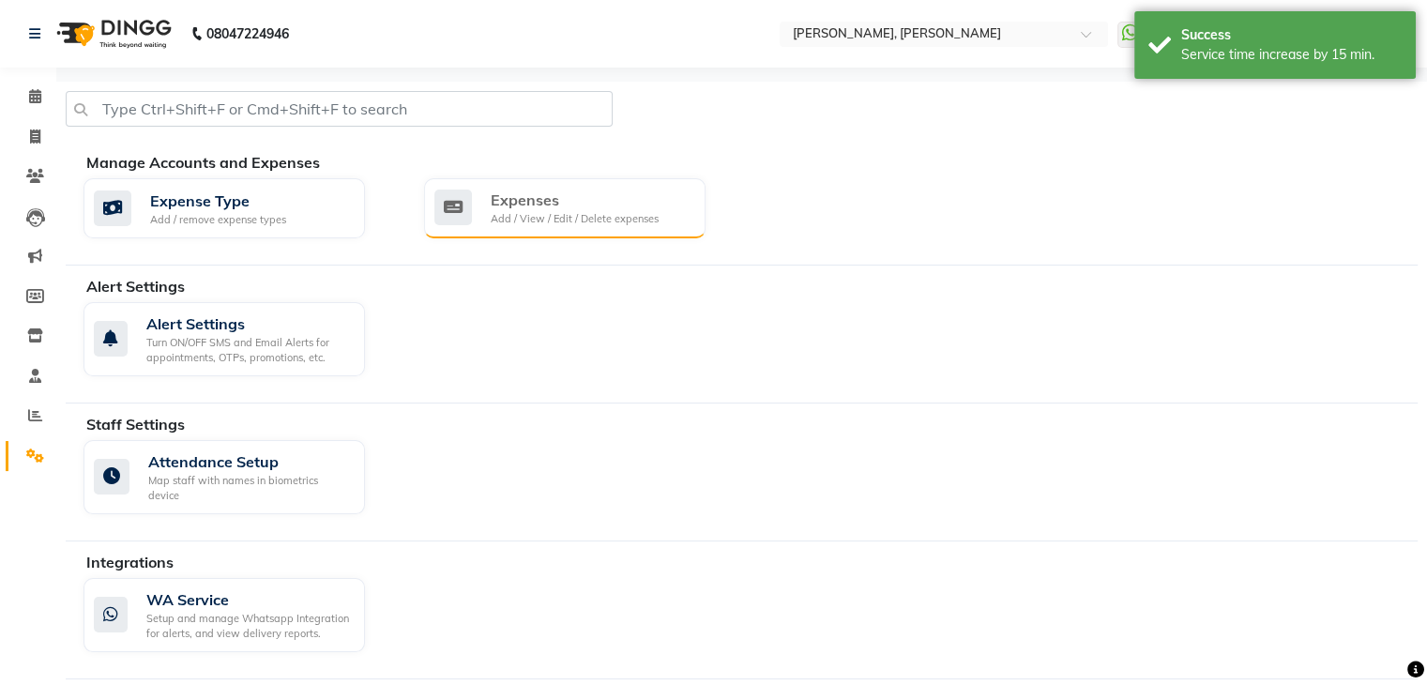
click at [518, 187] on div "Expenses Add / View / Edit / Delete expenses" at bounding box center [564, 208] width 281 height 60
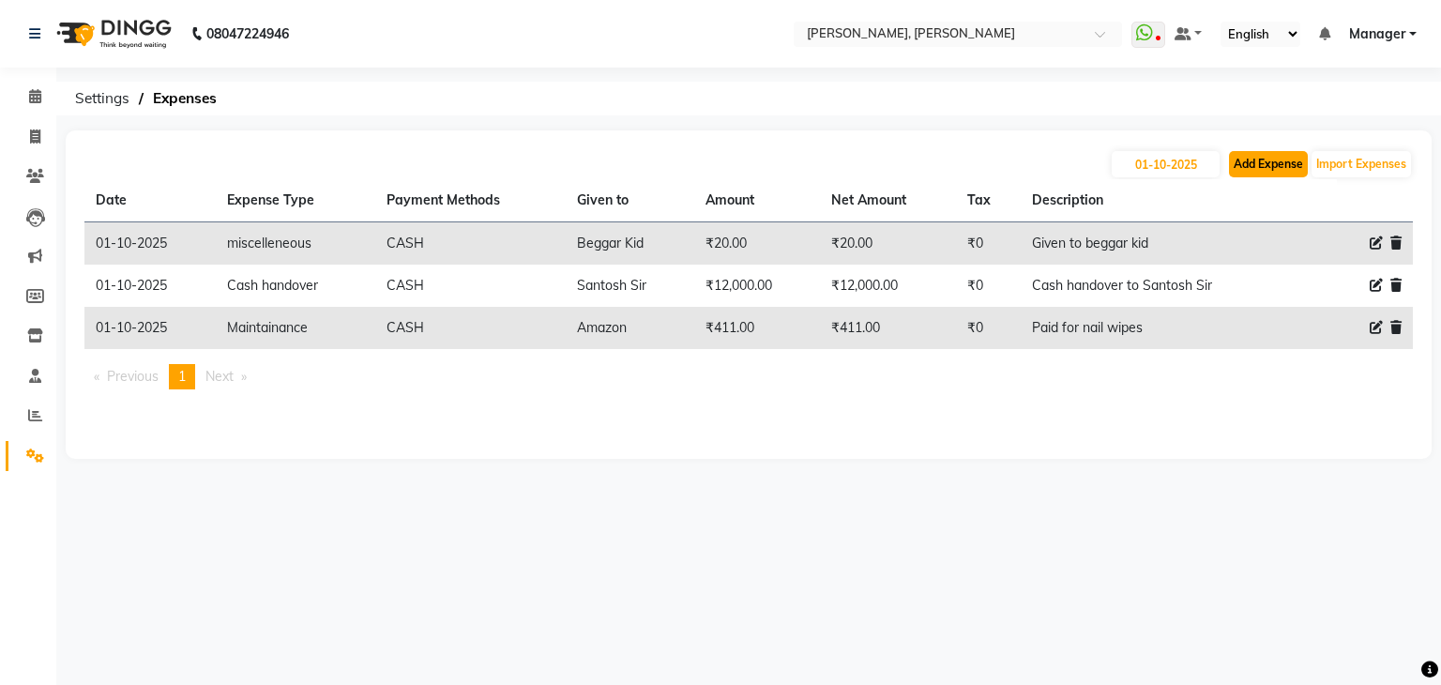
click at [1266, 169] on button "Add Expense" at bounding box center [1268, 164] width 79 height 26
select select "1"
select select "5476"
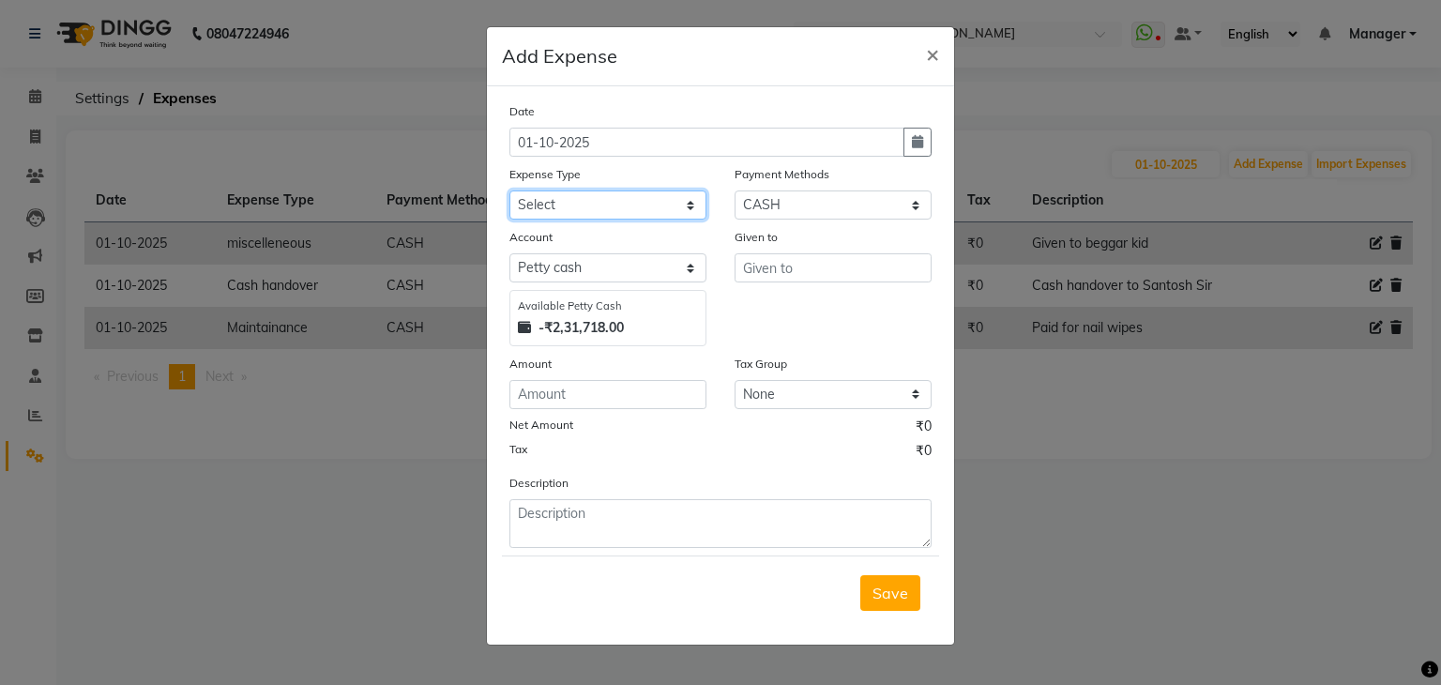
click at [568, 209] on select "Select acetone Advance Salary bank deposite Battery cell BBMP Beauty products B…" at bounding box center [607, 204] width 197 height 29
select select "11149"
click at [509, 192] on select "Select acetone Advance Salary bank deposite Battery cell BBMP Beauty products B…" at bounding box center [607, 204] width 197 height 29
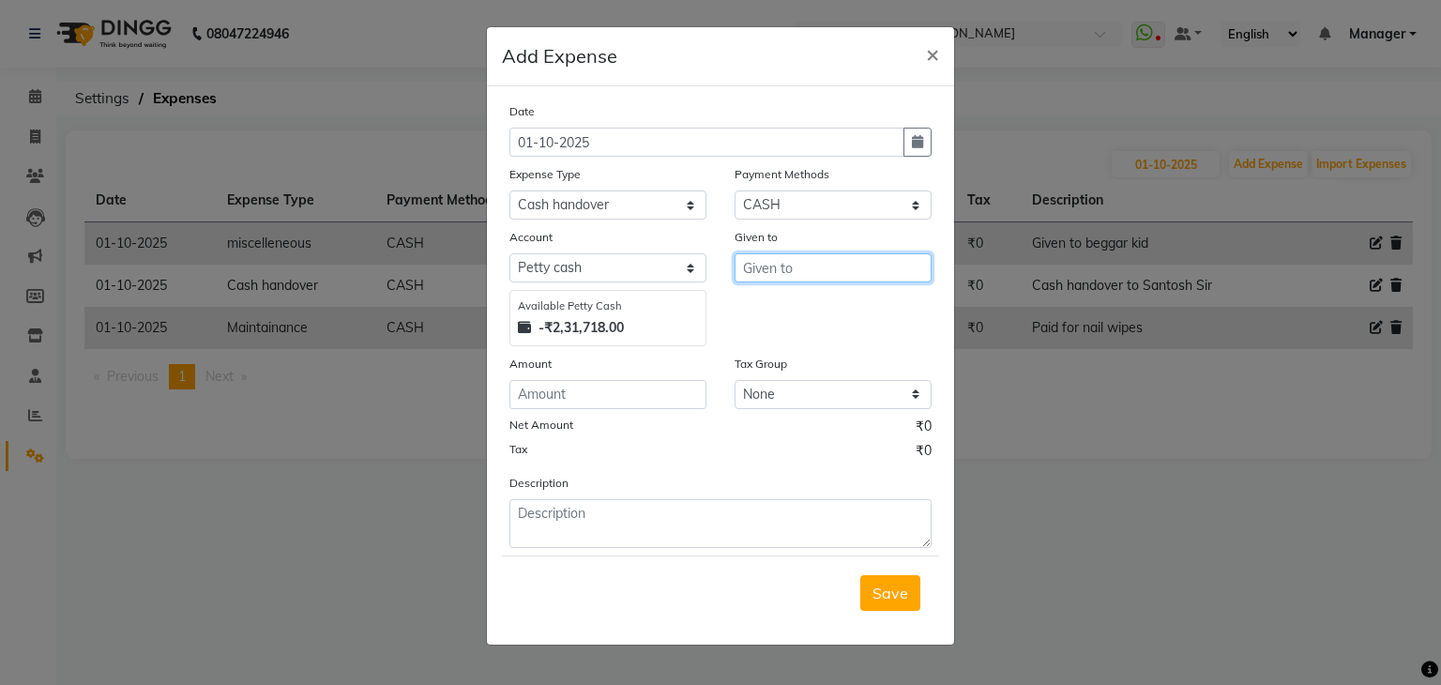
click at [790, 264] on input "text" at bounding box center [833, 267] width 197 height 29
click at [926, 57] on span "×" at bounding box center [932, 53] width 13 height 28
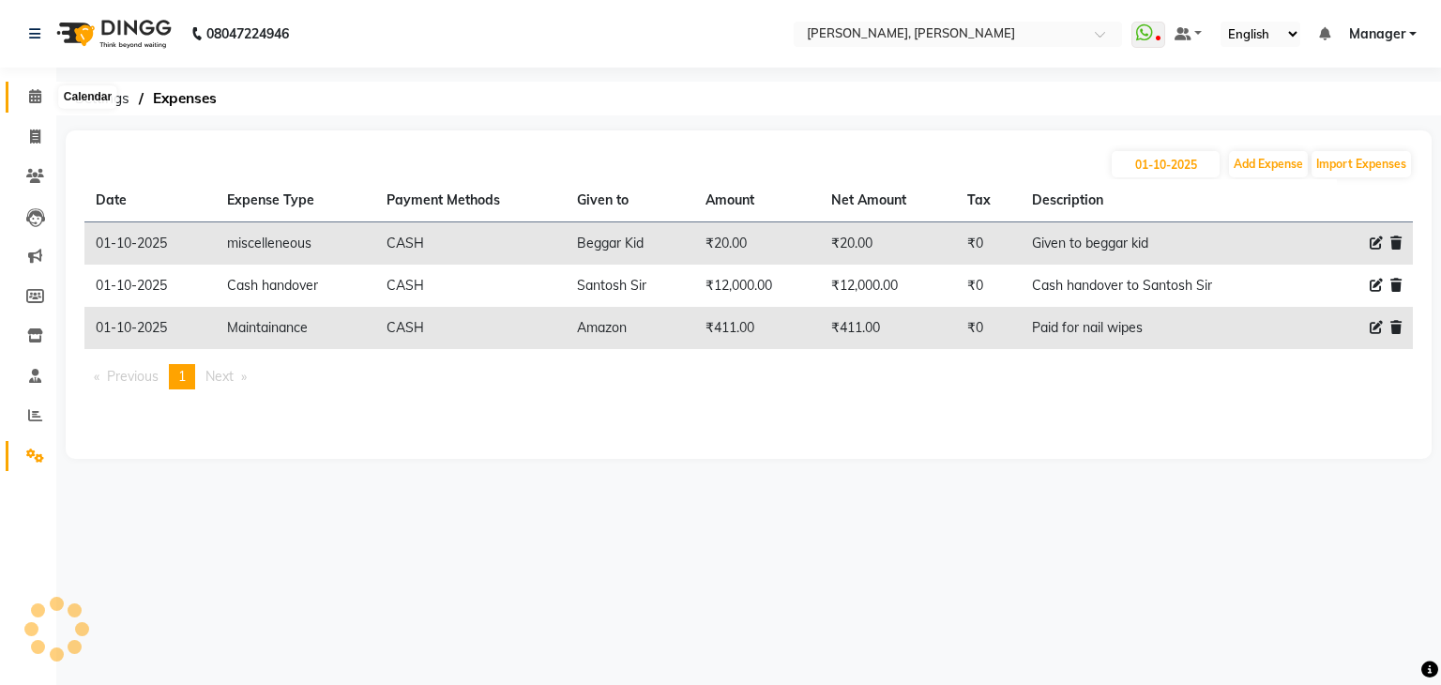
click at [35, 103] on icon at bounding box center [35, 96] width 12 height 14
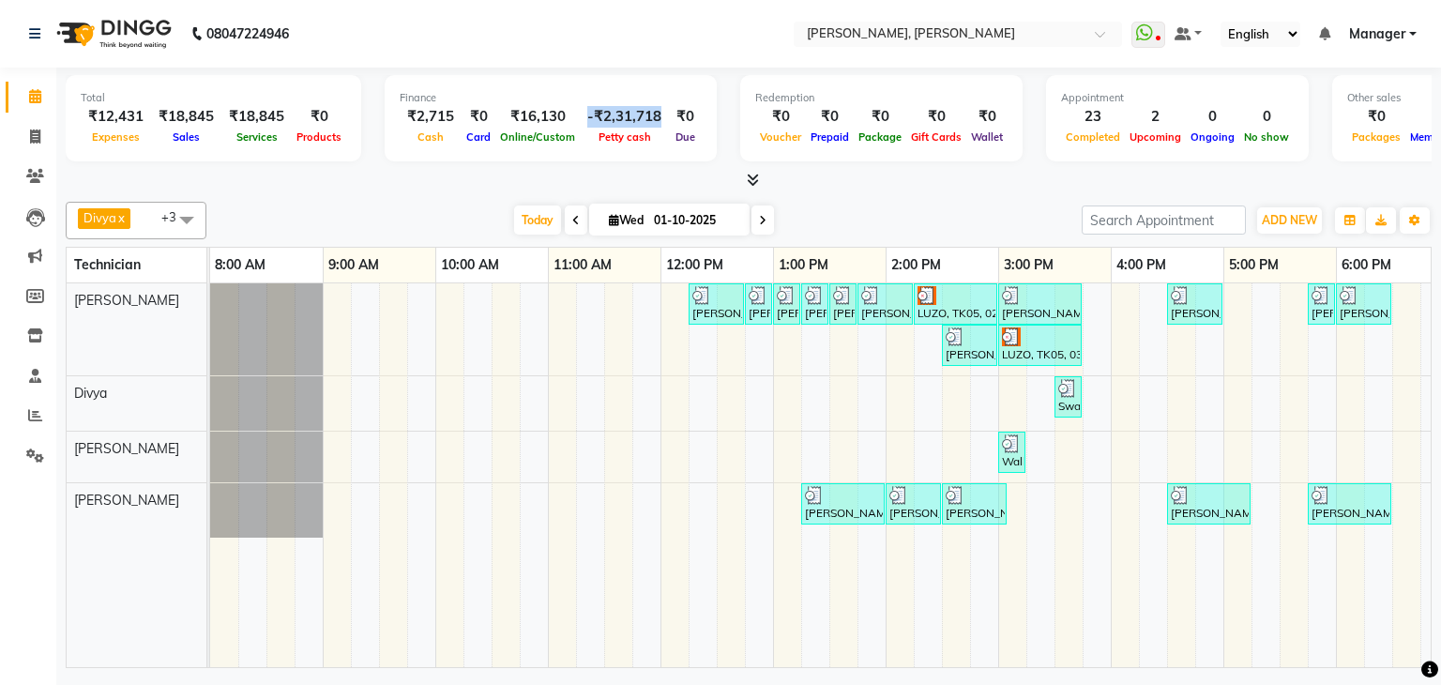
drag, startPoint x: 576, startPoint y: 109, endPoint x: 656, endPoint y: 115, distance: 80.0
click at [656, 115] on div "-₹2,31,718" at bounding box center [624, 117] width 89 height 22
click at [599, 155] on div "Finance ₹2,715 Cash ₹0 Card ₹16,130 Online/Custom -₹2,31,718 Petty cash ₹0 Due" at bounding box center [551, 118] width 332 height 86
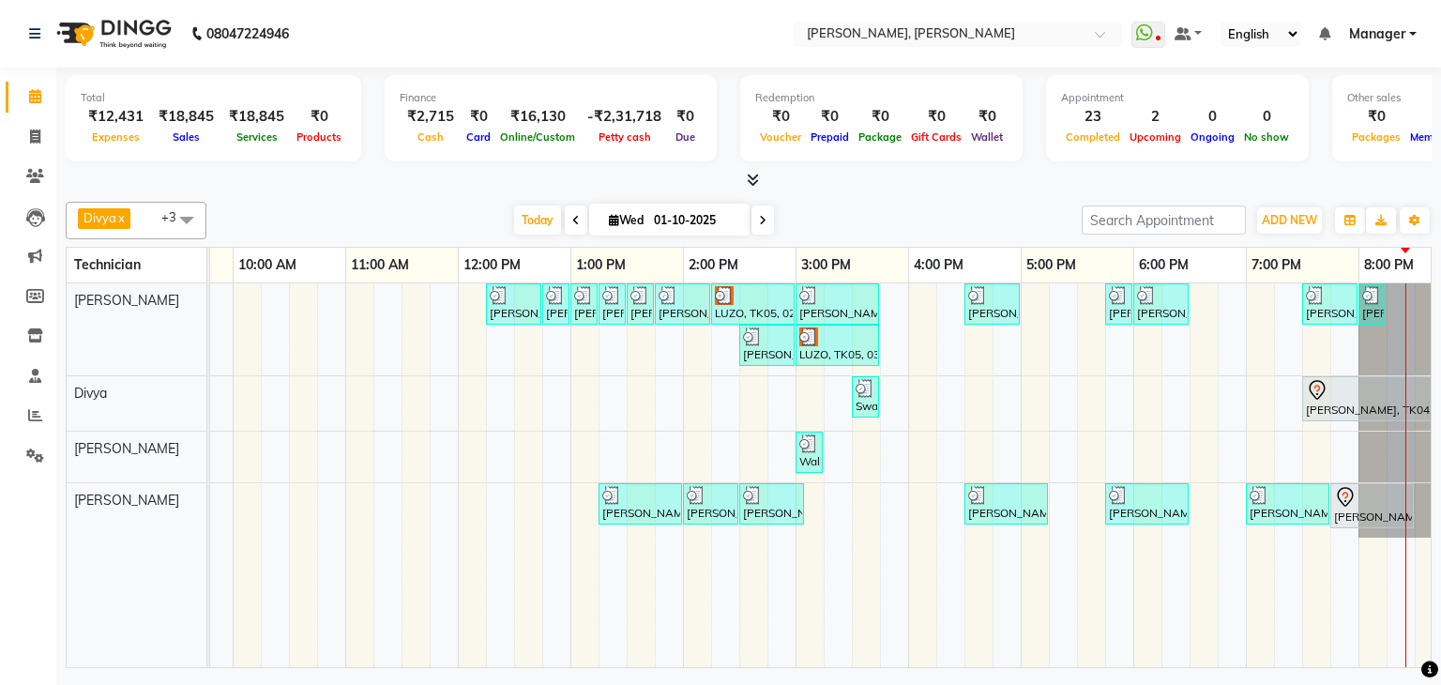
scroll to position [0, 242]
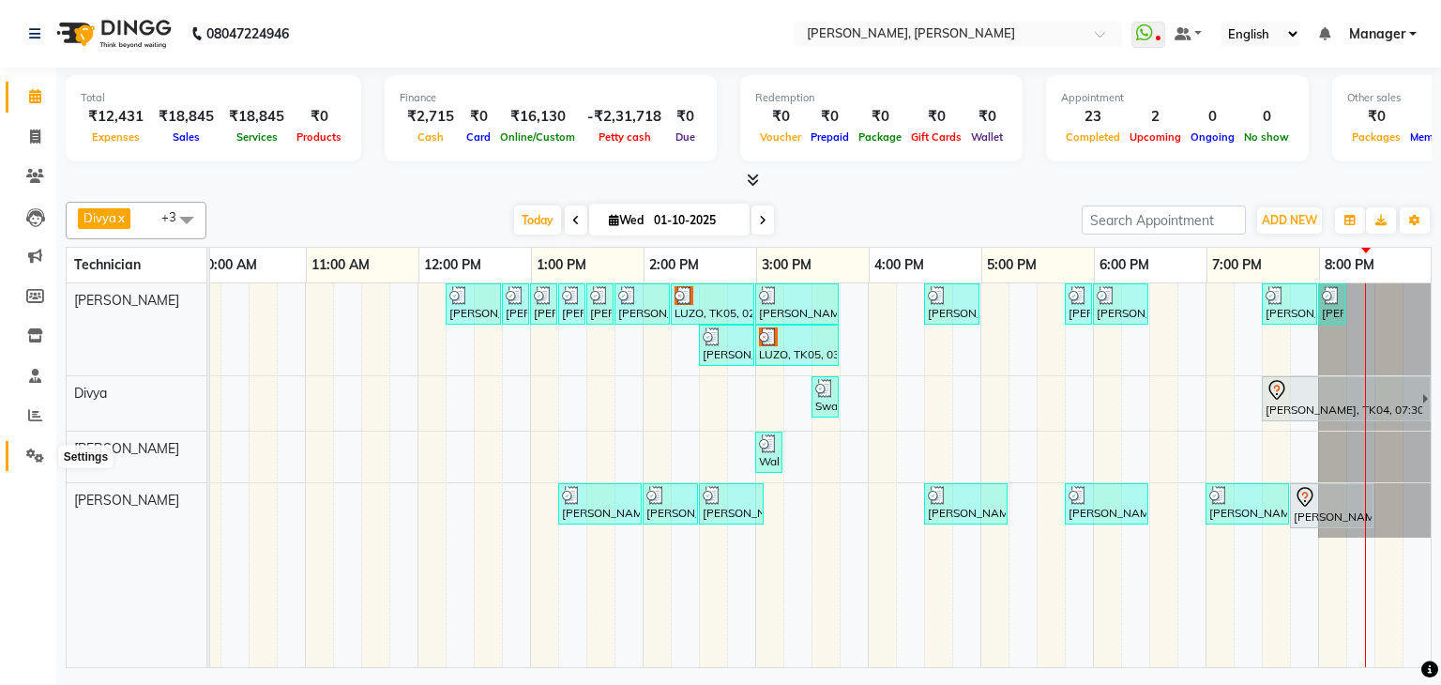
click at [34, 456] on icon at bounding box center [35, 455] width 18 height 14
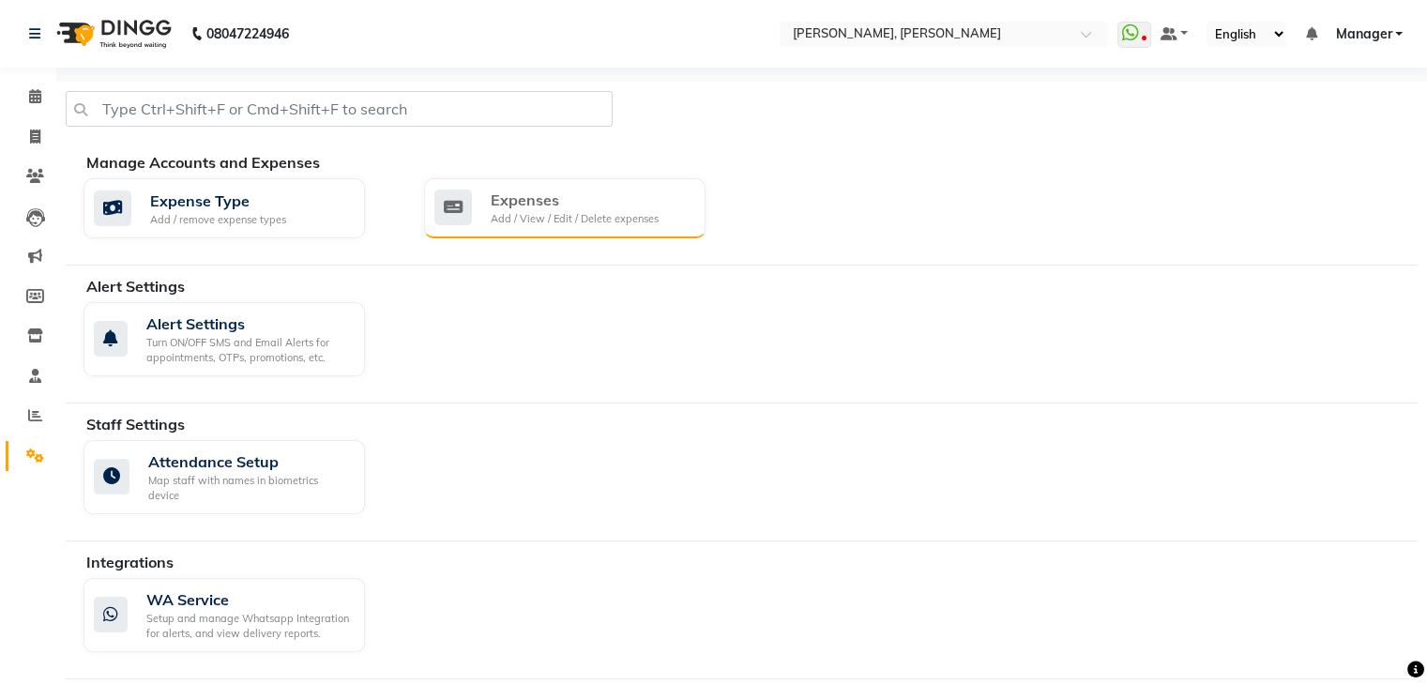
click at [516, 202] on div "Expenses" at bounding box center [575, 200] width 168 height 23
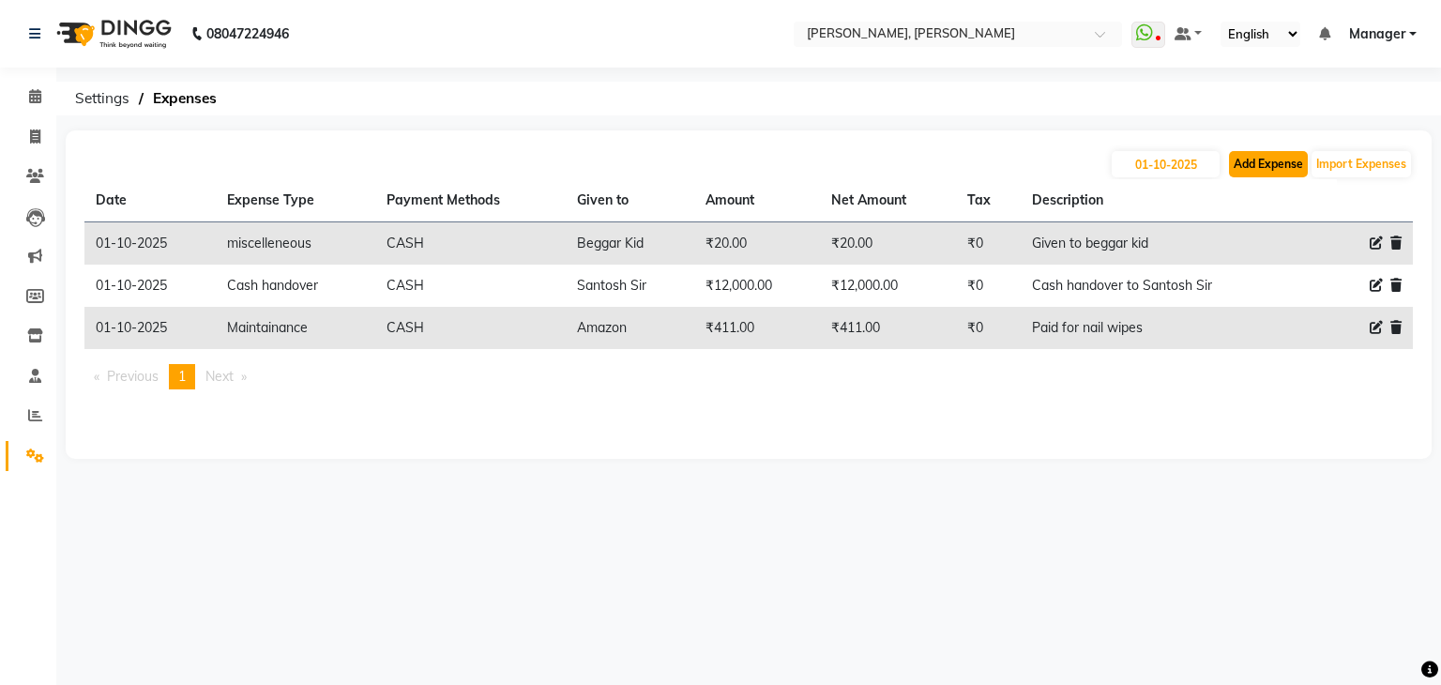
click at [1256, 156] on button "Add Expense" at bounding box center [1268, 164] width 79 height 26
select select "1"
select select "5476"
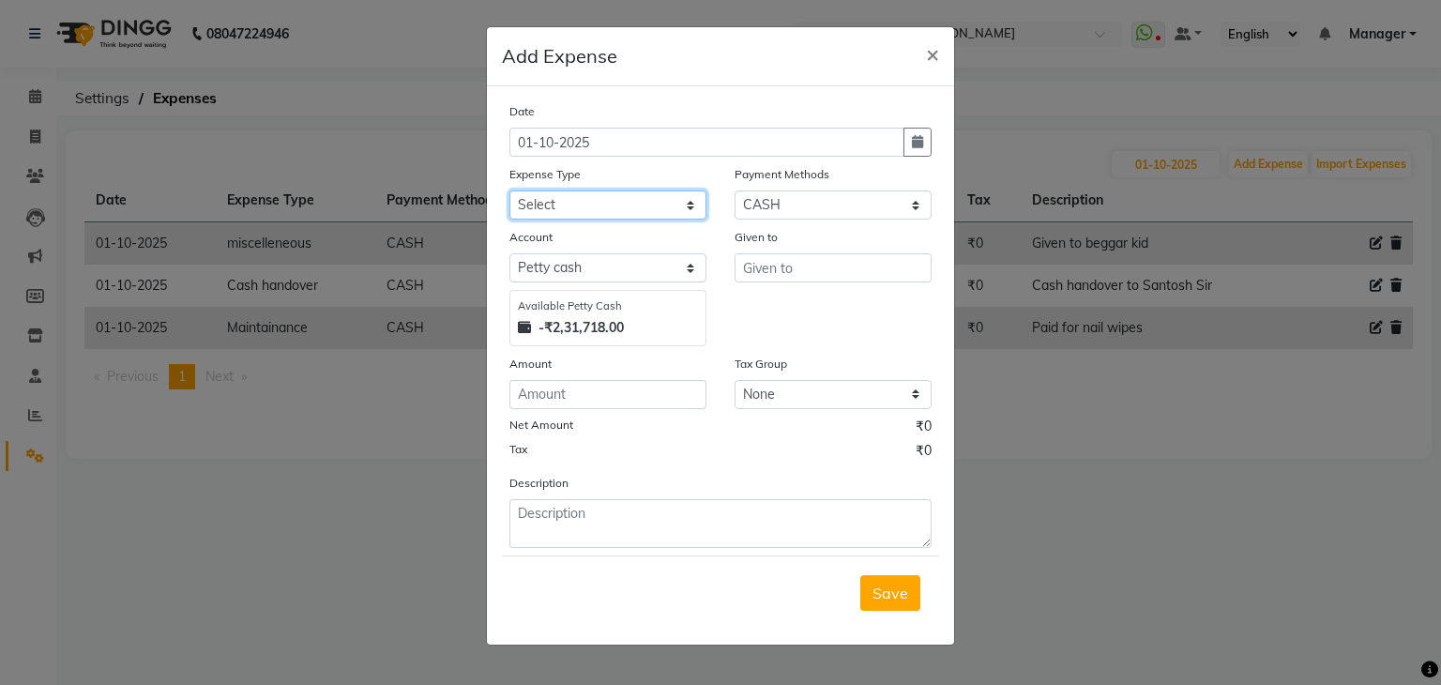
click at [634, 204] on select "Select acetone Advance Salary bank deposite Battery cell BBMP Beauty products B…" at bounding box center [607, 204] width 197 height 29
select select "11149"
click at [509, 192] on select "Select acetone Advance Salary bank deposite Battery cell BBMP Beauty products B…" at bounding box center [607, 204] width 197 height 29
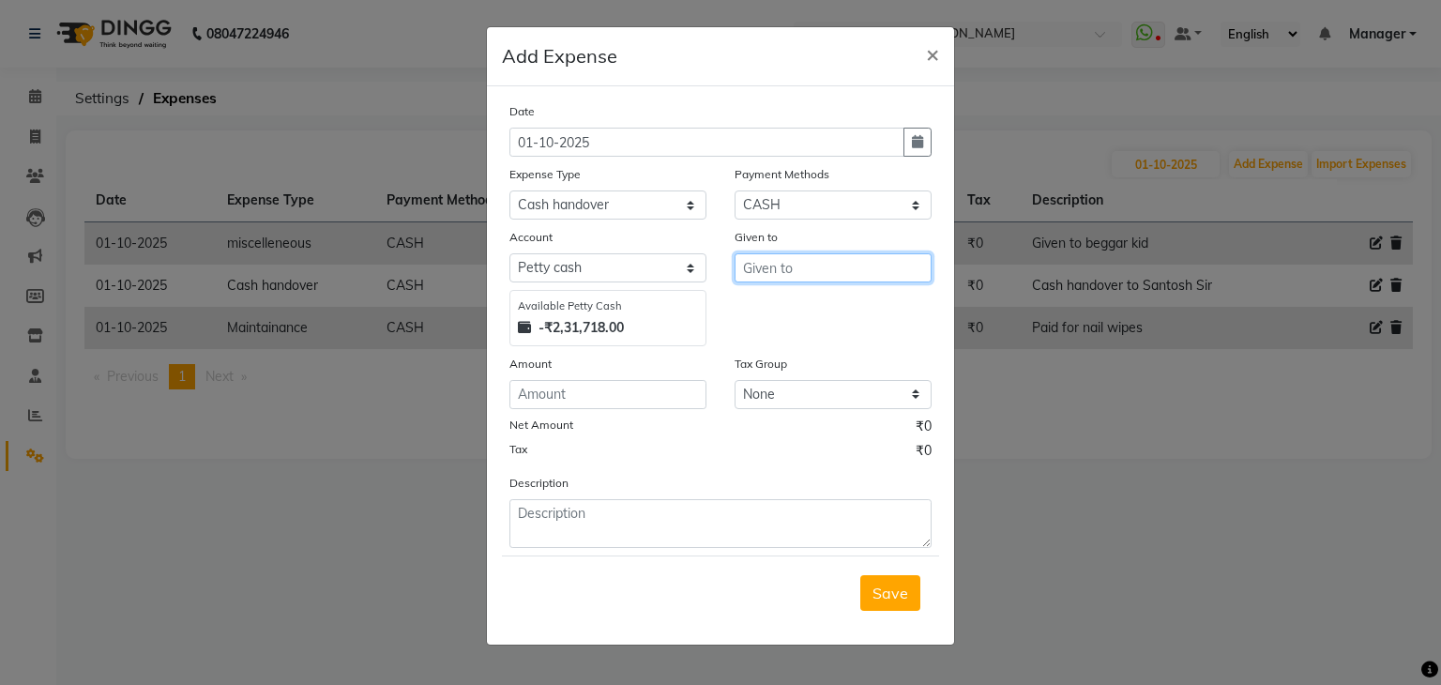
click at [790, 267] on input "text" at bounding box center [833, 267] width 197 height 29
type input "Santosh Sir"
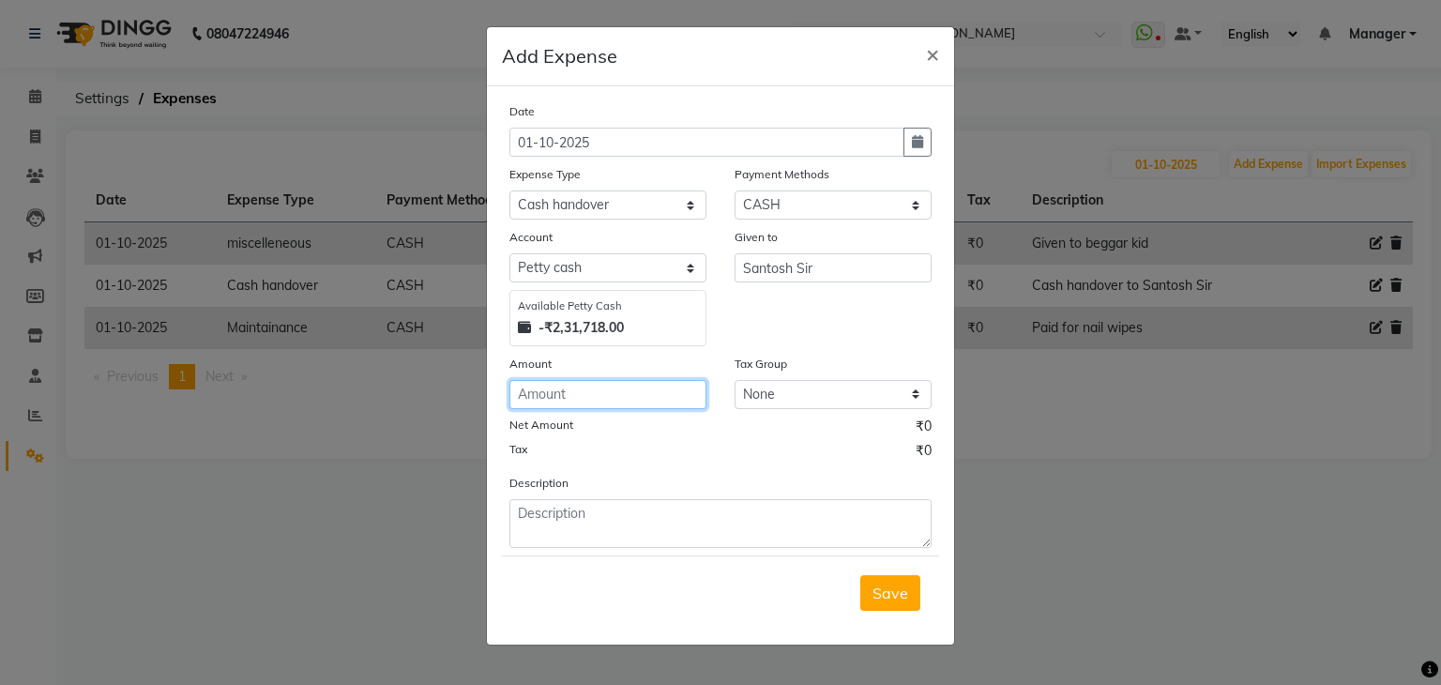
click at [615, 409] on input "number" at bounding box center [607, 394] width 197 height 29
type input "2500"
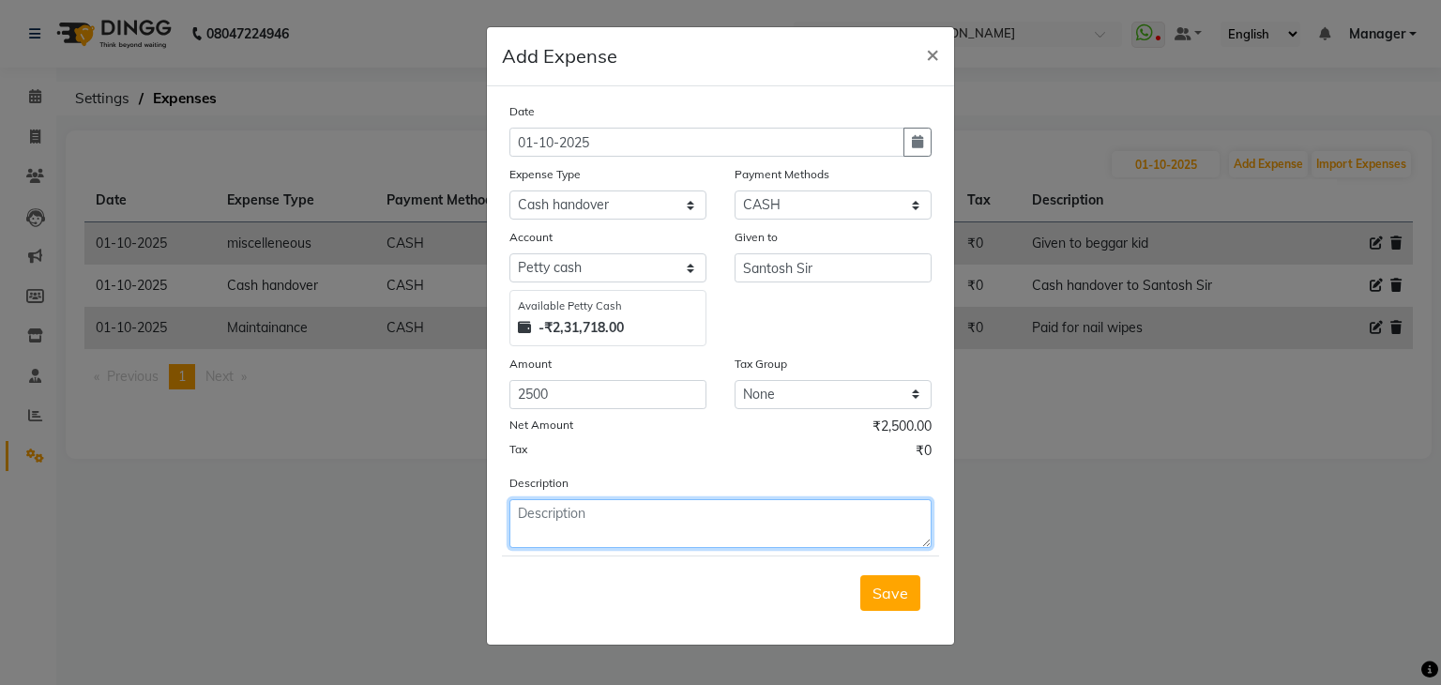
click at [680, 508] on textarea at bounding box center [720, 523] width 422 height 49
type textarea "Cash handover to Santosh Sir"
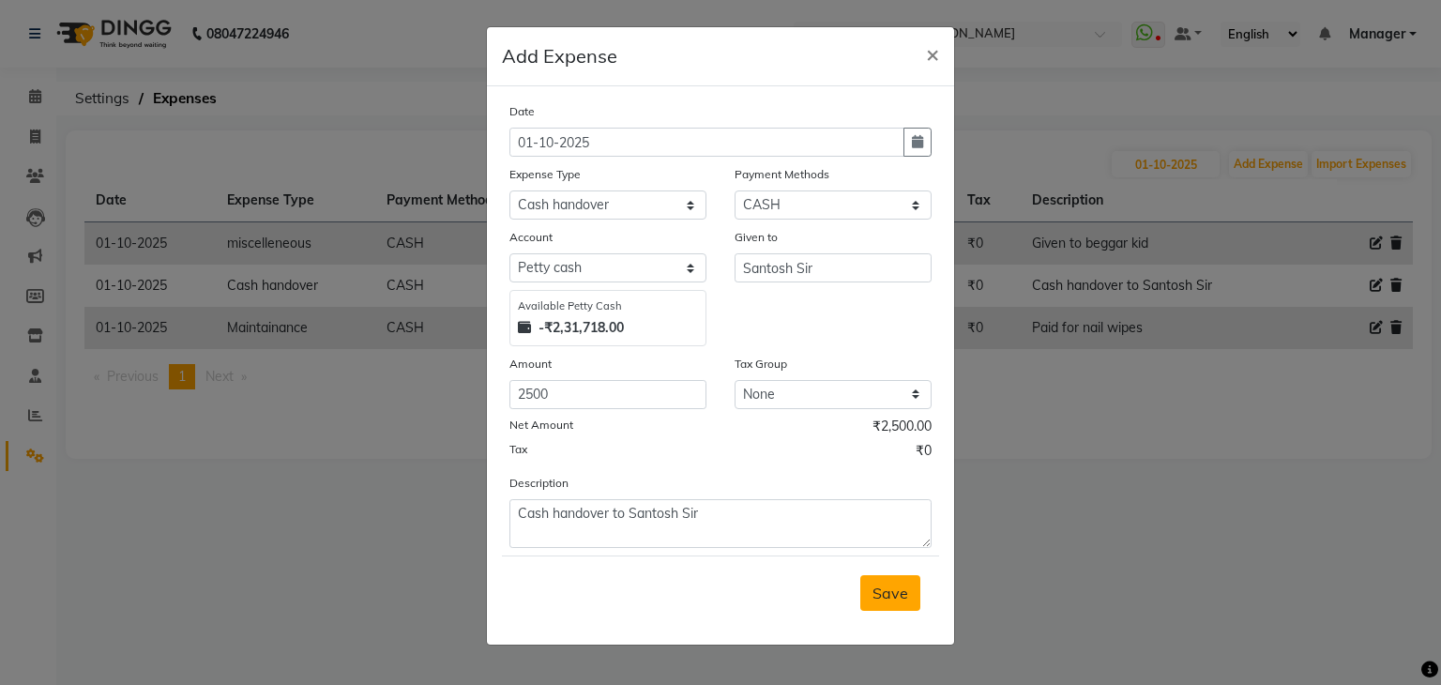
click at [886, 601] on span "Save" at bounding box center [890, 592] width 36 height 19
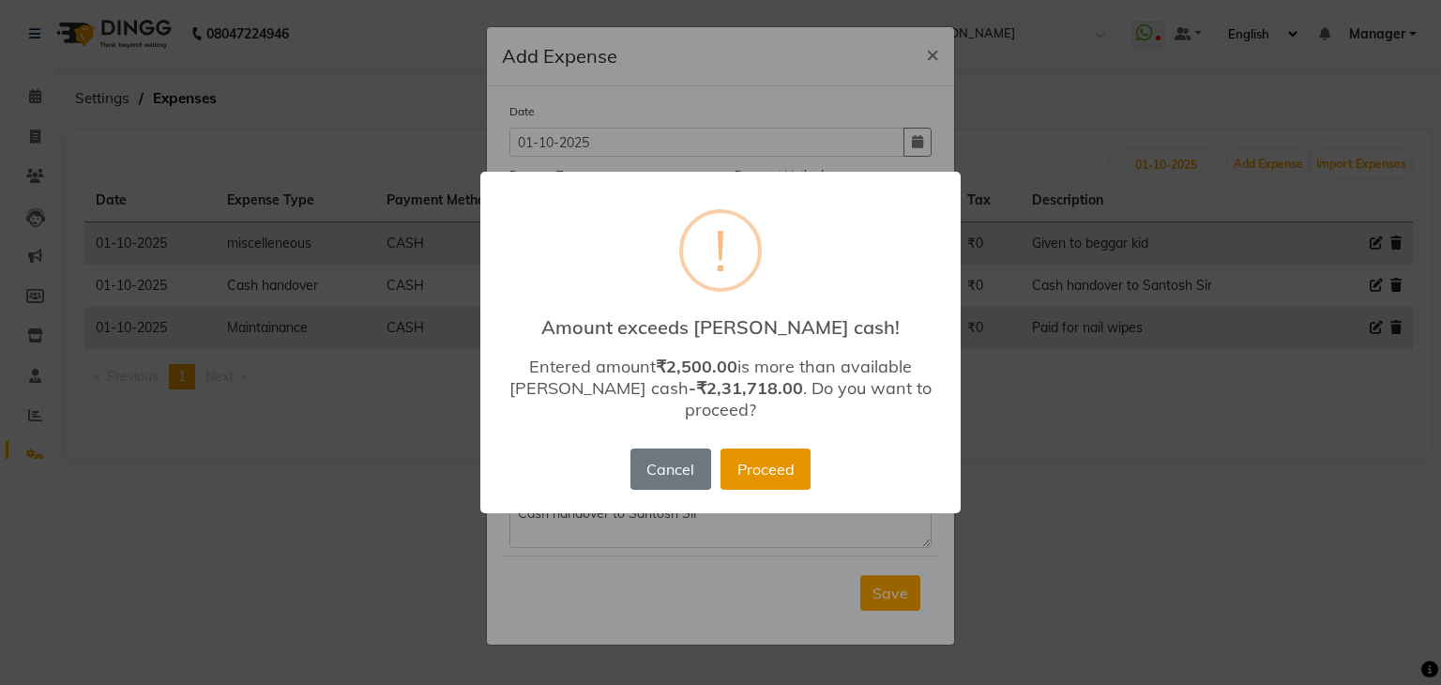
click at [770, 451] on button "Proceed" at bounding box center [765, 468] width 90 height 41
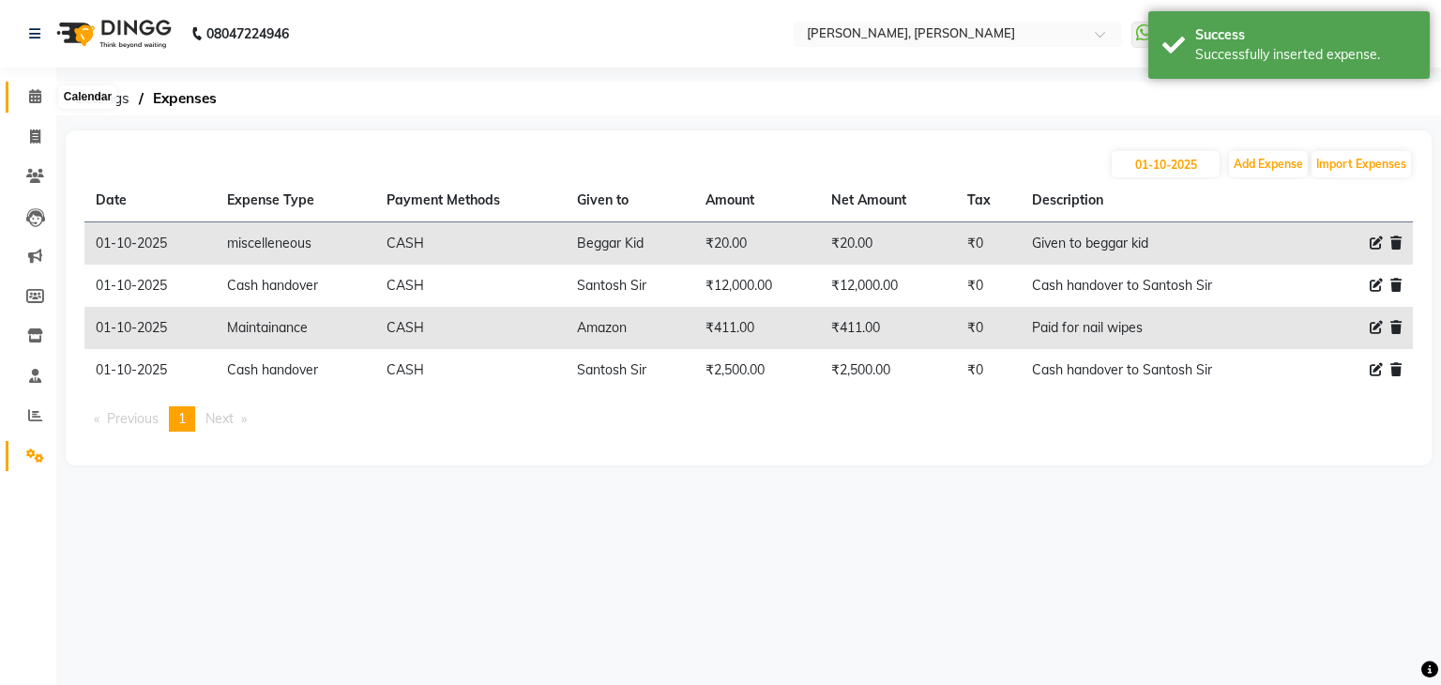
click at [48, 94] on span at bounding box center [35, 97] width 33 height 22
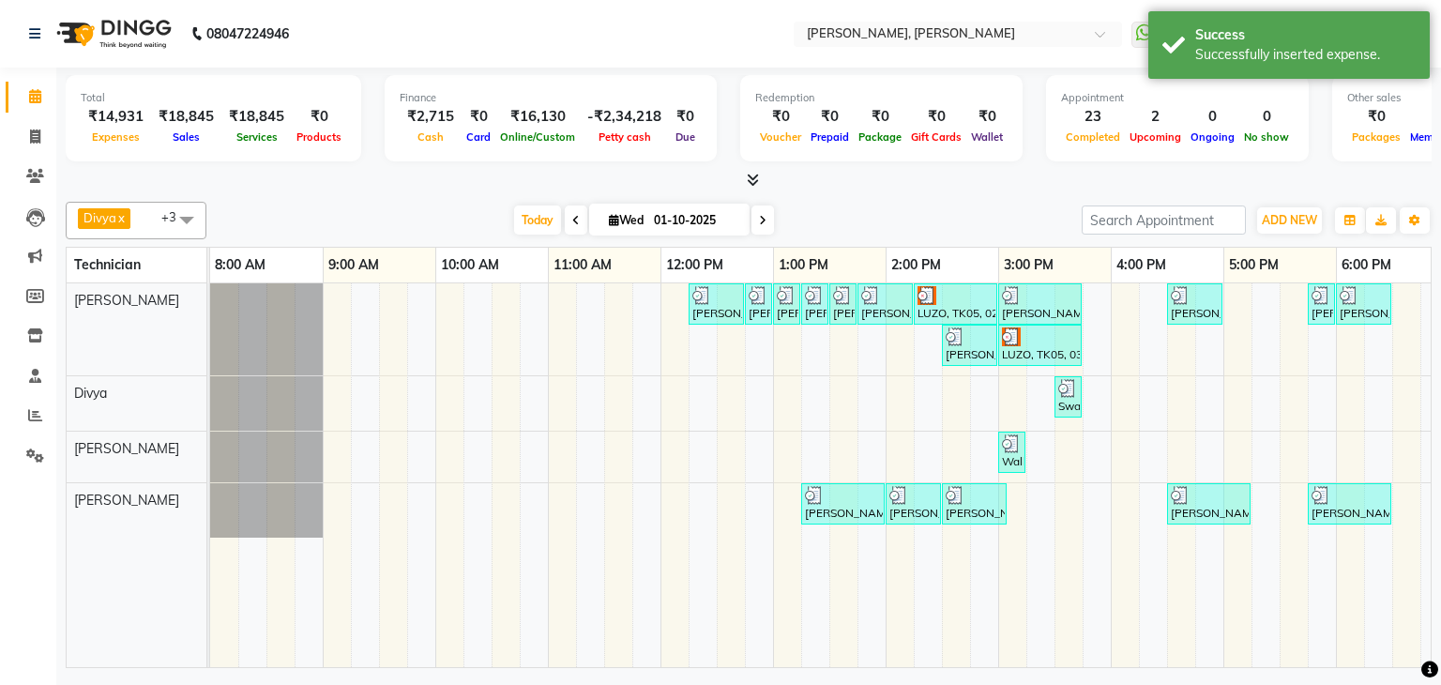
scroll to position [0, 242]
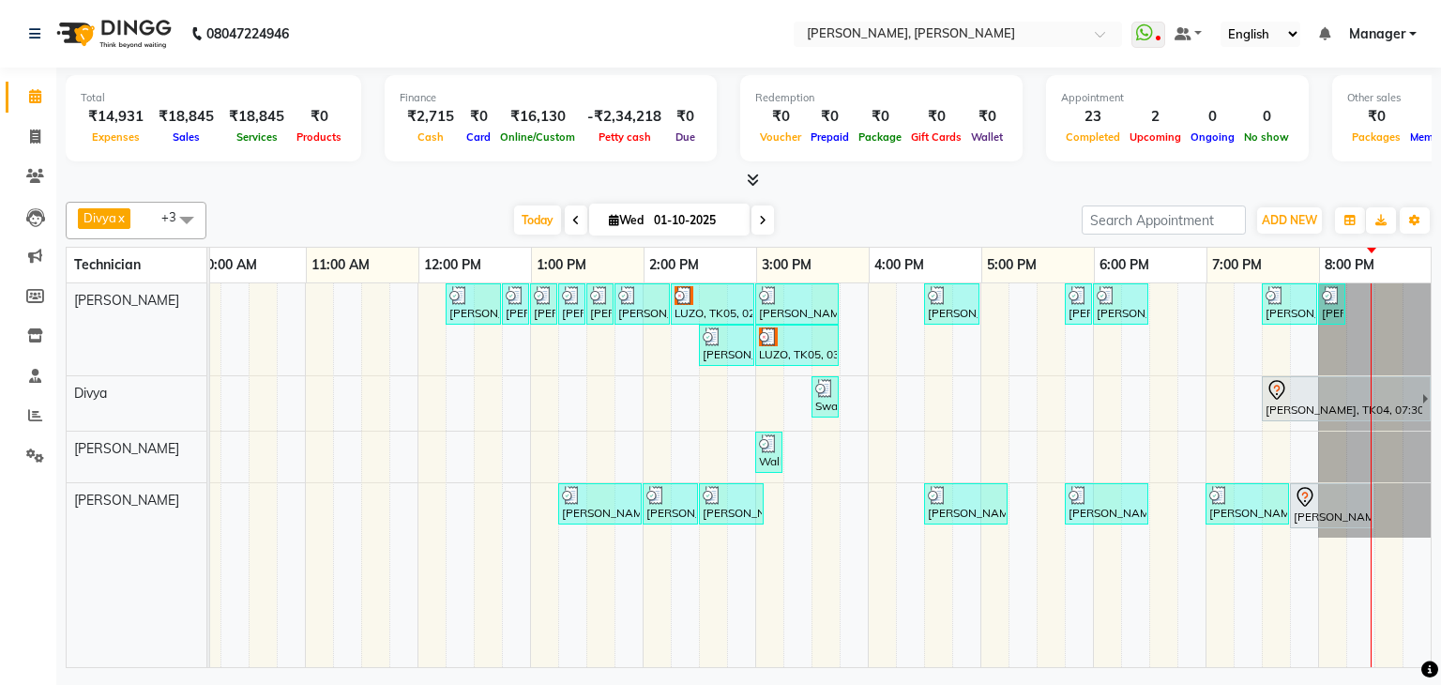
click at [263, 177] on div at bounding box center [749, 181] width 1366 height 20
click at [765, 224] on span at bounding box center [762, 219] width 23 height 29
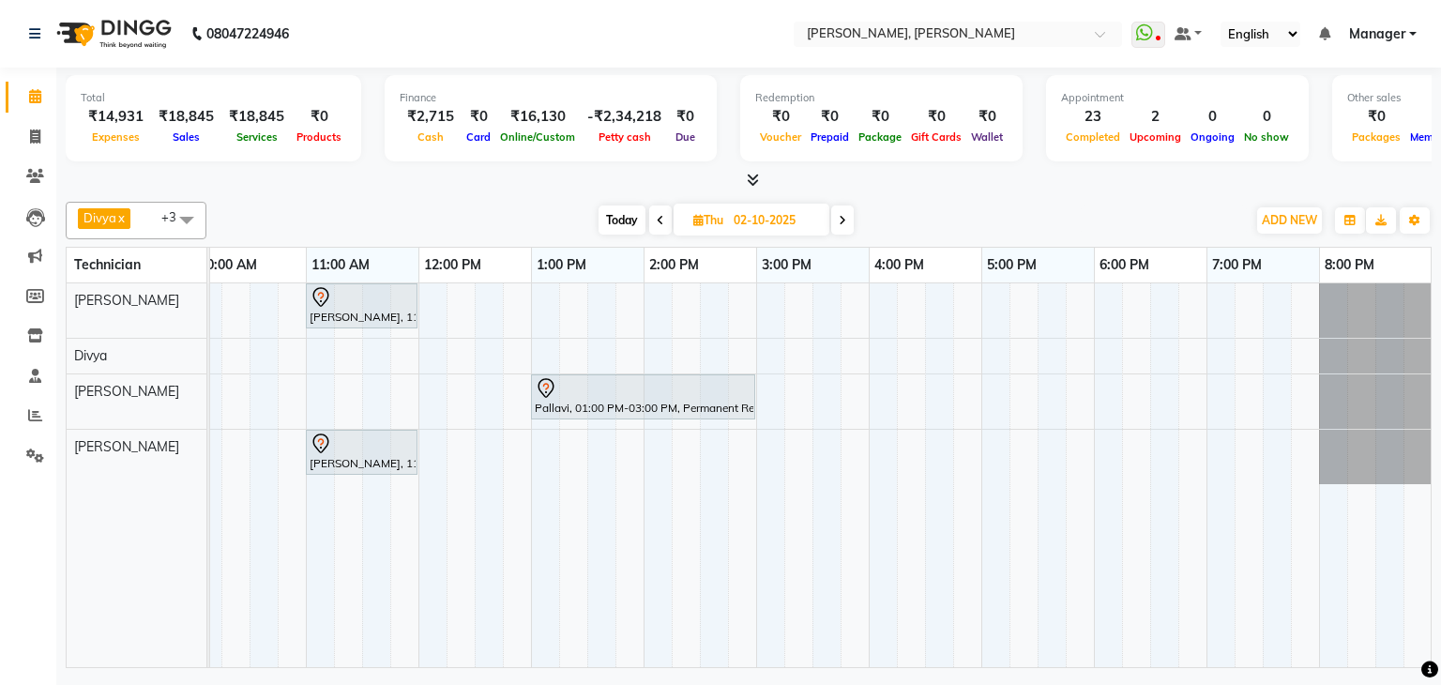
click at [663, 221] on span at bounding box center [660, 219] width 23 height 29
type input "01-10-2025"
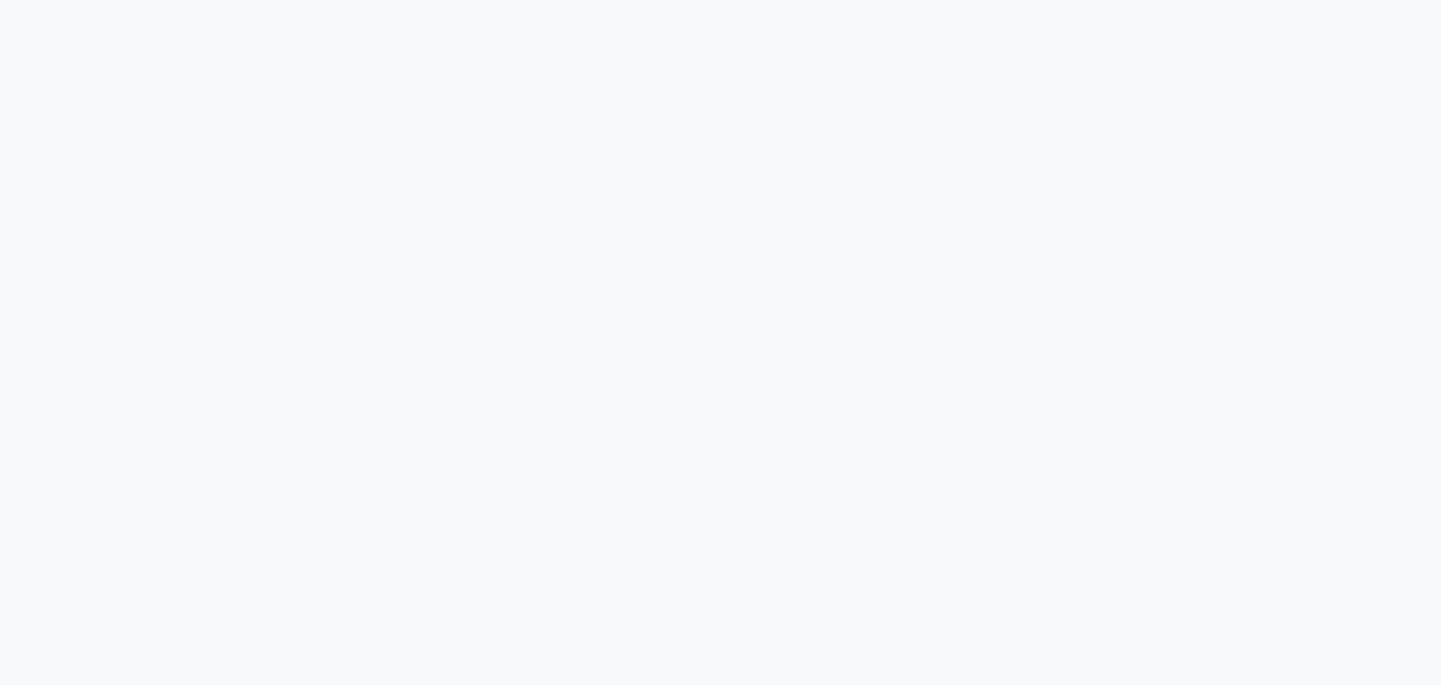
click at [901, 144] on div at bounding box center [720, 342] width 1441 height 685
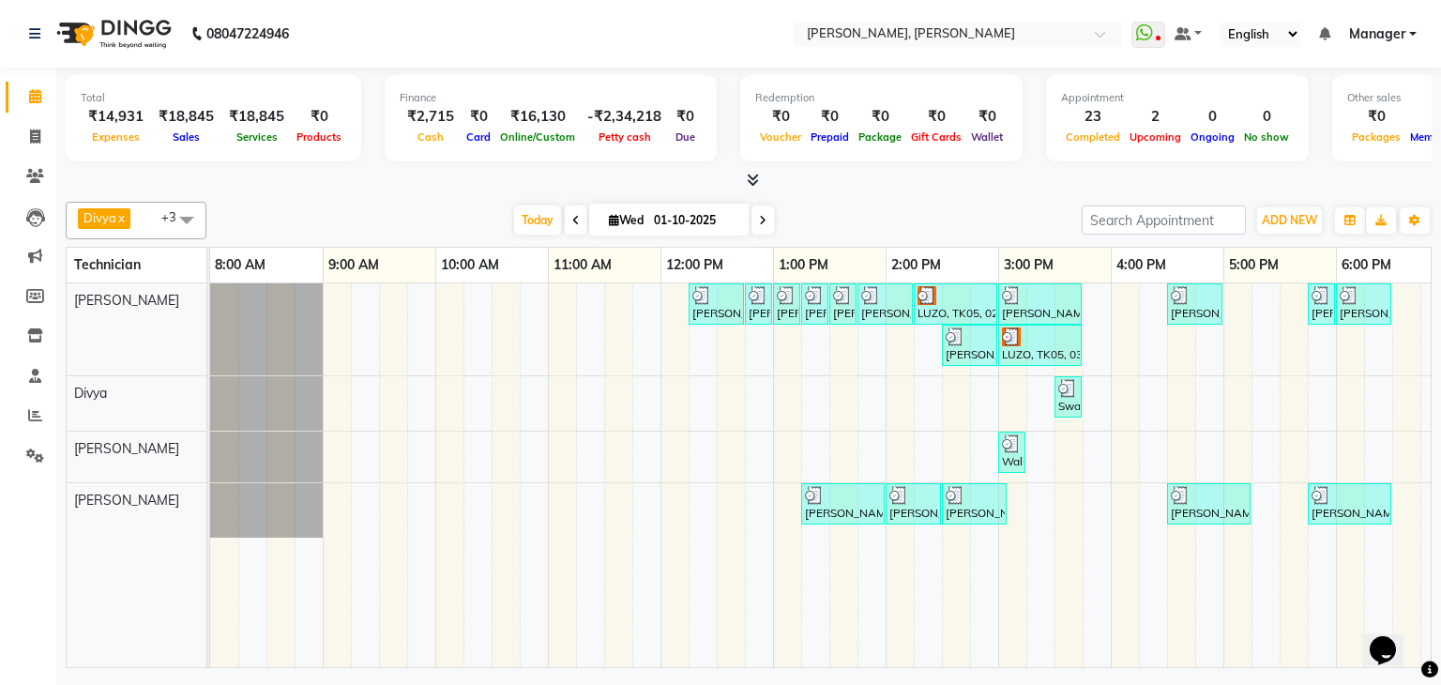
click at [889, 186] on div at bounding box center [749, 181] width 1366 height 20
click at [29, 173] on icon at bounding box center [35, 176] width 18 height 14
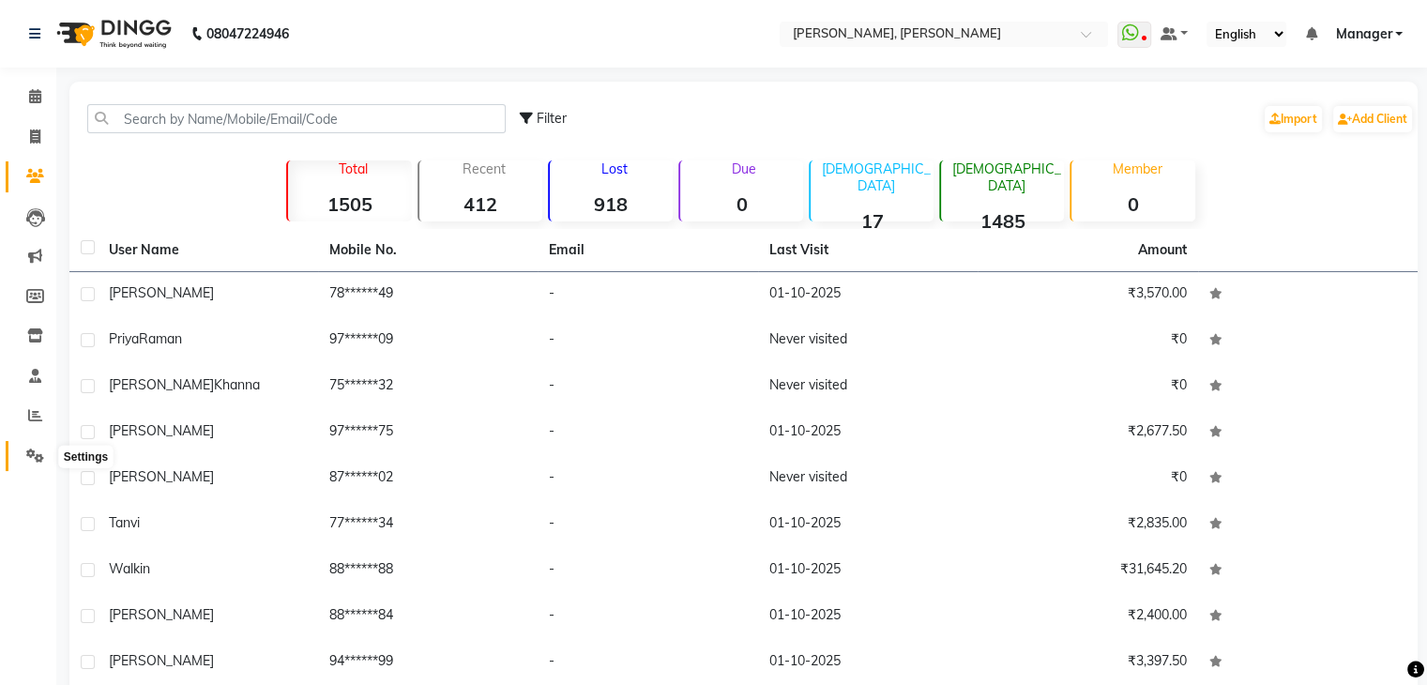
click at [44, 446] on span at bounding box center [35, 457] width 33 height 22
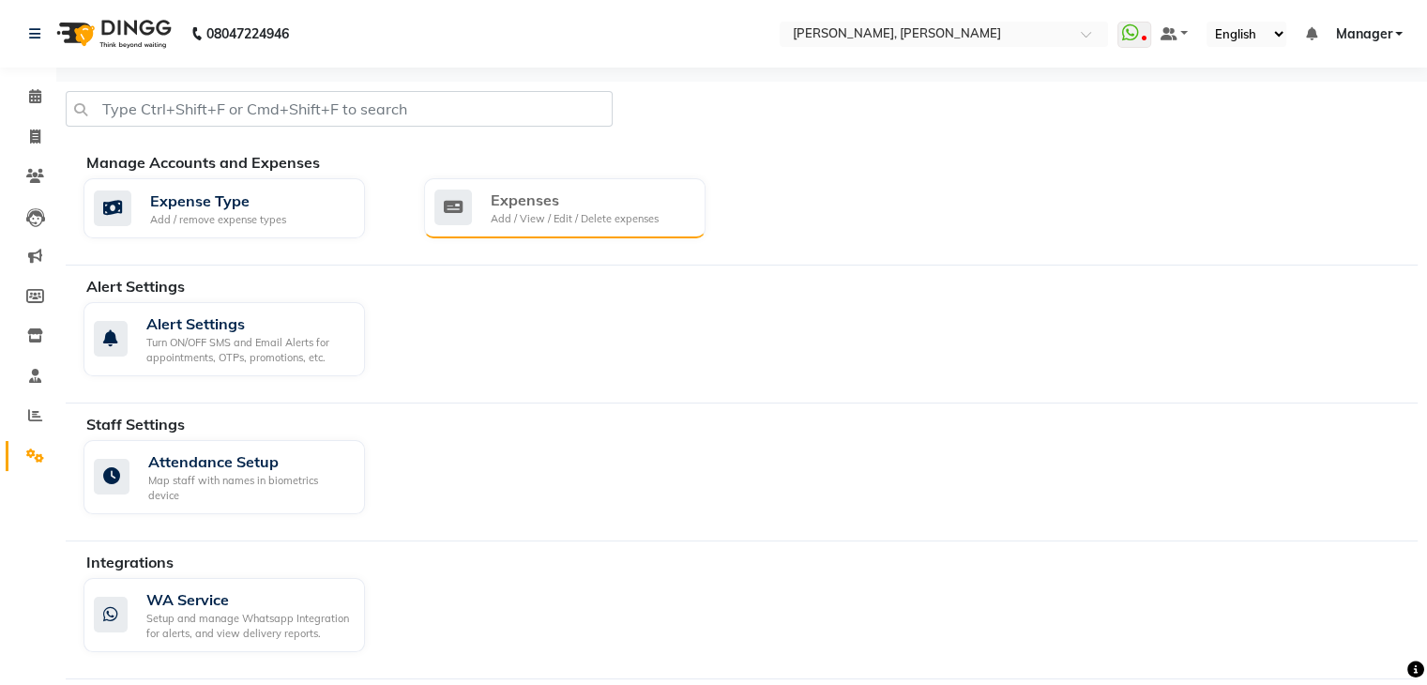
click at [593, 204] on div "Expenses" at bounding box center [575, 200] width 168 height 23
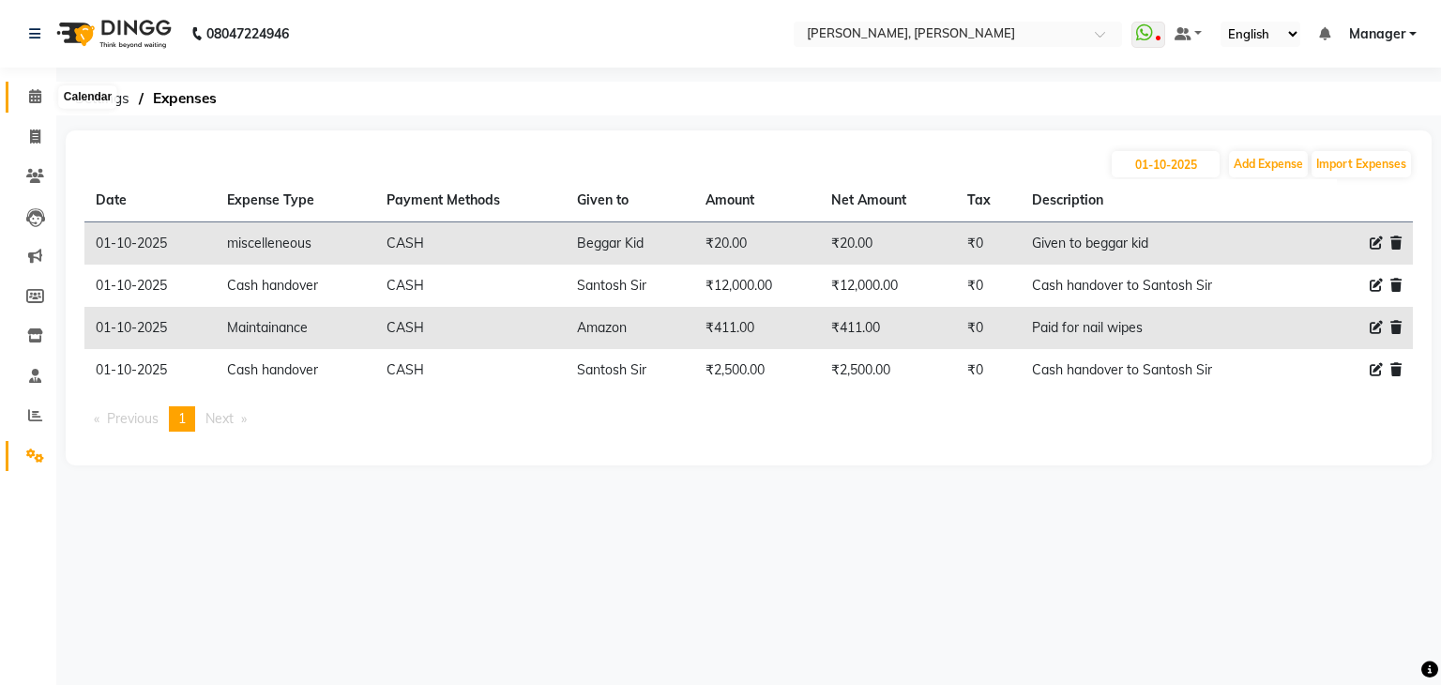
click at [39, 99] on icon at bounding box center [35, 96] width 12 height 14
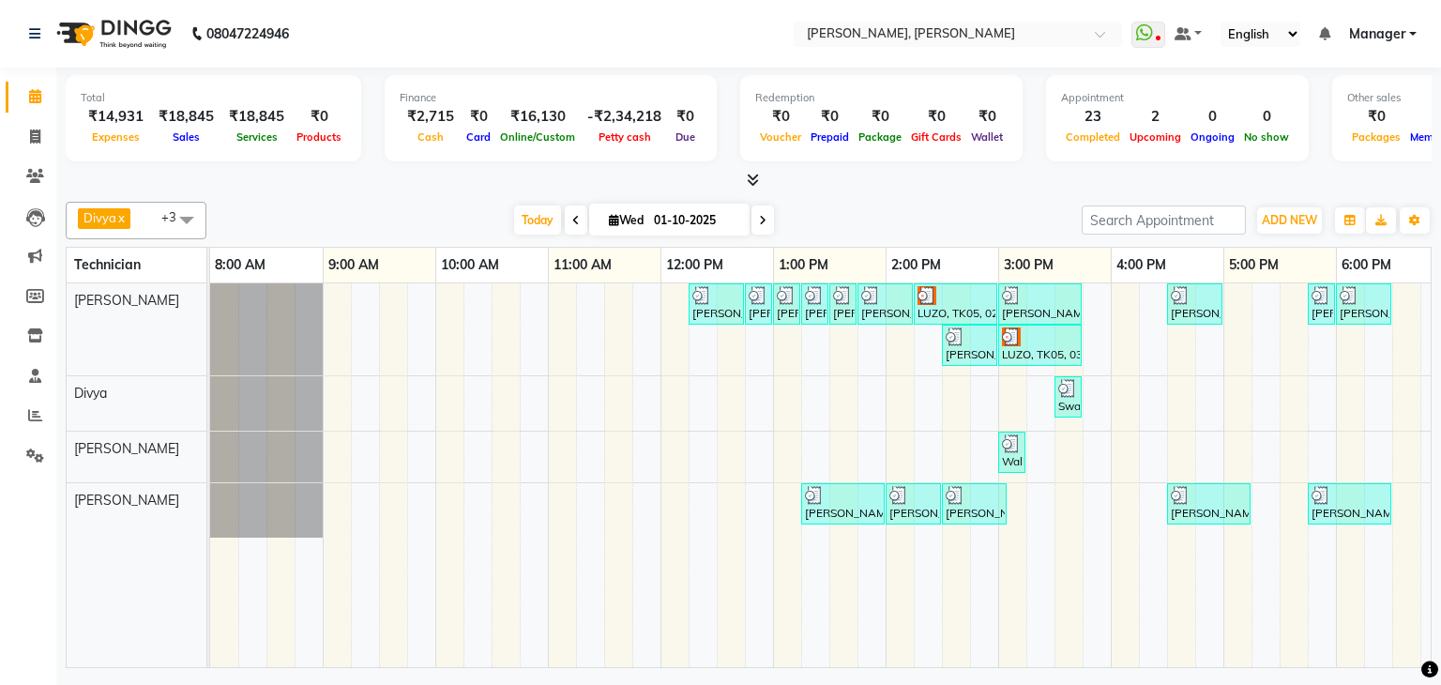
drag, startPoint x: 1003, startPoint y: 650, endPoint x: 1401, endPoint y: 679, distance: 398.8
click at [1401, 679] on div "08047224946 Select Location × Nailashes, [PERSON_NAME] Nagar WhatsApp Status ✕ …" at bounding box center [720, 342] width 1441 height 685
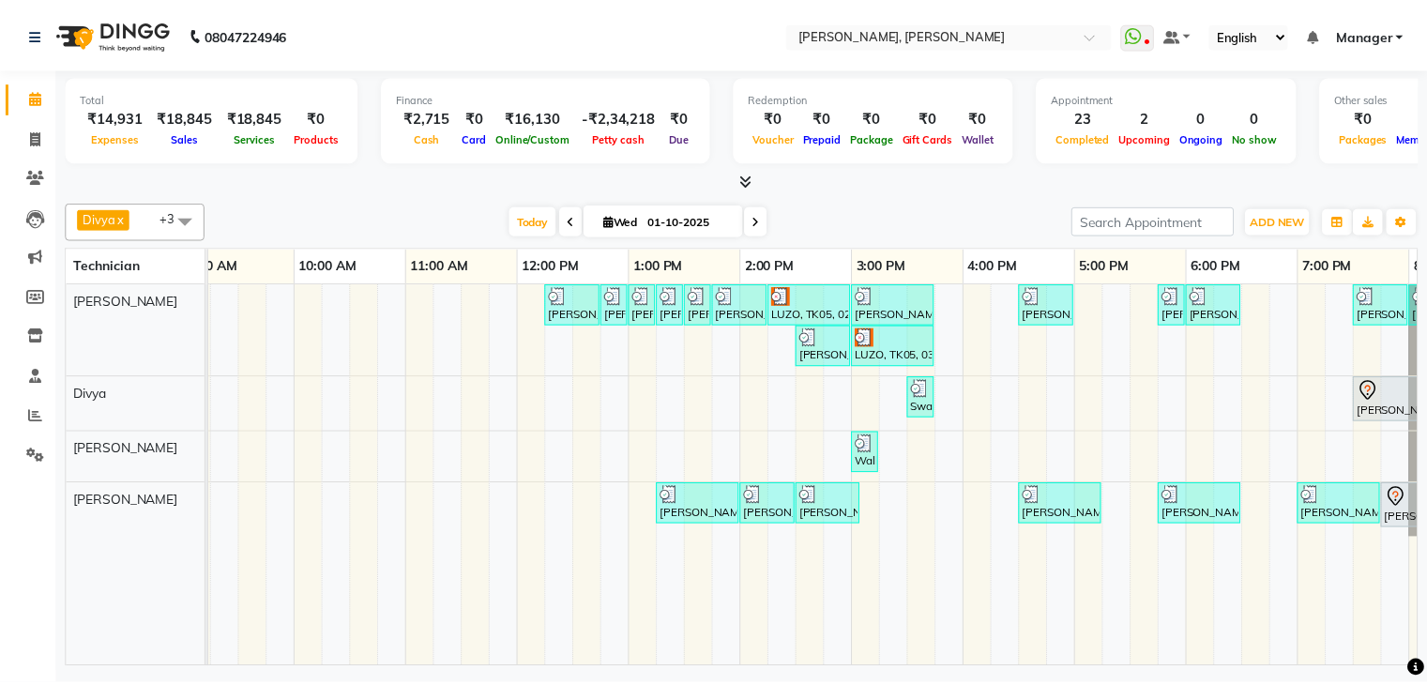
scroll to position [0, 242]
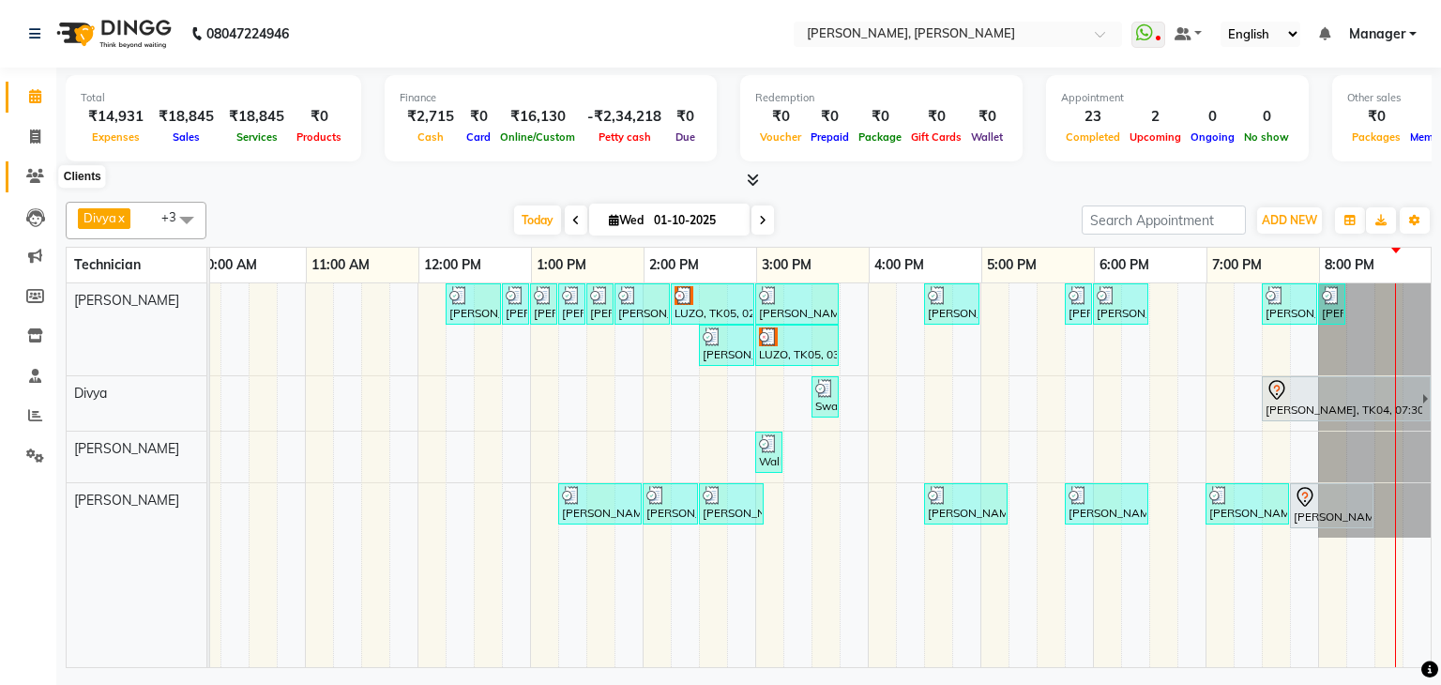
click at [40, 179] on icon at bounding box center [35, 176] width 18 height 14
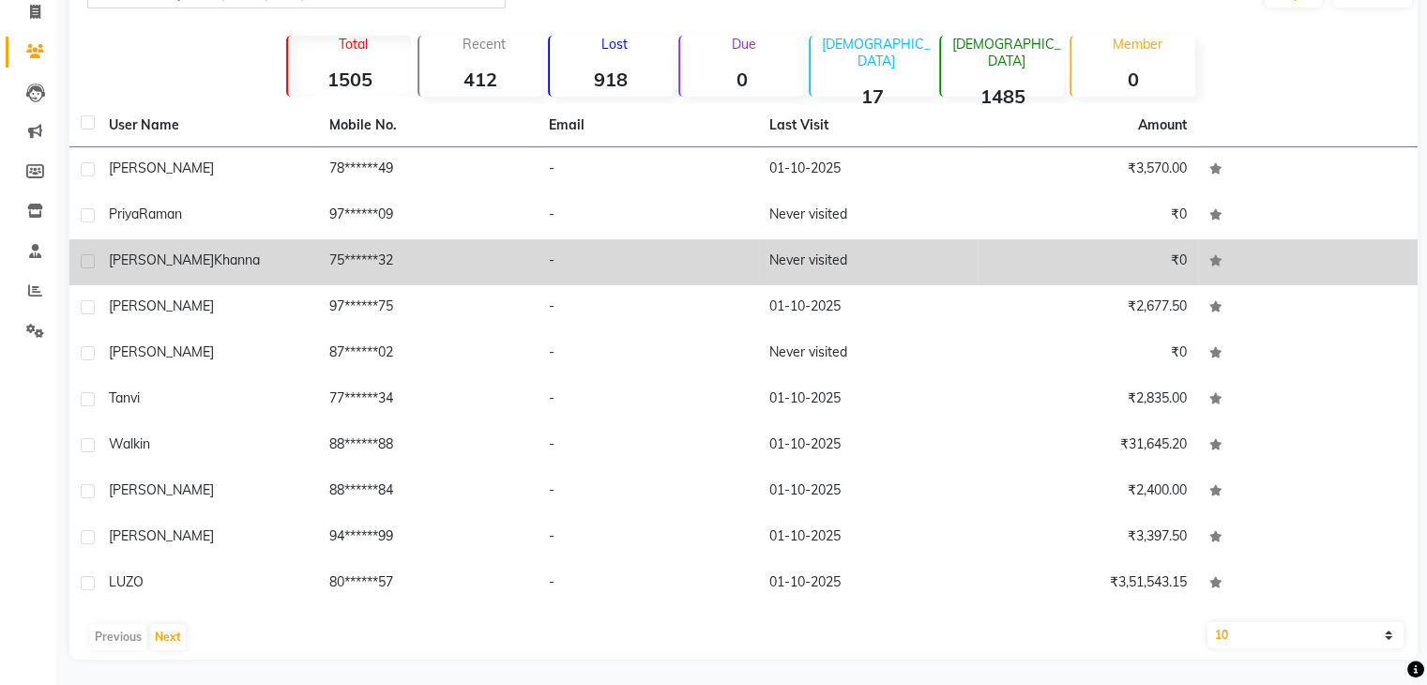
scroll to position [128, 0]
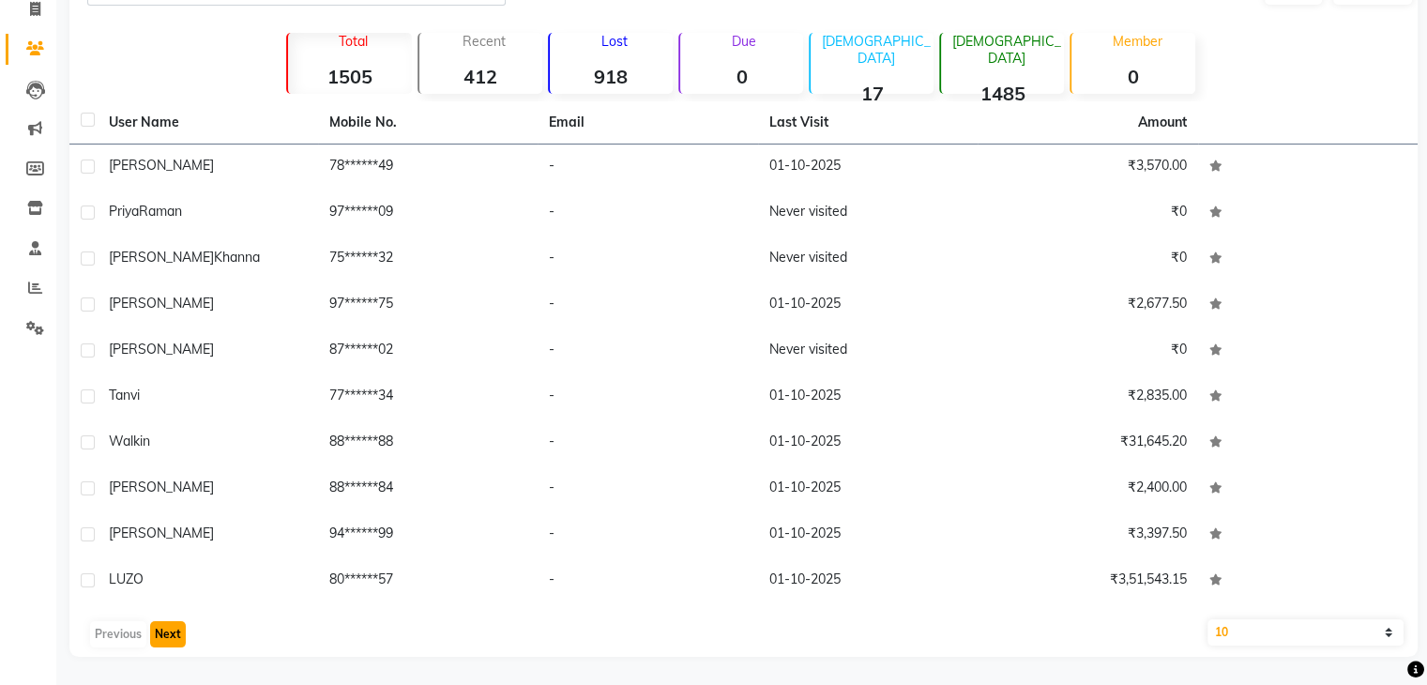
click at [161, 634] on button "Next" at bounding box center [168, 634] width 36 height 26
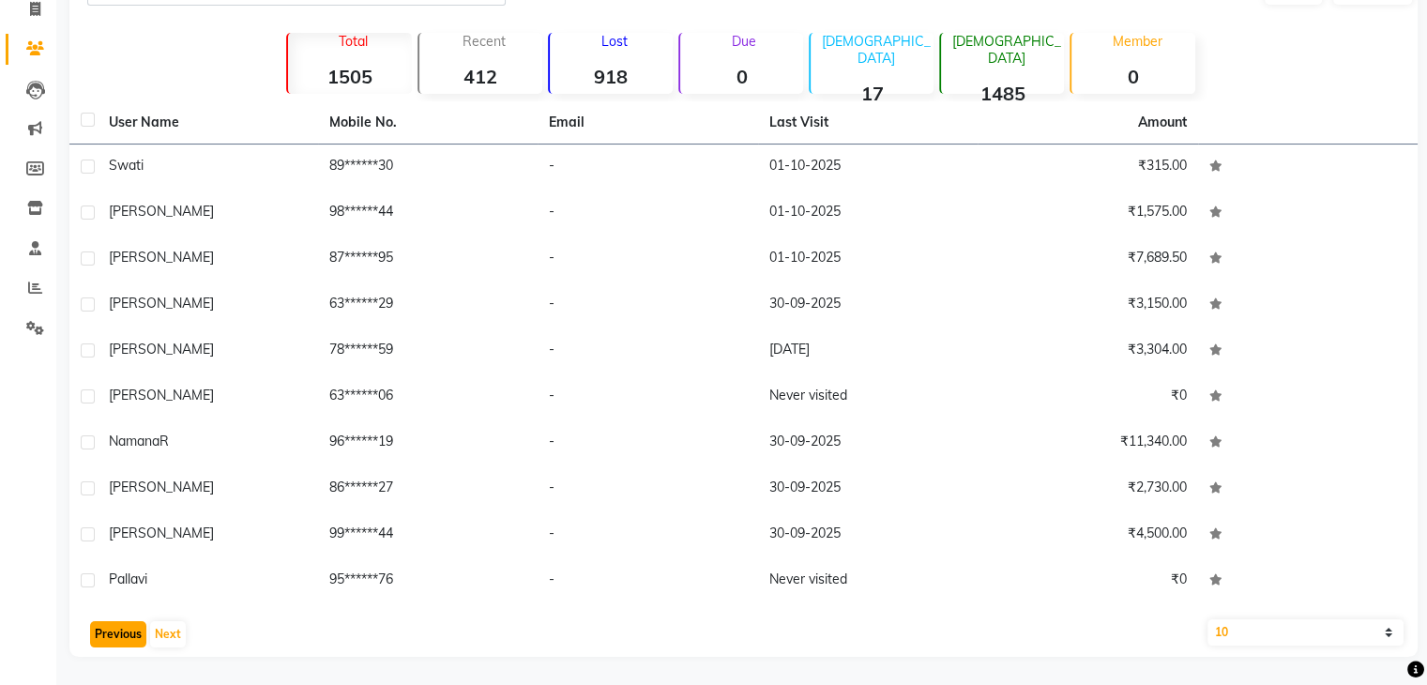
click at [105, 637] on button "Previous" at bounding box center [118, 634] width 56 height 26
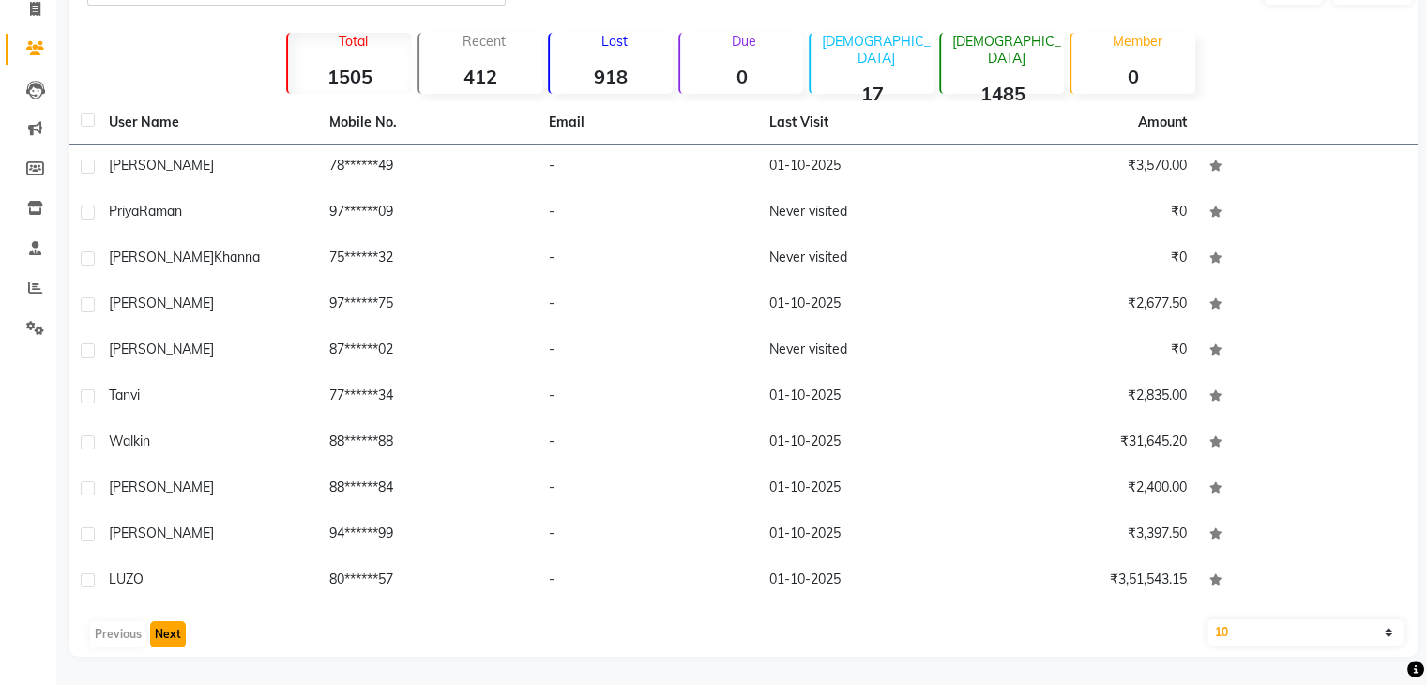
click at [171, 629] on button "Next" at bounding box center [168, 634] width 36 height 26
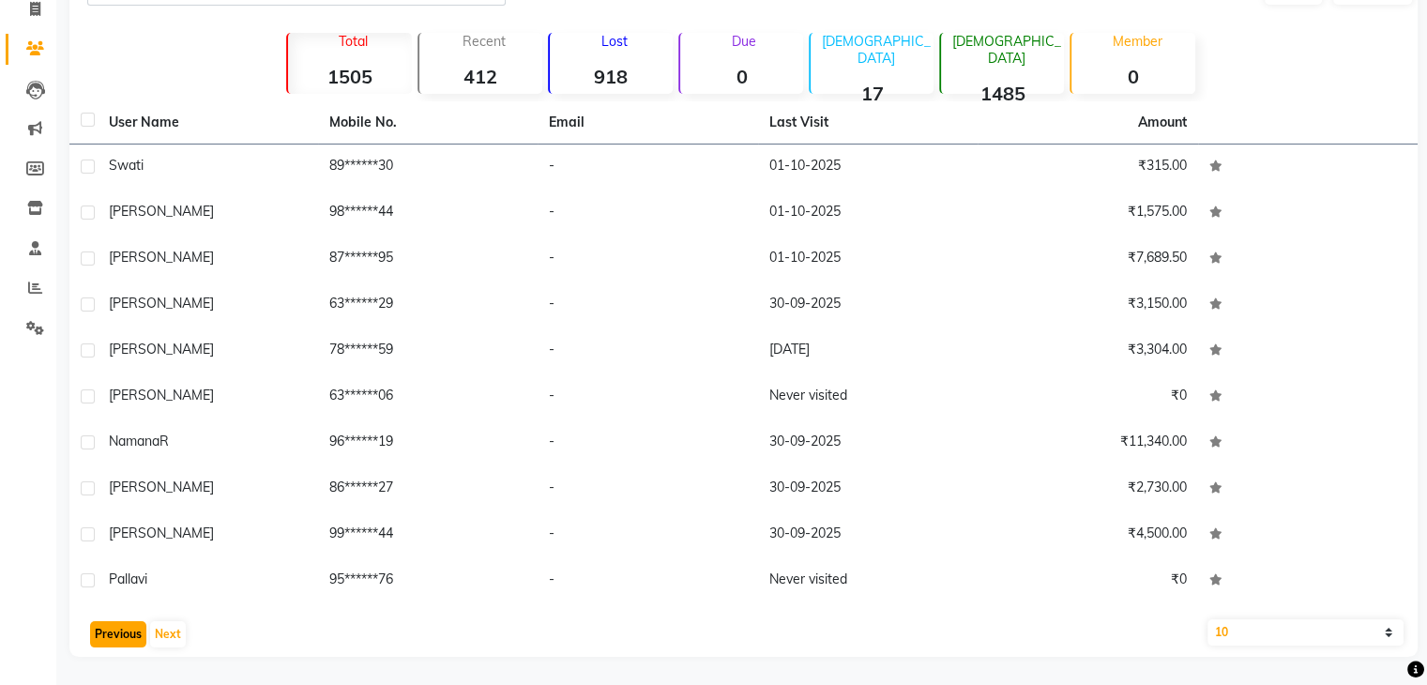
click at [98, 639] on button "Previous" at bounding box center [118, 634] width 56 height 26
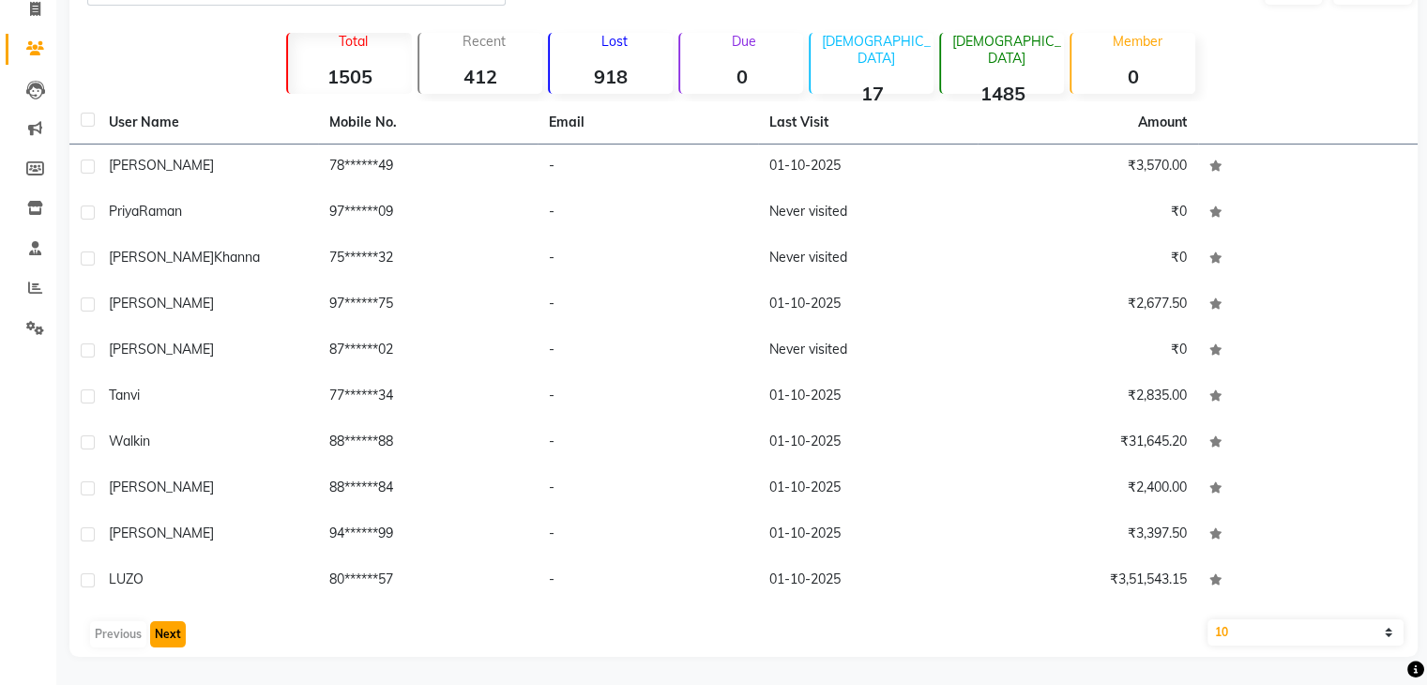
click at [165, 638] on button "Next" at bounding box center [168, 634] width 36 height 26
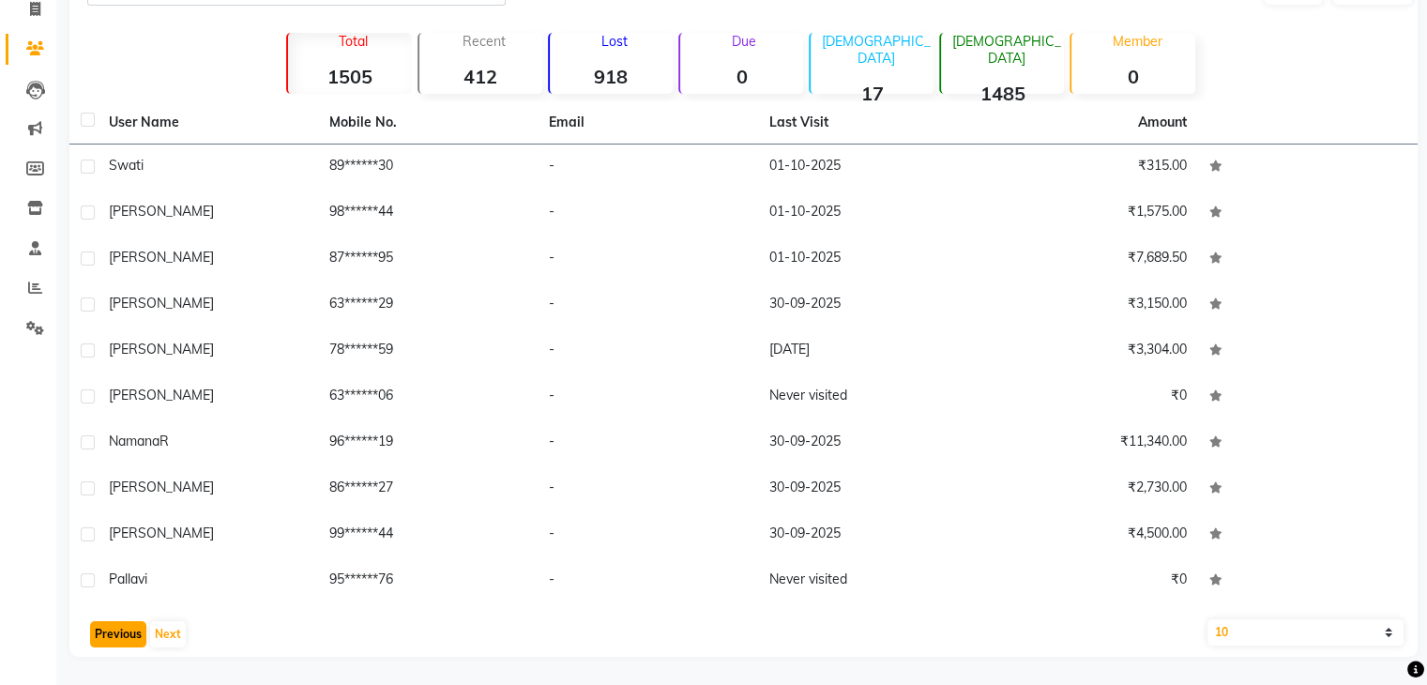
click at [101, 640] on button "Previous" at bounding box center [118, 634] width 56 height 26
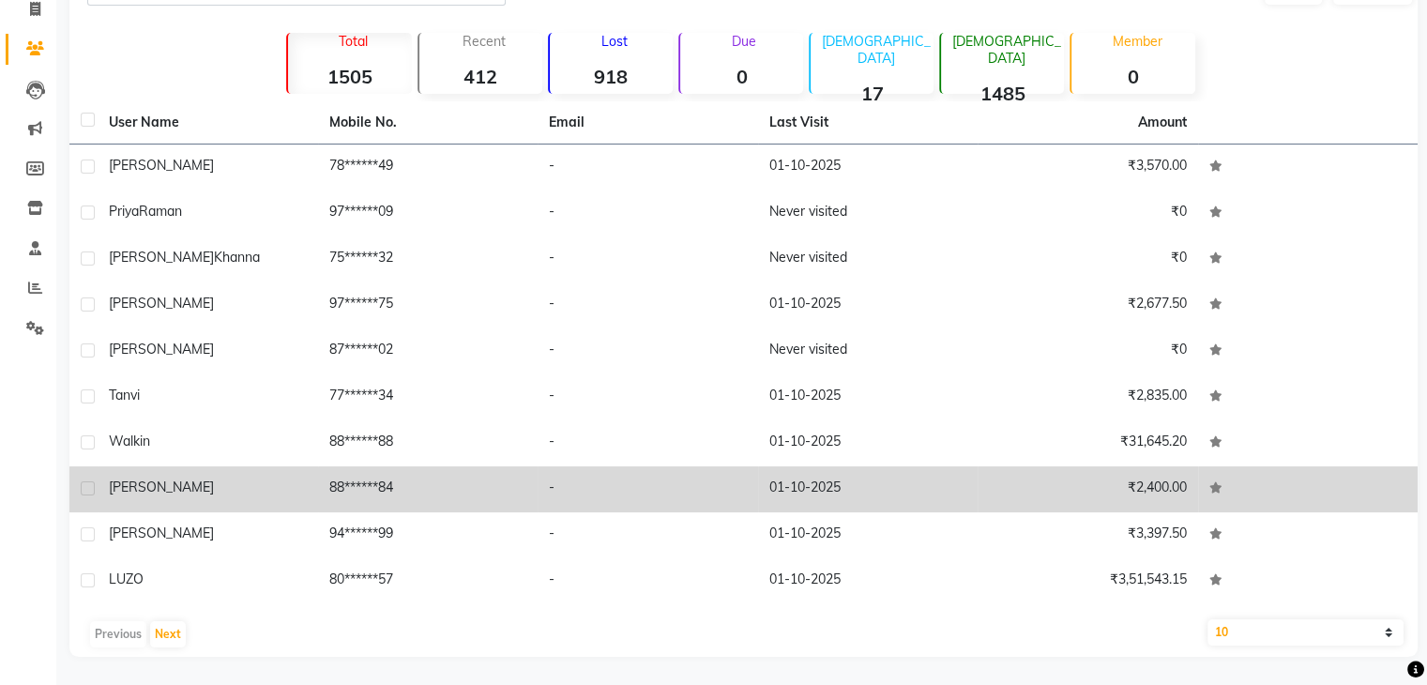
scroll to position [34, 0]
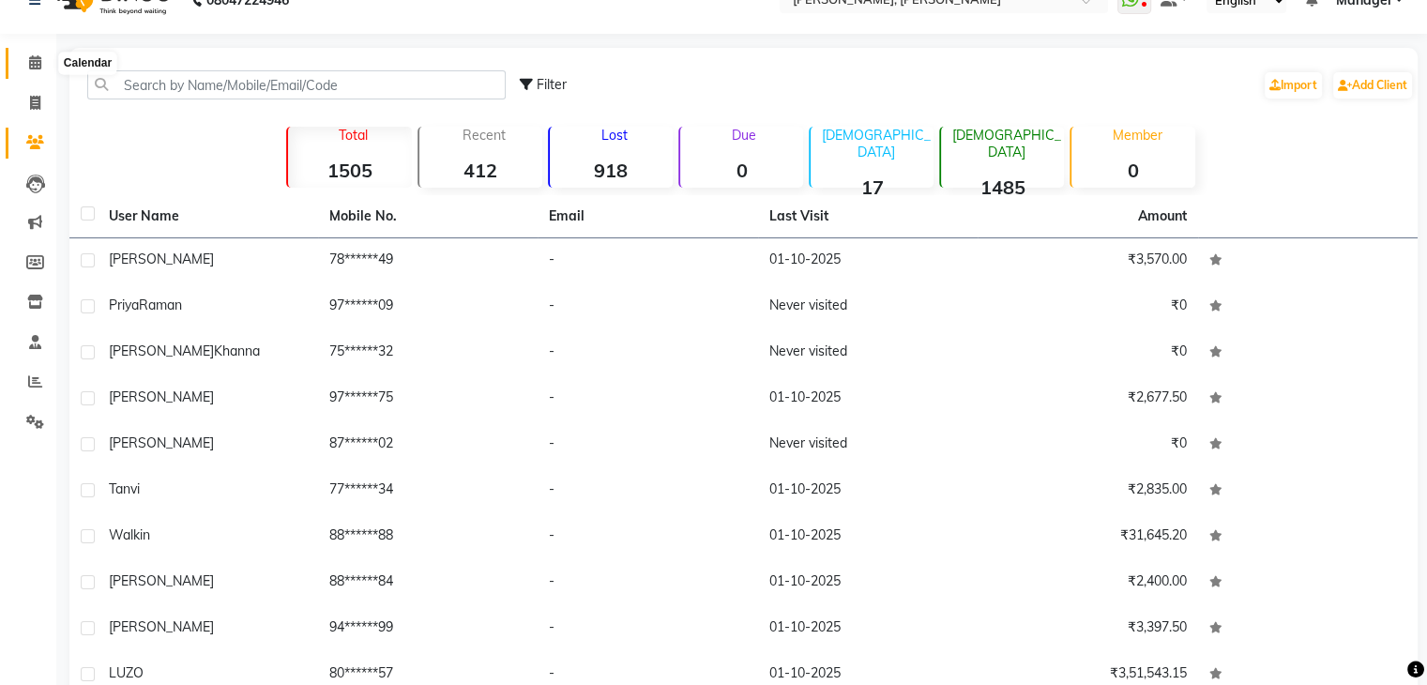
click at [30, 61] on icon at bounding box center [35, 62] width 12 height 14
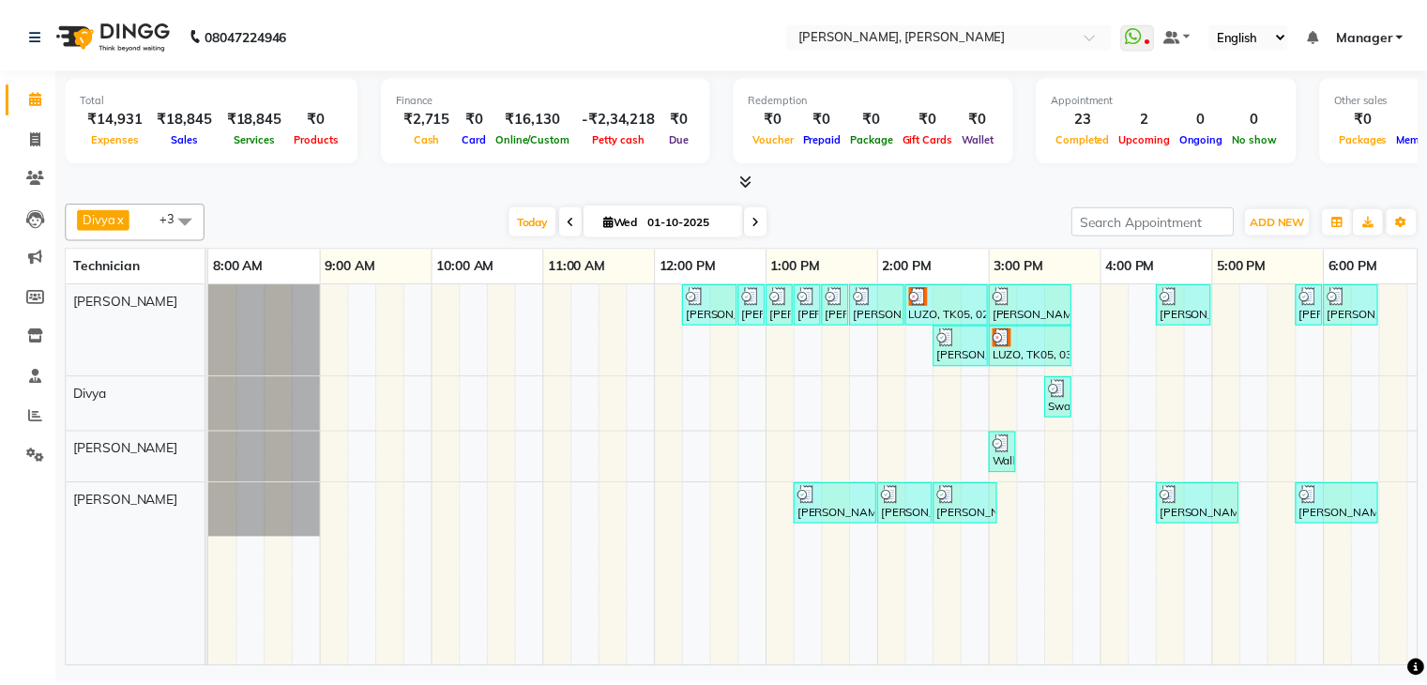
scroll to position [0, 242]
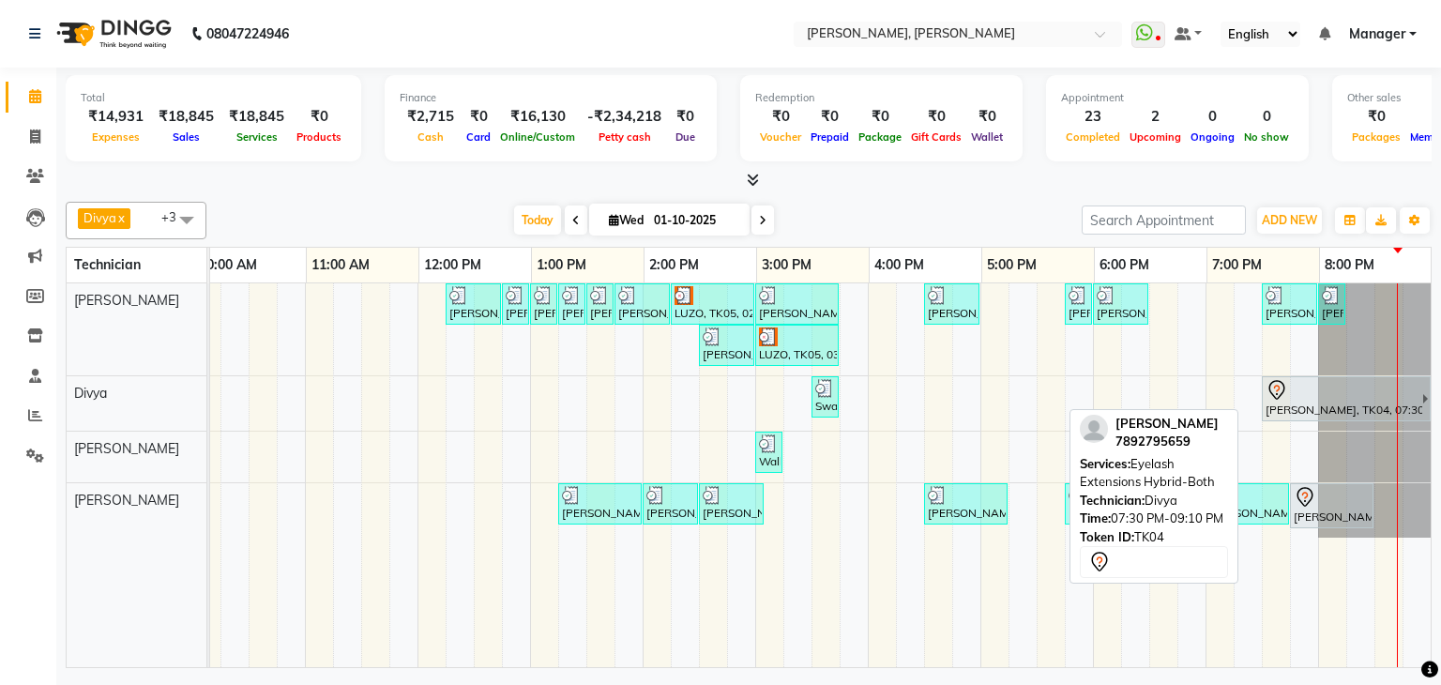
click at [1307, 402] on div "Aishwarya, TK04, 07:30 PM-09:10 PM, Eyelash Extensions Hybrid-Both" at bounding box center [1343, 398] width 159 height 39
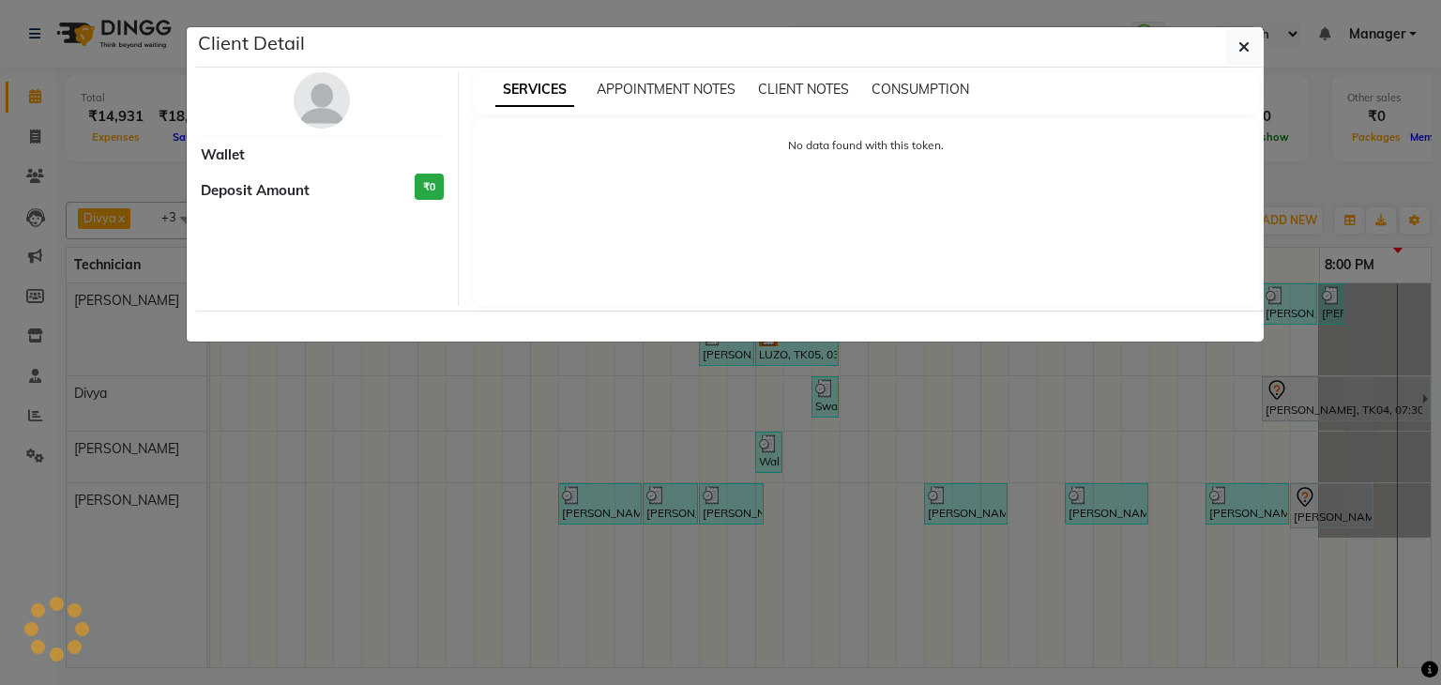
select select "7"
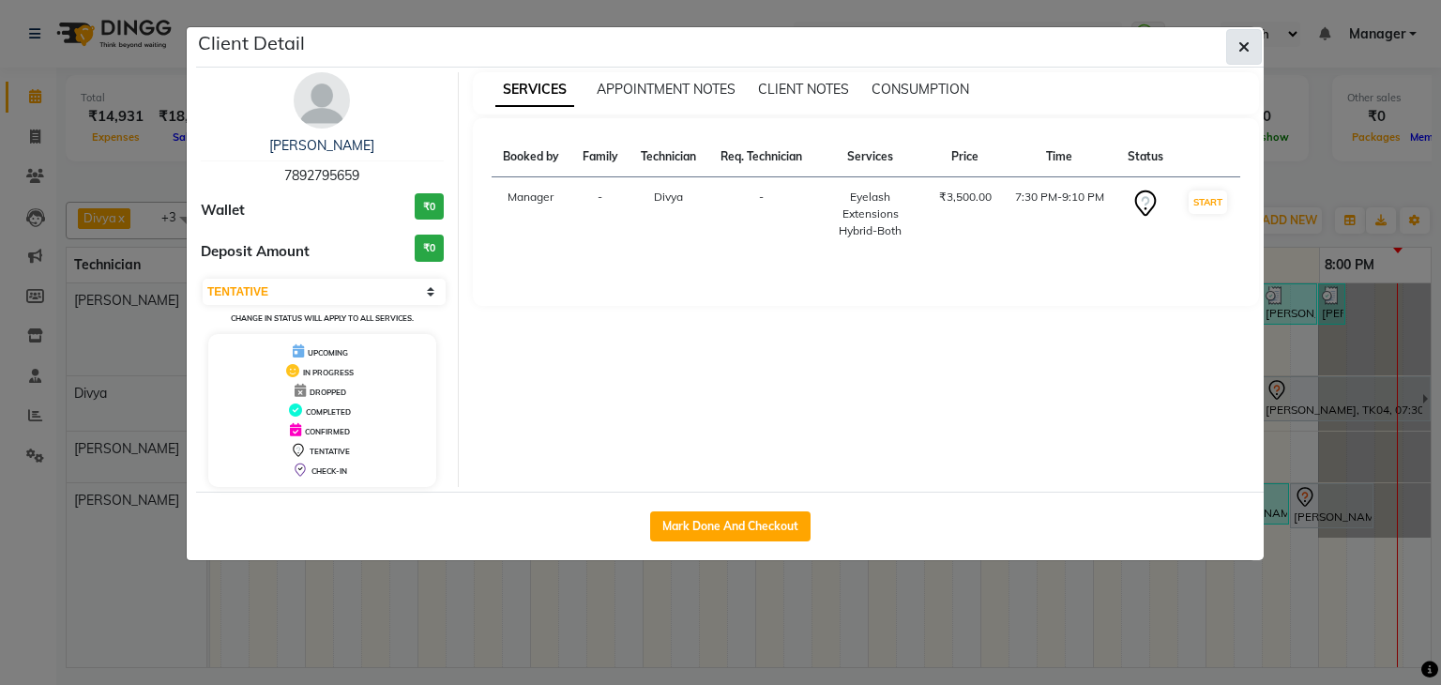
click at [1234, 42] on button "button" at bounding box center [1244, 47] width 36 height 36
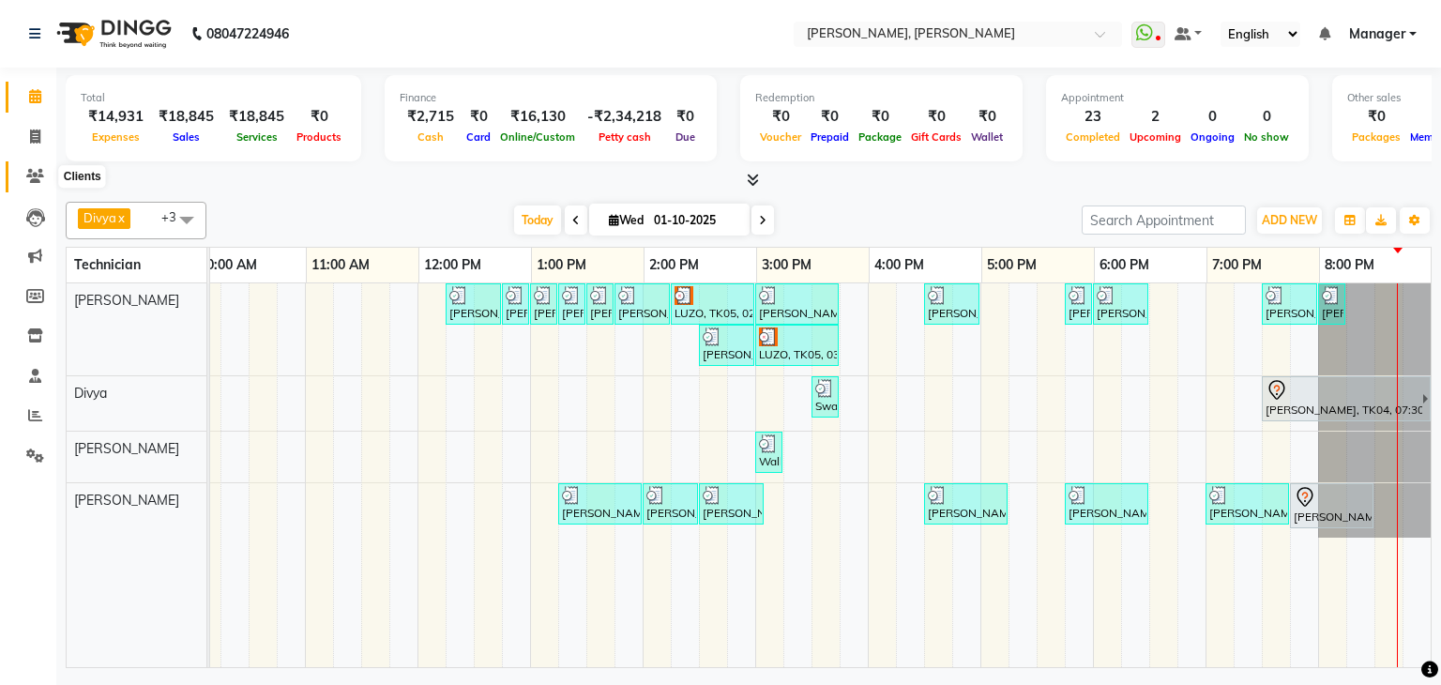
click at [40, 170] on icon at bounding box center [35, 176] width 18 height 14
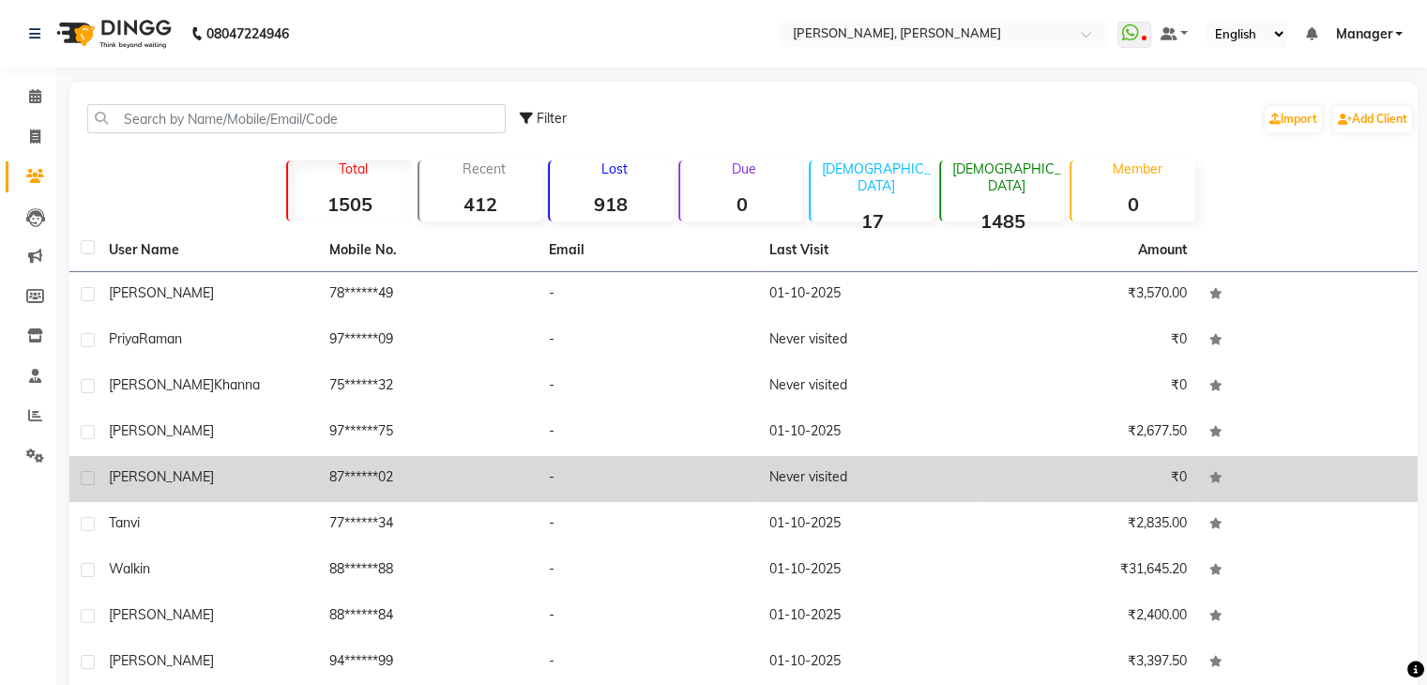
scroll to position [128, 0]
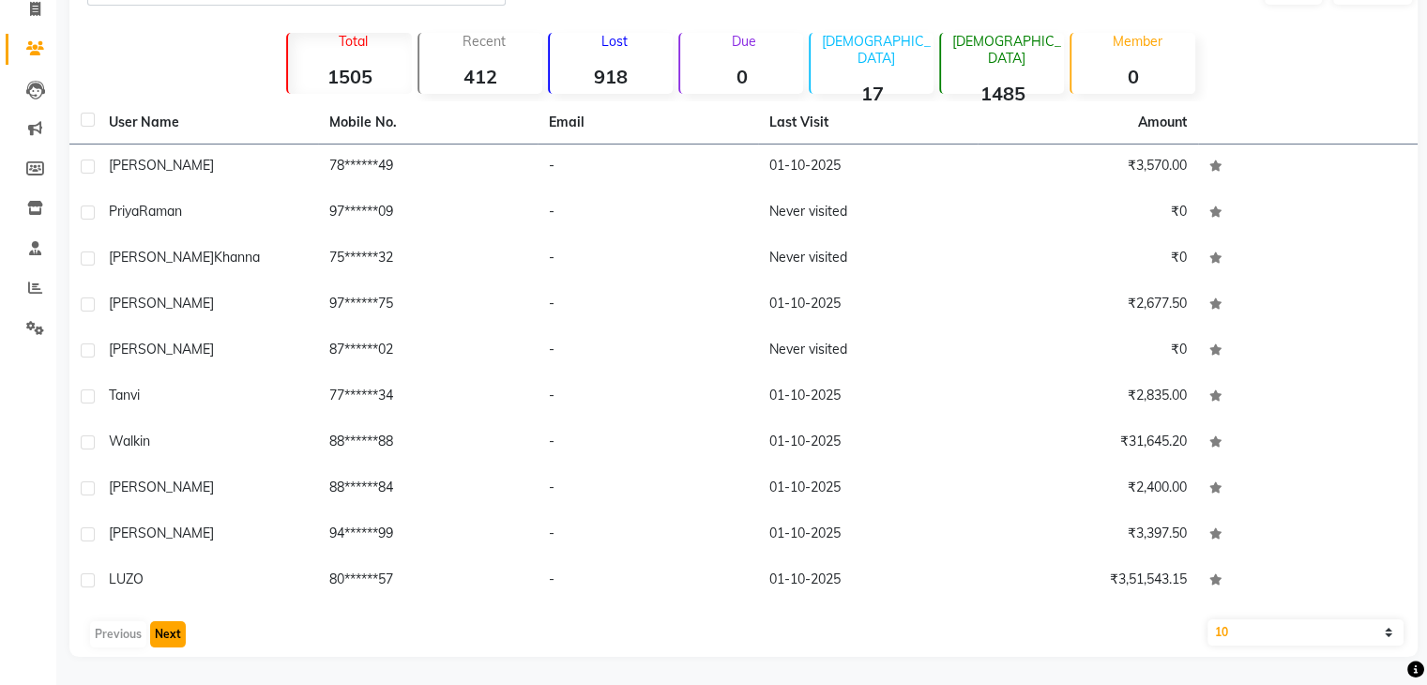
click at [170, 635] on button "Next" at bounding box center [168, 634] width 36 height 26
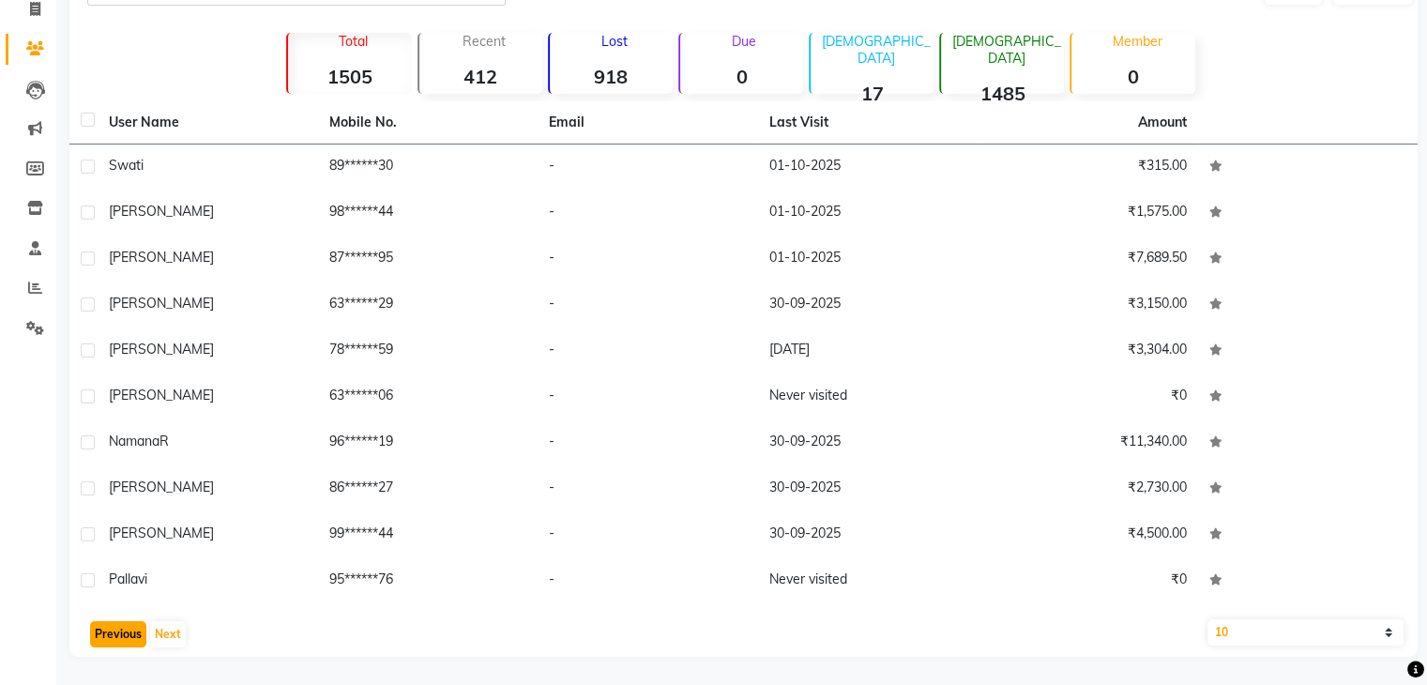
click at [142, 629] on button "Previous" at bounding box center [118, 634] width 56 height 26
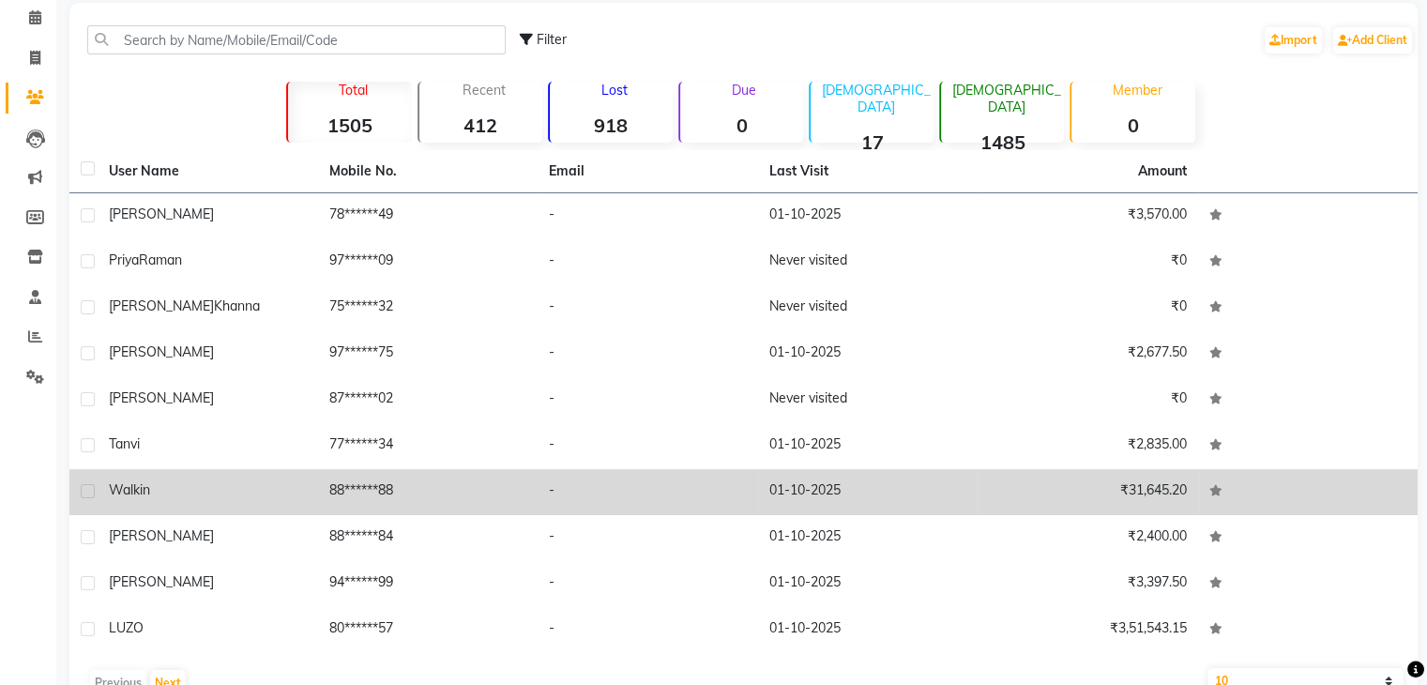
scroll to position [34, 0]
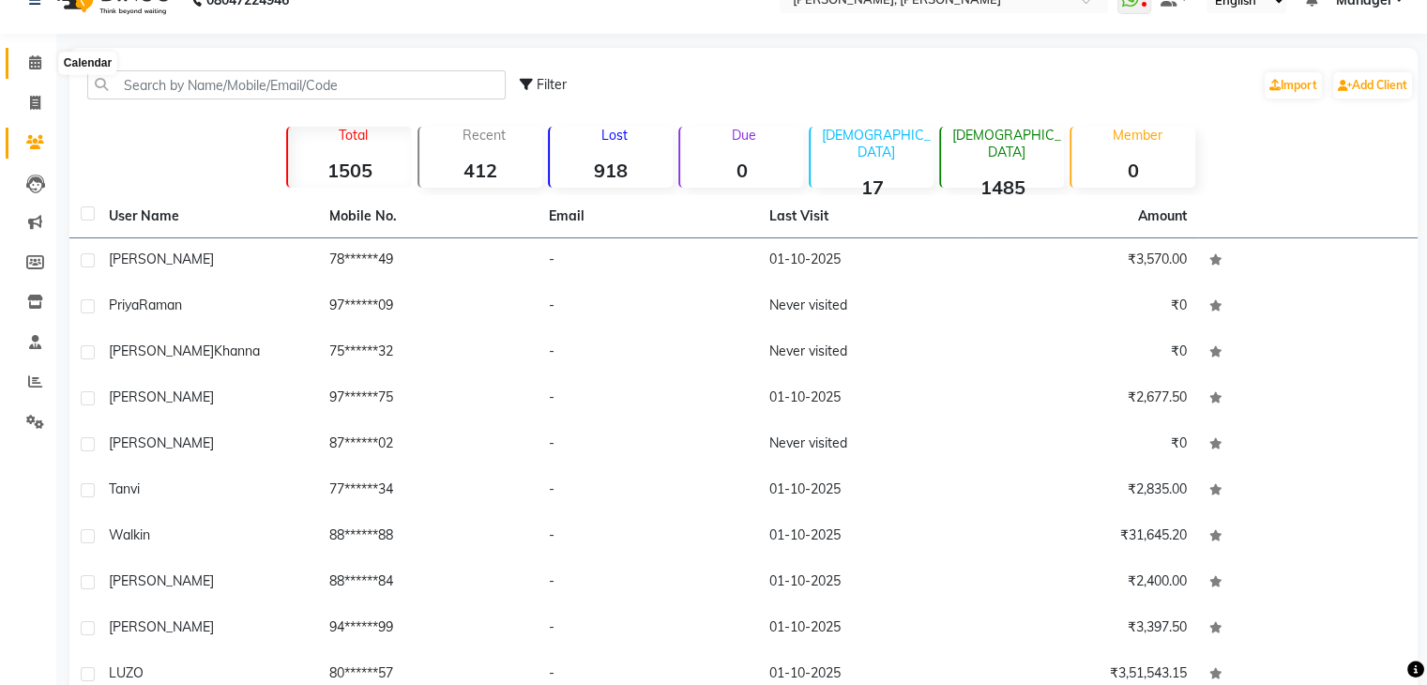
click at [30, 65] on icon at bounding box center [35, 62] width 12 height 14
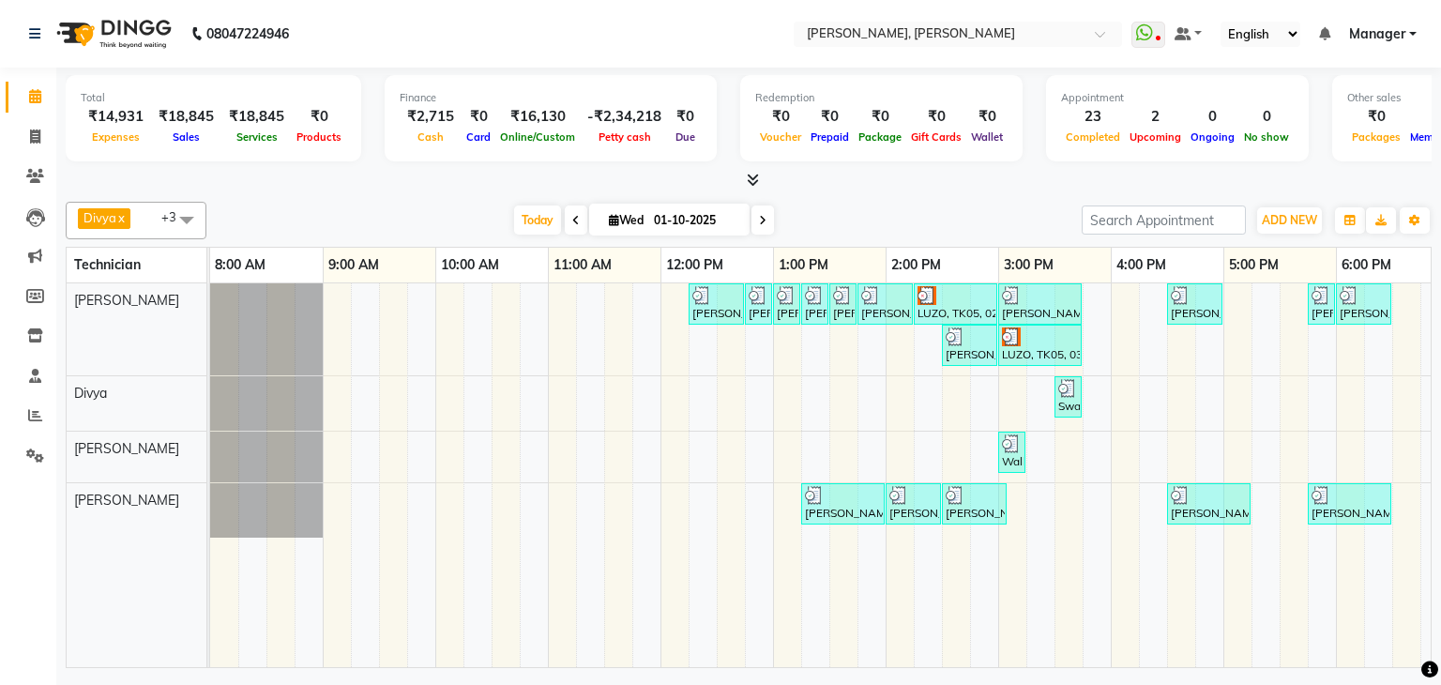
scroll to position [0, 242]
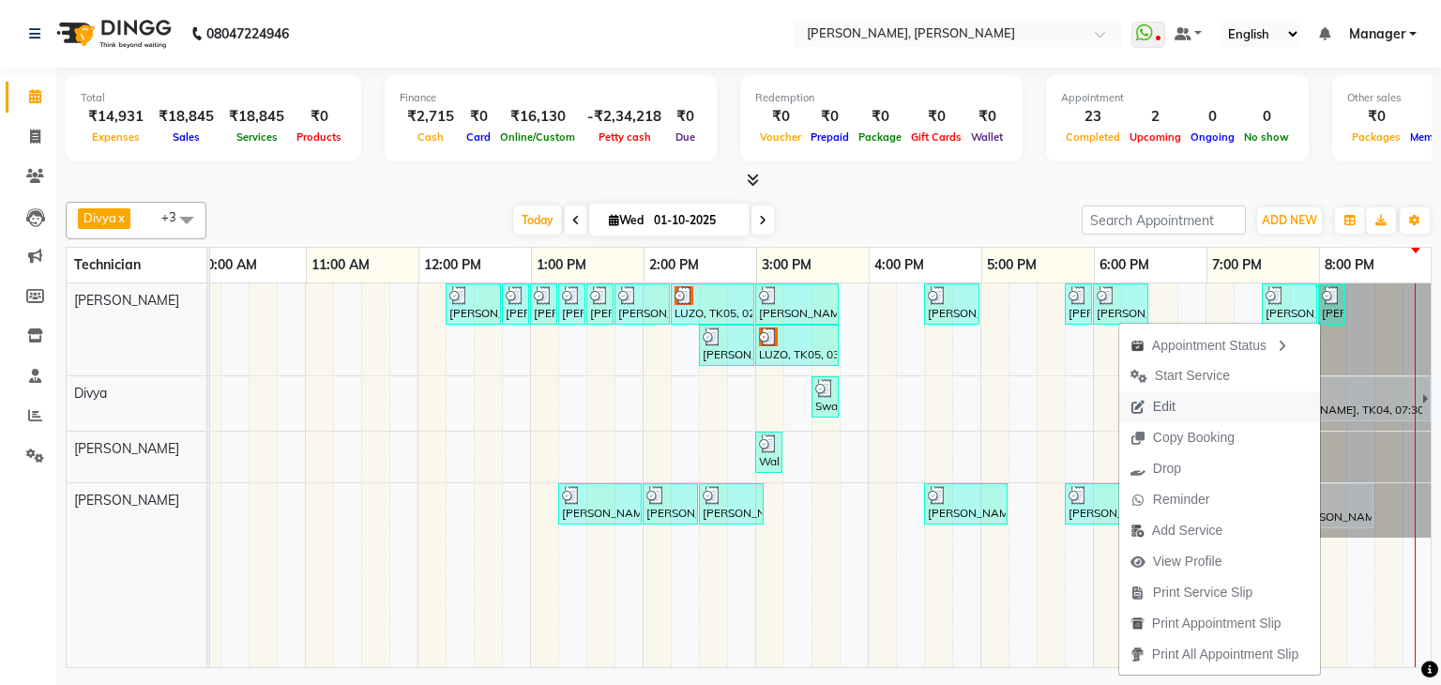
click at [1171, 398] on span "Edit" at bounding box center [1153, 406] width 68 height 31
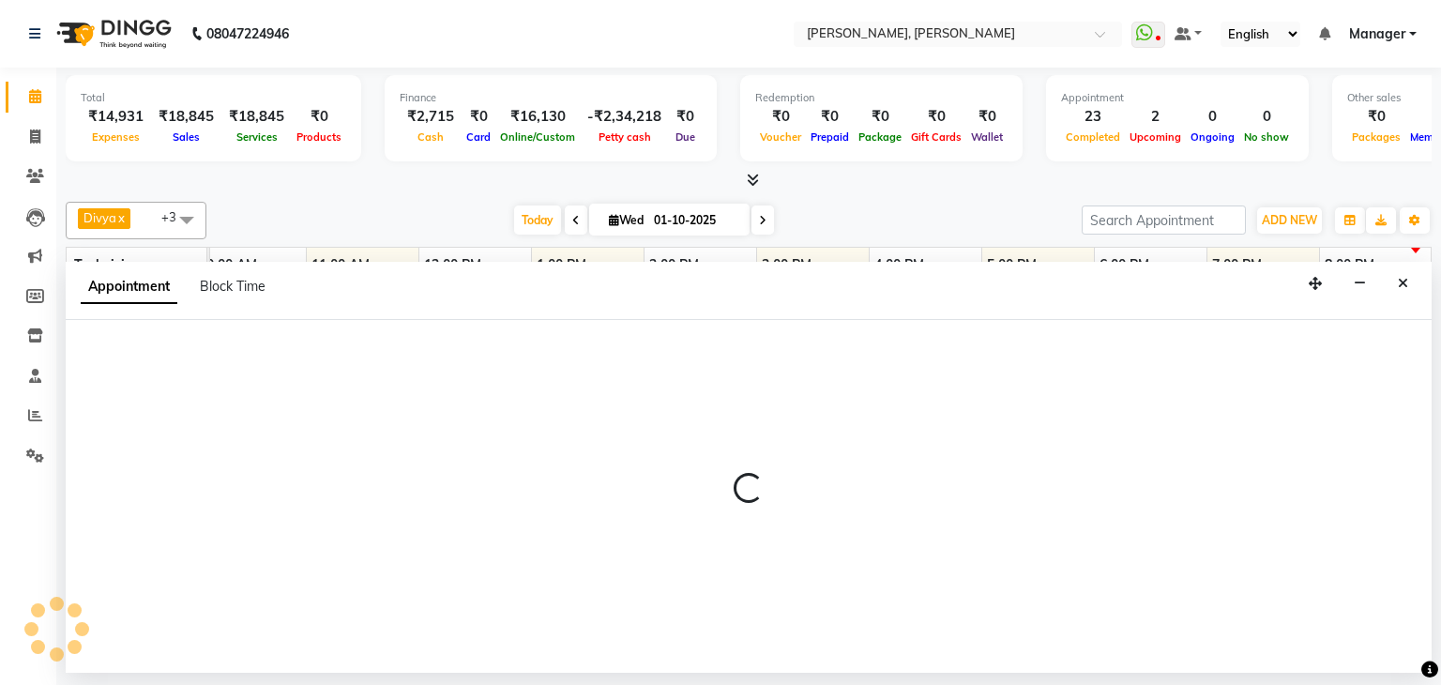
select select "87862"
select select "1185"
select select "tentative"
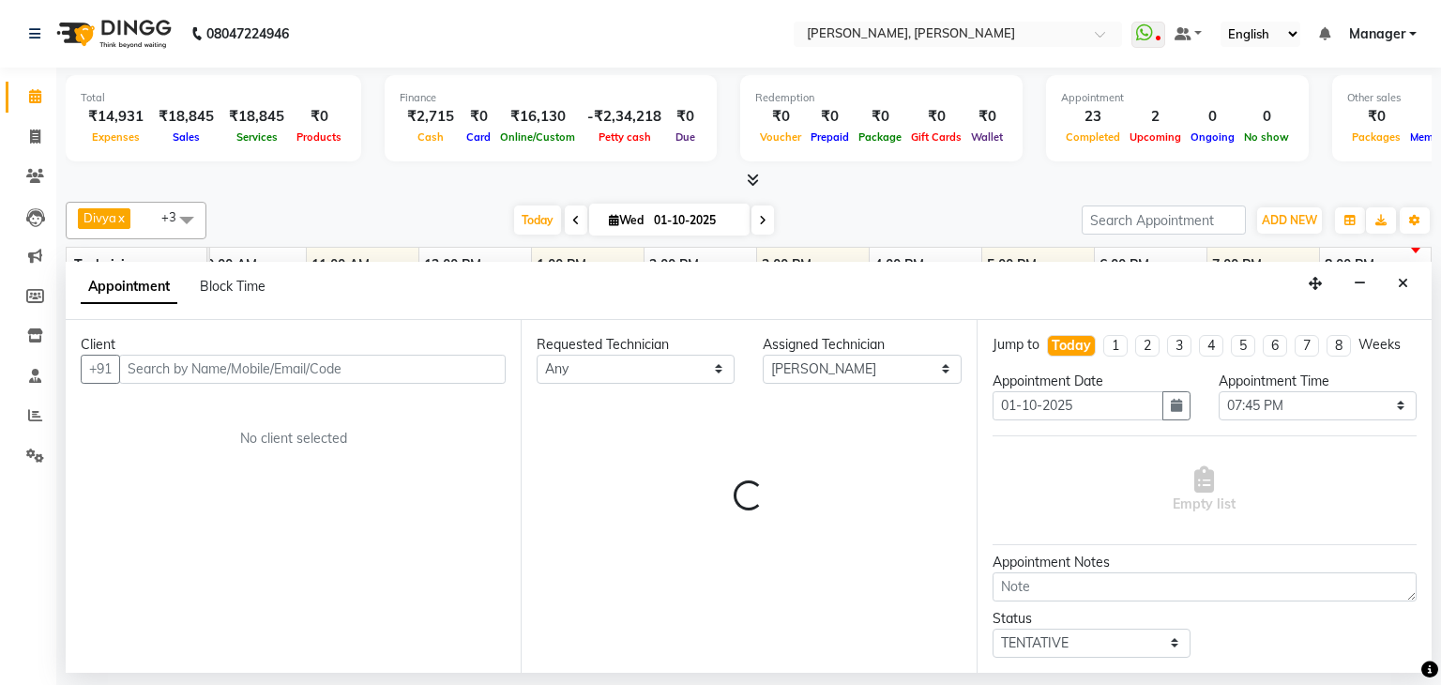
select select "3204"
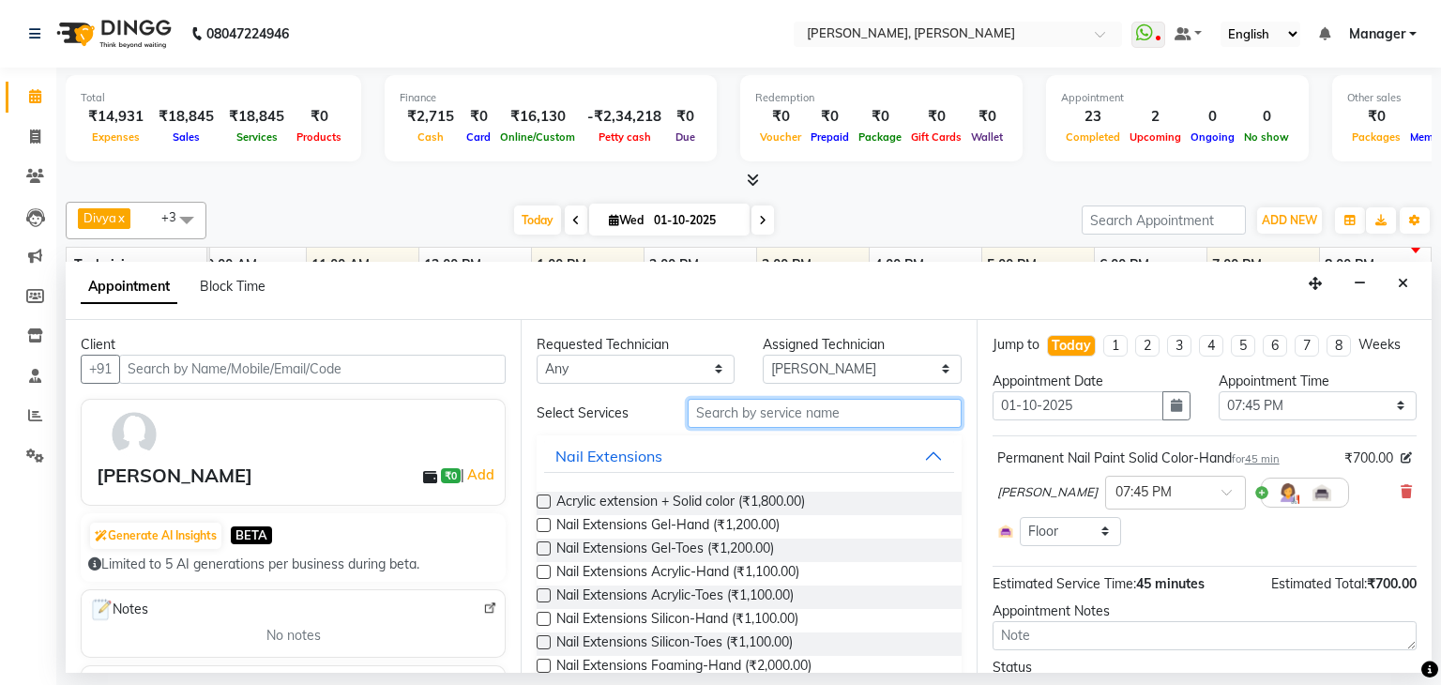
click at [749, 413] on input "text" at bounding box center [825, 413] width 274 height 29
type input "a"
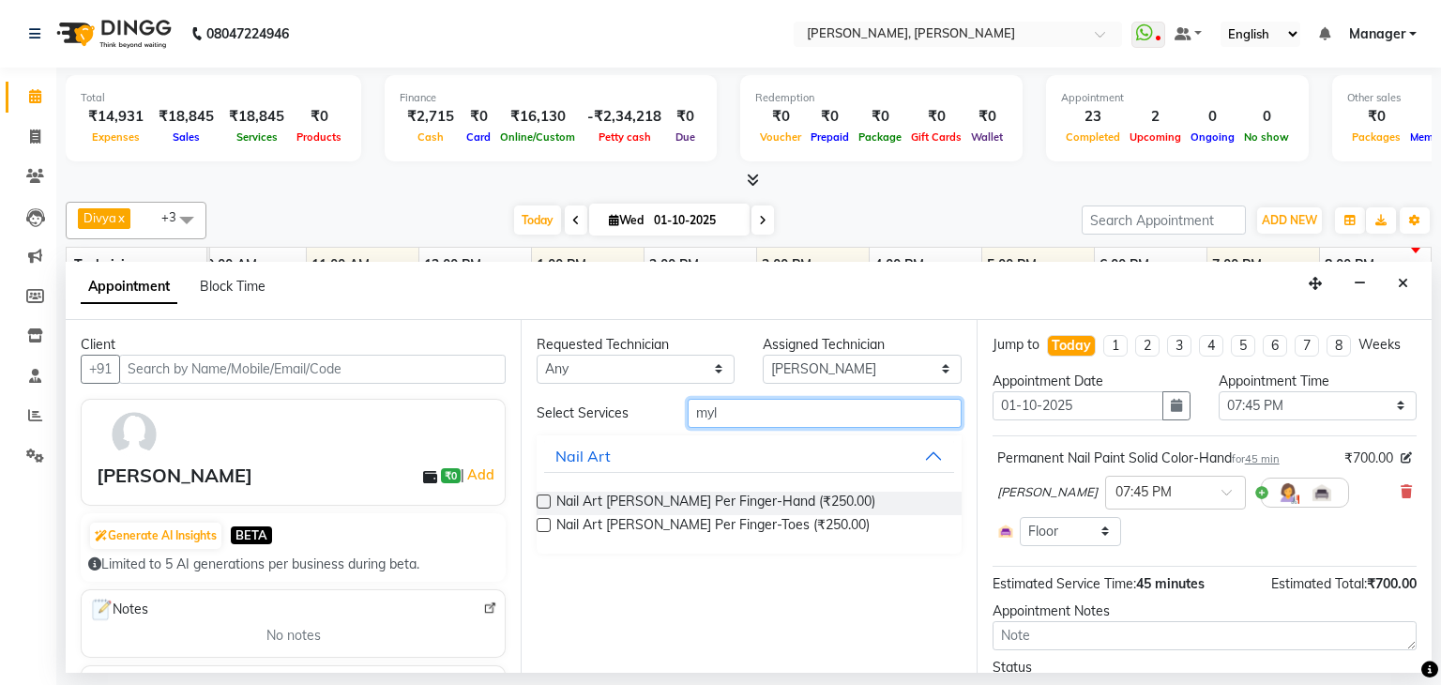
type input "myl"
drag, startPoint x: 538, startPoint y: 495, endPoint x: 567, endPoint y: 489, distance: 29.8
click at [537, 495] on label at bounding box center [544, 501] width 14 height 14
click at [537, 497] on input "checkbox" at bounding box center [543, 503] width 12 height 12
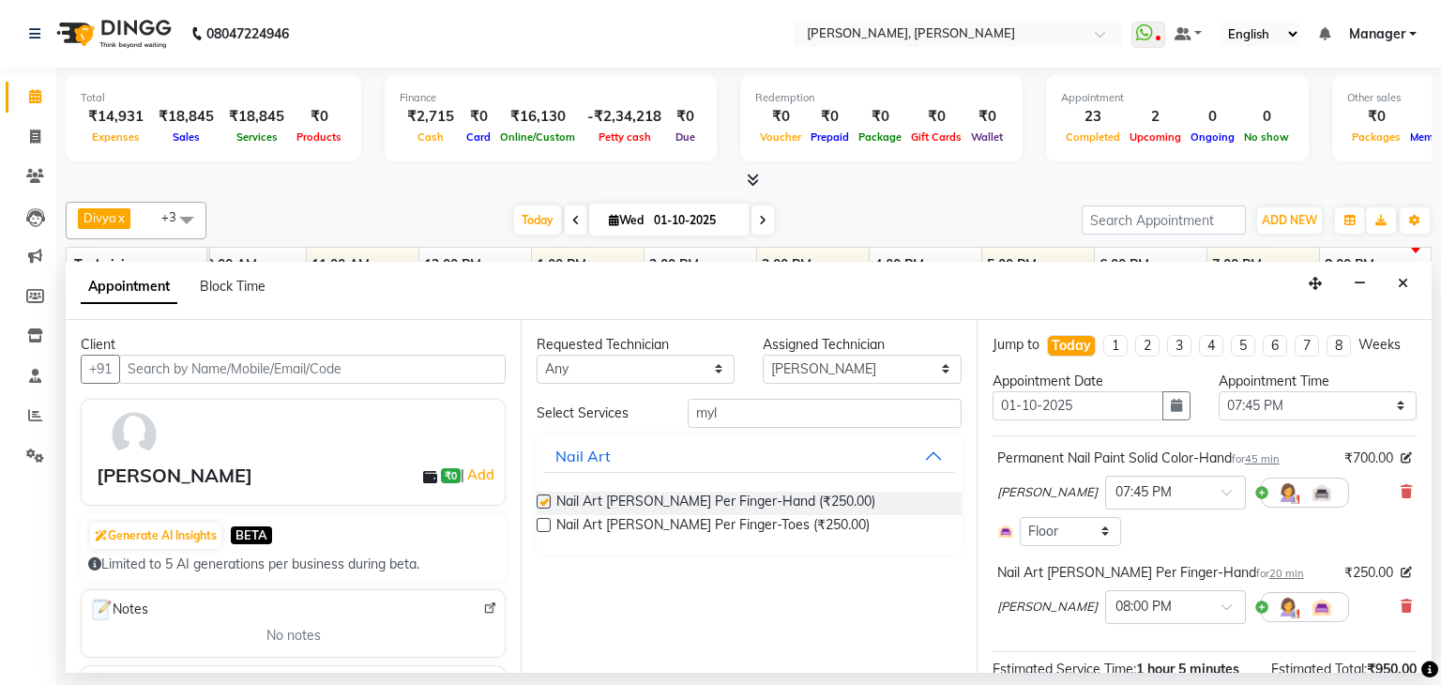
checkbox input "false"
click at [788, 406] on input "myl" at bounding box center [825, 413] width 274 height 29
type input "sta"
click at [540, 494] on label at bounding box center [544, 501] width 14 height 14
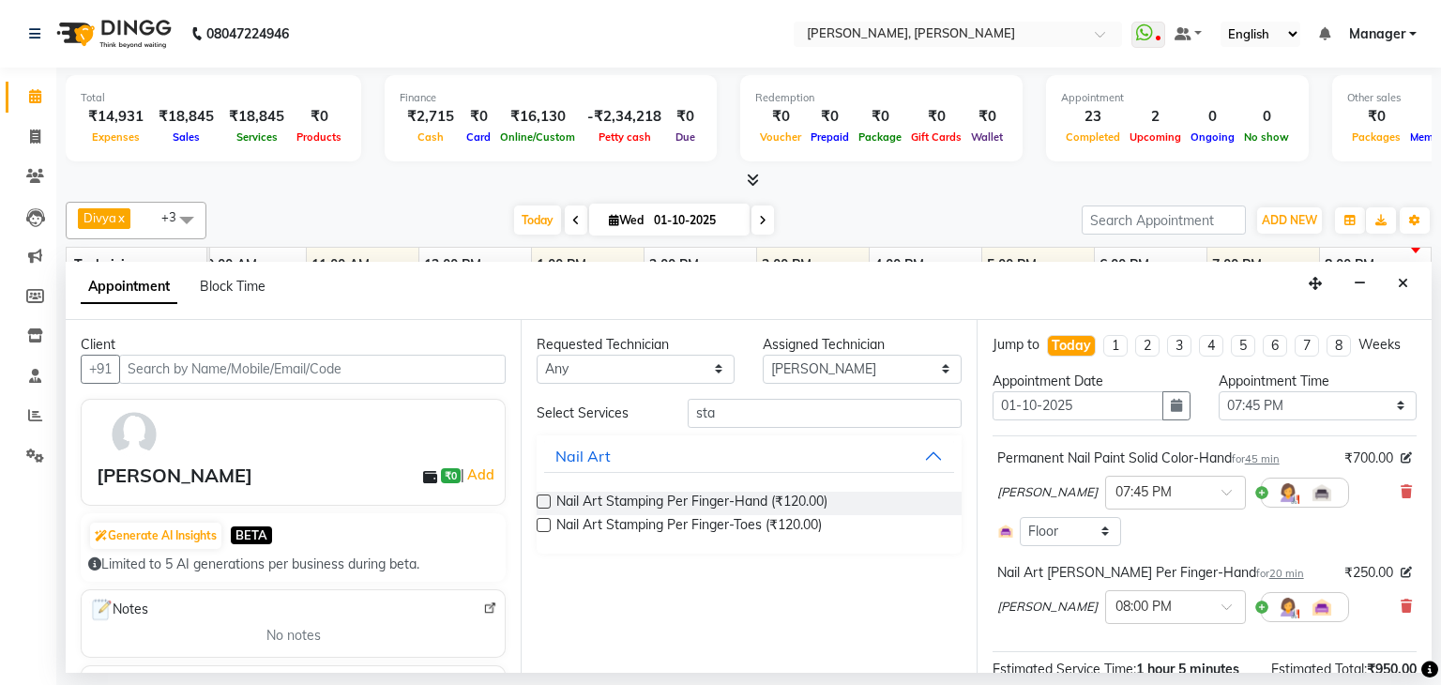
click at [540, 497] on input "checkbox" at bounding box center [543, 503] width 12 height 12
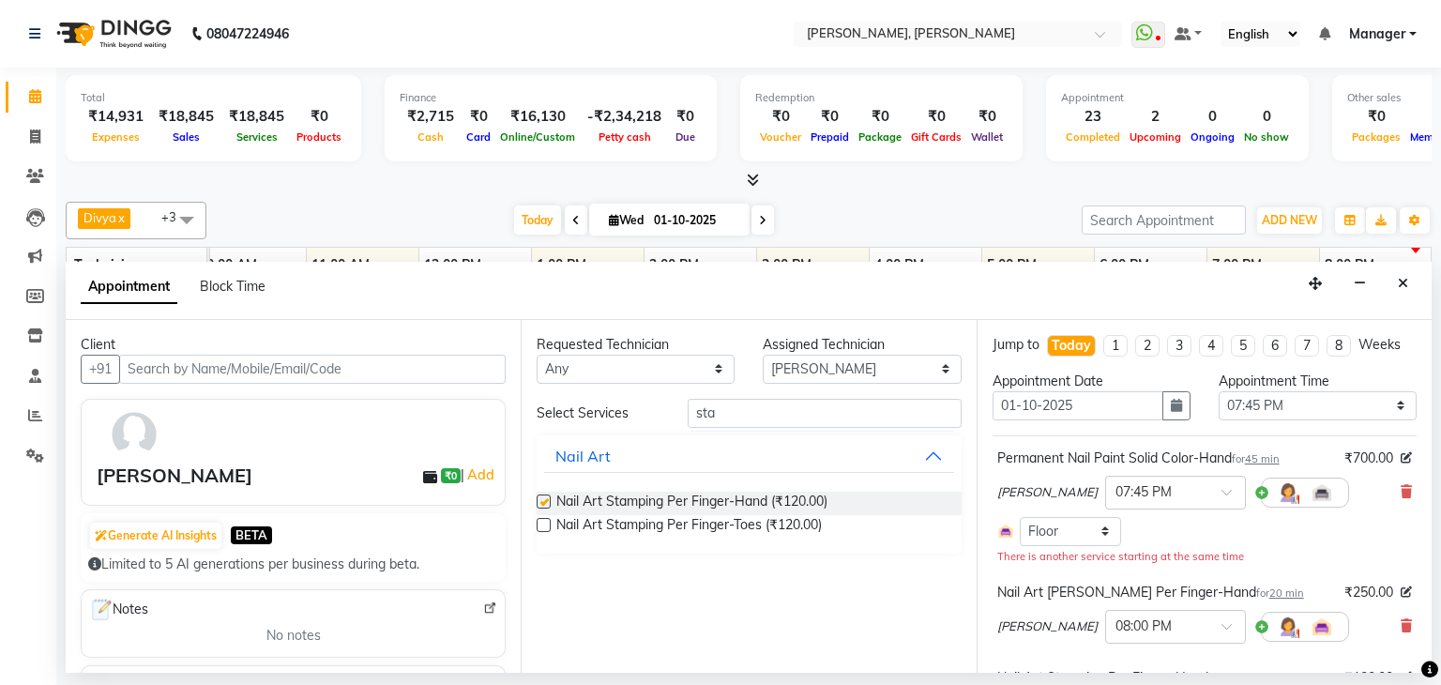
checkbox input "false"
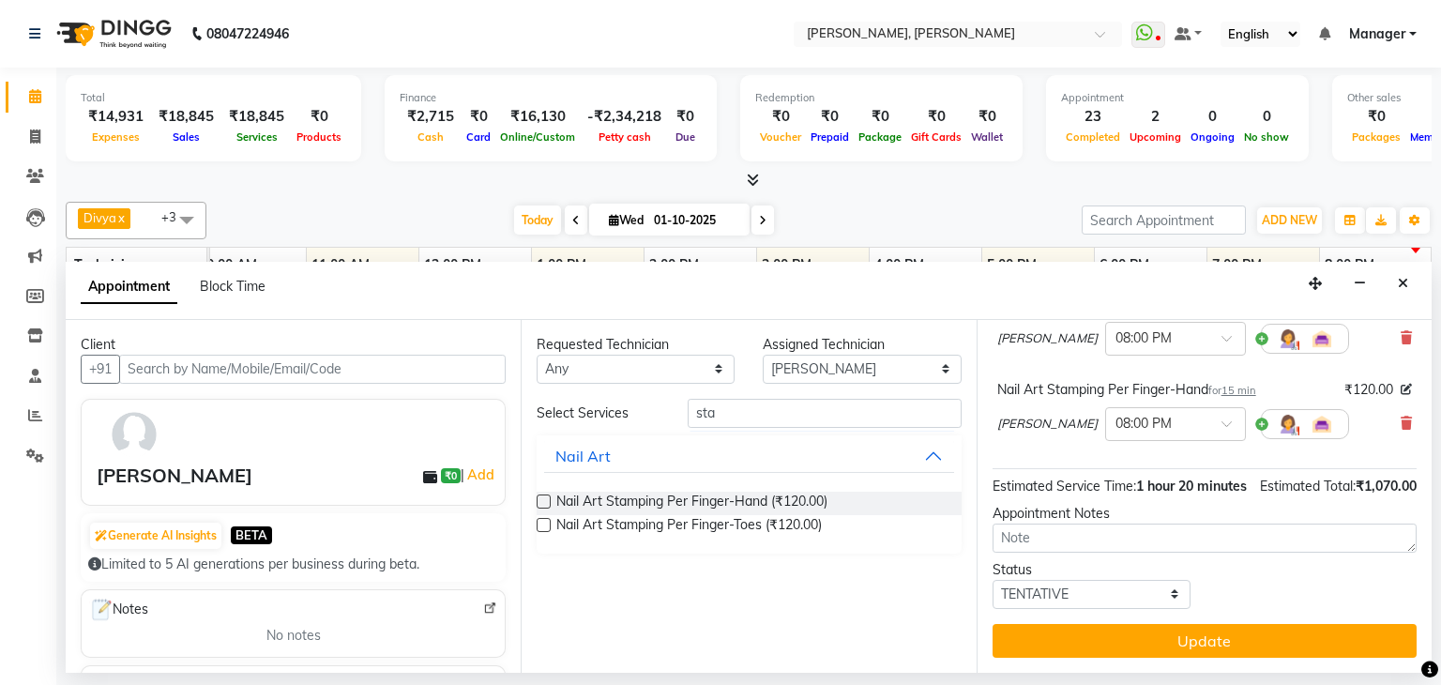
scroll to position [307, 0]
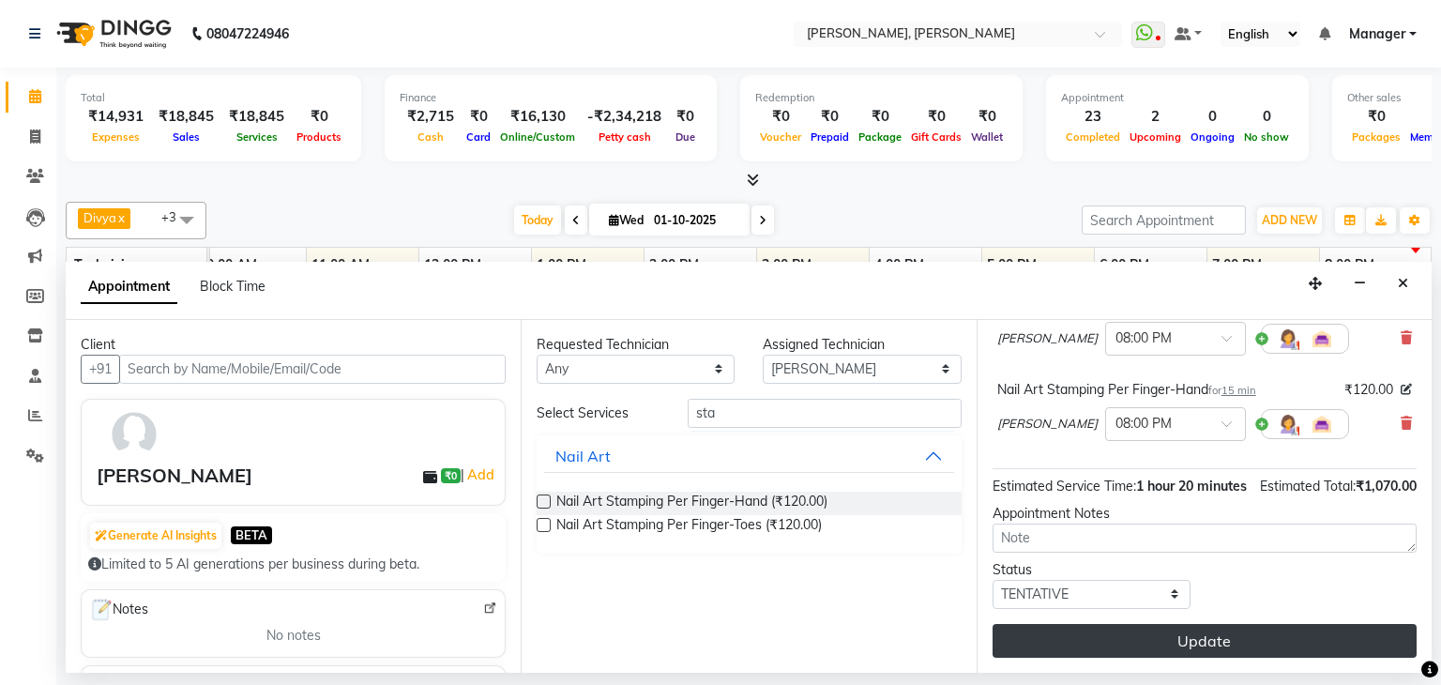
click at [1219, 646] on button "Update" at bounding box center [1204, 641] width 424 height 34
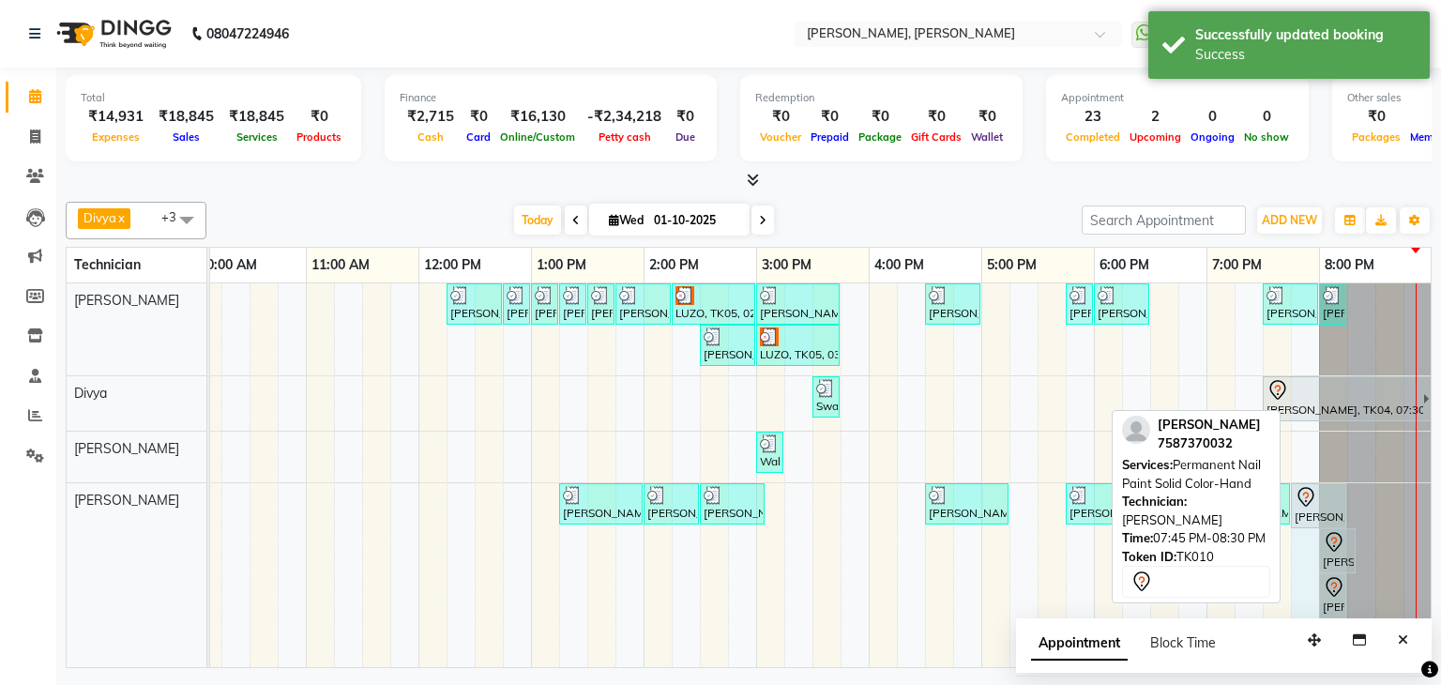
drag, startPoint x: 1371, startPoint y: 504, endPoint x: 1344, endPoint y: 514, distance: 29.1
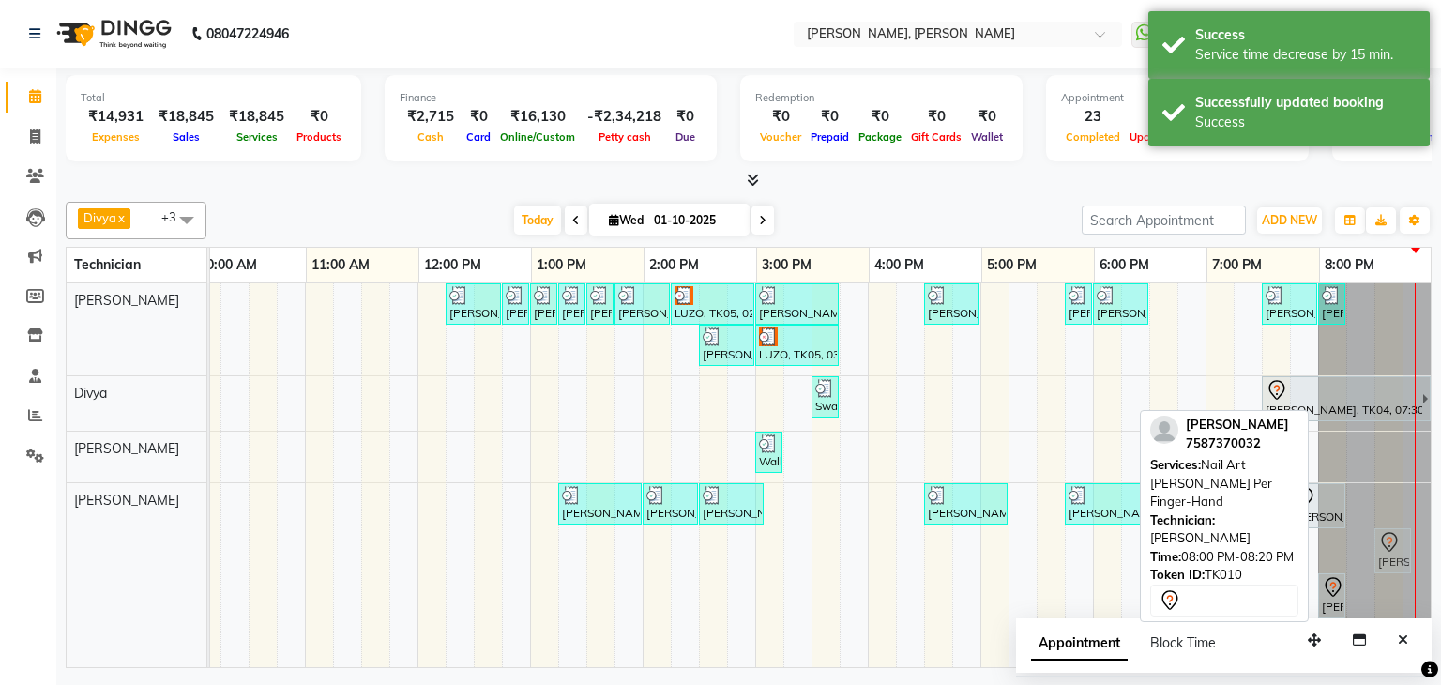
scroll to position [0, 250]
drag, startPoint x: 1340, startPoint y: 544, endPoint x: 1381, endPoint y: 530, distance: 42.7
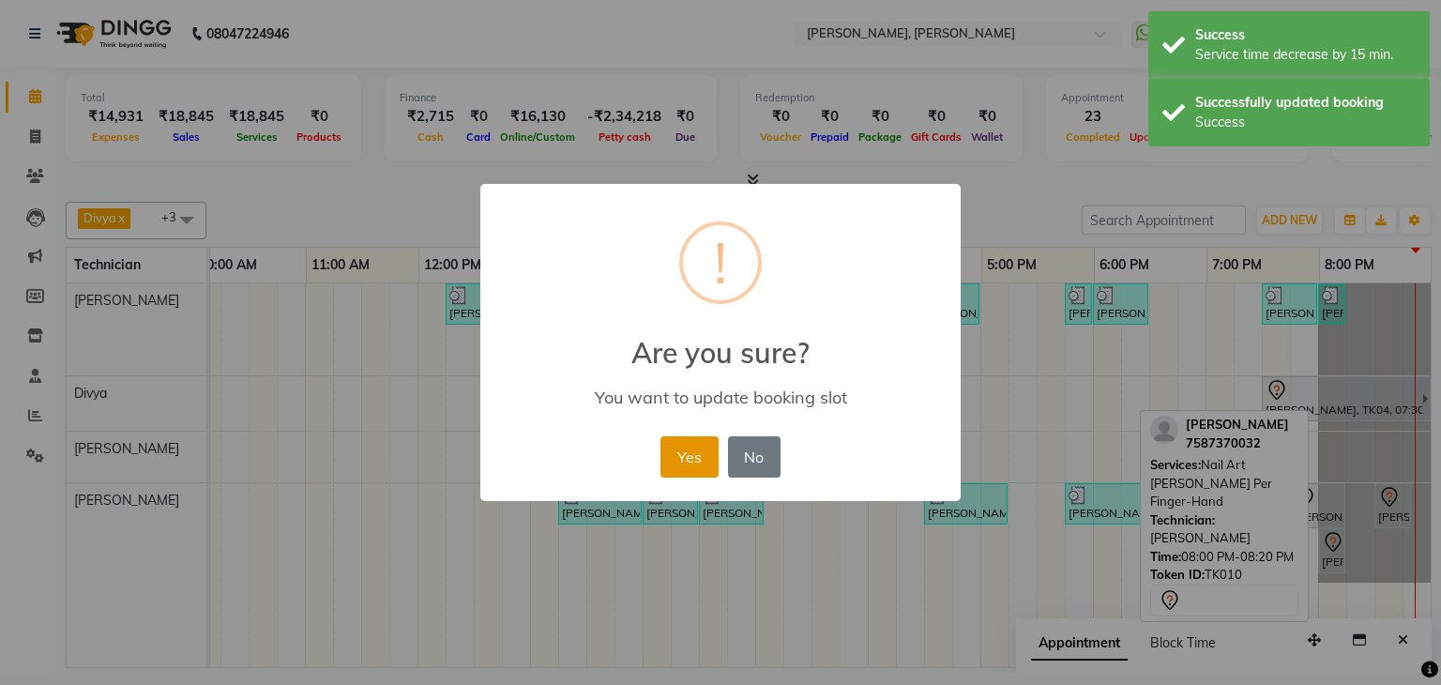
click at [687, 450] on button "Yes" at bounding box center [688, 456] width 57 height 41
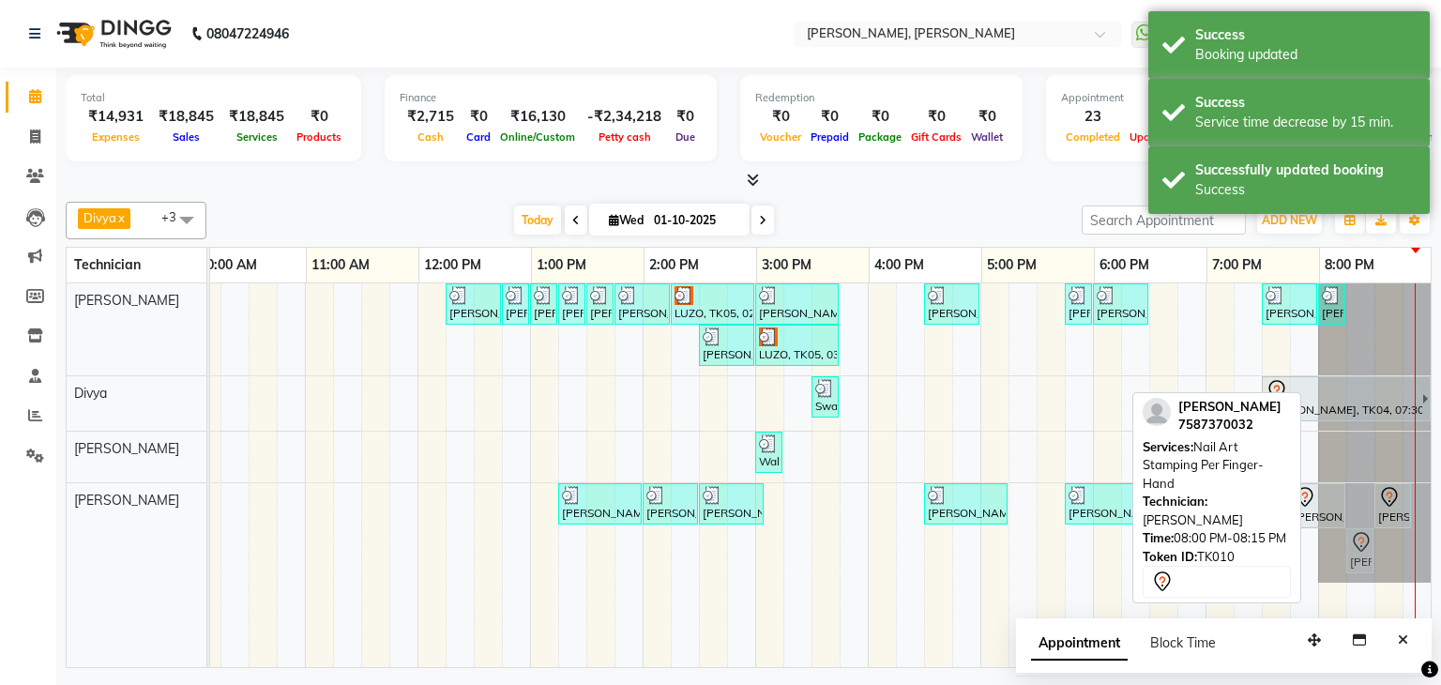
drag, startPoint x: 1331, startPoint y: 545, endPoint x: 1358, endPoint y: 542, distance: 27.3
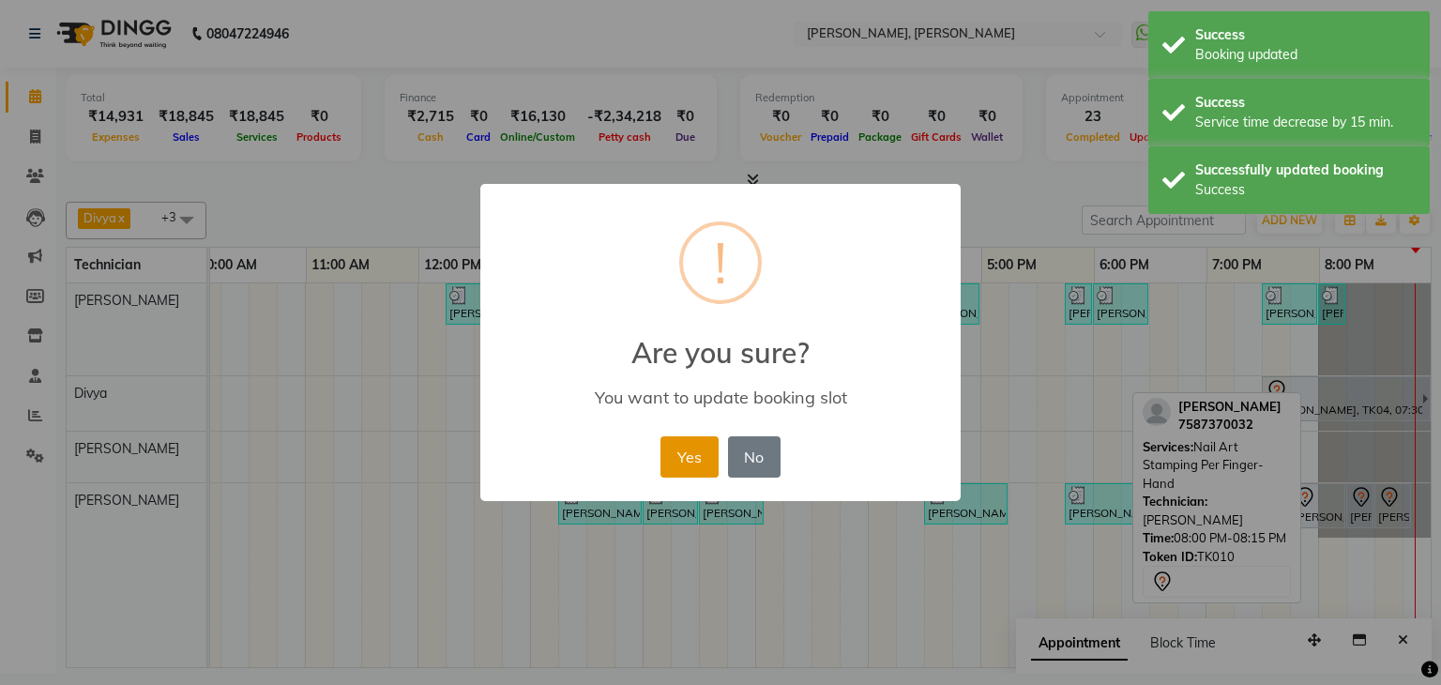
click at [690, 448] on button "Yes" at bounding box center [688, 456] width 57 height 41
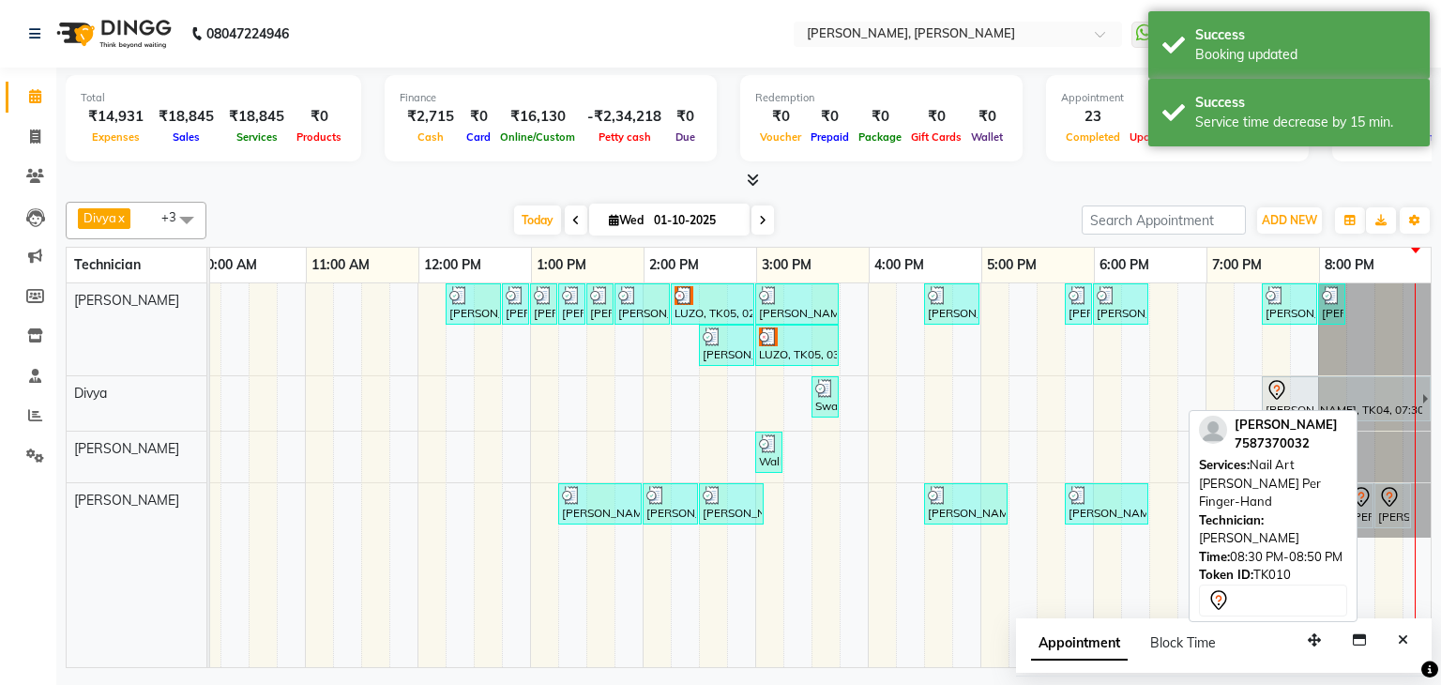
click at [1396, 505] on div "Sonam Khanna, TK10, 08:30 PM-08:50 PM, Nail Art Myler Per Finger-Hand" at bounding box center [1392, 505] width 33 height 39
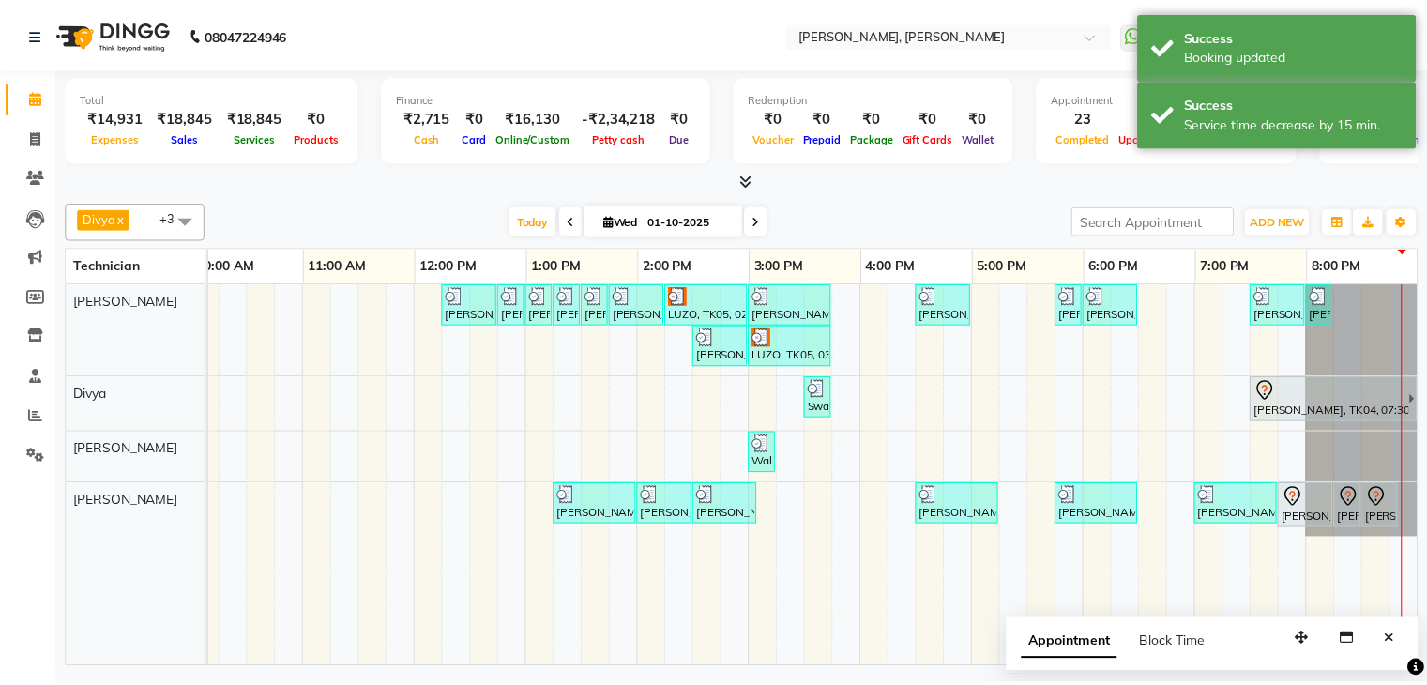
scroll to position [0, 256]
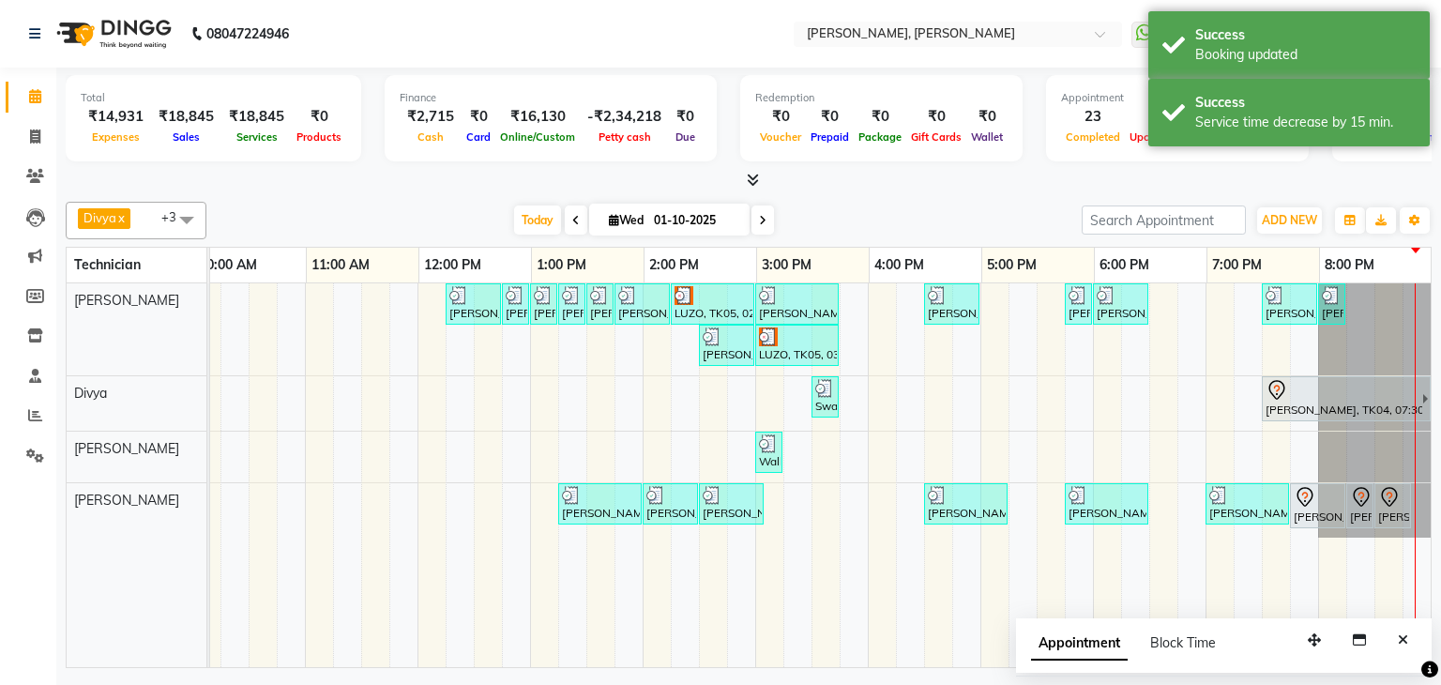
drag, startPoint x: 1408, startPoint y: 501, endPoint x: 1421, endPoint y: 498, distance: 13.4
click at [1421, 498] on div "NIKITHA, TK01, 12:15 PM-12:45 PM, Refills Acrylic-Hand NIKITHA, TK01, 12:45 PM-…" at bounding box center [820, 475] width 1220 height 384
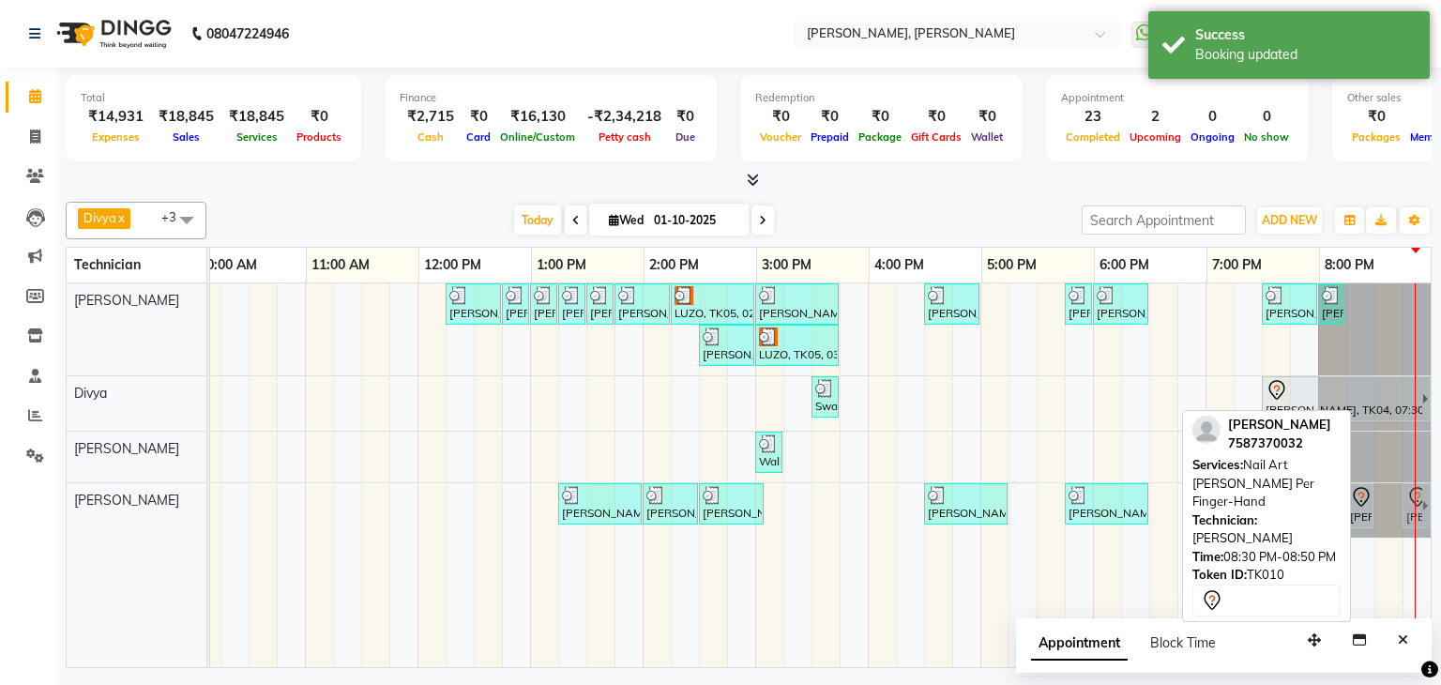
drag, startPoint x: 1380, startPoint y: 503, endPoint x: 1399, endPoint y: 500, distance: 19.0
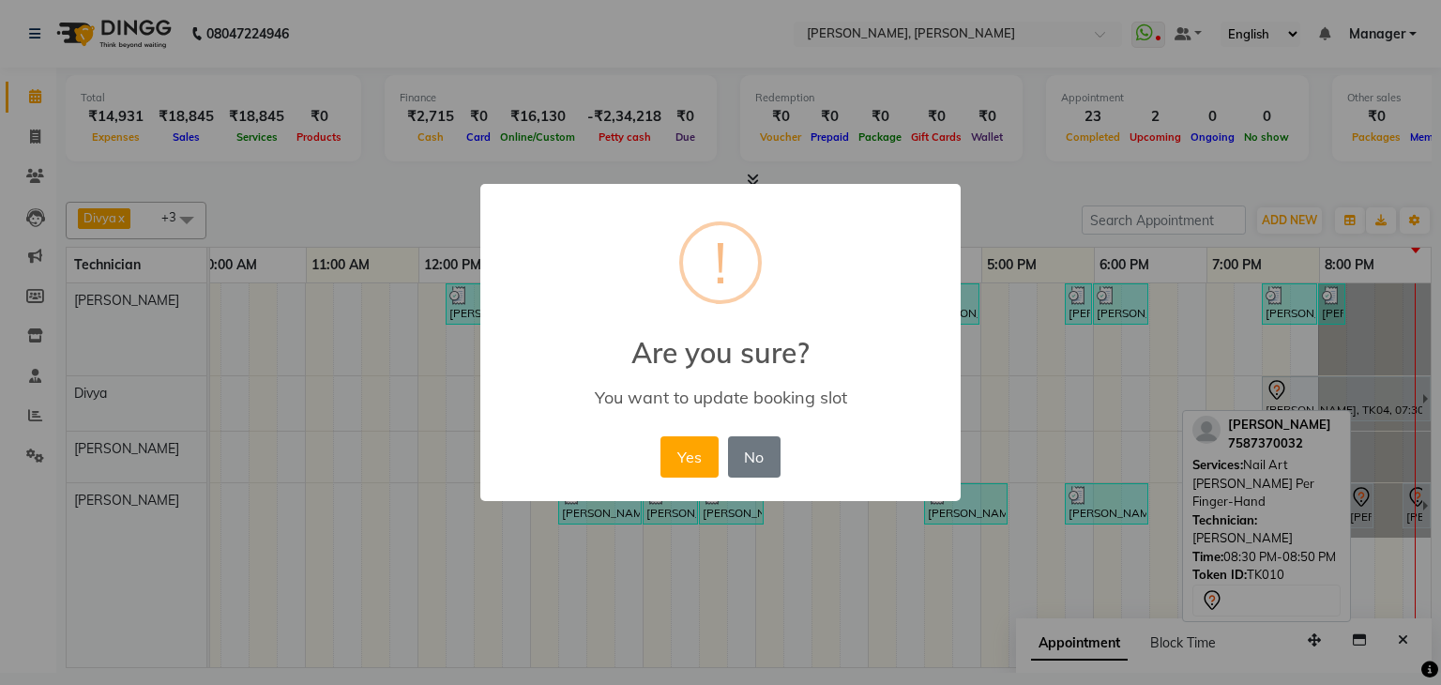
drag, startPoint x: 764, startPoint y: 451, endPoint x: 788, endPoint y: 475, distance: 33.8
click at [766, 451] on button "No" at bounding box center [754, 456] width 53 height 41
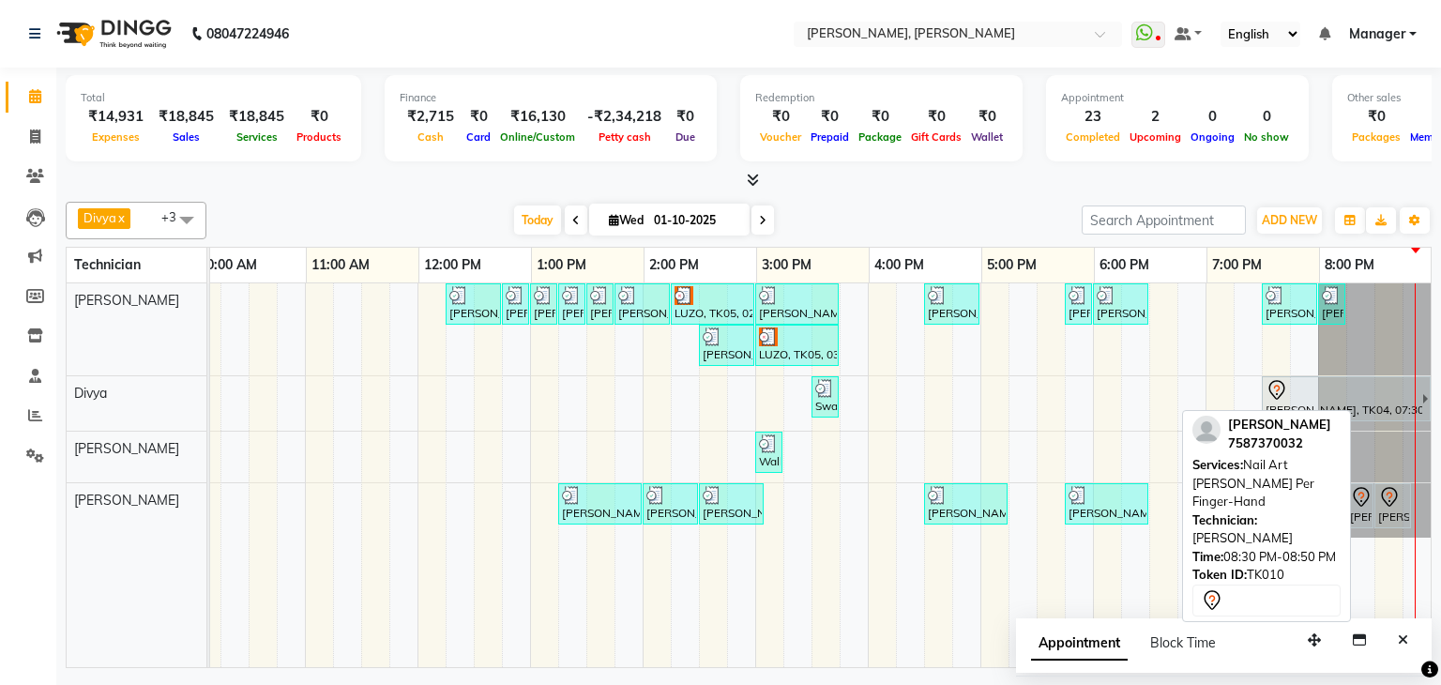
click at [1378, 500] on icon at bounding box center [1389, 497] width 23 height 23
select select "7"
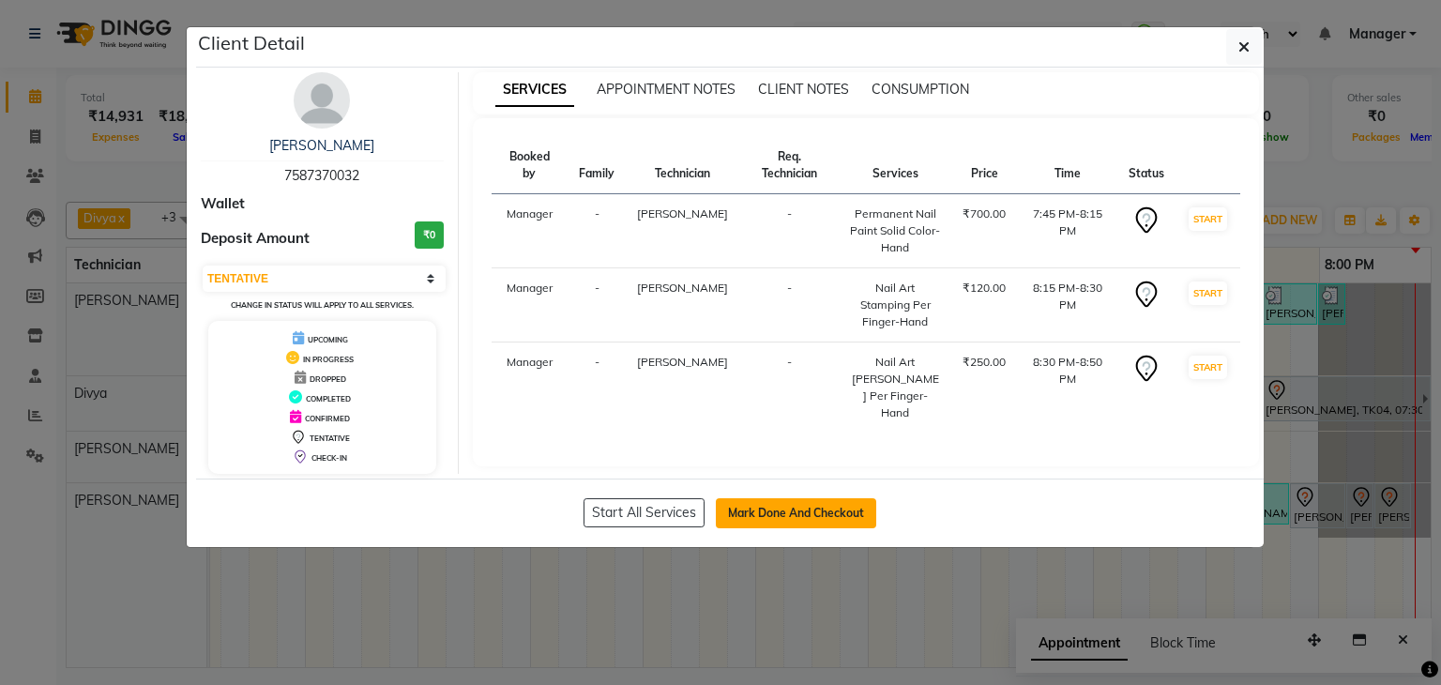
click at [767, 508] on button "Mark Done And Checkout" at bounding box center [796, 513] width 160 height 30
select select "service"
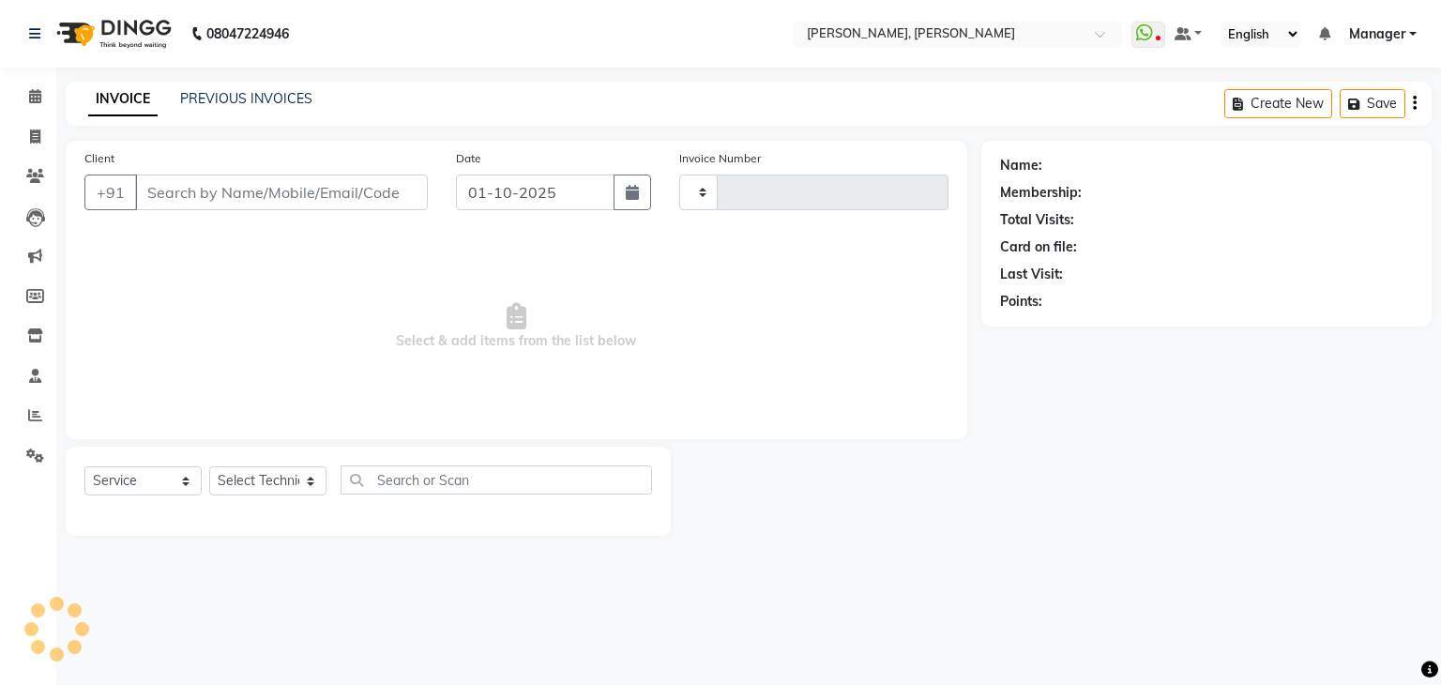
type input "1364"
select select "6455"
type input "75******32"
select select "87862"
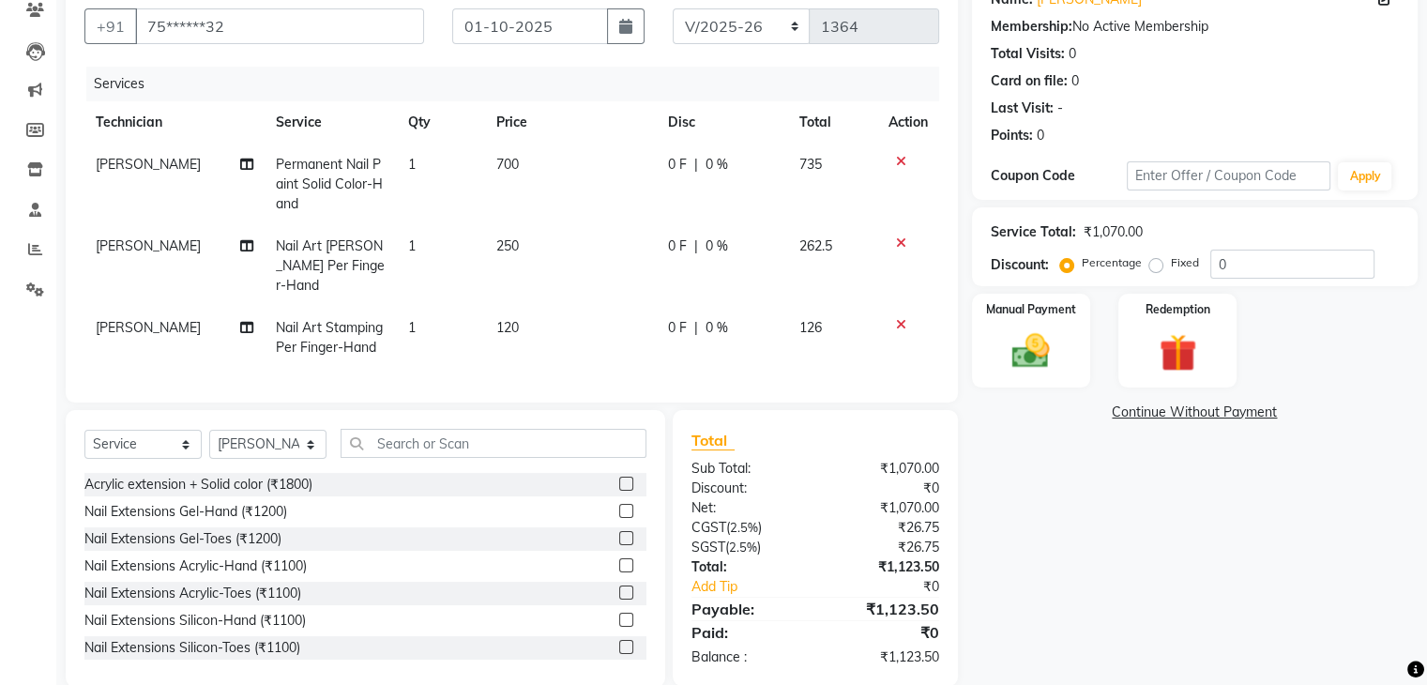
scroll to position [188, 0]
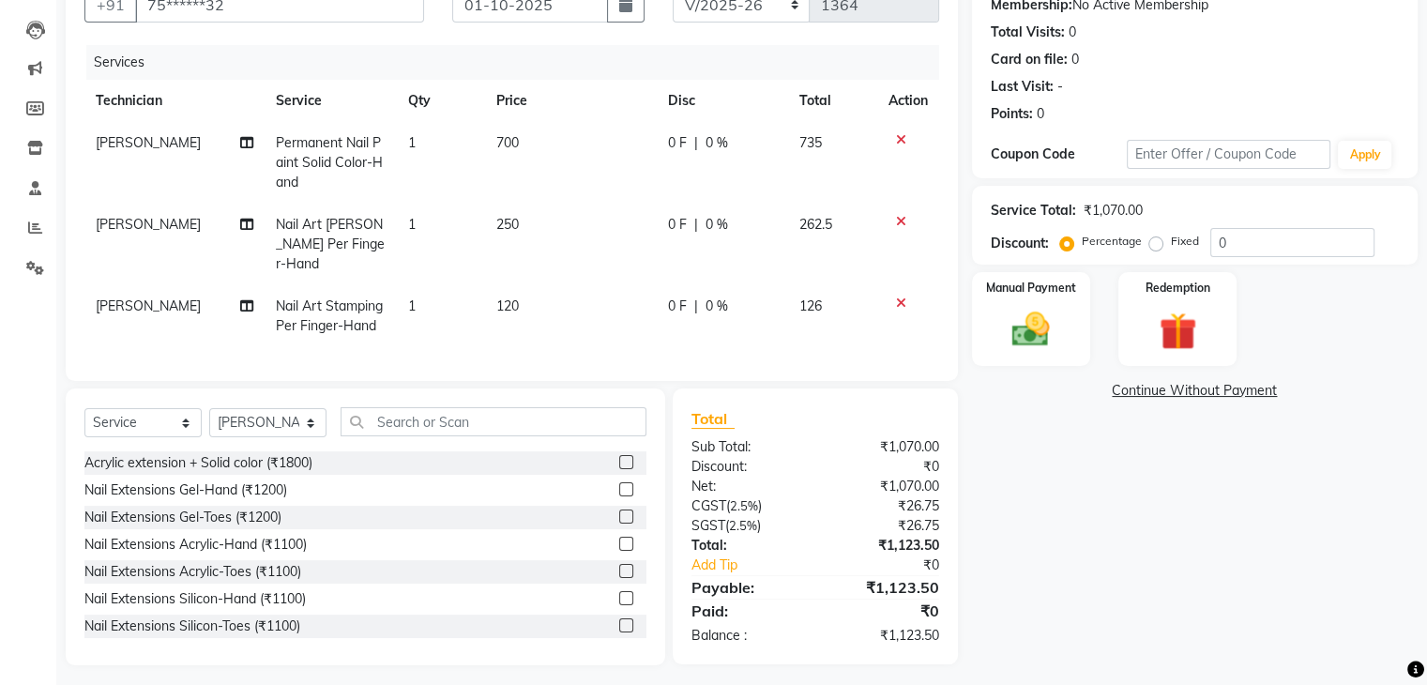
click at [417, 230] on td "1" at bounding box center [441, 245] width 88 height 82
select select "87862"
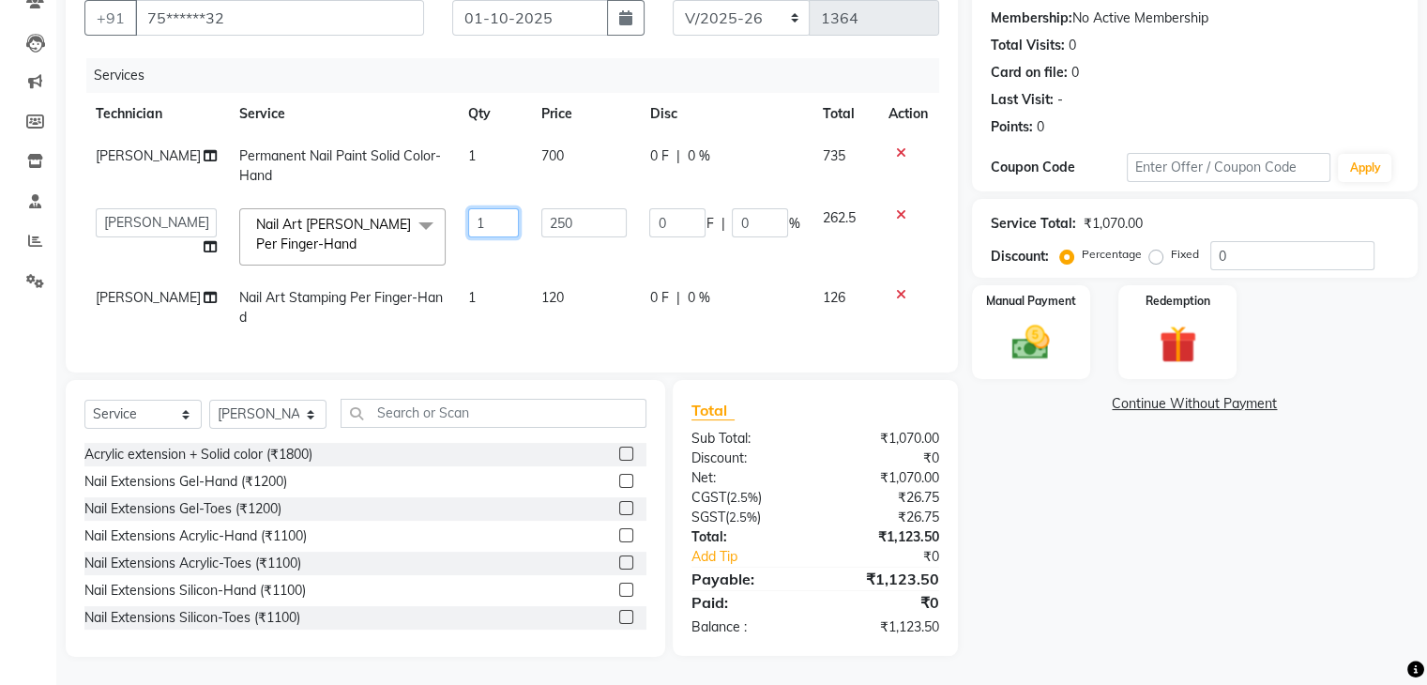
click at [479, 218] on input "1" at bounding box center [493, 222] width 50 height 29
type input "2"
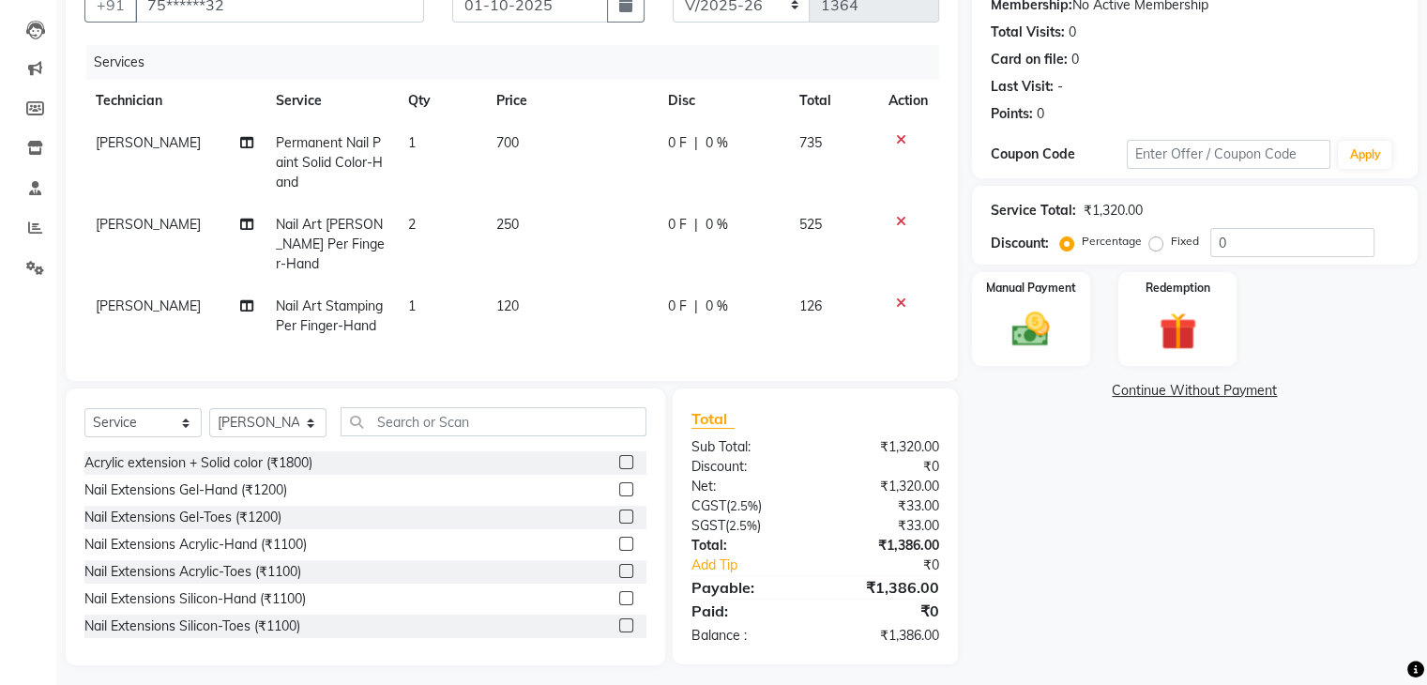
click at [473, 289] on td "1" at bounding box center [441, 316] width 88 height 62
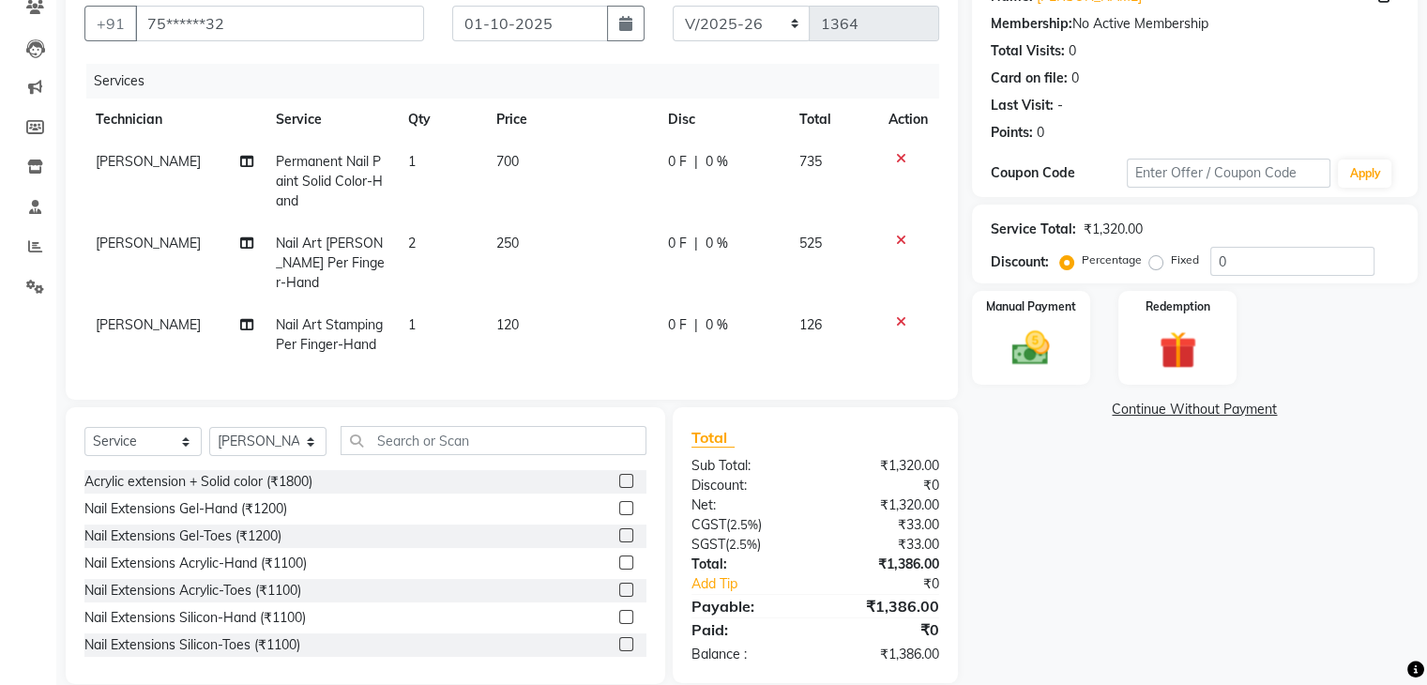
select select "87862"
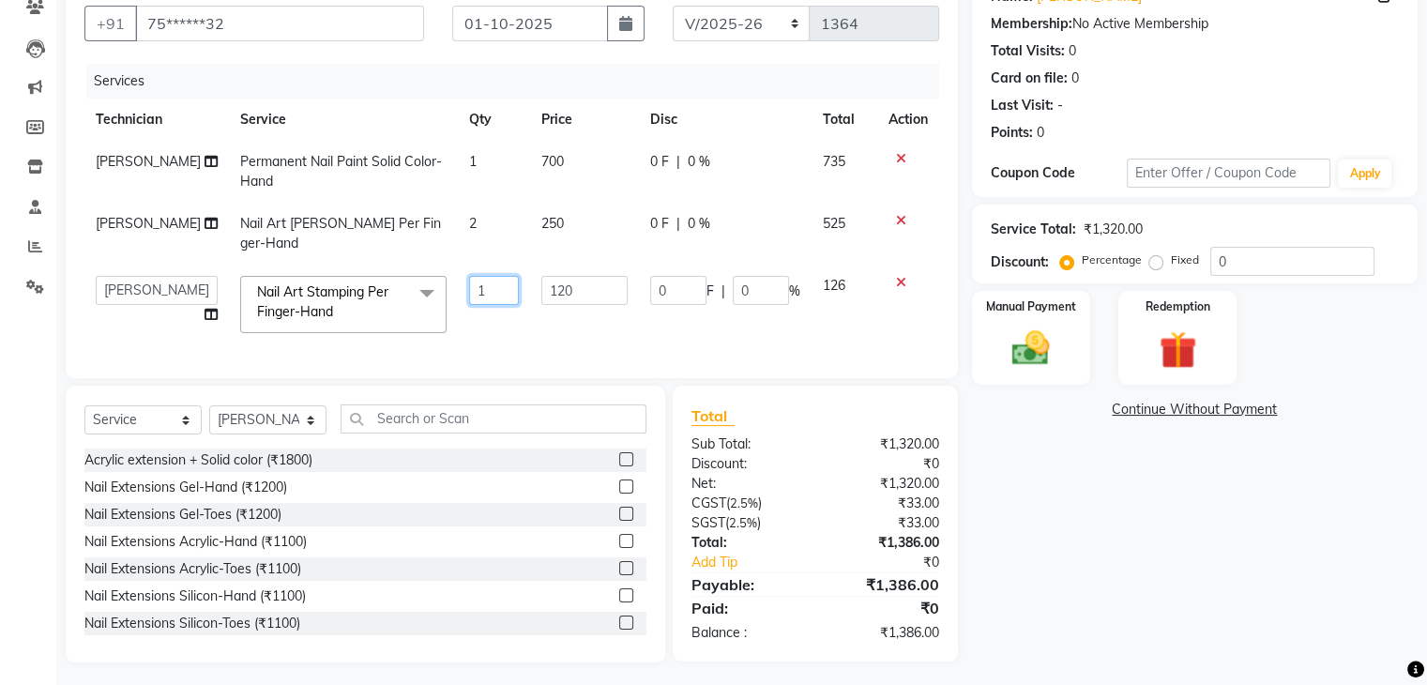
click at [469, 276] on input "1" at bounding box center [494, 290] width 51 height 29
type input "2"
click at [1192, 560] on div "Name: Sonam Khanna Membership: No Active Membership Total Visits: 0 Card on fil…" at bounding box center [1202, 317] width 460 height 690
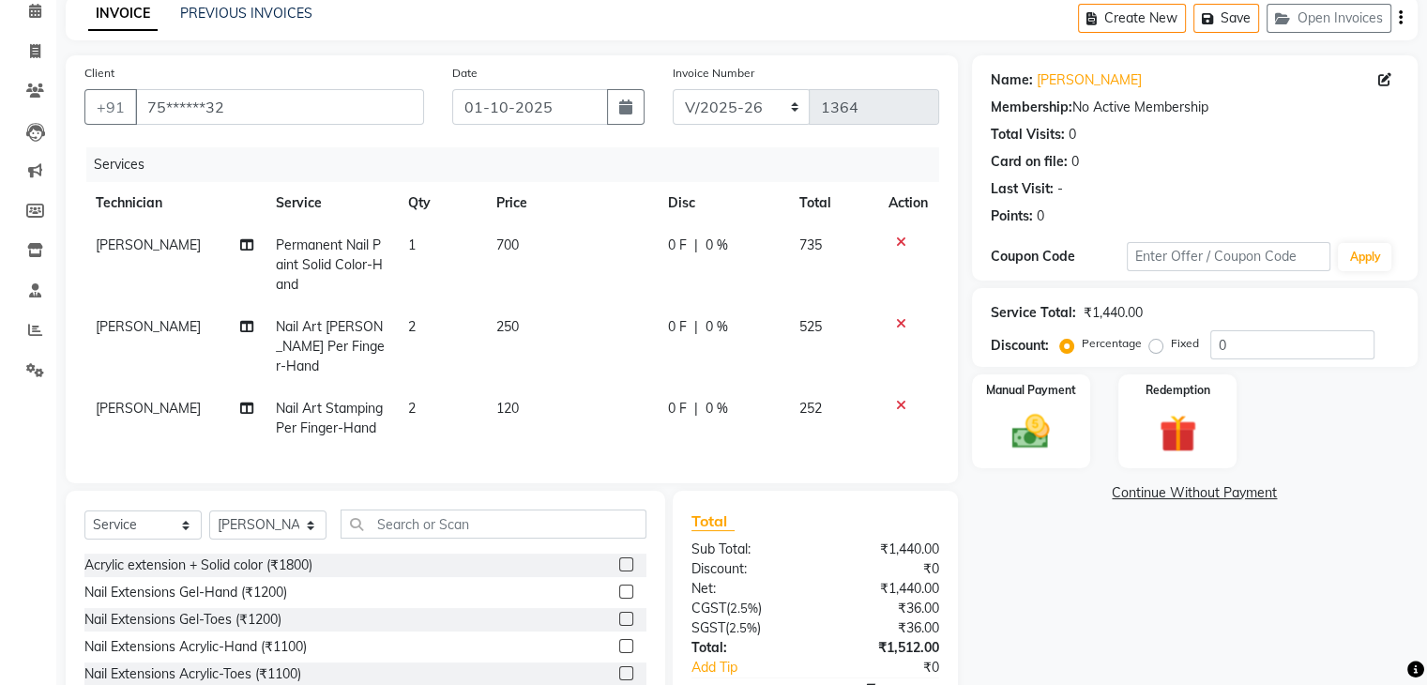
scroll to position [191, 0]
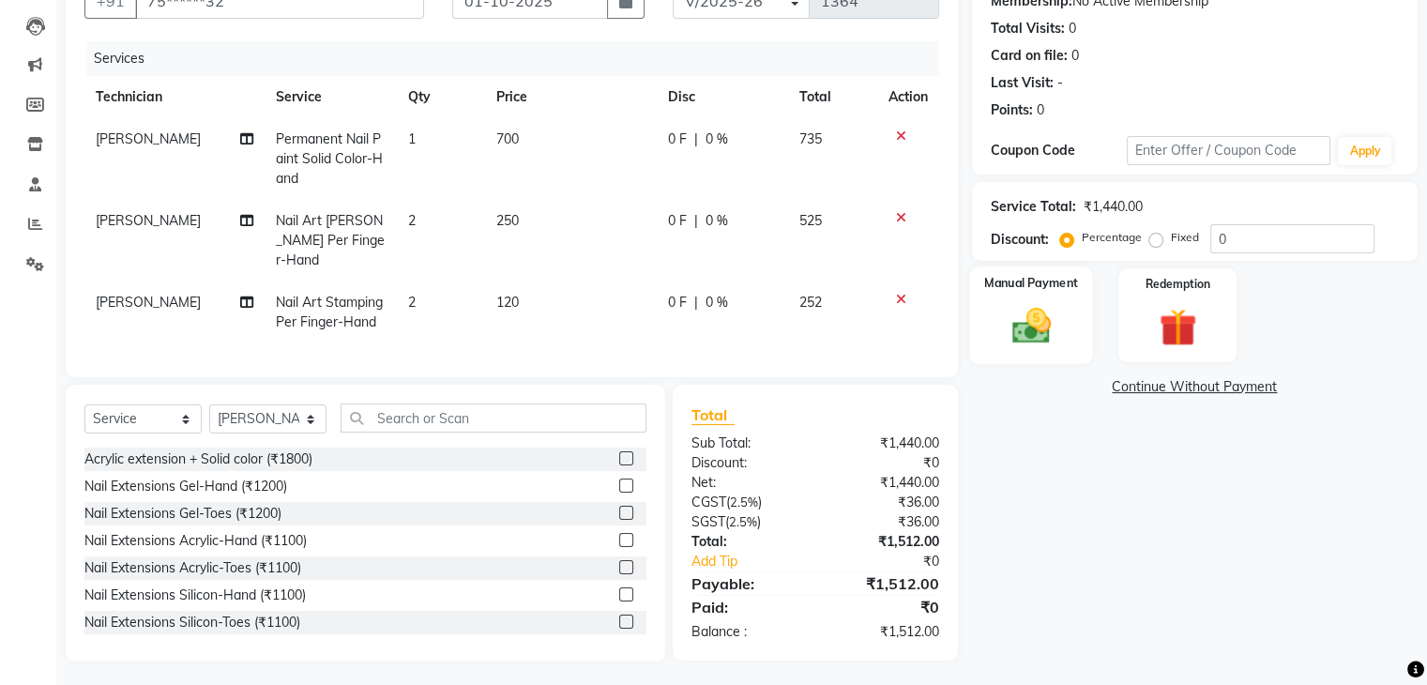
click at [1064, 327] on div "Manual Payment" at bounding box center [1030, 314] width 123 height 97
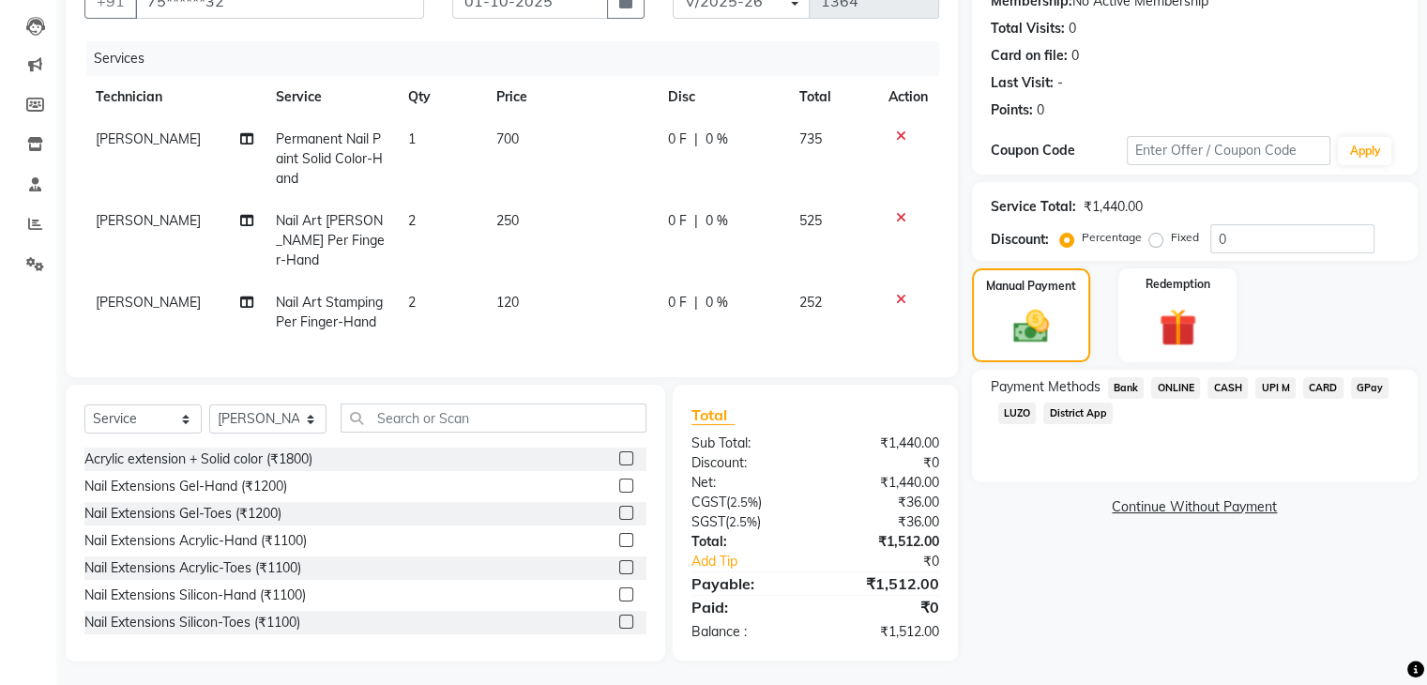
click at [1276, 388] on span "UPI M" at bounding box center [1275, 388] width 40 height 22
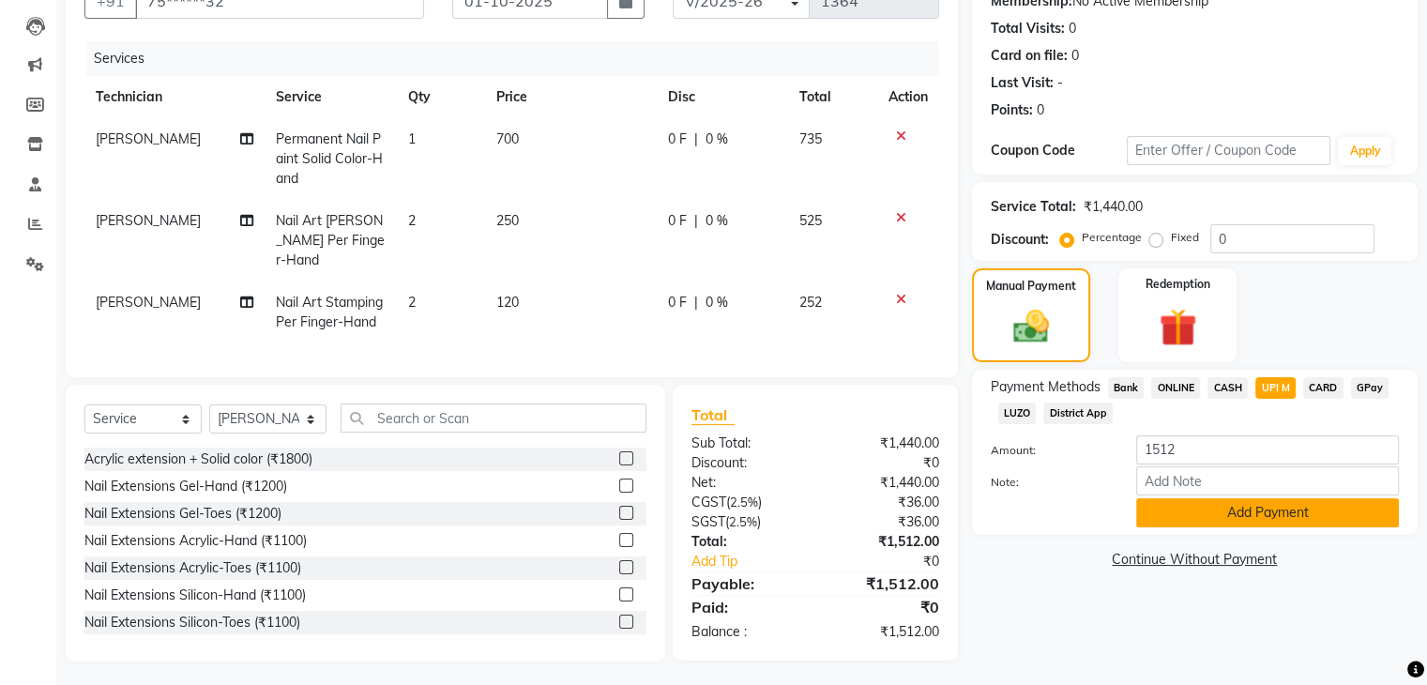
click at [1263, 516] on button "Add Payment" at bounding box center [1267, 512] width 263 height 29
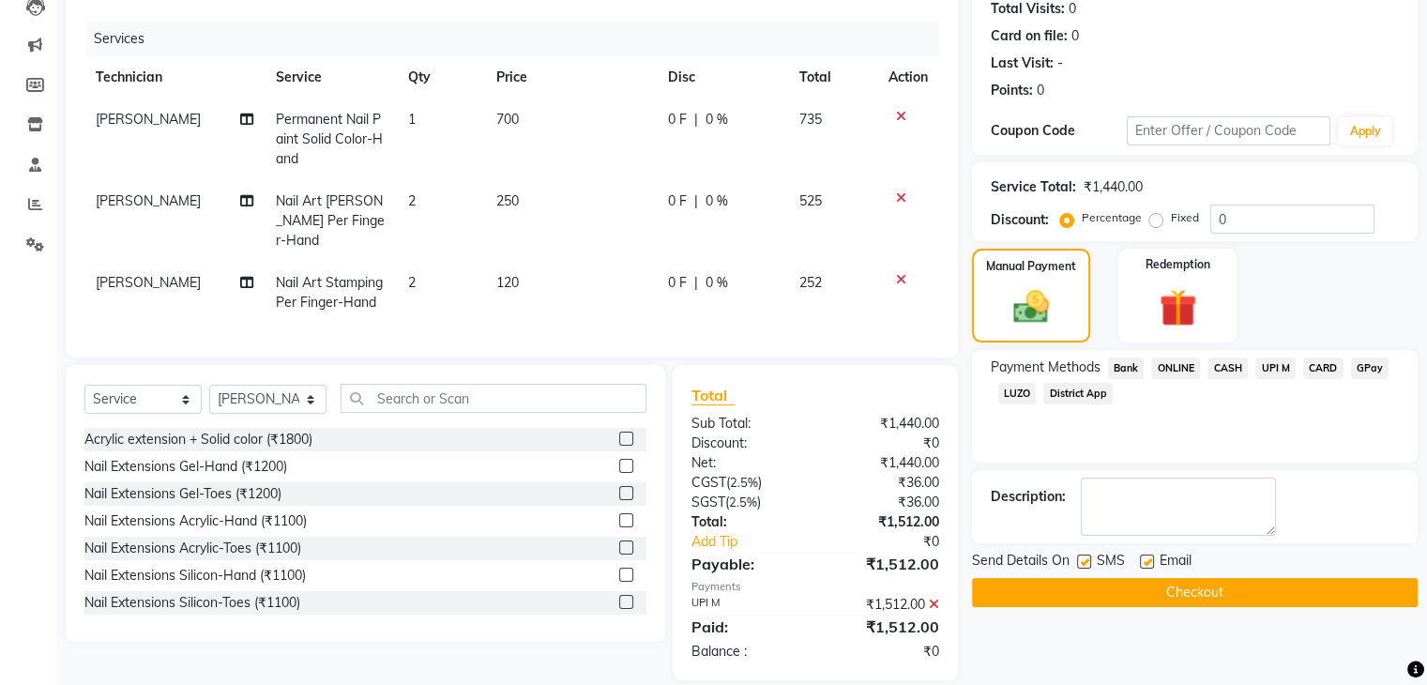
scroll to position [229, 0]
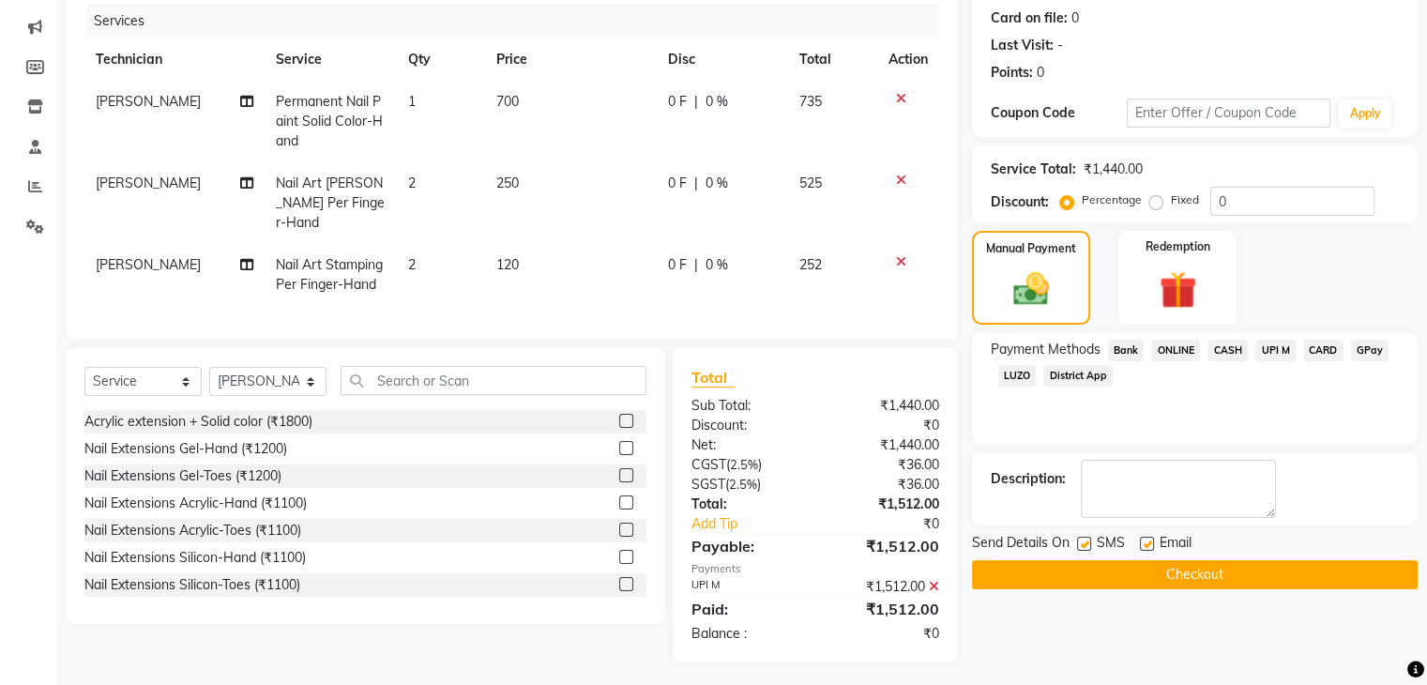
click at [1201, 571] on button "Checkout" at bounding box center [1195, 574] width 446 height 29
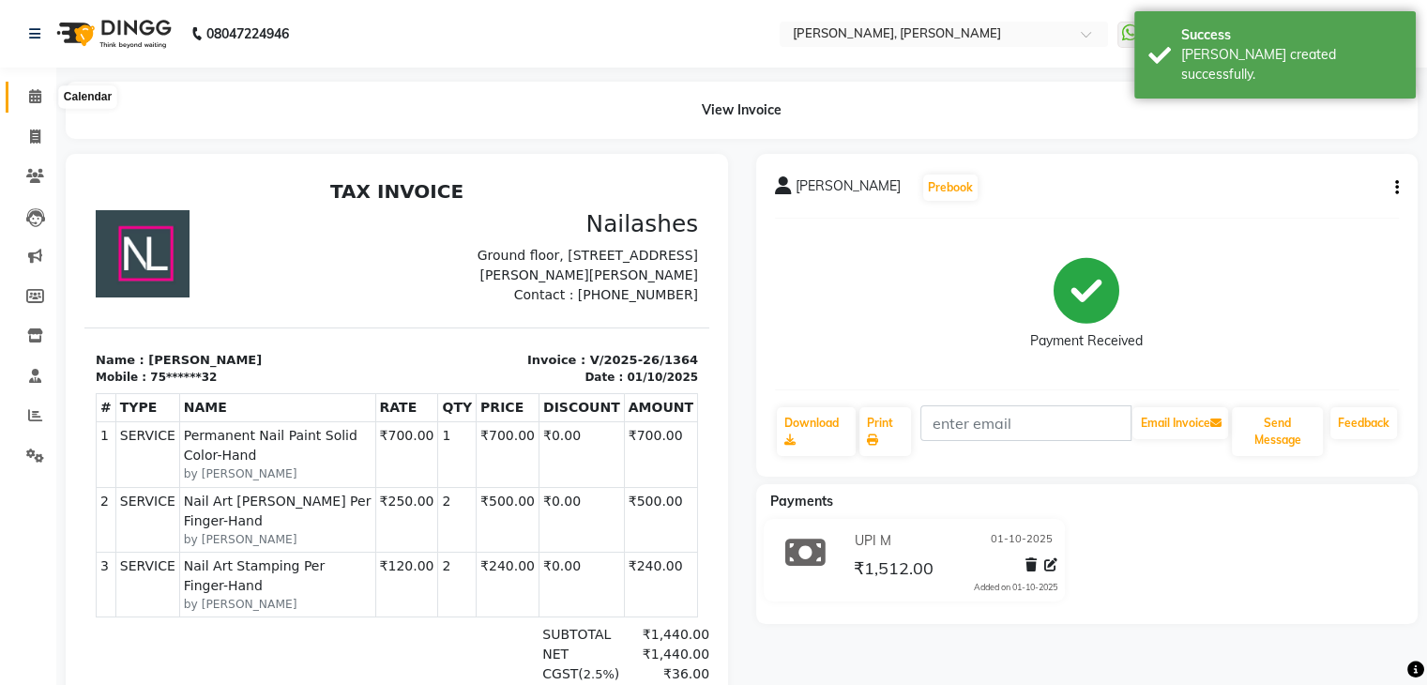
click at [34, 98] on icon at bounding box center [35, 96] width 12 height 14
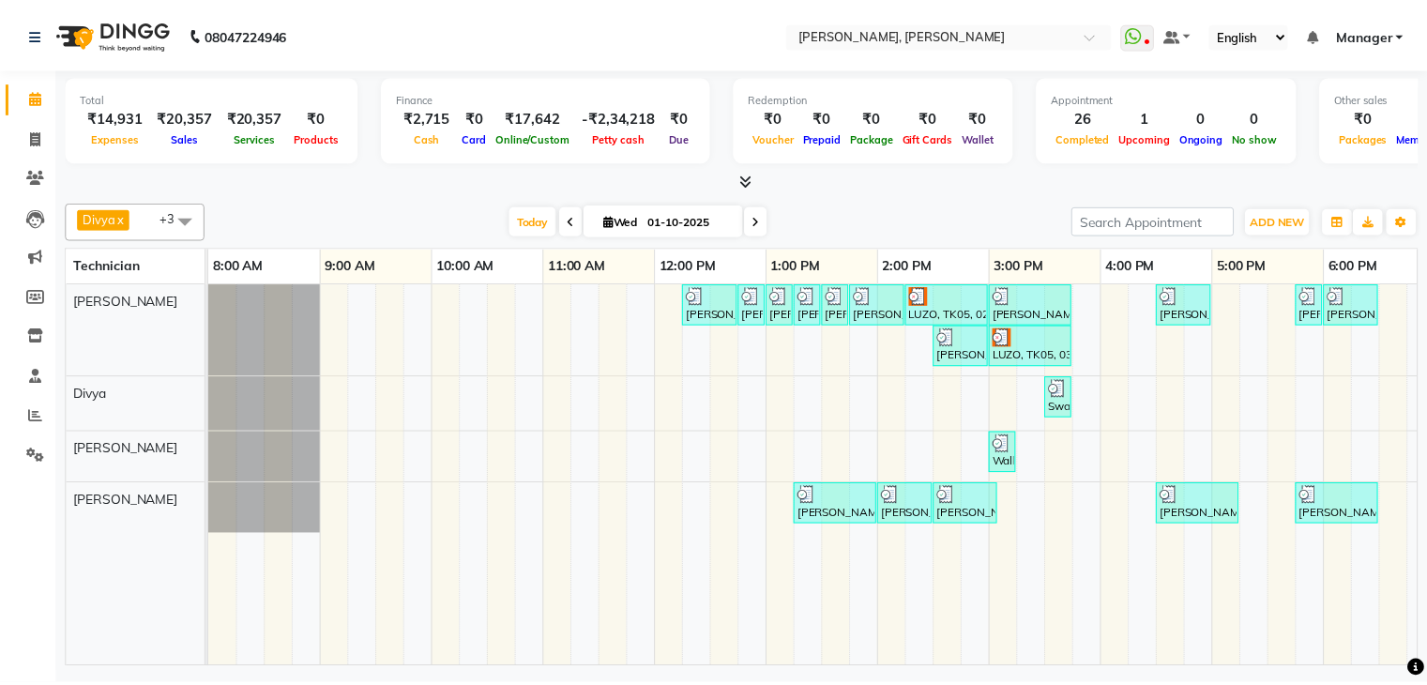
scroll to position [0, 245]
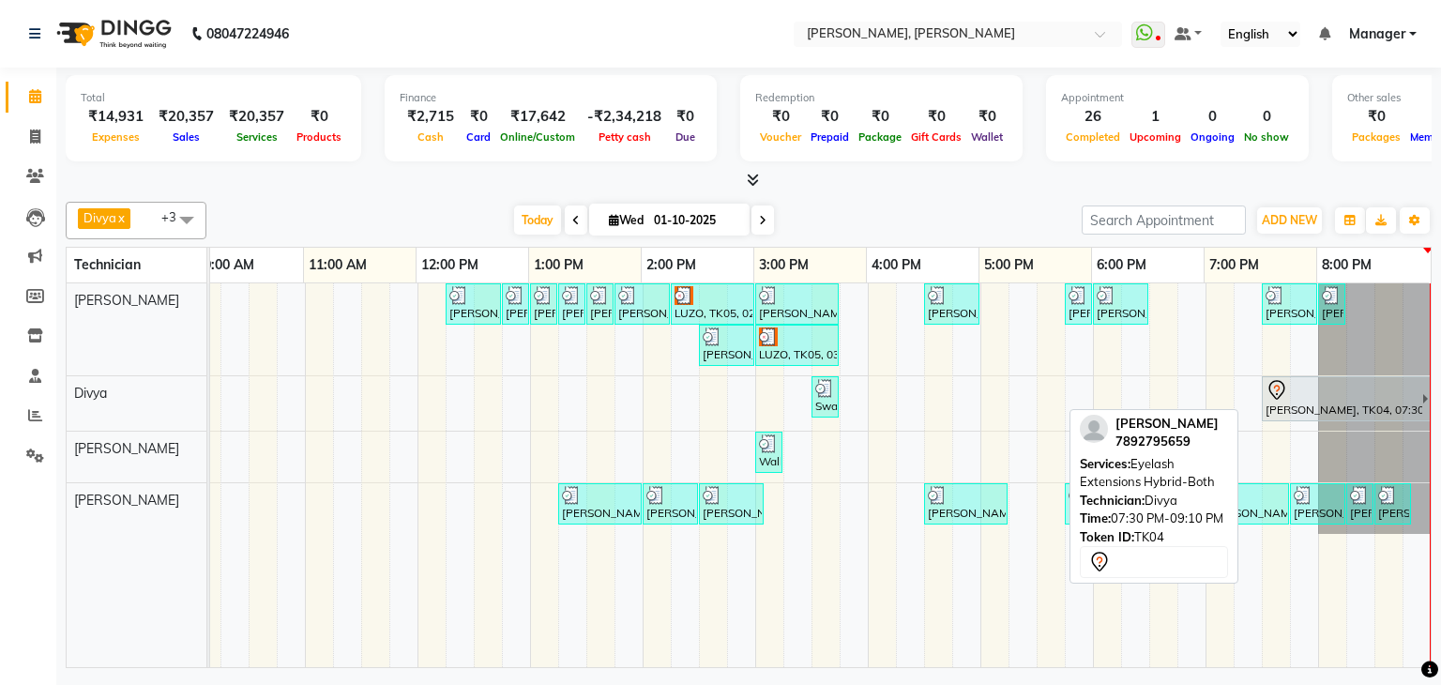
click at [1347, 399] on div "Aishwarya, TK04, 07:30 PM-09:10 PM, Eyelash Extensions Hybrid-Both" at bounding box center [1343, 398] width 159 height 39
select select "7"
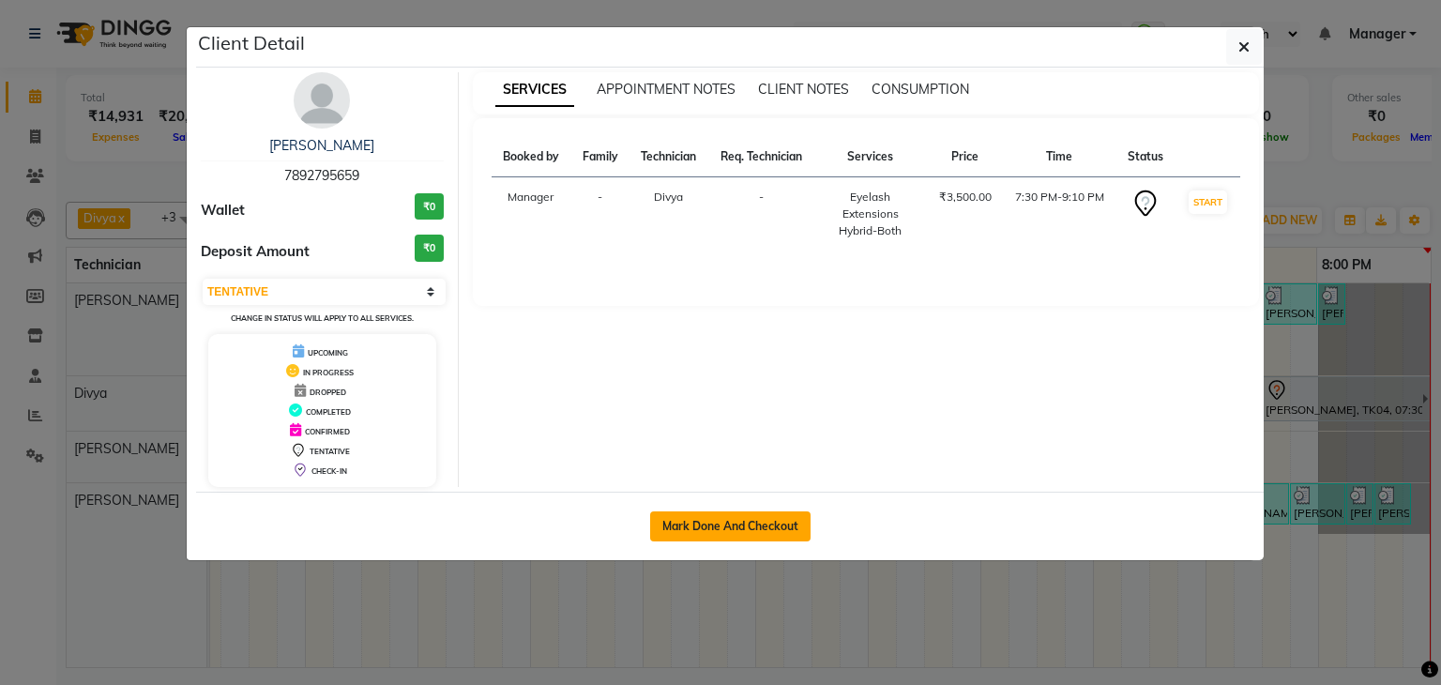
click at [743, 520] on button "Mark Done And Checkout" at bounding box center [730, 526] width 160 height 30
select select "6455"
select select "service"
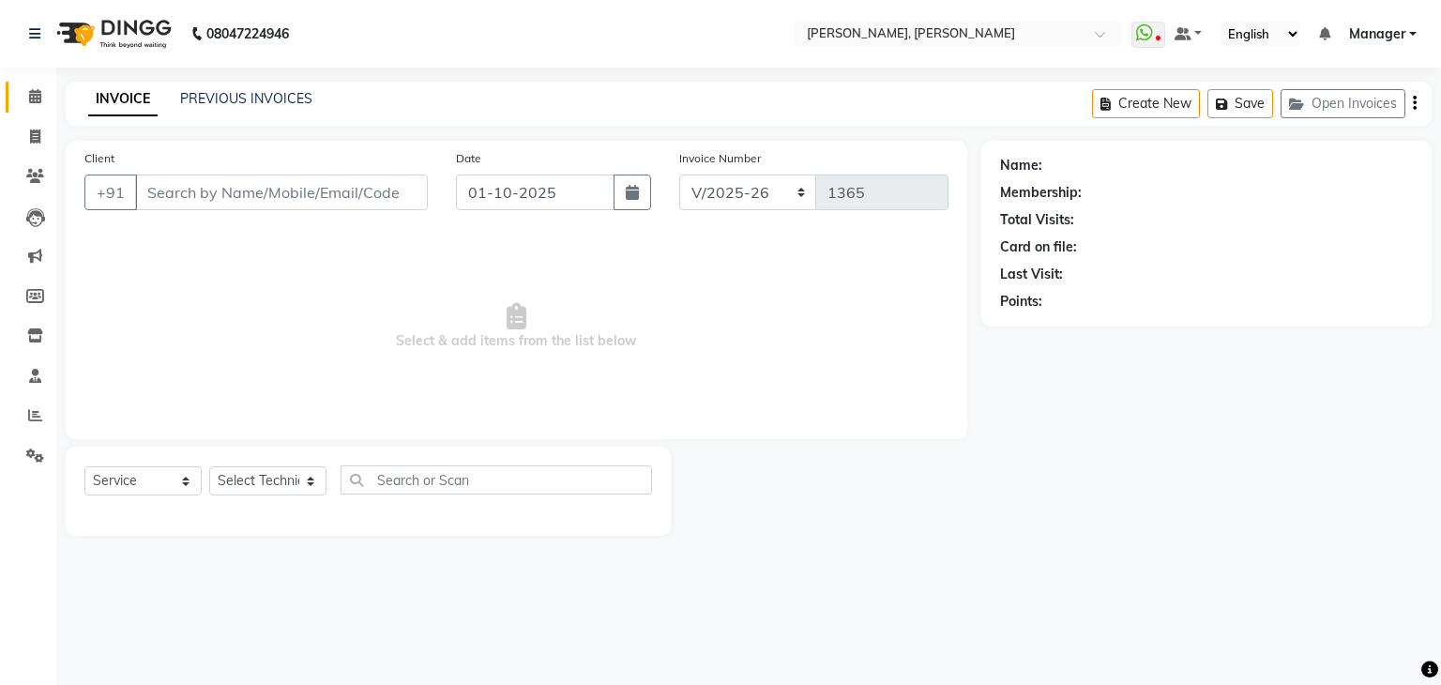
type input "78******59"
select select "72520"
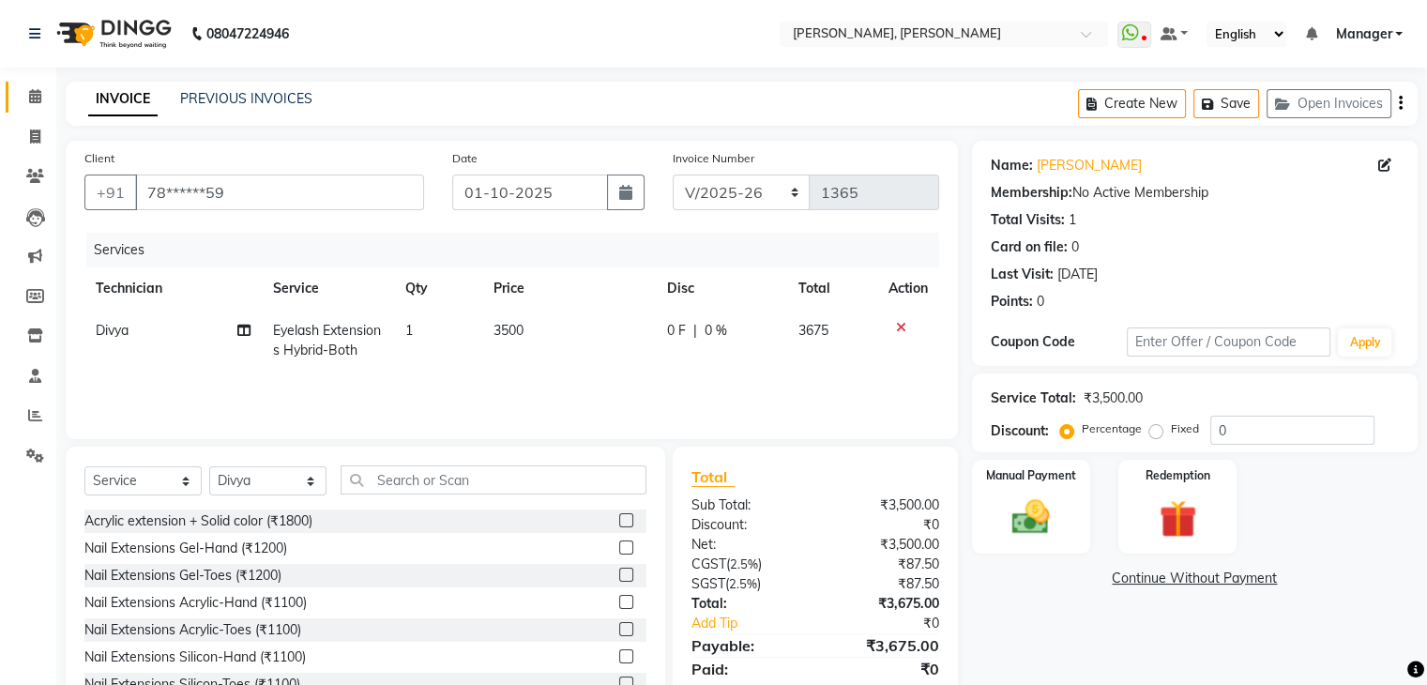
scroll to position [68, 0]
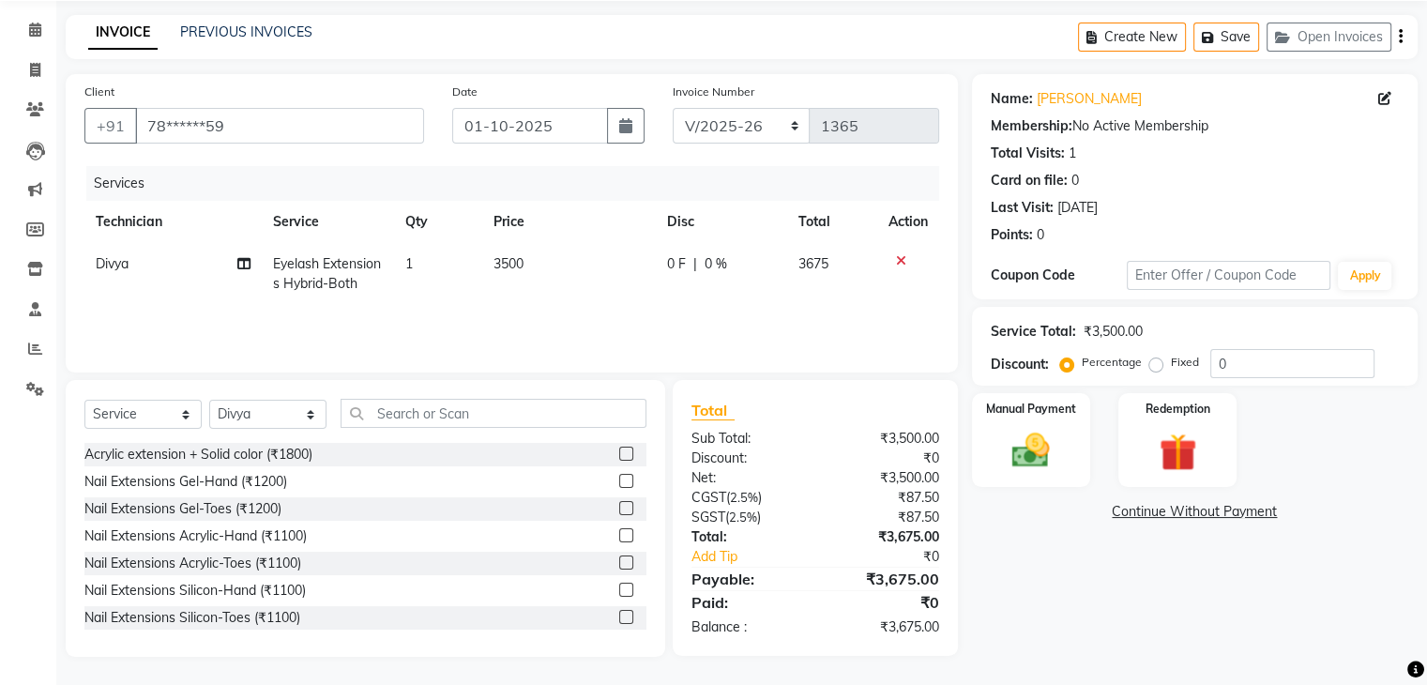
click at [704, 267] on span "0 %" at bounding box center [715, 264] width 23 height 20
select select "72520"
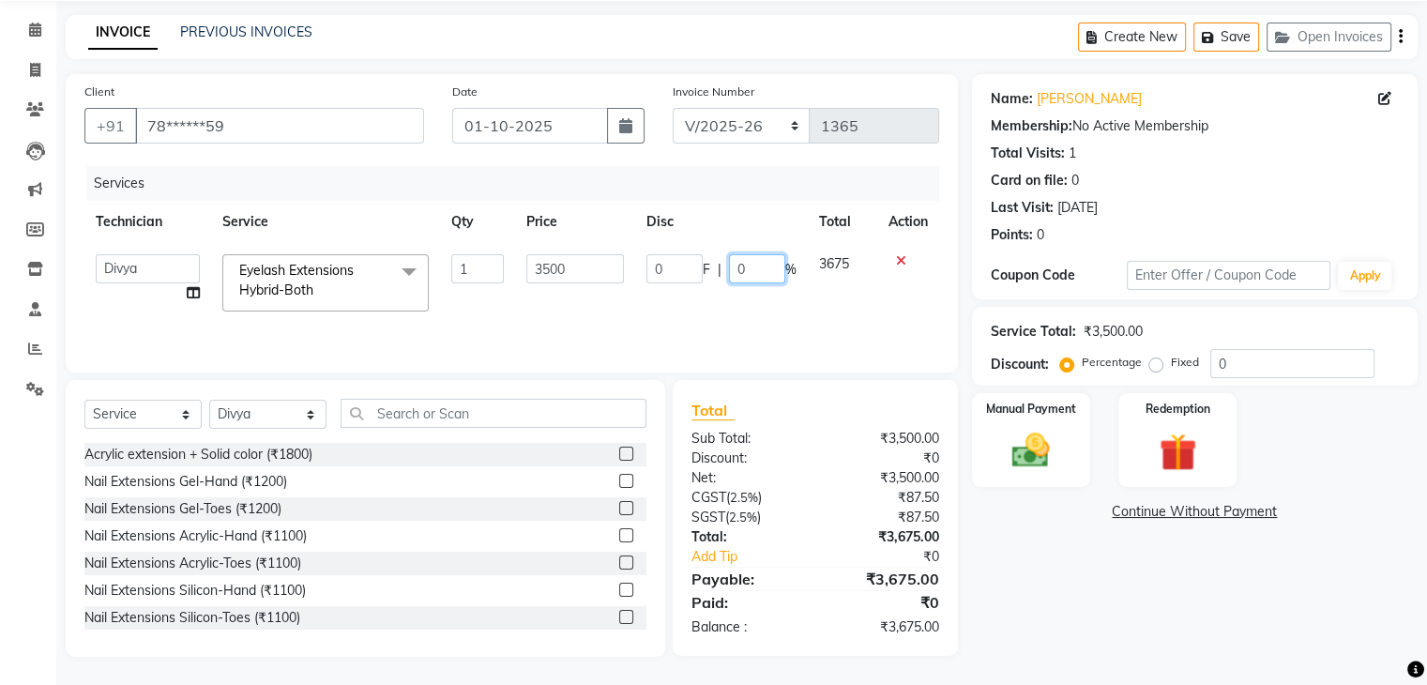
click at [758, 264] on input "0" at bounding box center [757, 268] width 56 height 29
type input "10"
click at [1169, 584] on div "Name: Aishwarya Membership: No Active Membership Total Visits: 1 Card on file: …" at bounding box center [1202, 365] width 460 height 583
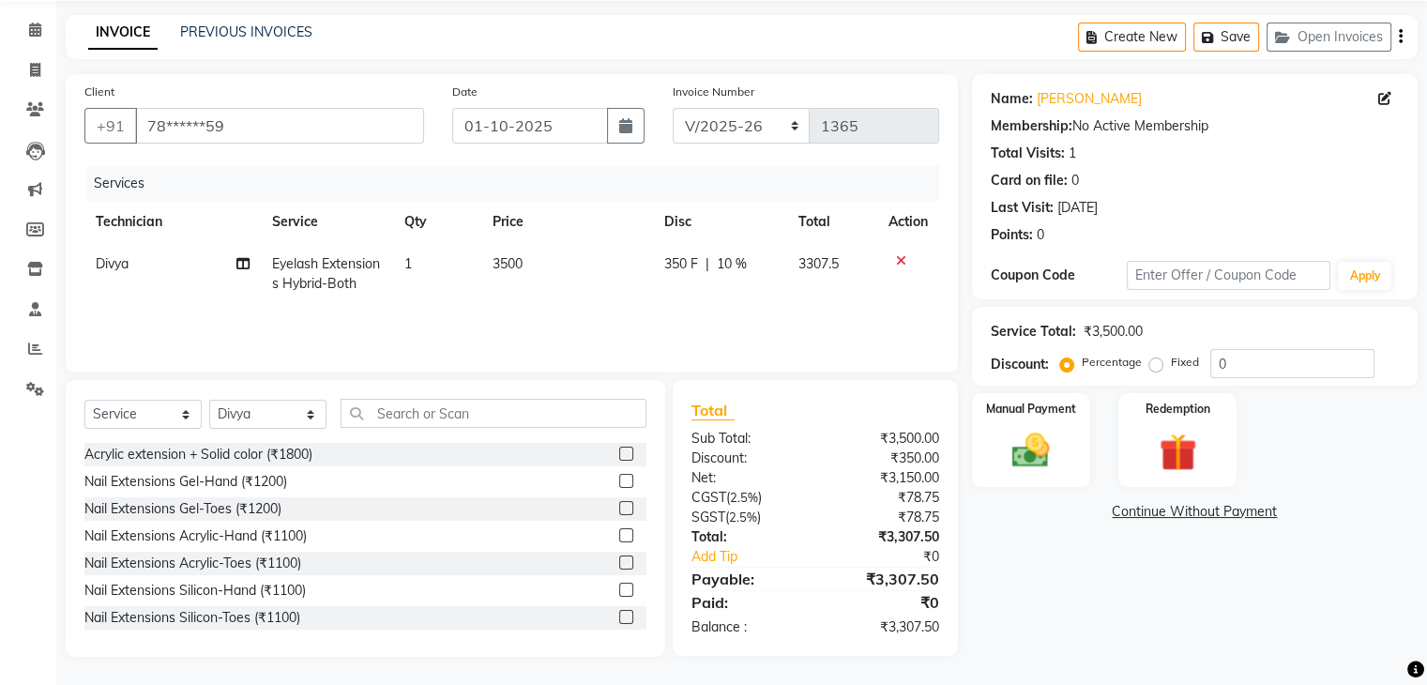
click at [1066, 541] on div "Name: Aishwarya Membership: No Active Membership Total Visits: 1 Card on file: …" at bounding box center [1202, 365] width 460 height 583
click at [1064, 439] on div "Manual Payment" at bounding box center [1030, 439] width 123 height 97
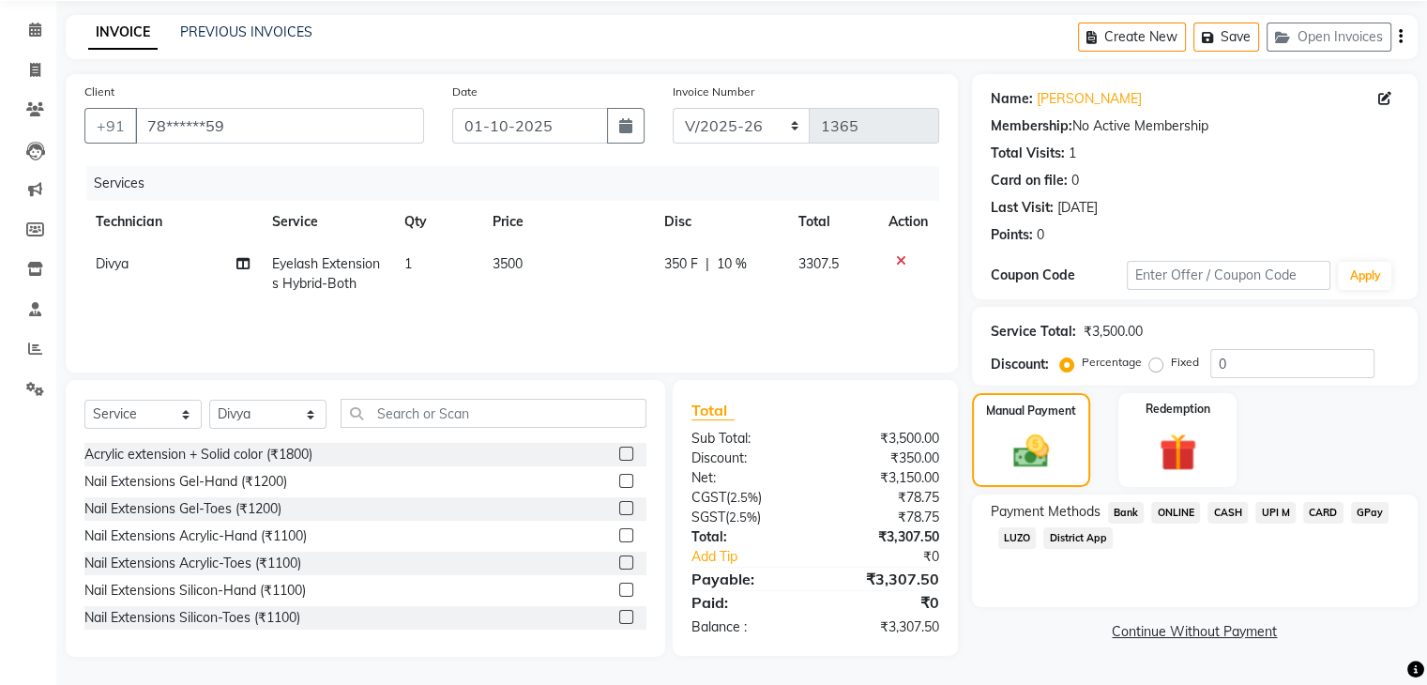
click at [1282, 512] on span "UPI M" at bounding box center [1275, 513] width 40 height 22
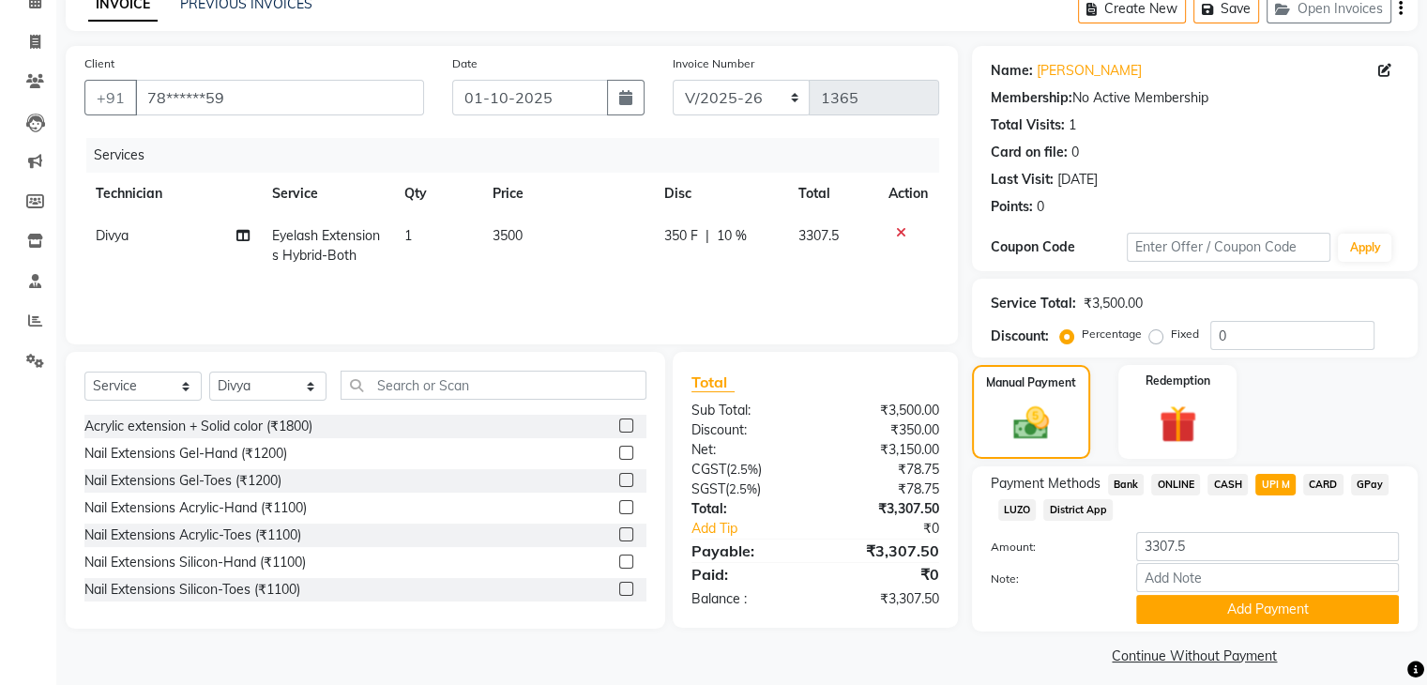
scroll to position [110, 0]
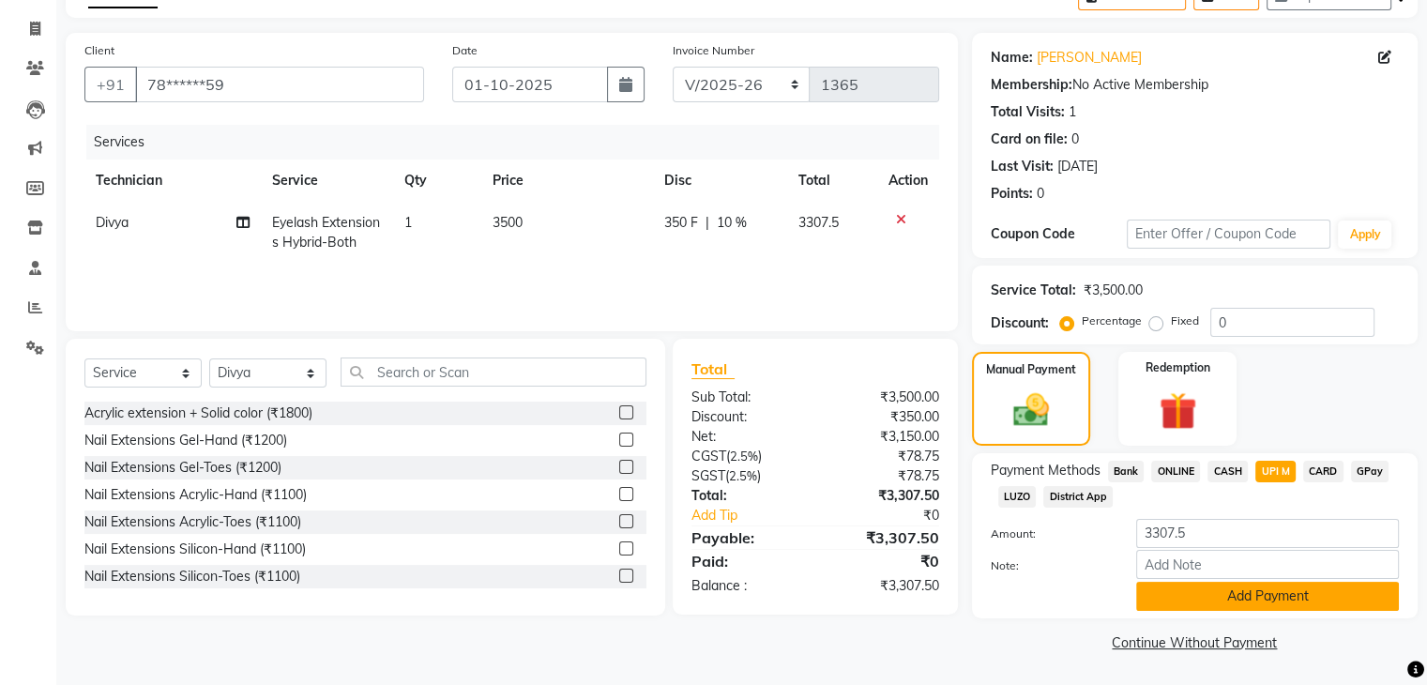
click at [1243, 597] on button "Add Payment" at bounding box center [1267, 596] width 263 height 29
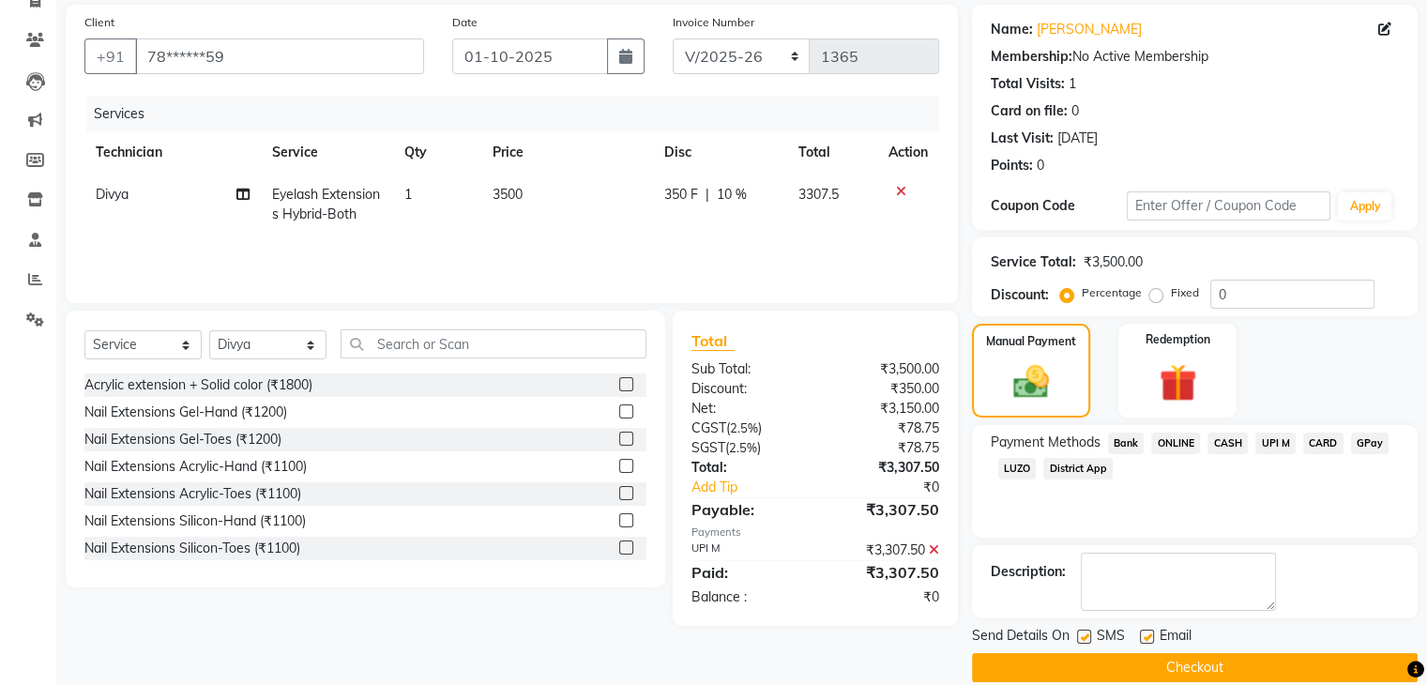
scroll to position [160, 0]
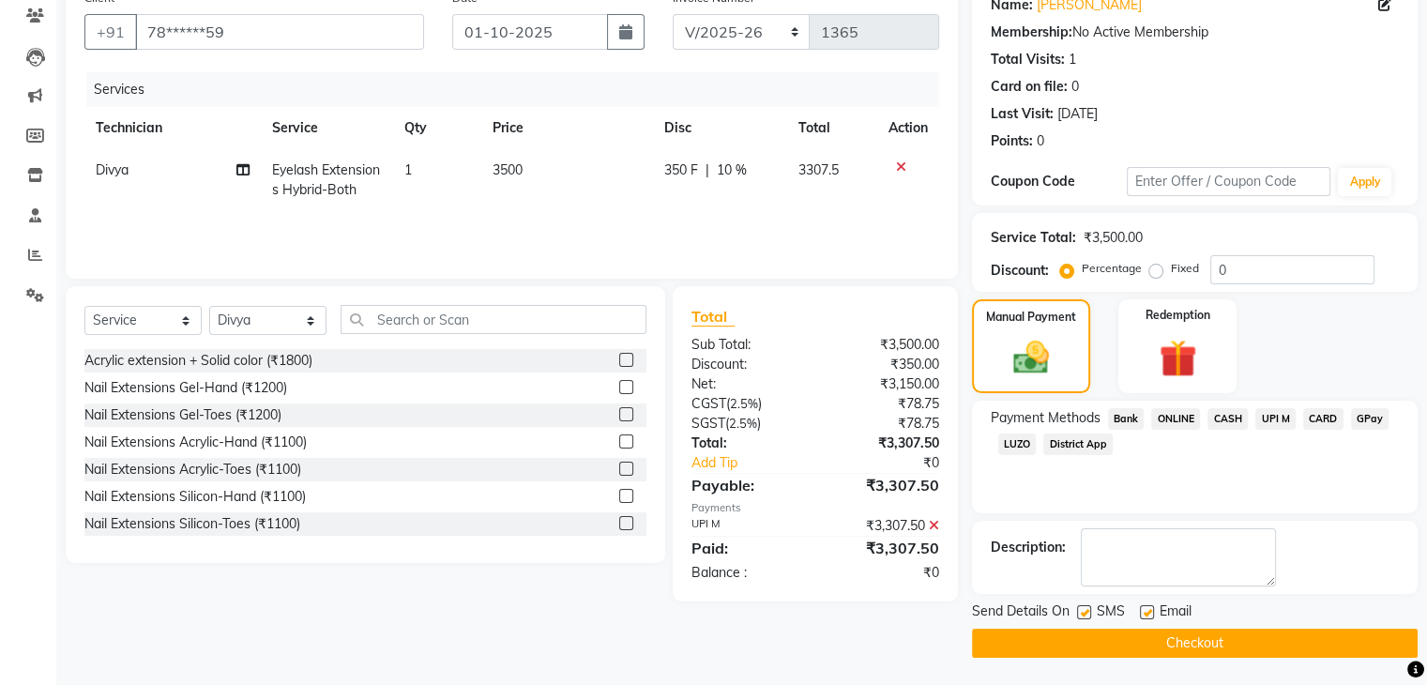
click at [1246, 638] on button "Checkout" at bounding box center [1195, 643] width 446 height 29
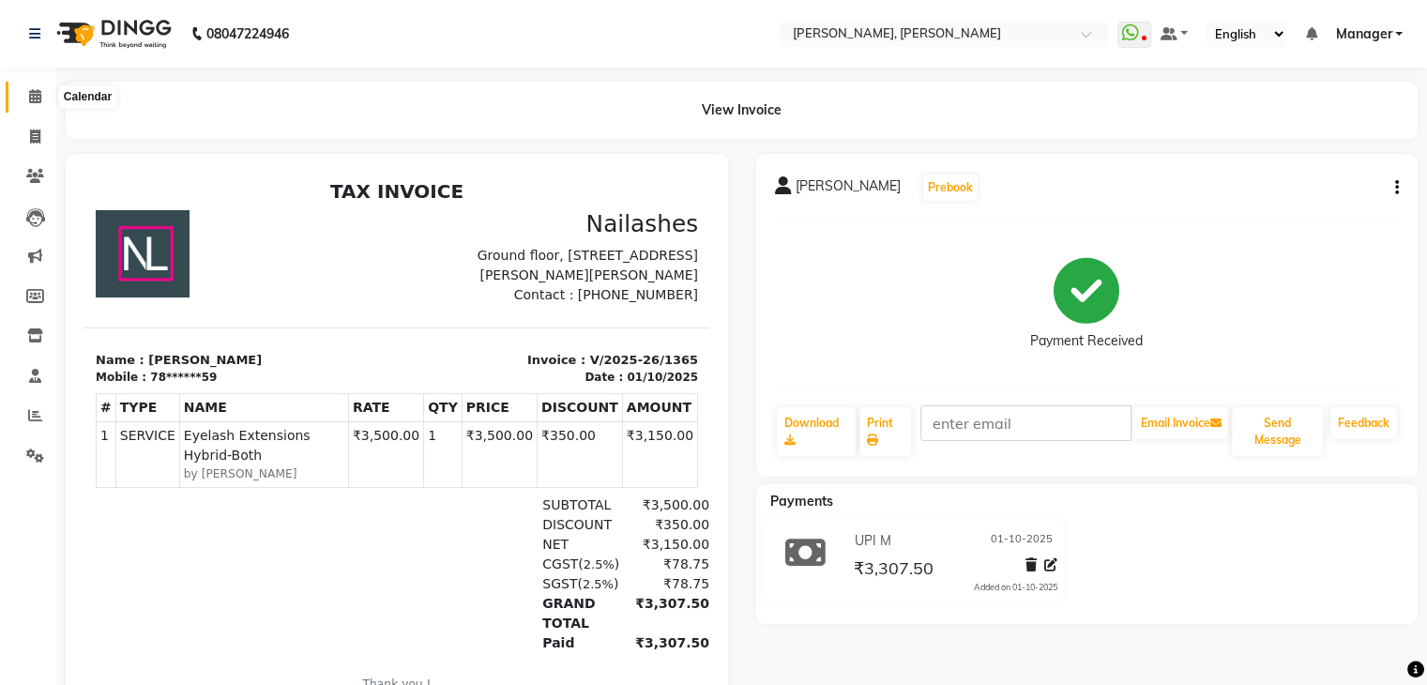
click at [23, 94] on span at bounding box center [35, 97] width 33 height 22
